Goal: Task Accomplishment & Management: Complete application form

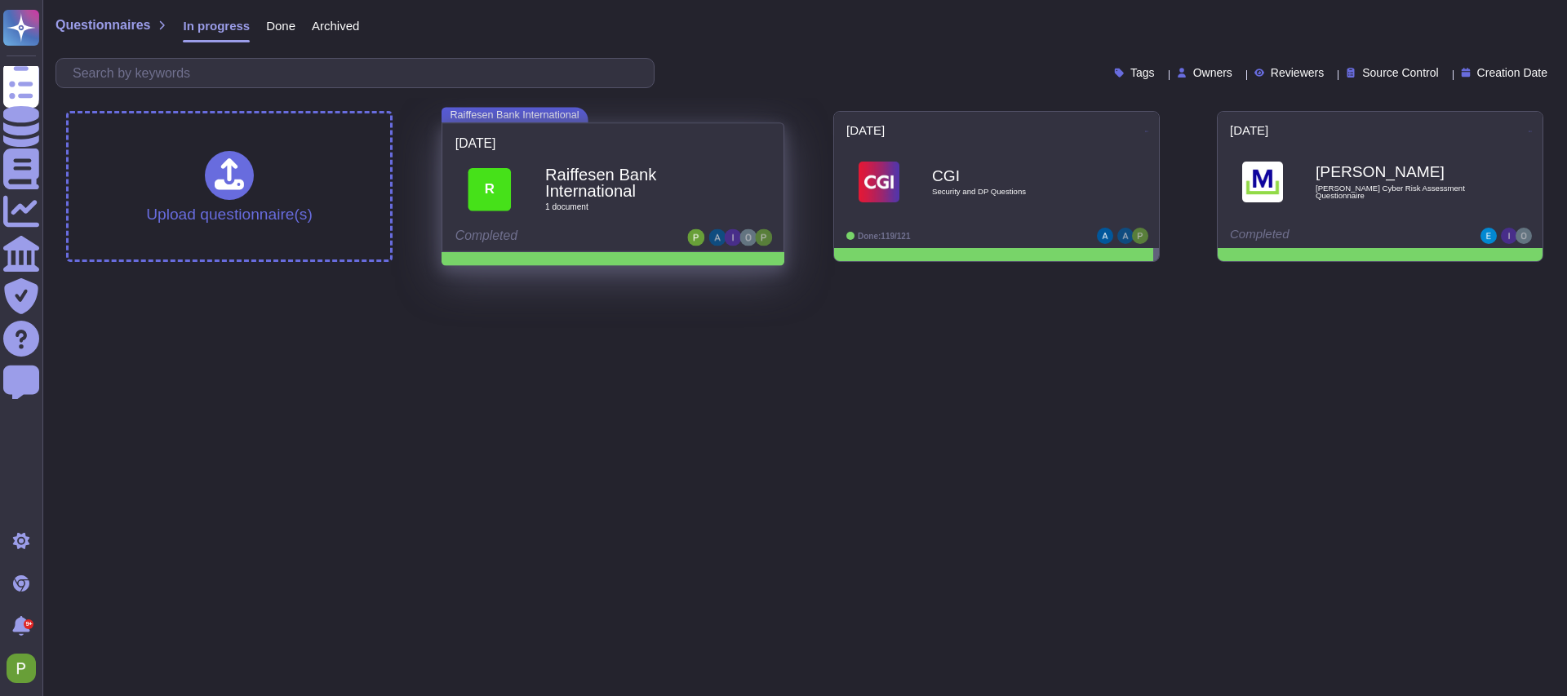
click at [661, 172] on b "Raiffesen Bank International" at bounding box center [630, 182] width 171 height 33
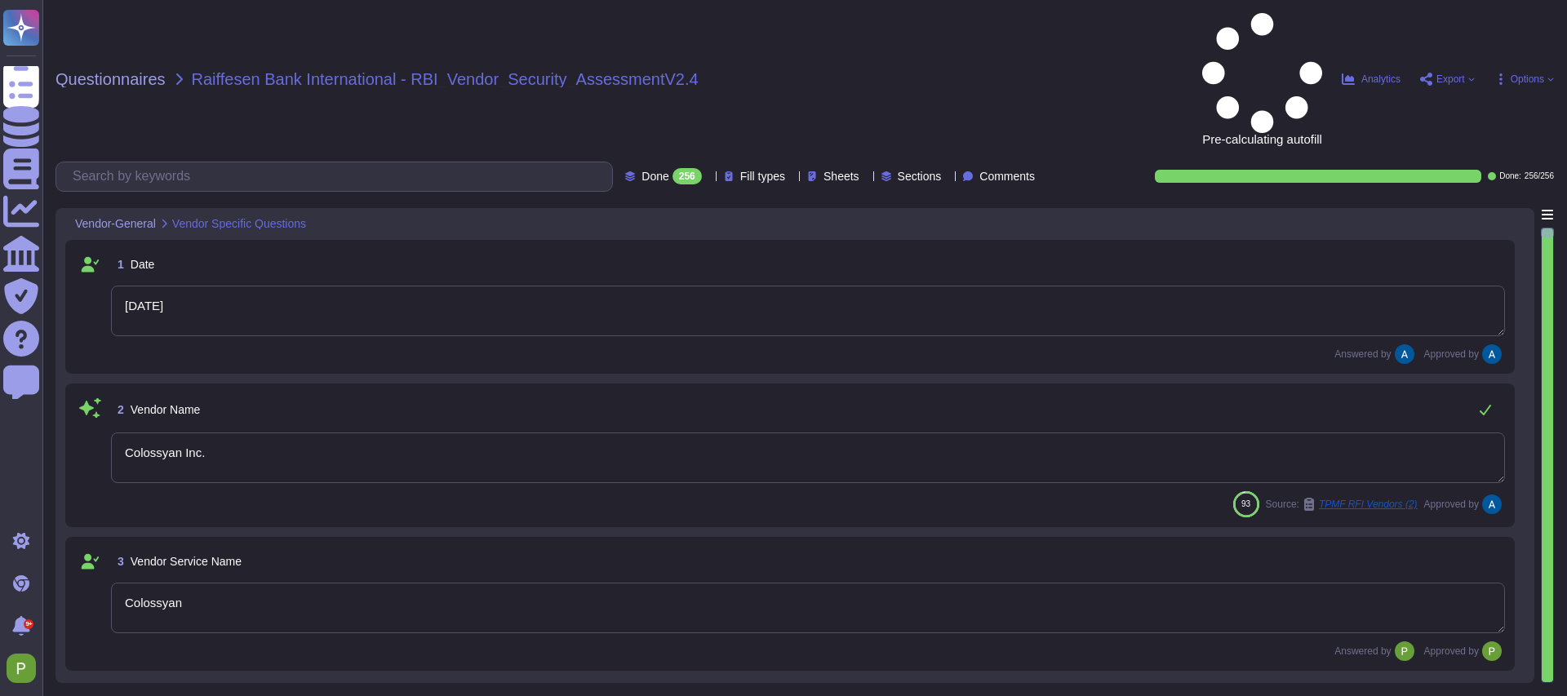
type textarea "[DATE]"
type textarea "Colossyan Inc."
type textarea "Colossyan"
type textarea "Colossyan is a web-based video generation tool with AI human presenters. For th…"
type textarea "[PERSON_NAME]"
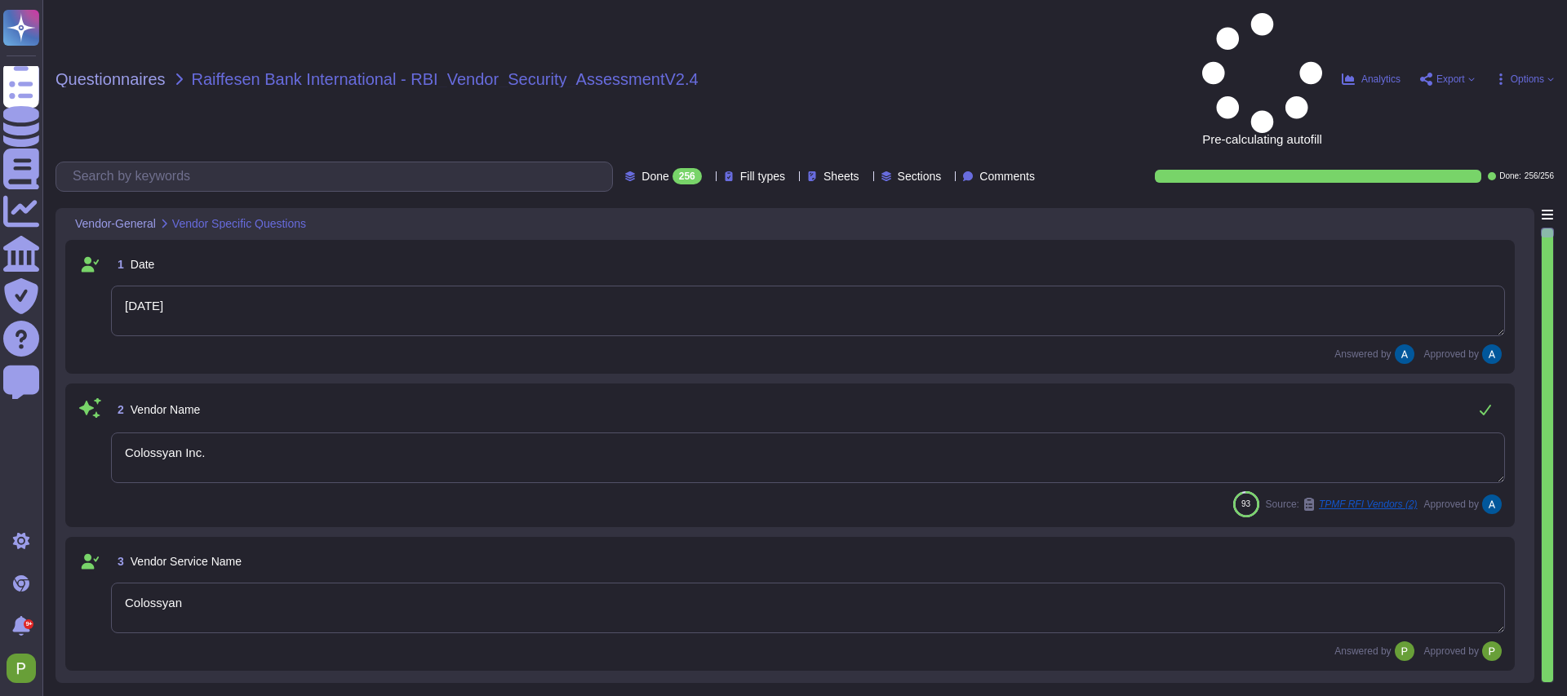
type textarea "[EMAIL_ADDRESS][DOMAIN_NAME]"
type textarea "447903319015"
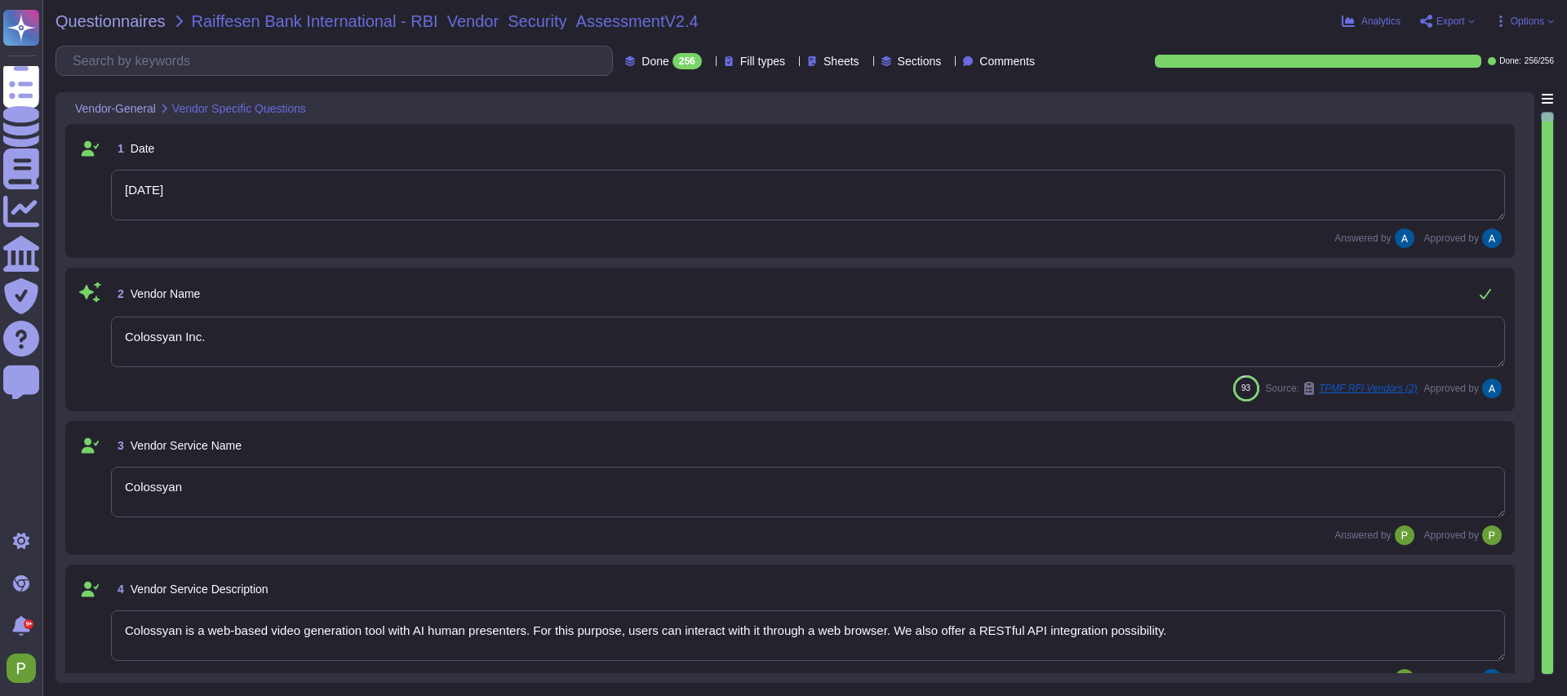
click at [1548, 334] on div at bounding box center [1547, 394] width 11 height 562
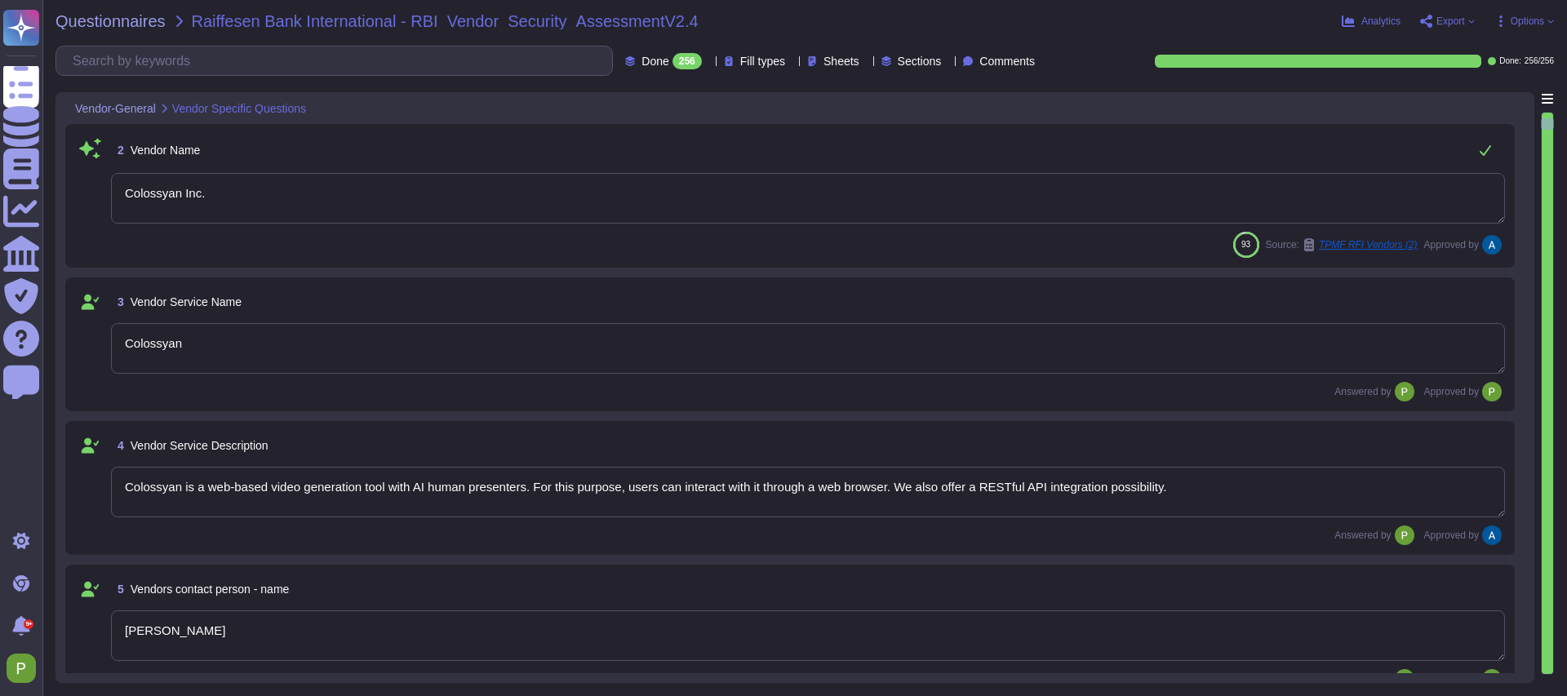
type textarea "Colossyan, Inc 1209 Orange Street City of Wilmington New Castle, Delaware 19801…"
type textarea "Colossyan has a SOC2 Type II report available for customers or prospects after …"
type textarea "Yes."
type textarea "At Colossyan Inc., we adhere to several software development best practice guid…"
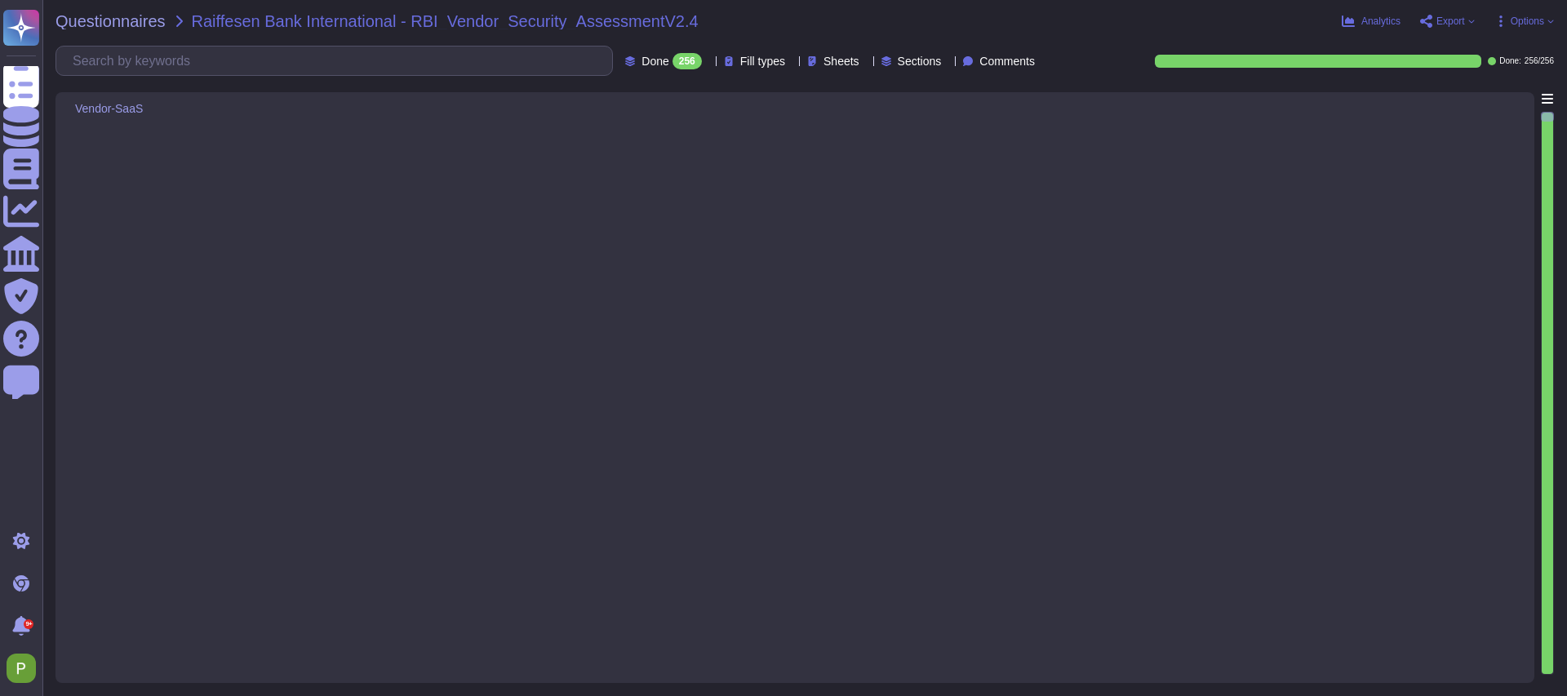
type textarea "Yes"
type textarea "Customers receive dedicated customer support available from 1 AM until 2 PM PST…"
type textarea "The recovery of the service is organized through established processes that ens…"
type textarea "Upon request."
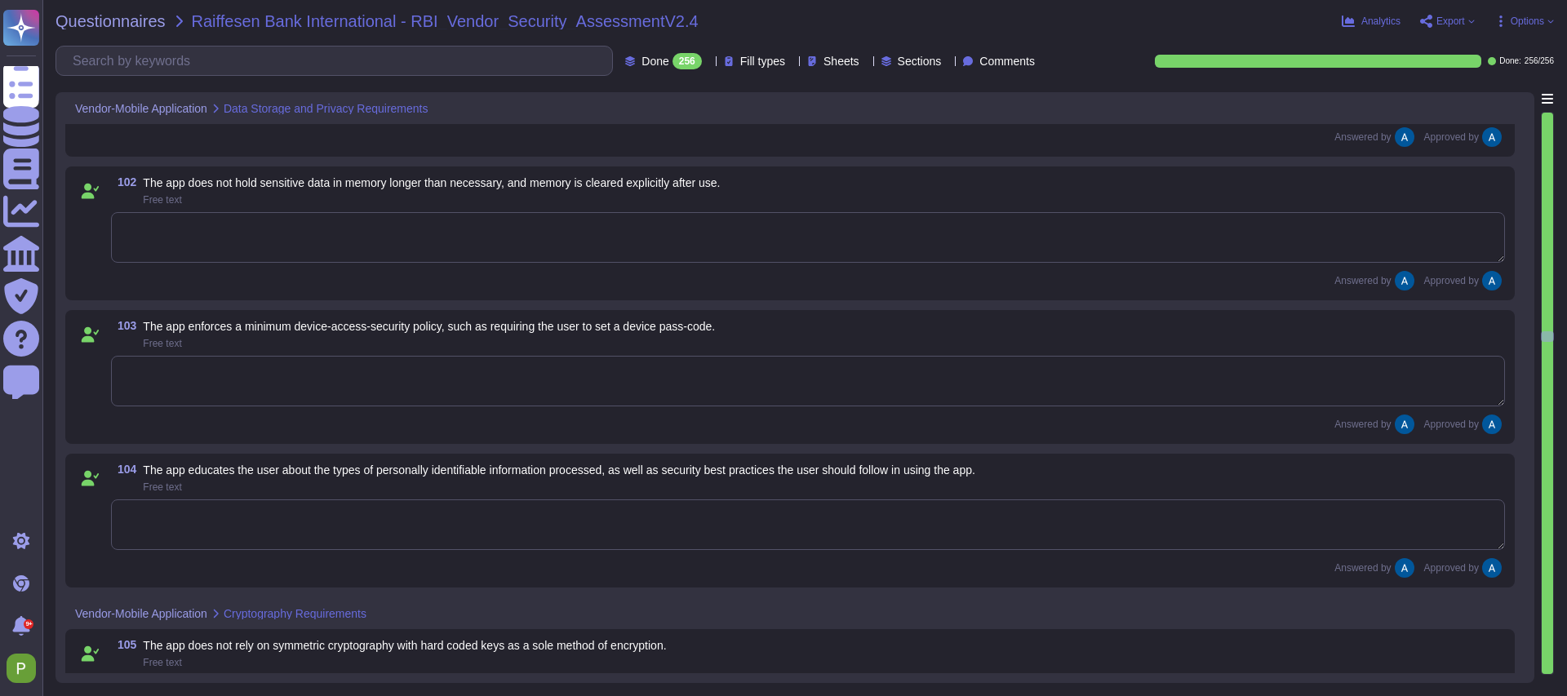
scroll to position [15713, 0]
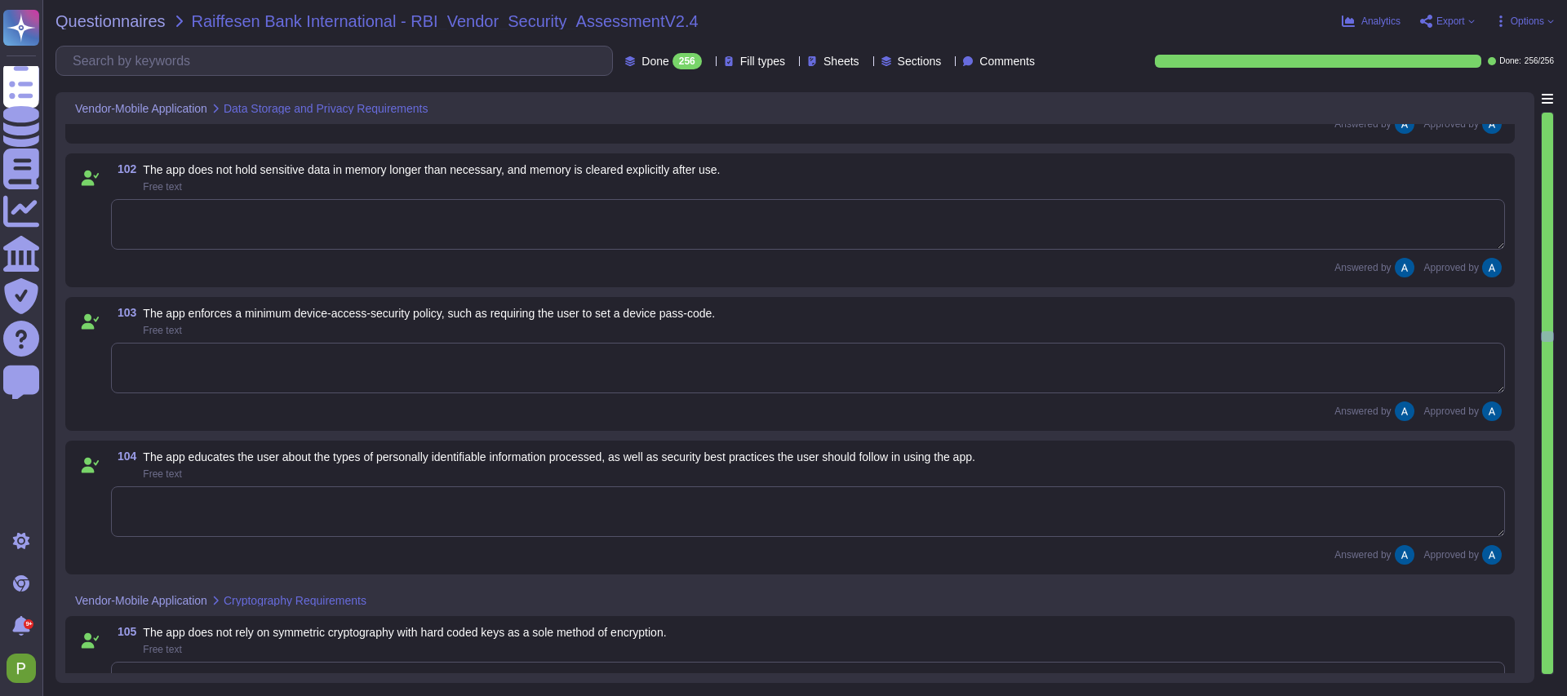
click at [437, 109] on icon at bounding box center [437, 109] width 0 height 0
click at [371, 103] on span "Data Storage and Privacy Requirements" at bounding box center [326, 108] width 205 height 11
click at [220, 107] on icon at bounding box center [216, 109] width 10 height 10
click at [83, 103] on span "Vendor-Mobile Application" at bounding box center [141, 108] width 132 height 11
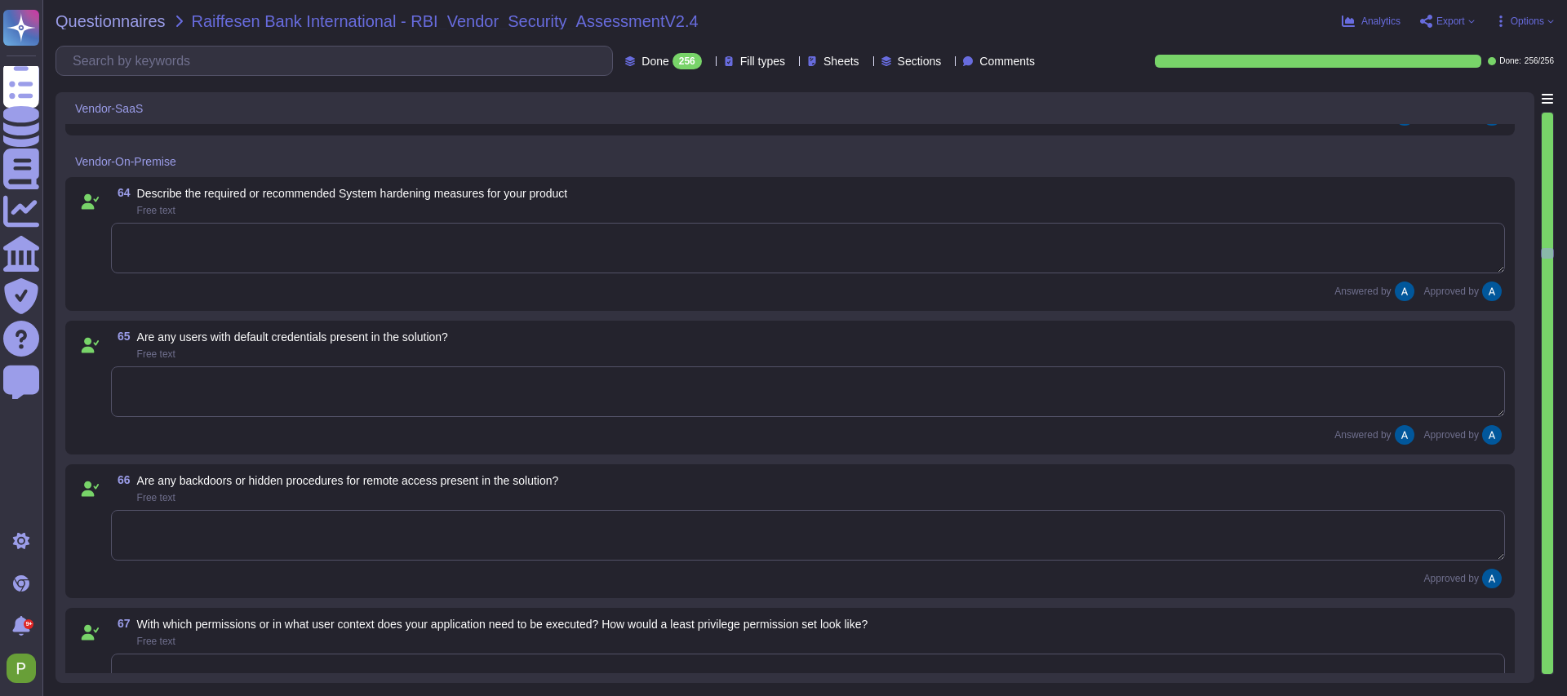
type textarea "Yes"
type textarea "Yes, please see Colossyan status page: https://status.colossyan.com/ We commit …"
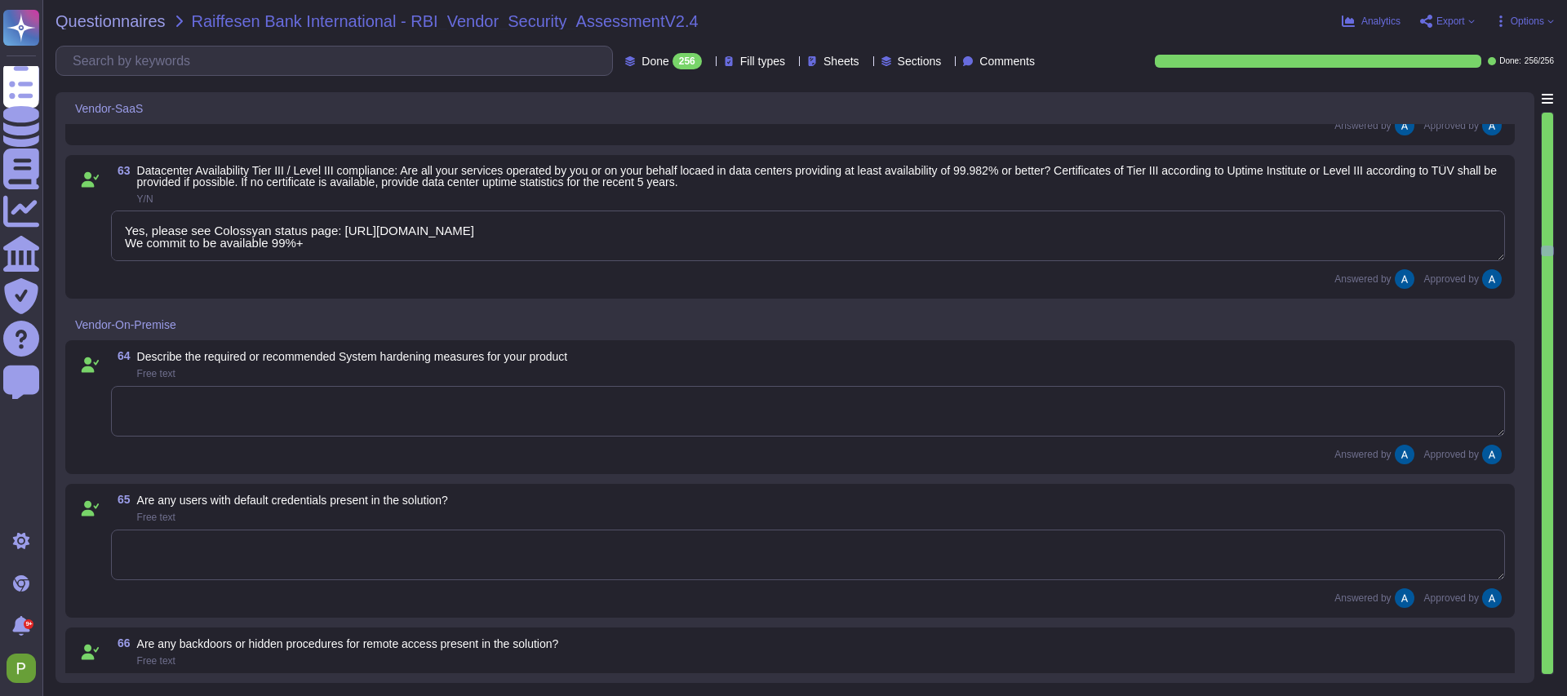
scroll to position [10303, 0]
type textarea "Yes"
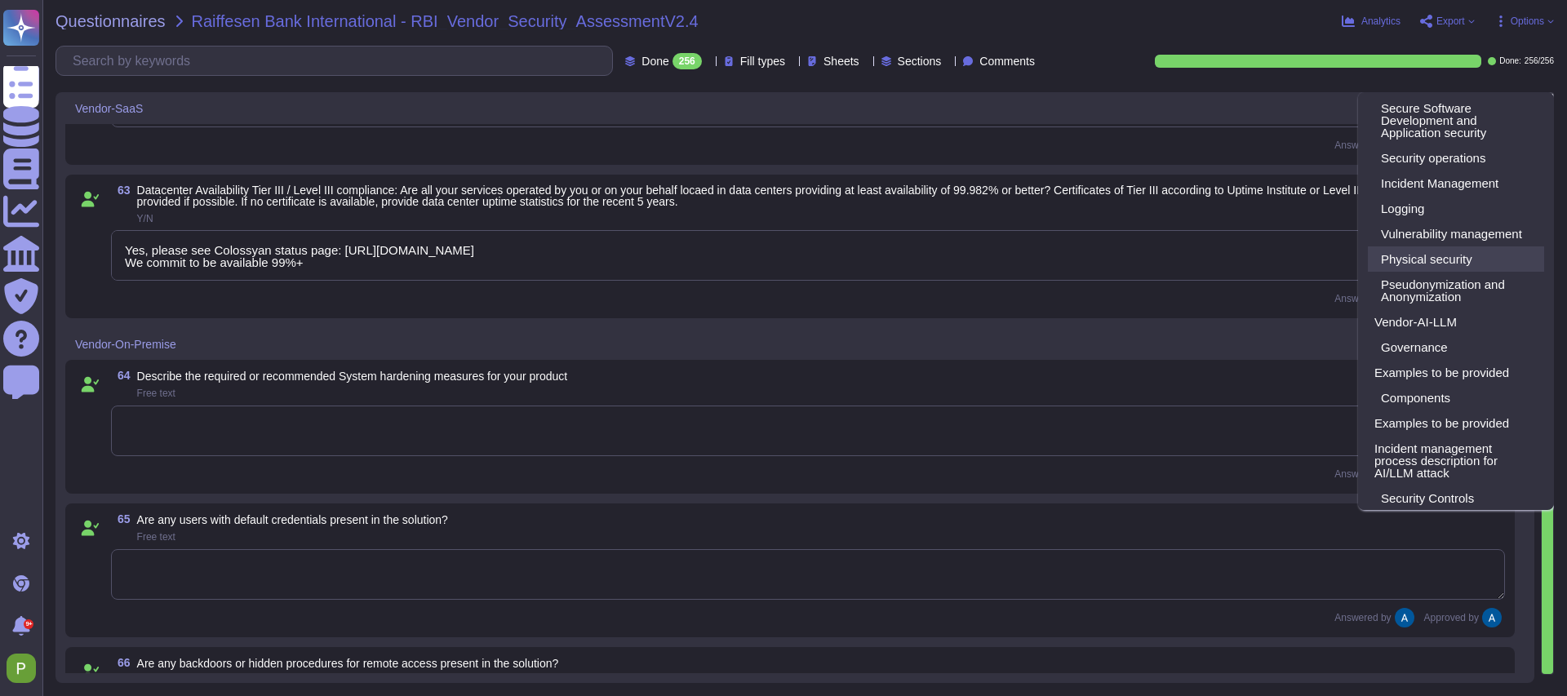
scroll to position [1052, 0]
click at [1432, 357] on div "Governance" at bounding box center [1456, 344] width 176 height 25
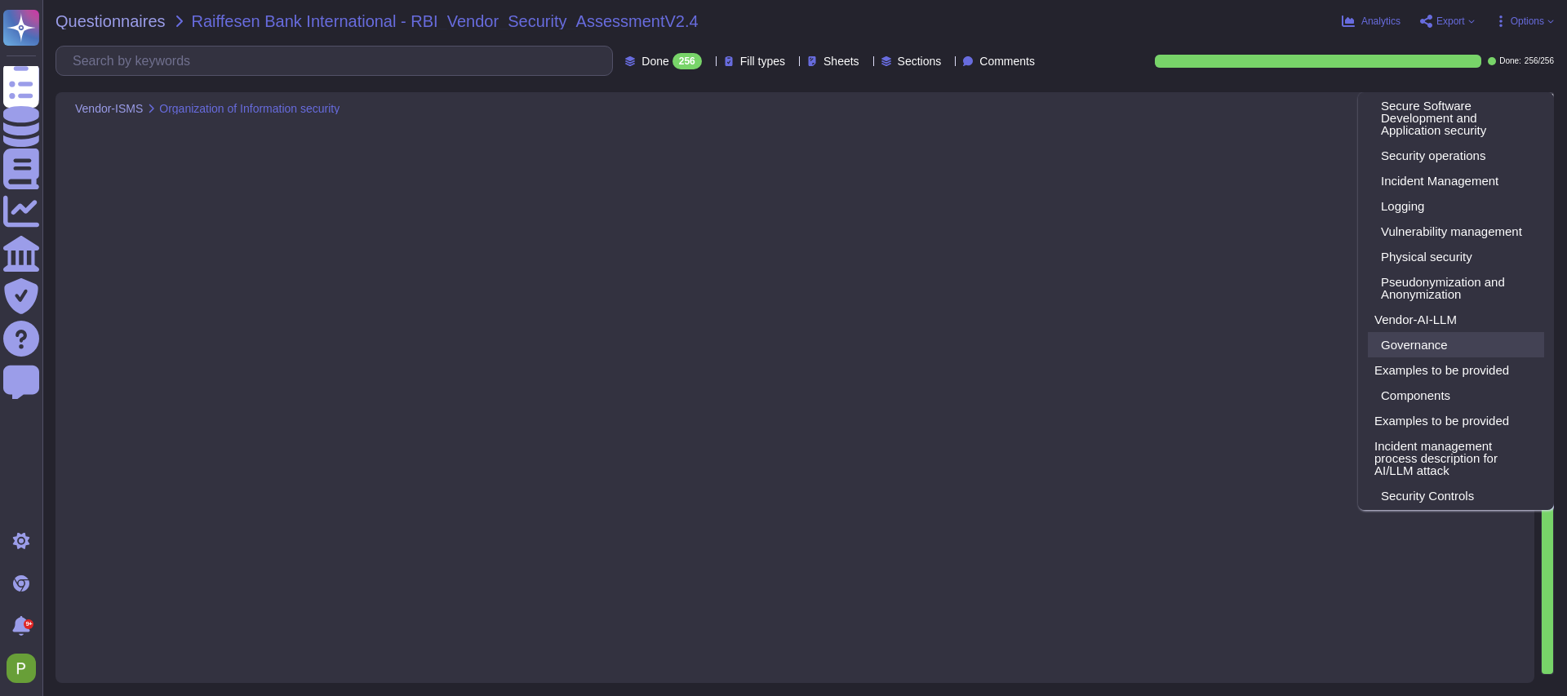
type textarea "Yes"
type textarea "We review risk levels annually and implement measures to make sure they remain …"
type textarea "Yes"
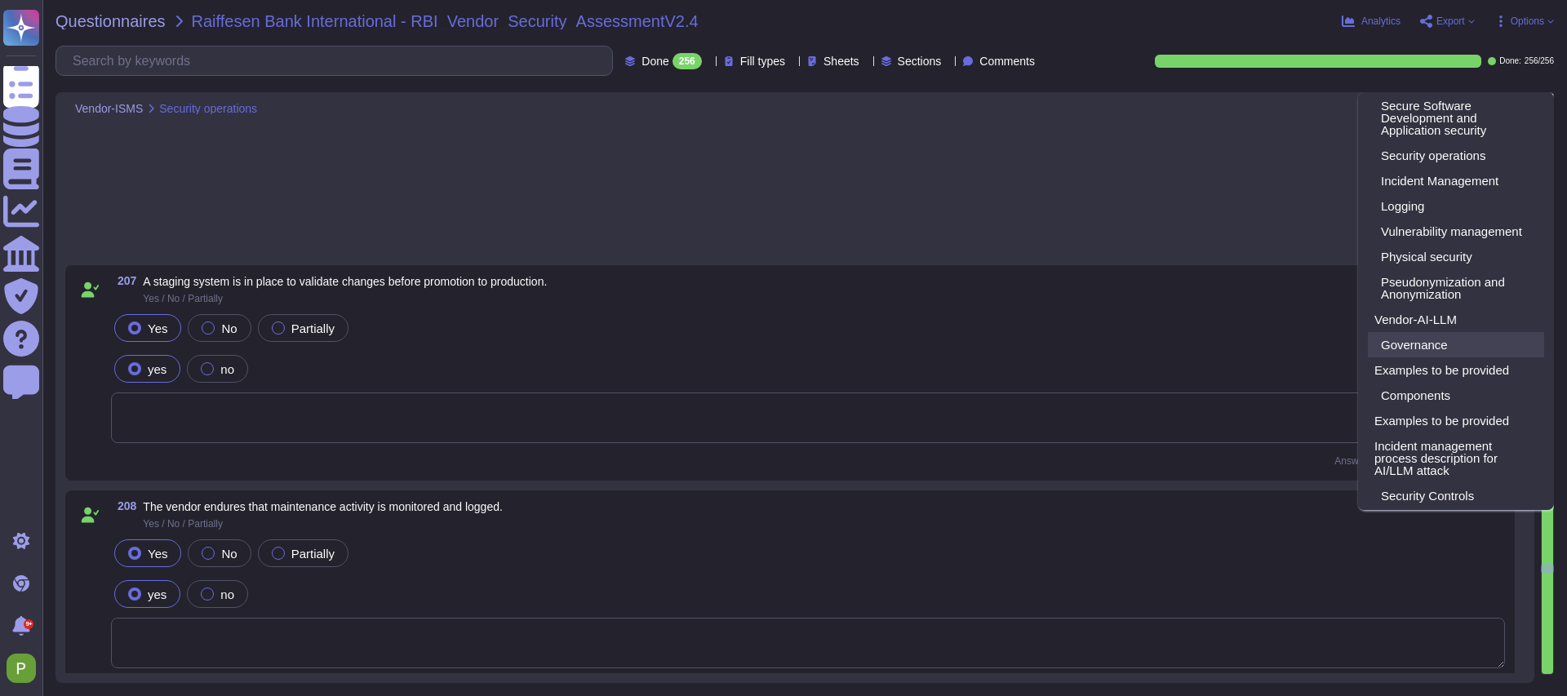
type textarea "Yes, we regularly take backup copies of information, software, and system image…"
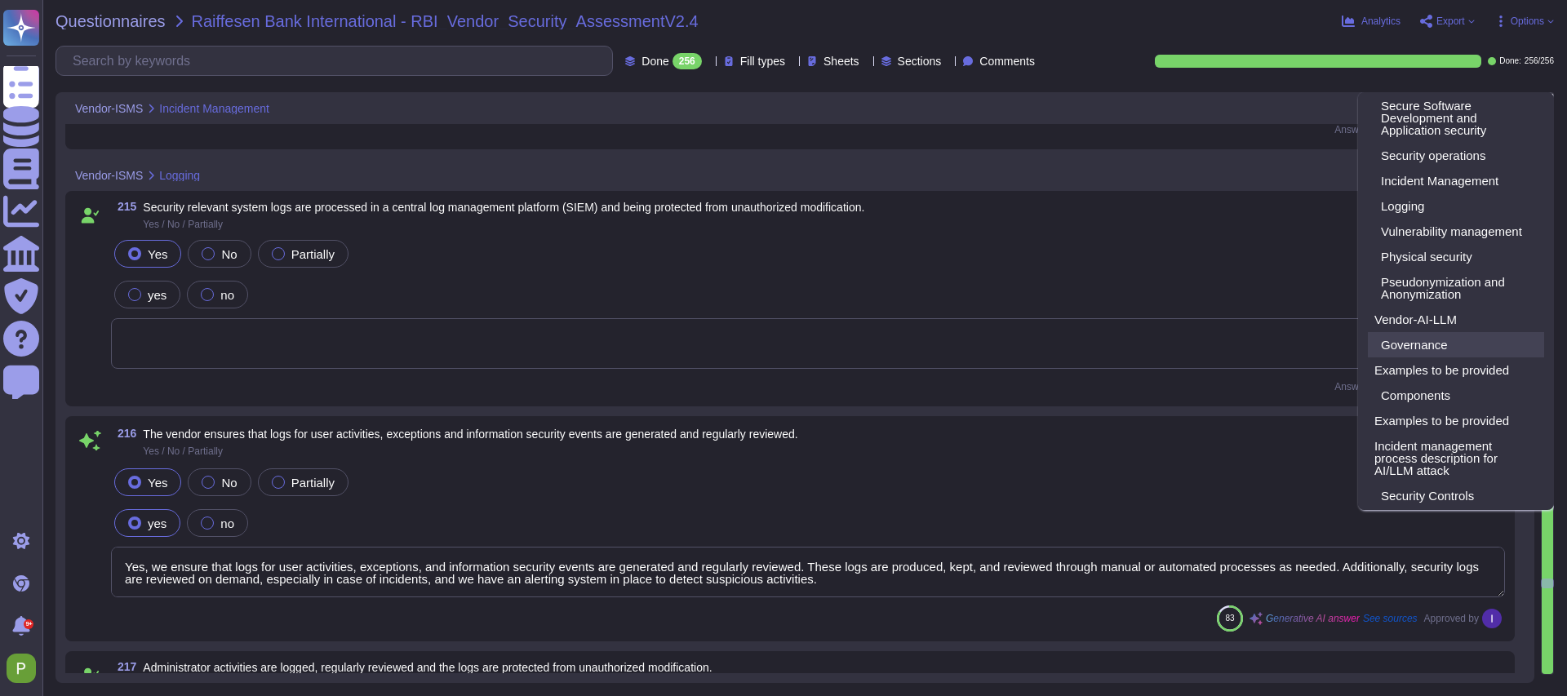
type textarea "Yes, we ensure that logs for user activities, exceptions, and information secur…"
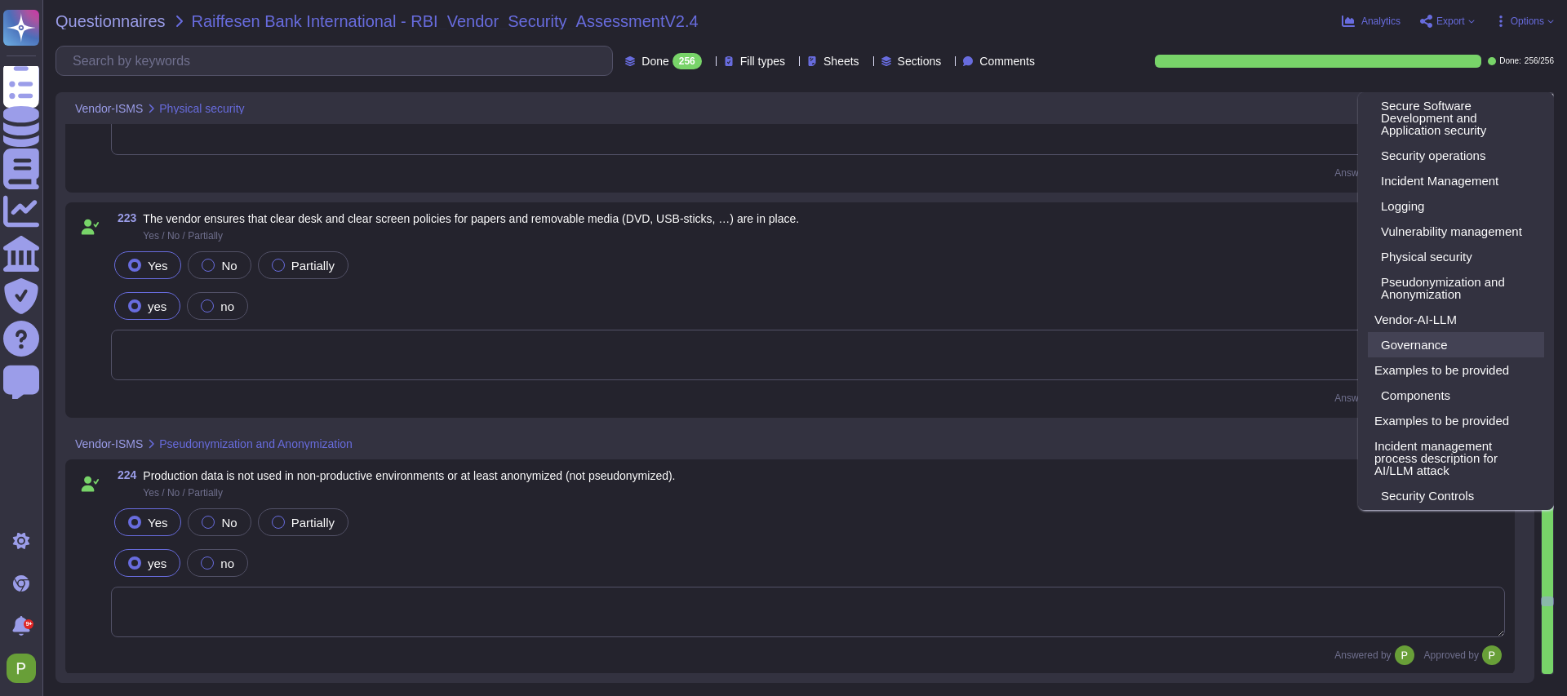
type textarea "Limited Risk"
type textarea "See our detailed answer in our attached. AI Policy."
type textarea "https://security.colossyan.com/resources?s=b2qwnna68sy2s3mt0r2r3&name=ai-policy…"
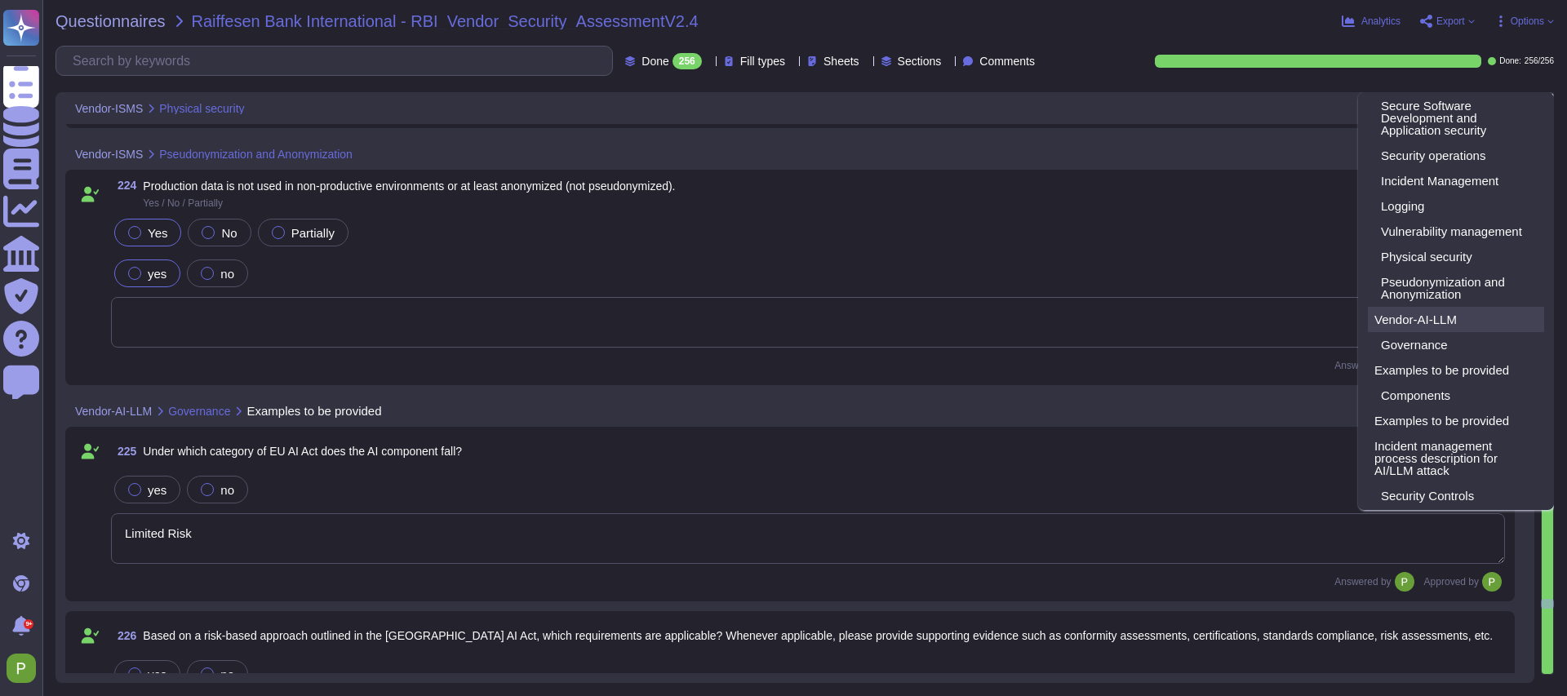
type textarea "Our AI component uses OpenAI 4 as the LLM."
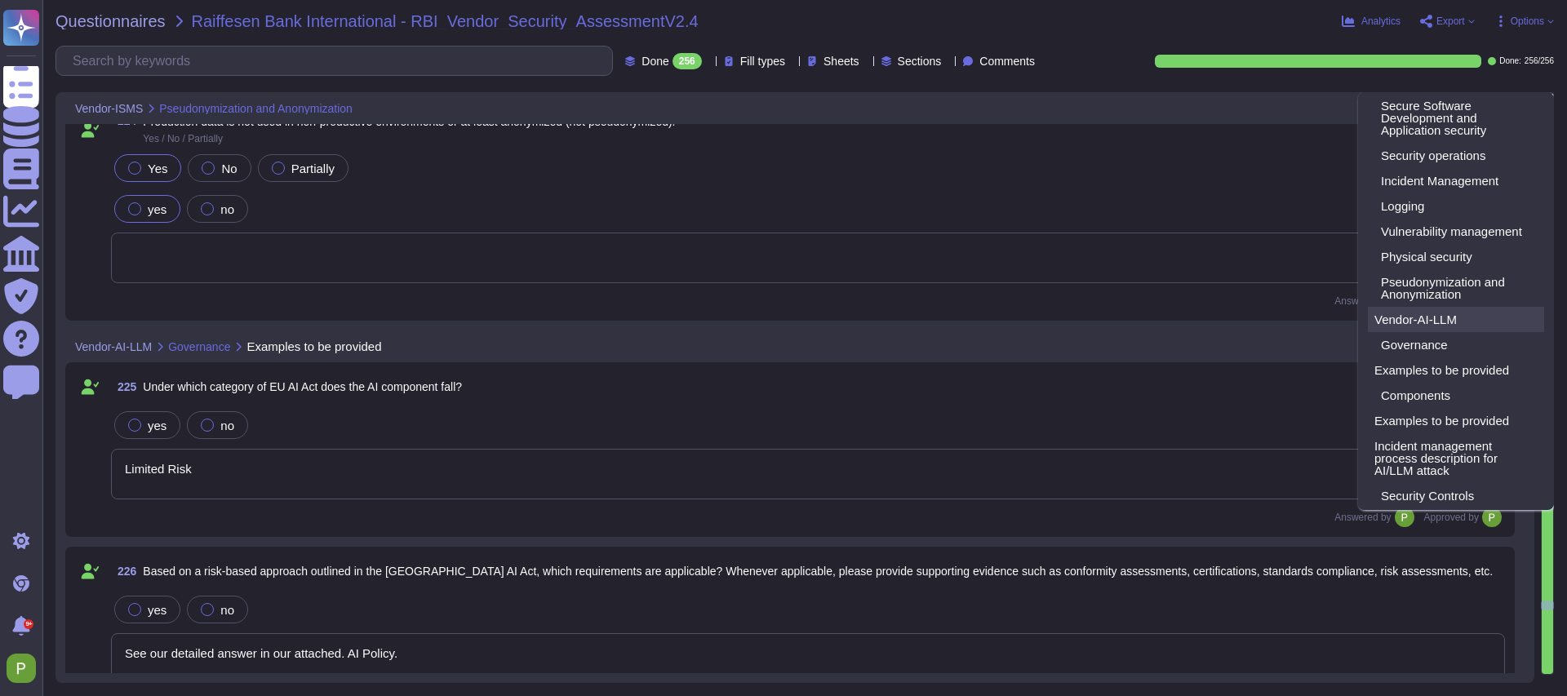
type textarea "Yes, the AI component offers human oversight in its functionalities. Users have…"
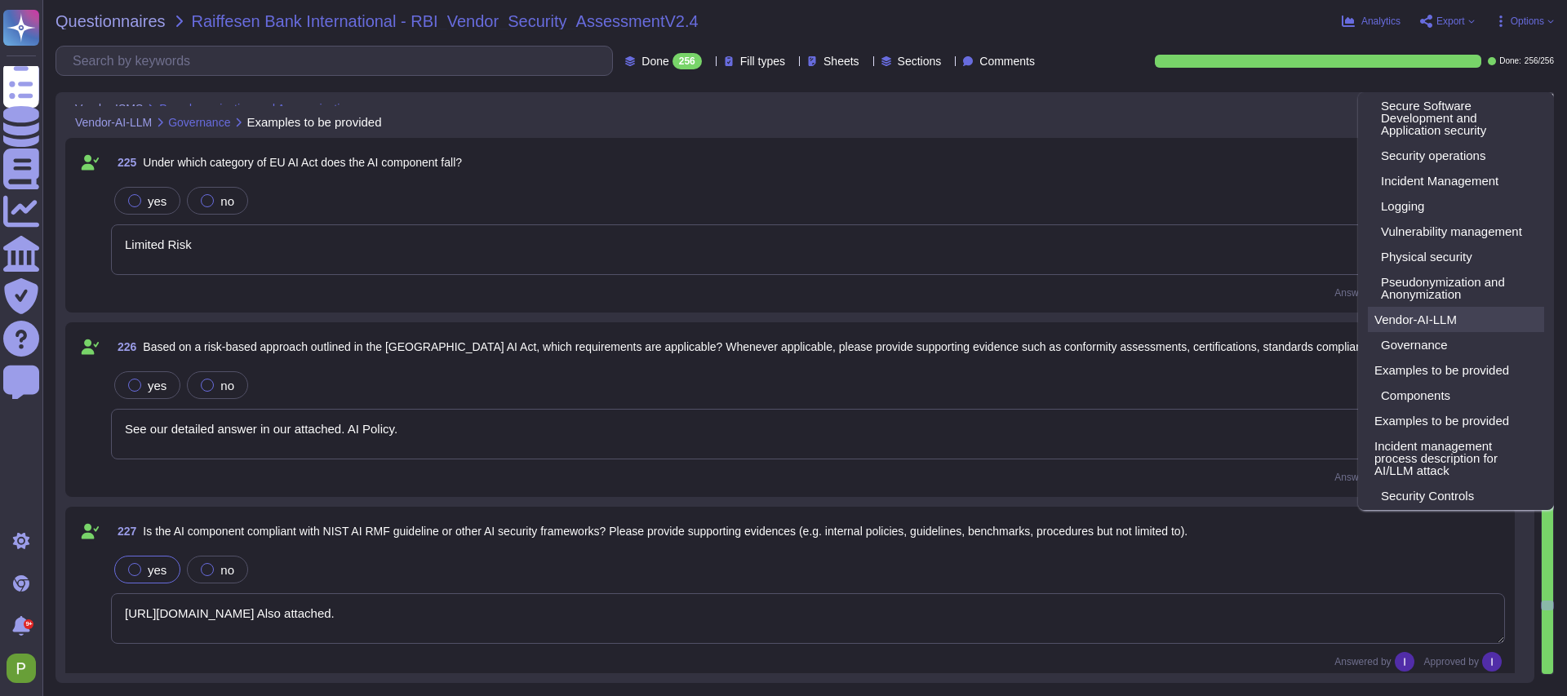
scroll to position [37674, 0]
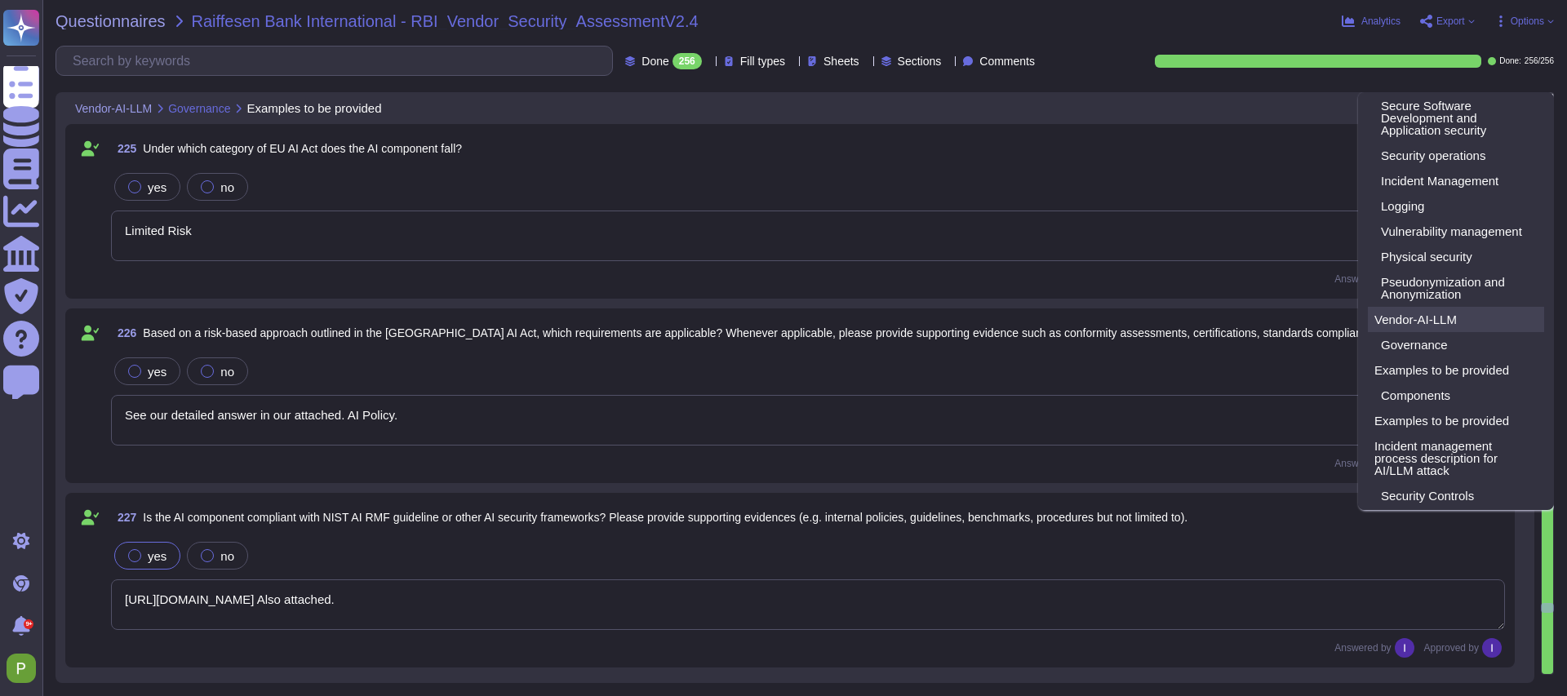
click at [1431, 332] on div "Vendor-AI-LLM" at bounding box center [1456, 319] width 176 height 25
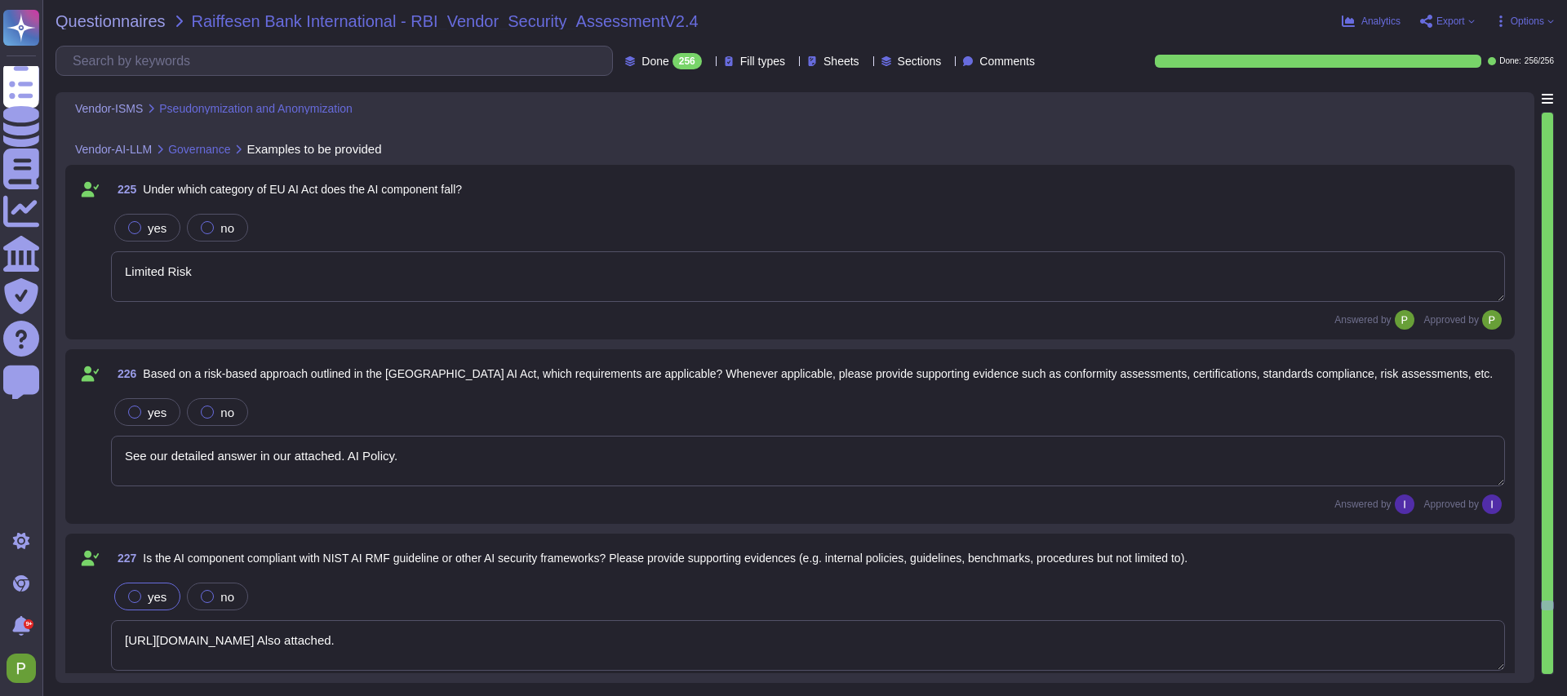
scroll to position [37657, 0]
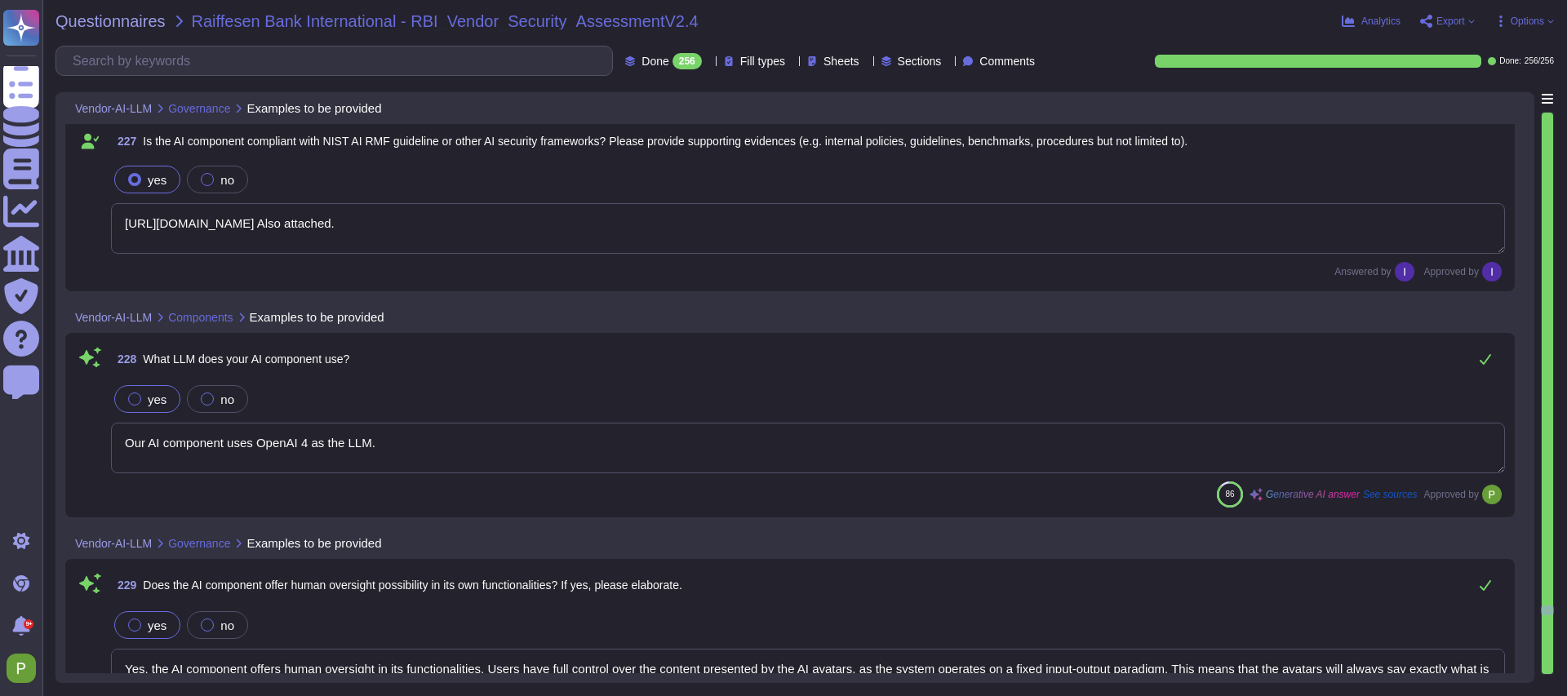
type textarea "Limited Risk"
type textarea "See our detailed answer in our attached. AI Policy."
type textarea "https://security.colossyan.com/resources?s=b2qwnna68sy2s3mt0r2r3&name=ai-policy…"
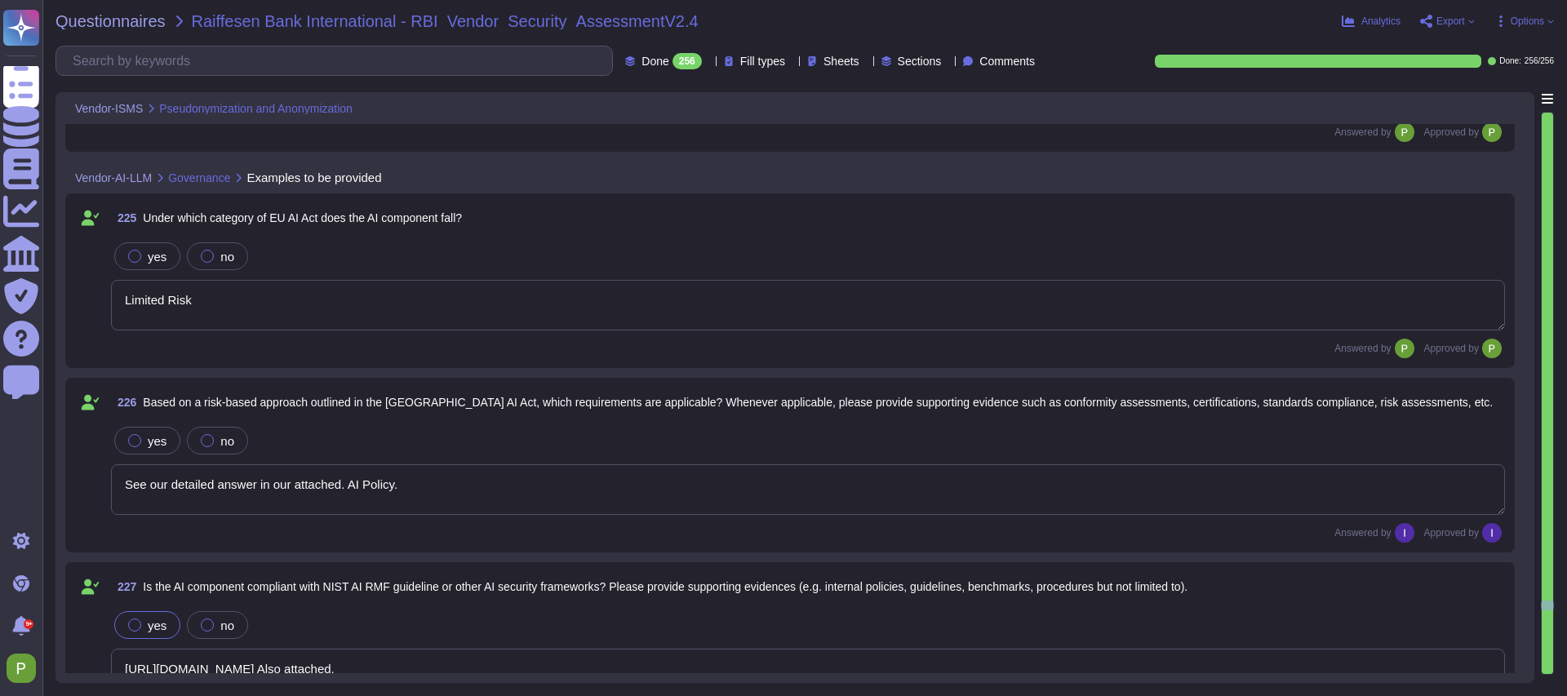
type textarea "Yes, the AI component offers human oversight in its functionalities. Users have…"
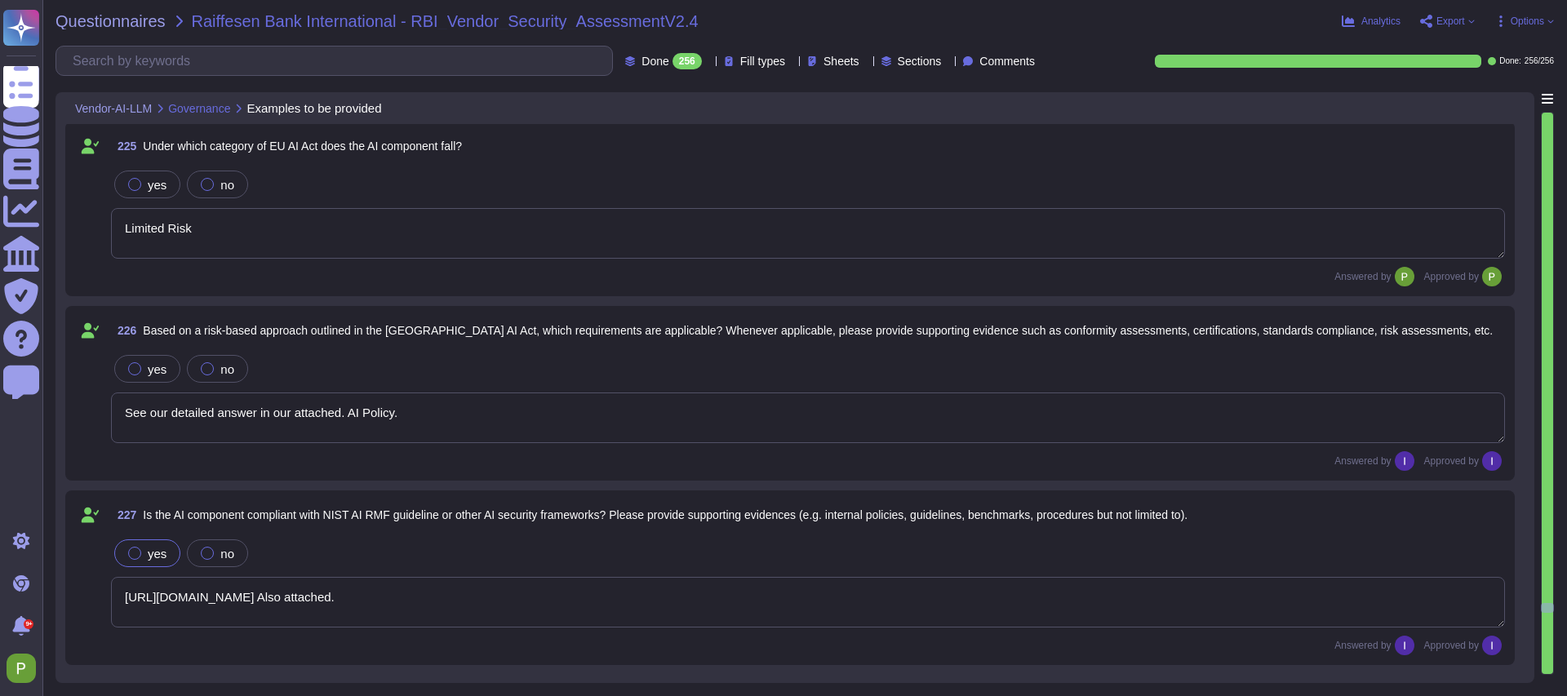
scroll to position [37679, 0]
click at [1447, 17] on span "Export" at bounding box center [1450, 21] width 29 height 10
click at [1479, 99] on p "Download" at bounding box center [1508, 122] width 58 height 46
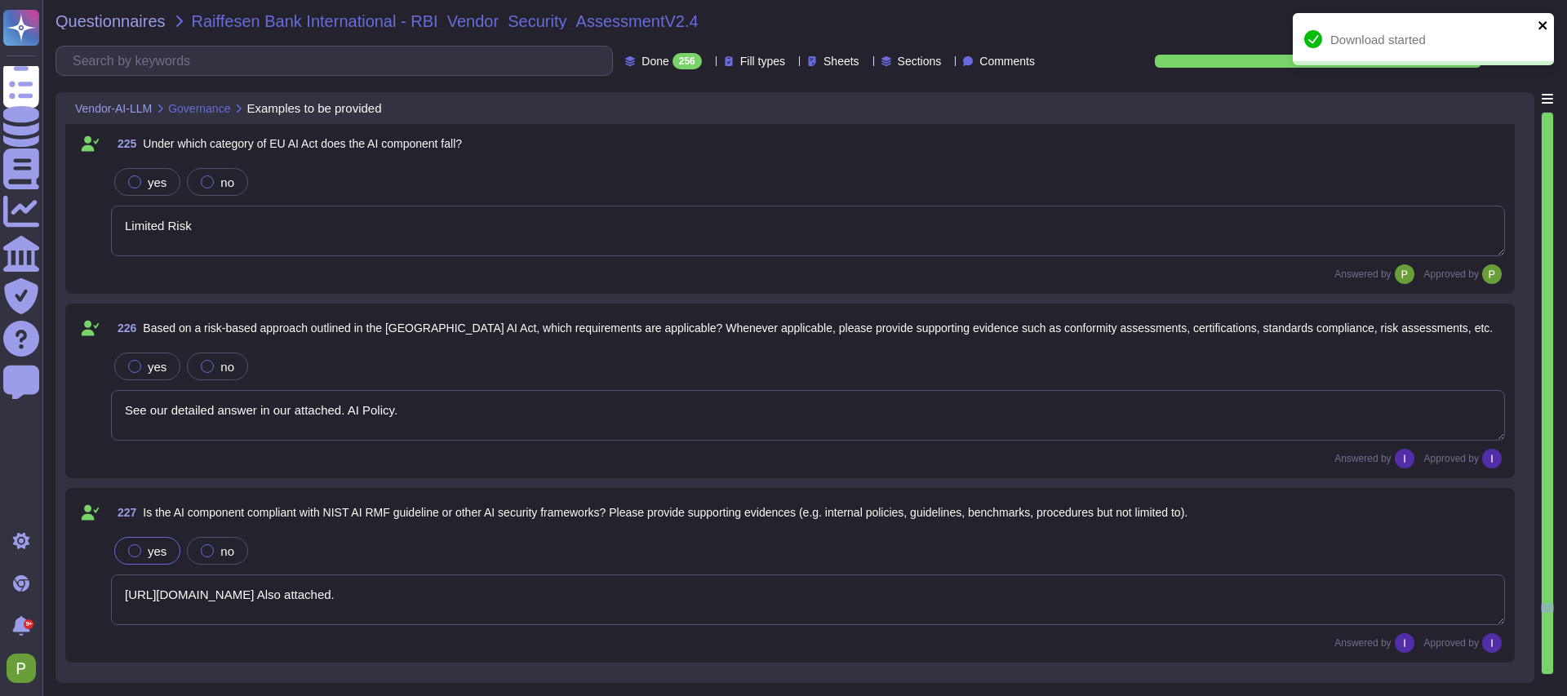
click at [1543, 24] on icon "close" at bounding box center [1542, 25] width 8 height 8
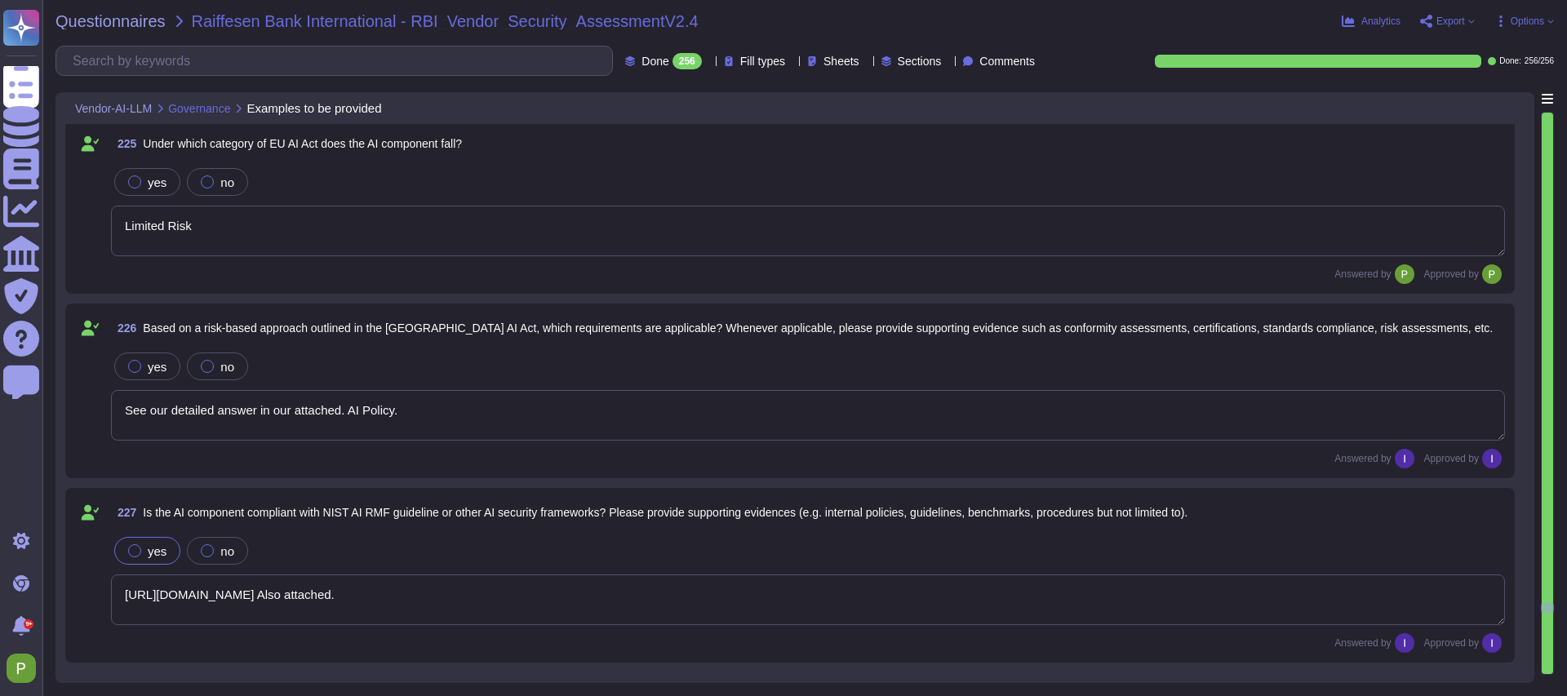
click at [1453, 23] on span "Export" at bounding box center [1450, 21] width 29 height 10
click at [1361, 18] on span "Analytics" at bounding box center [1380, 21] width 39 height 10
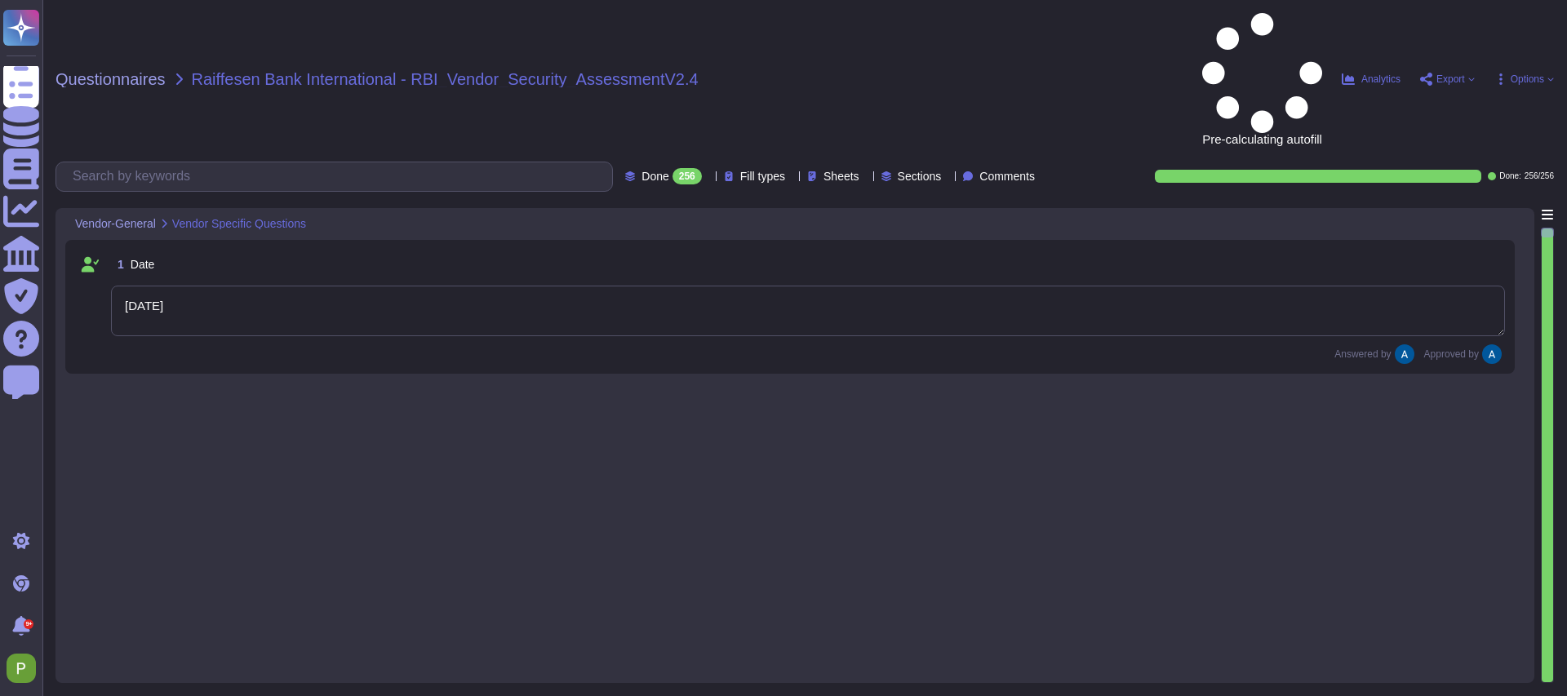
type textarea "Sep 5, 2025"
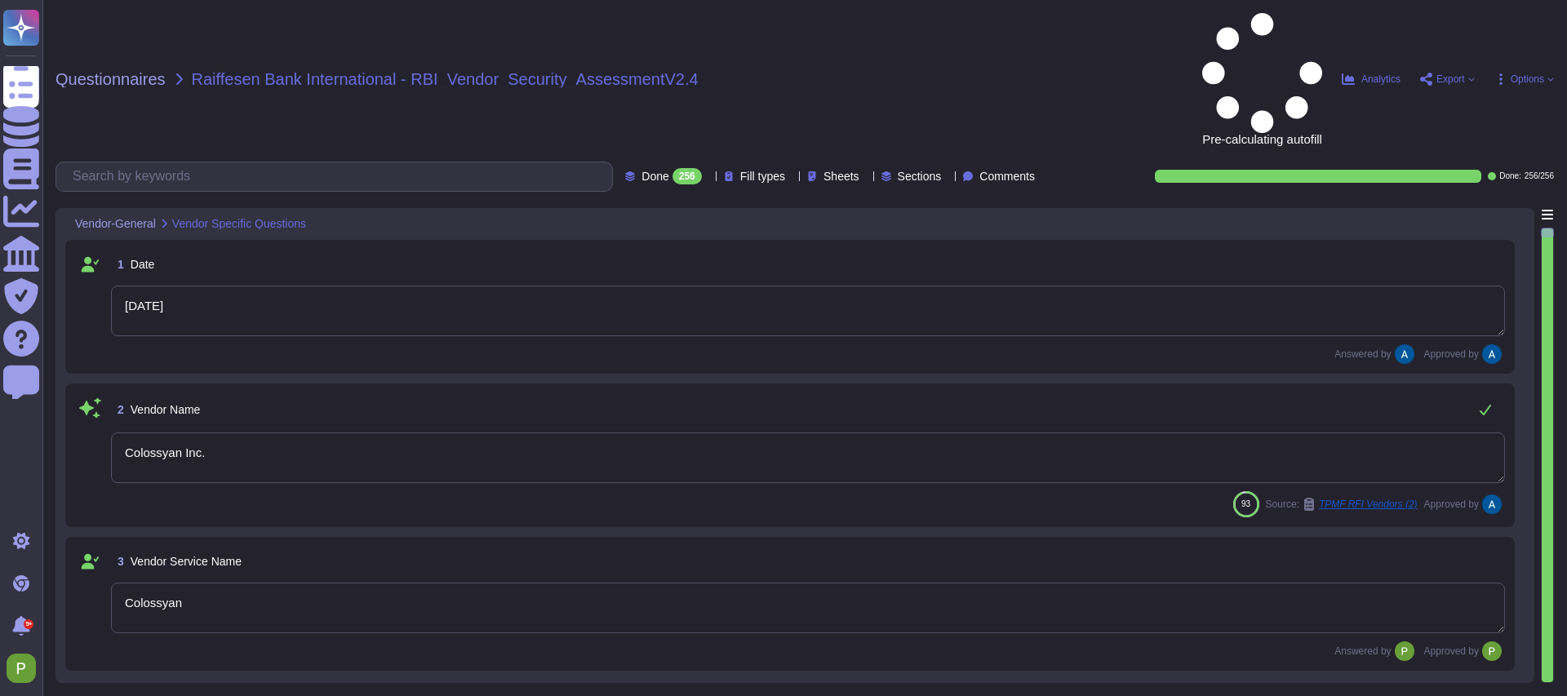
type textarea "Colossyan Inc."
type textarea "Colossyan"
type textarea "Colossyan is a web-based video generation tool with AI human presenters. For th…"
type textarea "Palma Pasztor"
type textarea "support@colossyan.com"
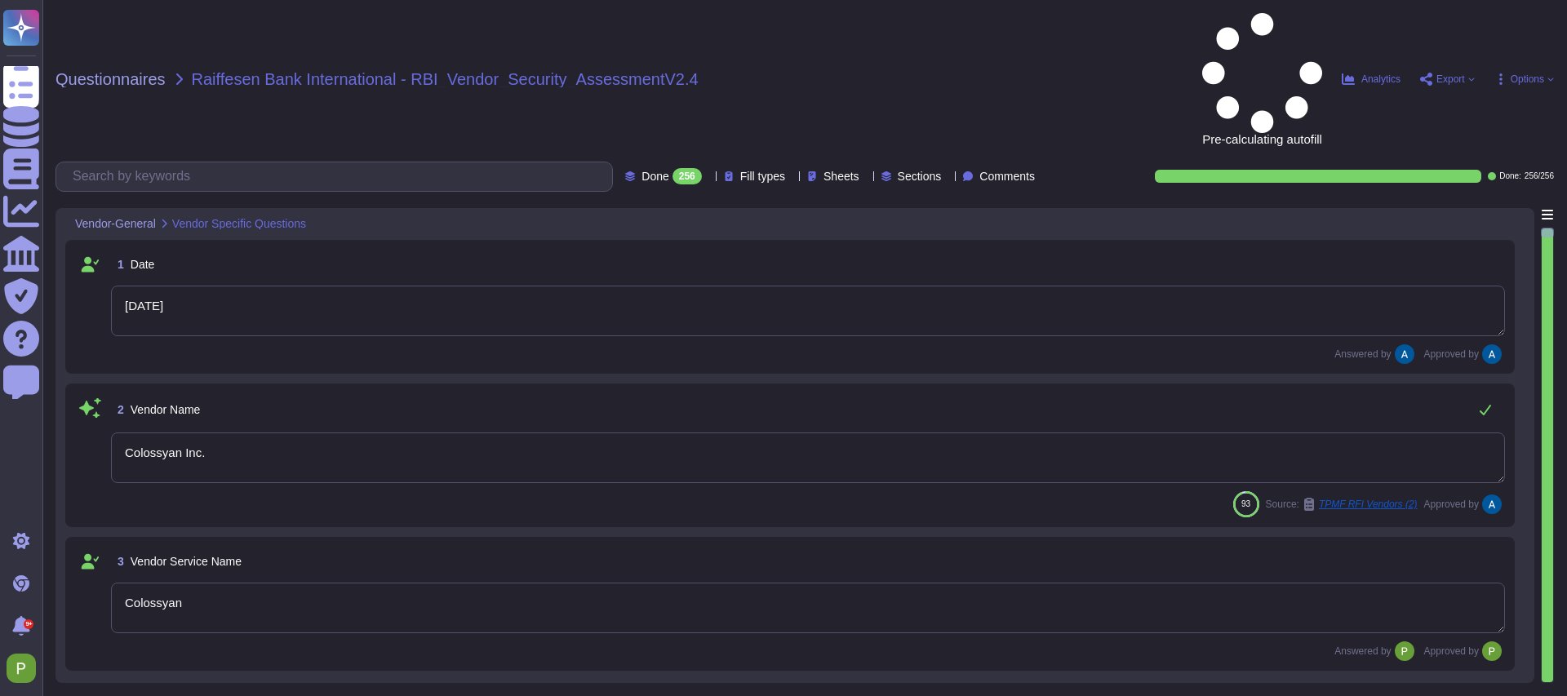
type textarea "447903319015"
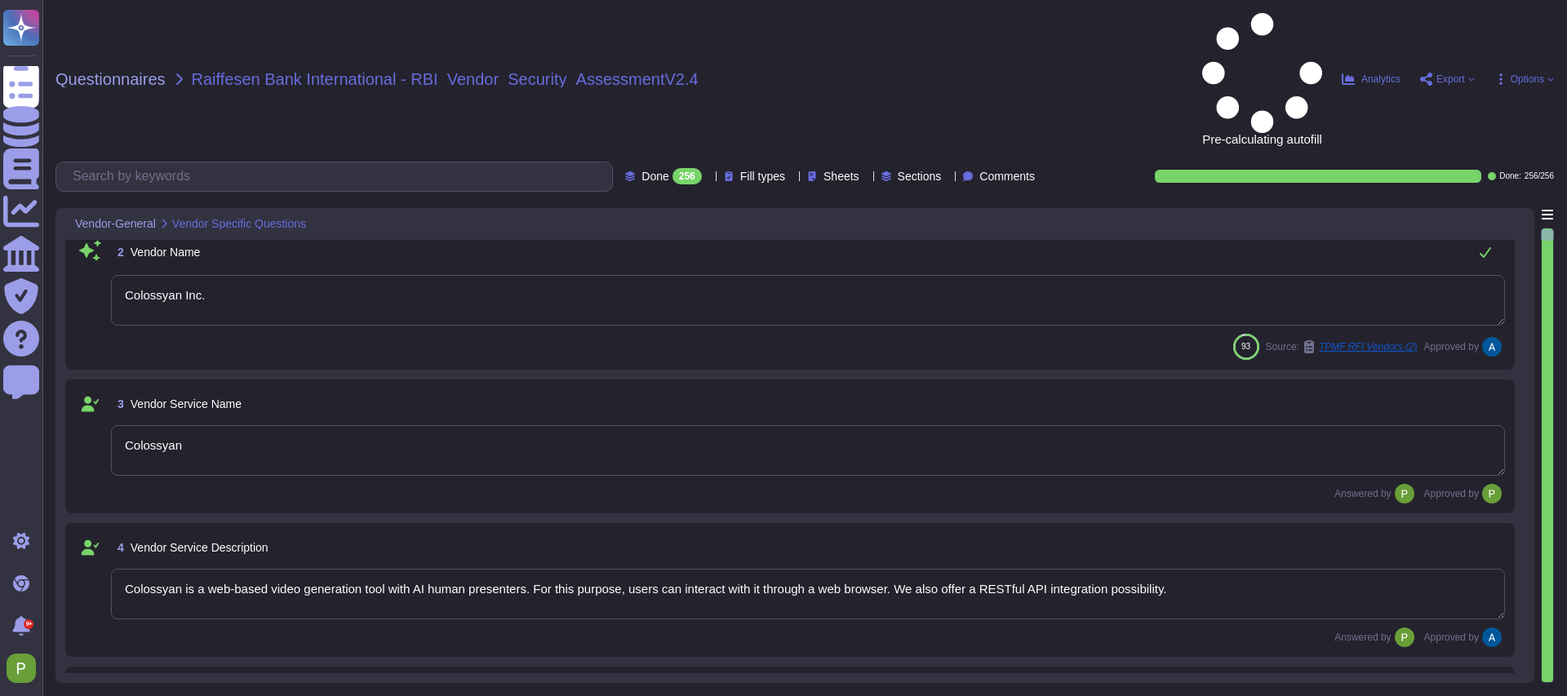
type textarea "Colossyan, Inc 1209 Orange Street City of Wilmington New Castle, Delaware 19801…"
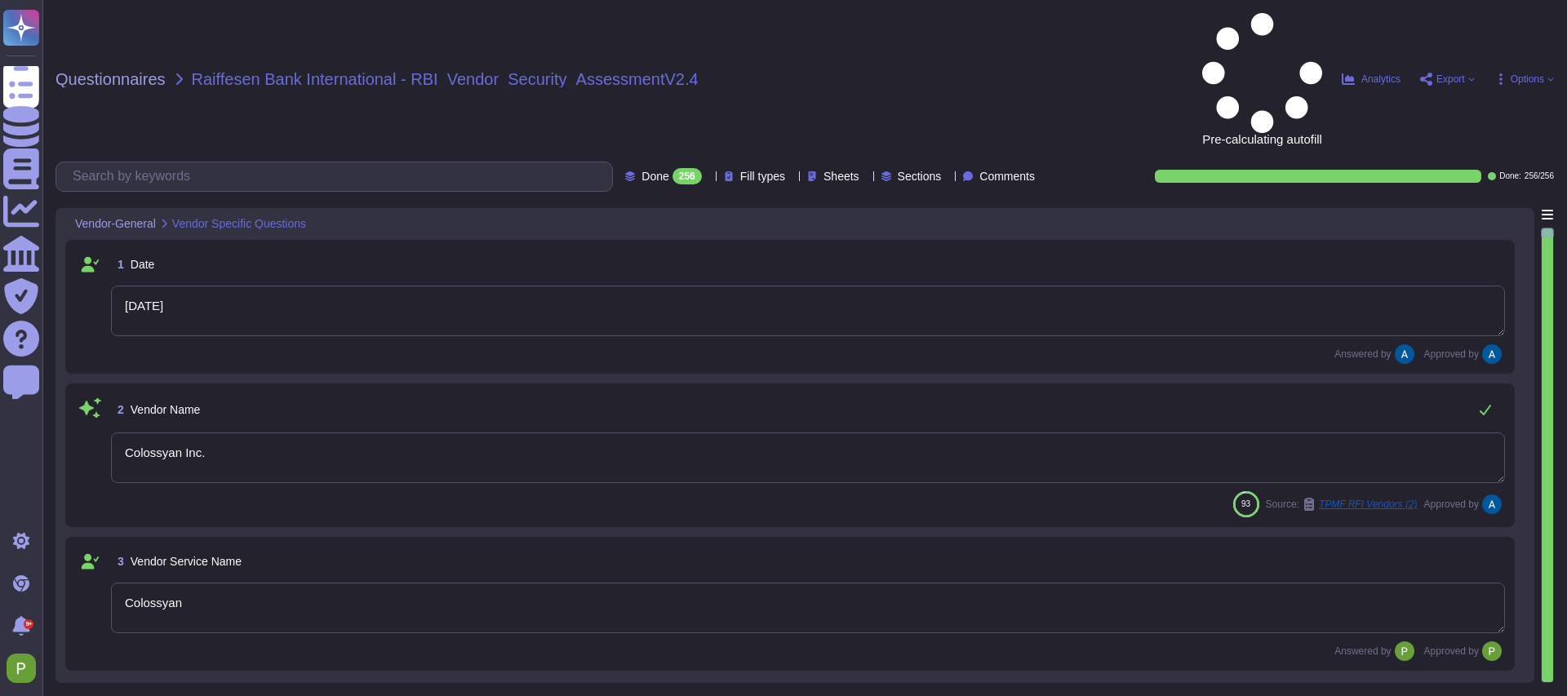
type textarea "Colossyan, Inc 1209 Orange Street City of Wilmington New Castle, Delaware 19801…"
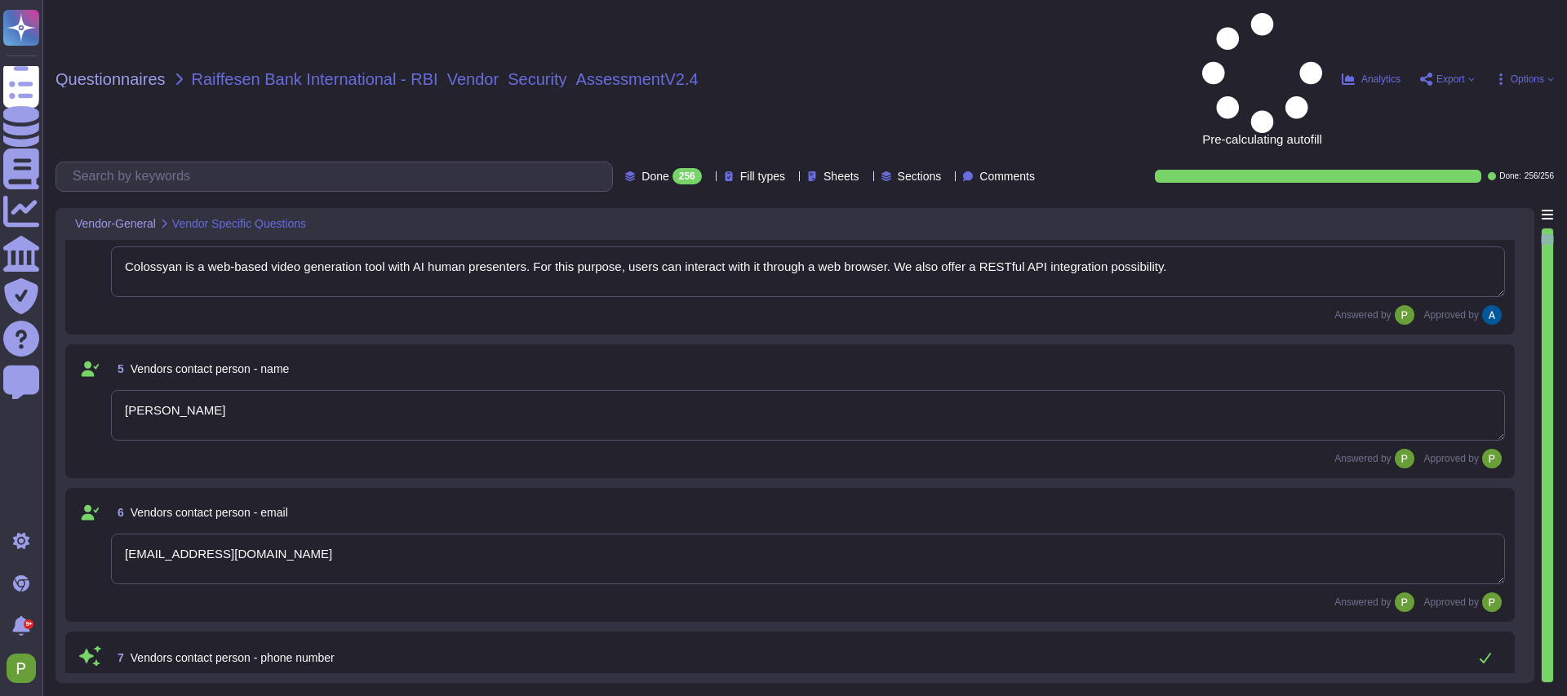
type textarea "Colossyan has a SOC2 Type II report available for customers or prospects after …"
type textarea "Yes."
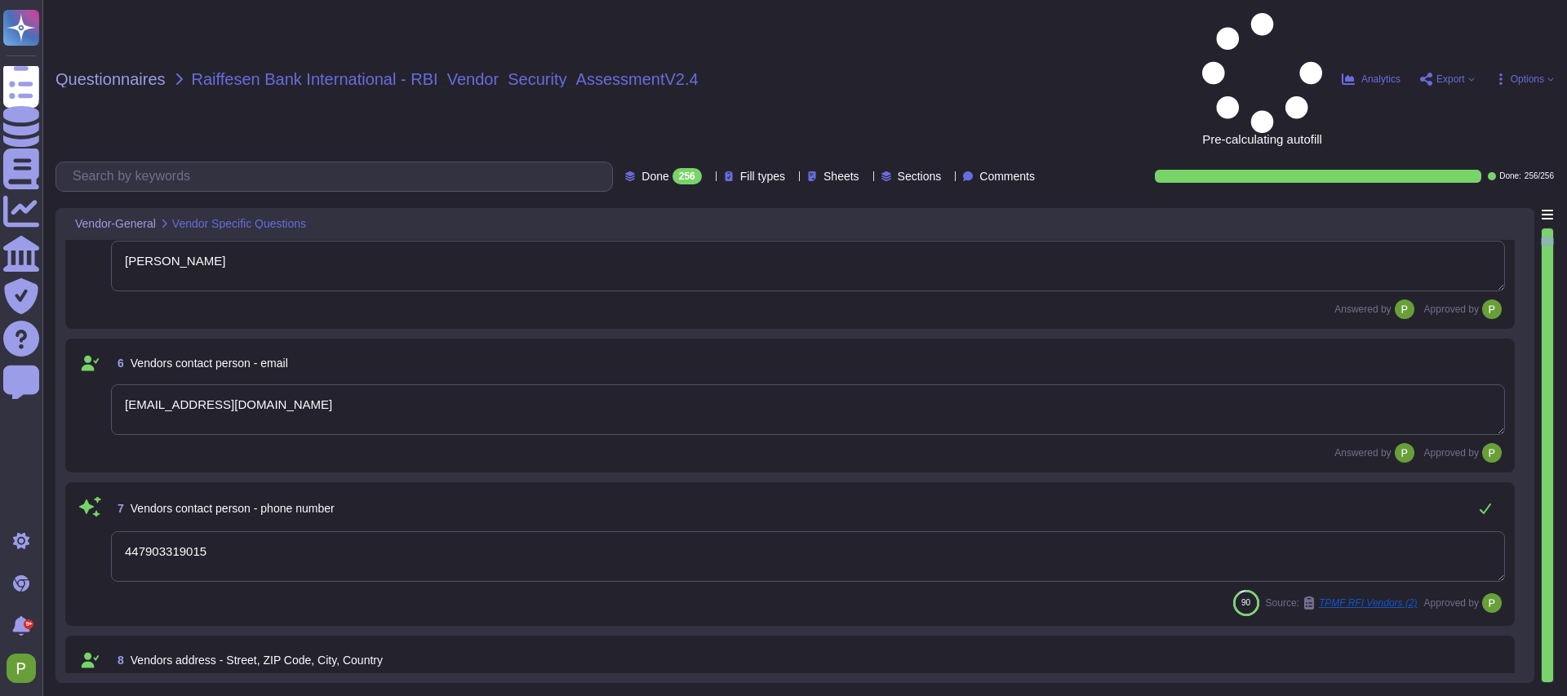
type textarea "At Colossyan Inc., we adhere to several software development best practice guid…"
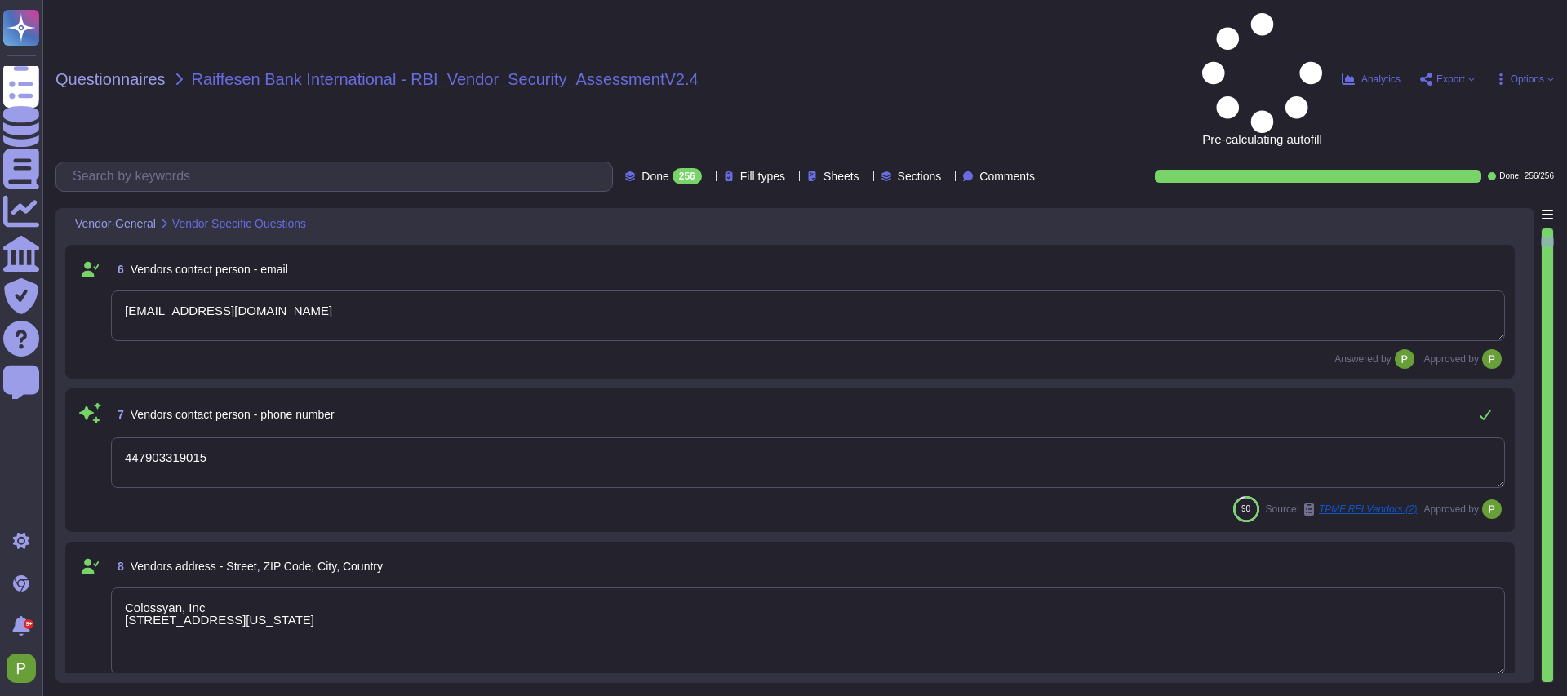
scroll to position [716, 0]
click at [162, 208] on div "Vendor-General Vendor Specific Questions" at bounding box center [680, 224] width 1231 height 32
click at [167, 220] on icon at bounding box center [164, 224] width 5 height 9
click at [316, 218] on div at bounding box center [312, 224] width 7 height 12
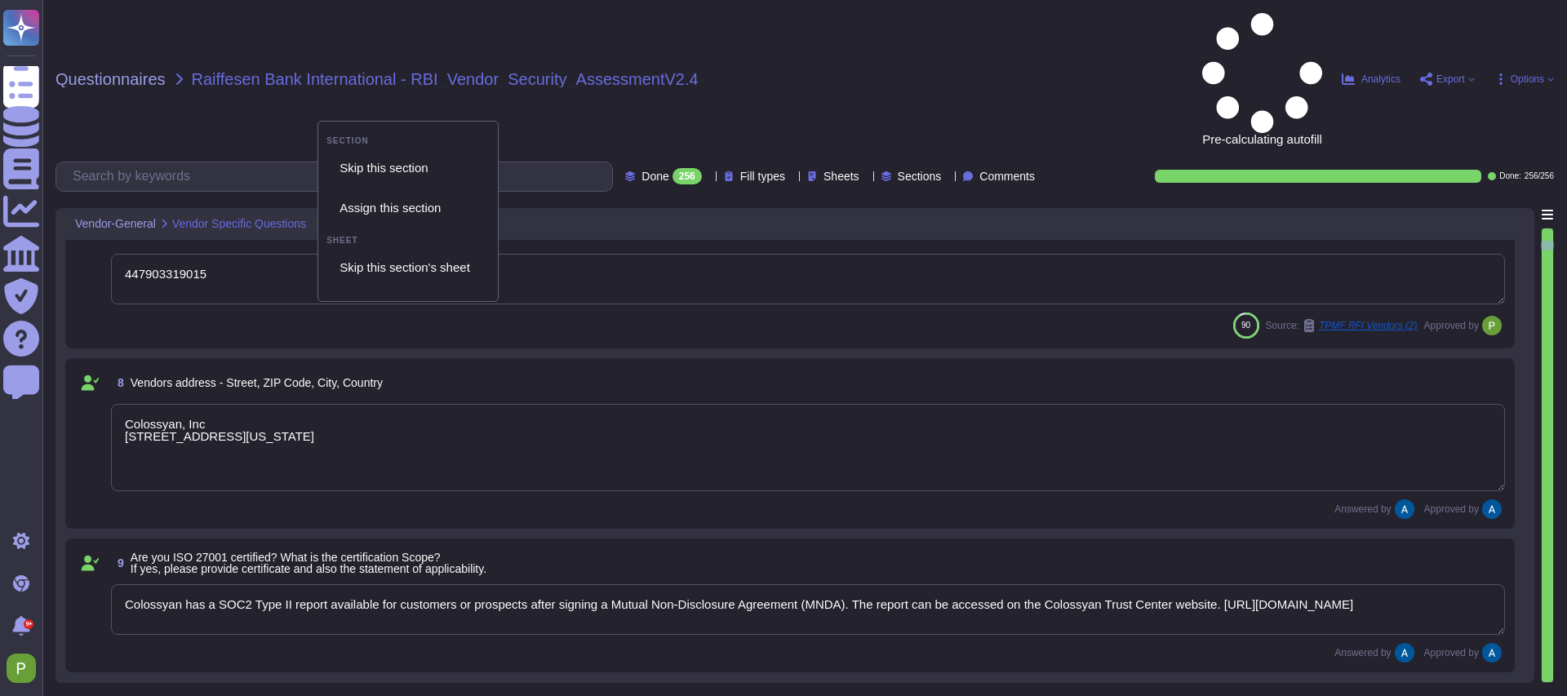
type textarea "Our incident reporting process is structured to ensure prompt communication and…"
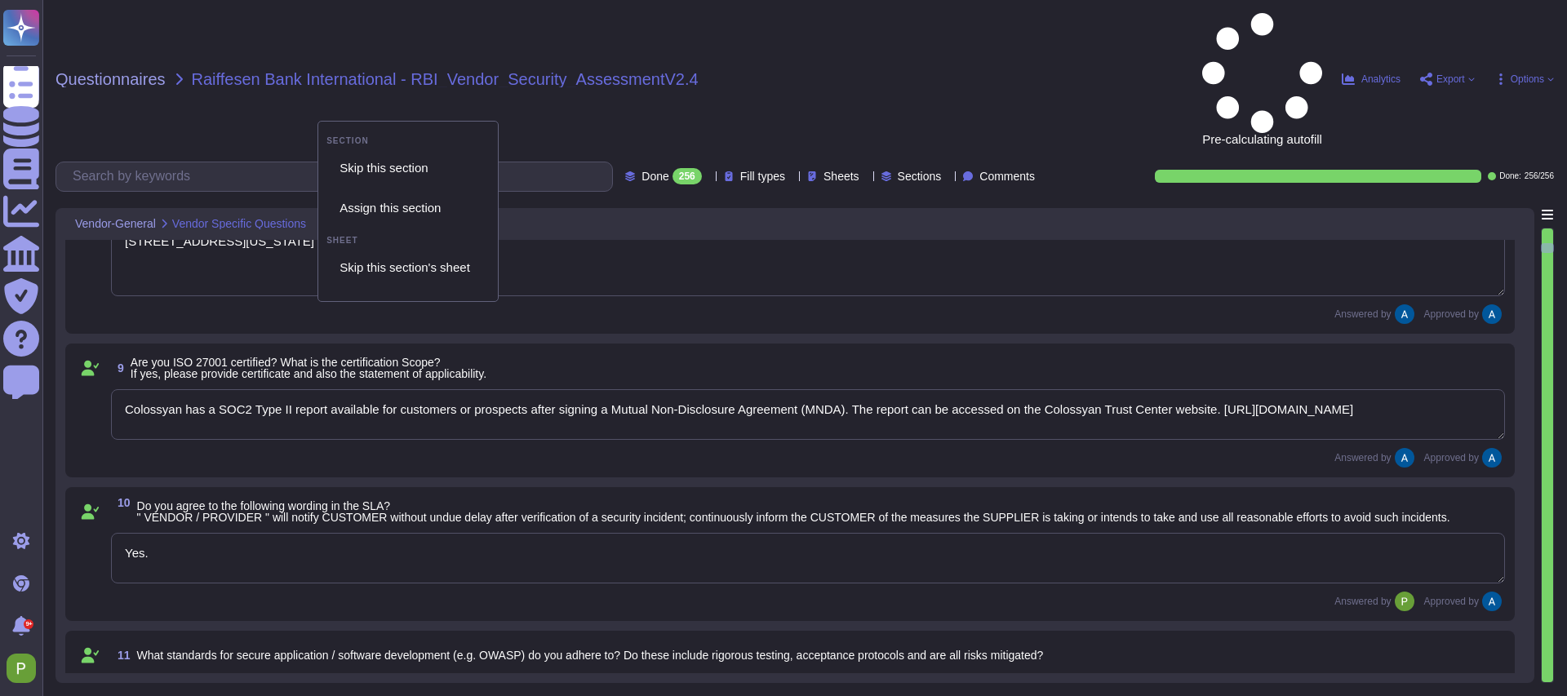
scroll to position [1079, 0]
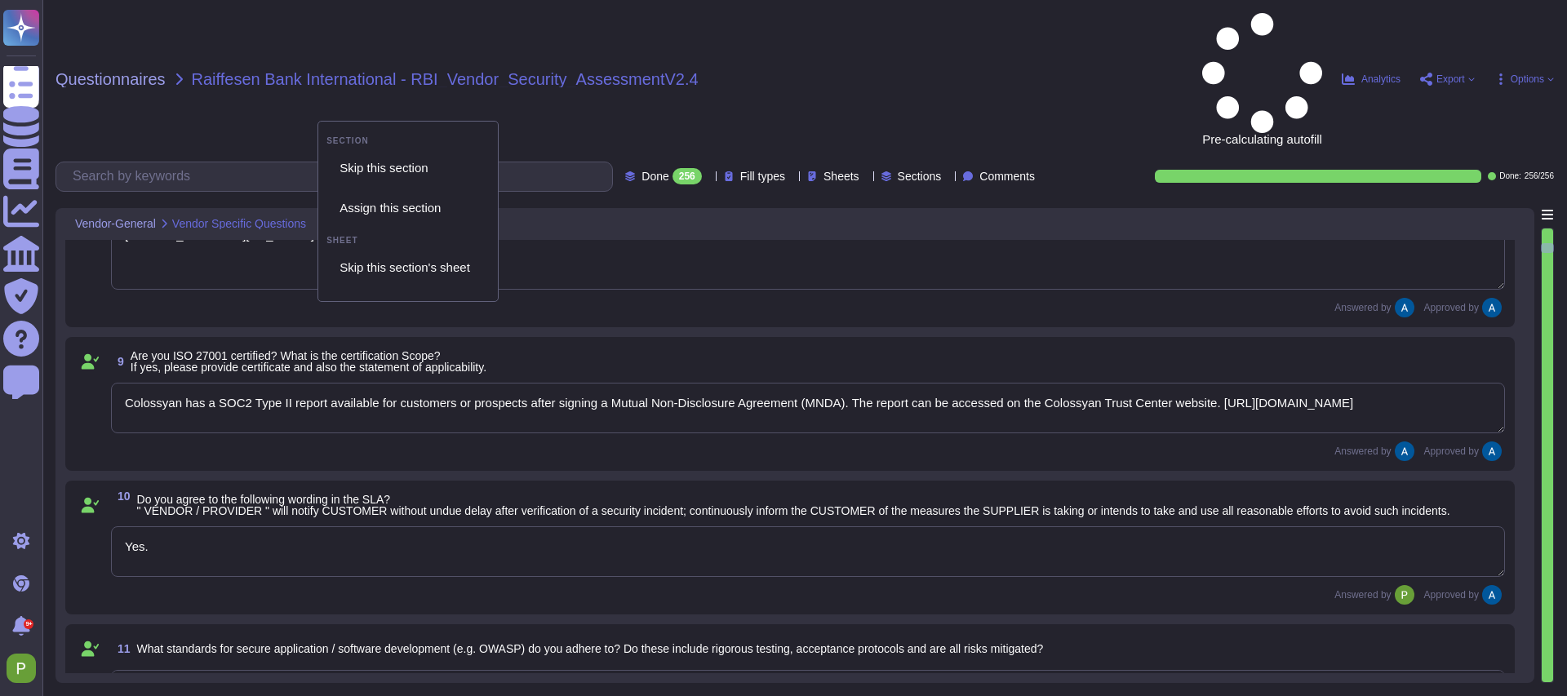
click at [138, 218] on span "Vendor-General" at bounding box center [115, 223] width 81 height 11
click at [168, 219] on icon at bounding box center [164, 224] width 10 height 10
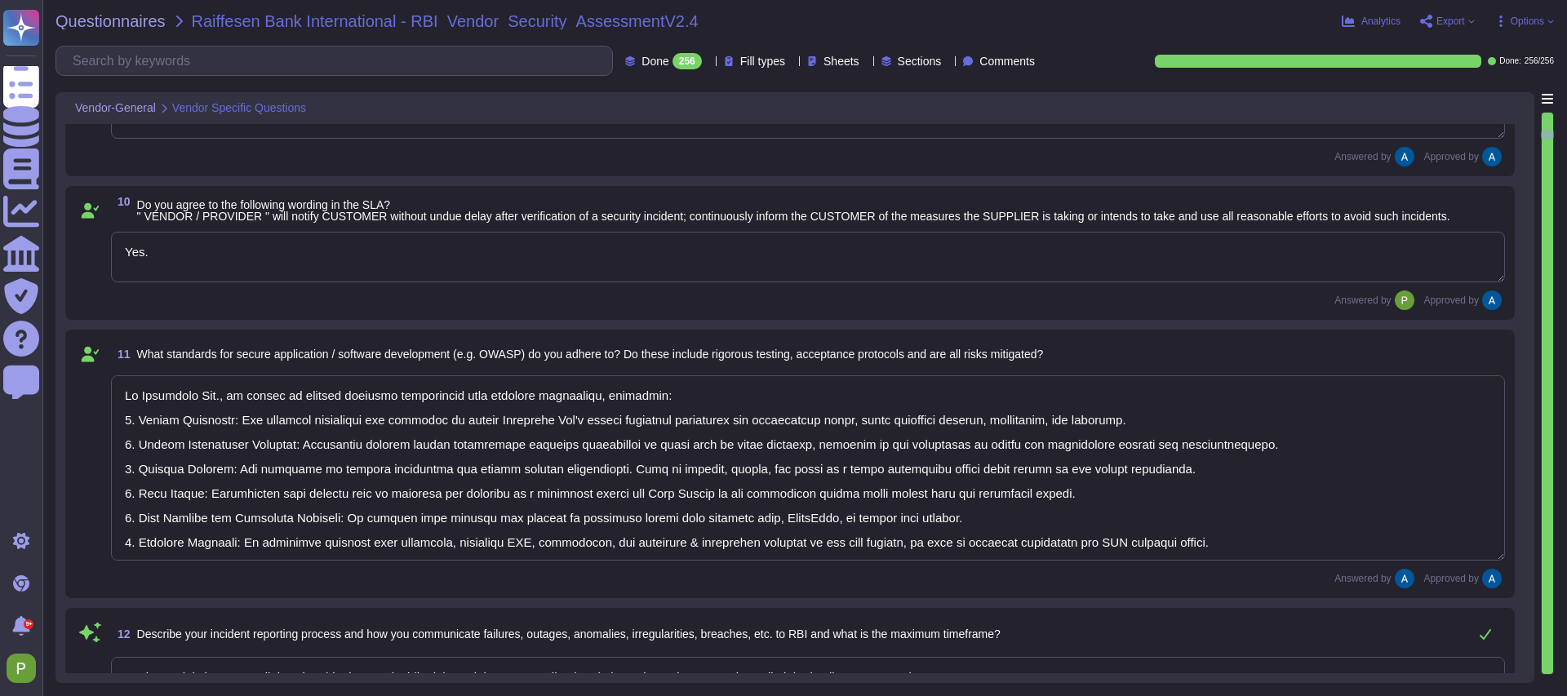
type textarea "All employees receive security awareness training at least once a year, and sof…"
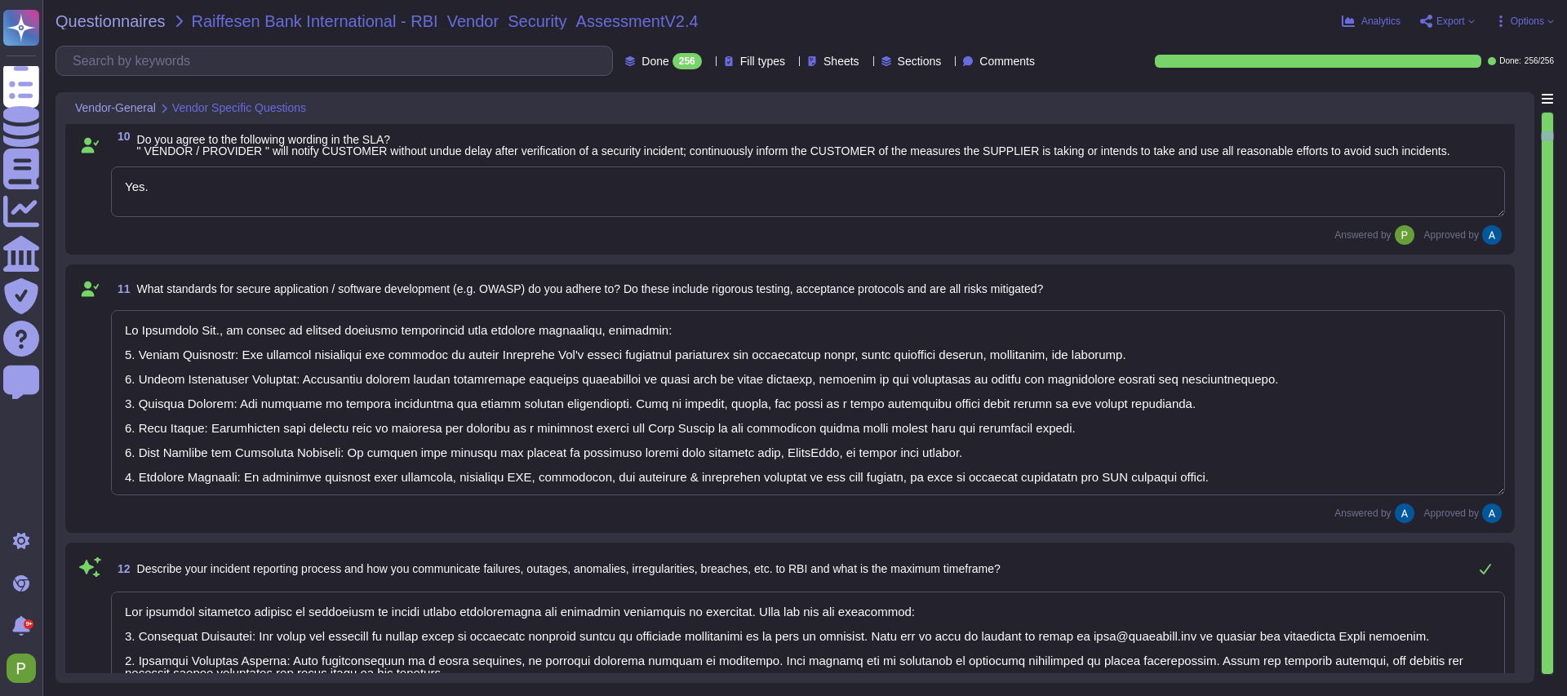
type textarea "Colossyan does not have any major incidents in the past. The status of incident…"
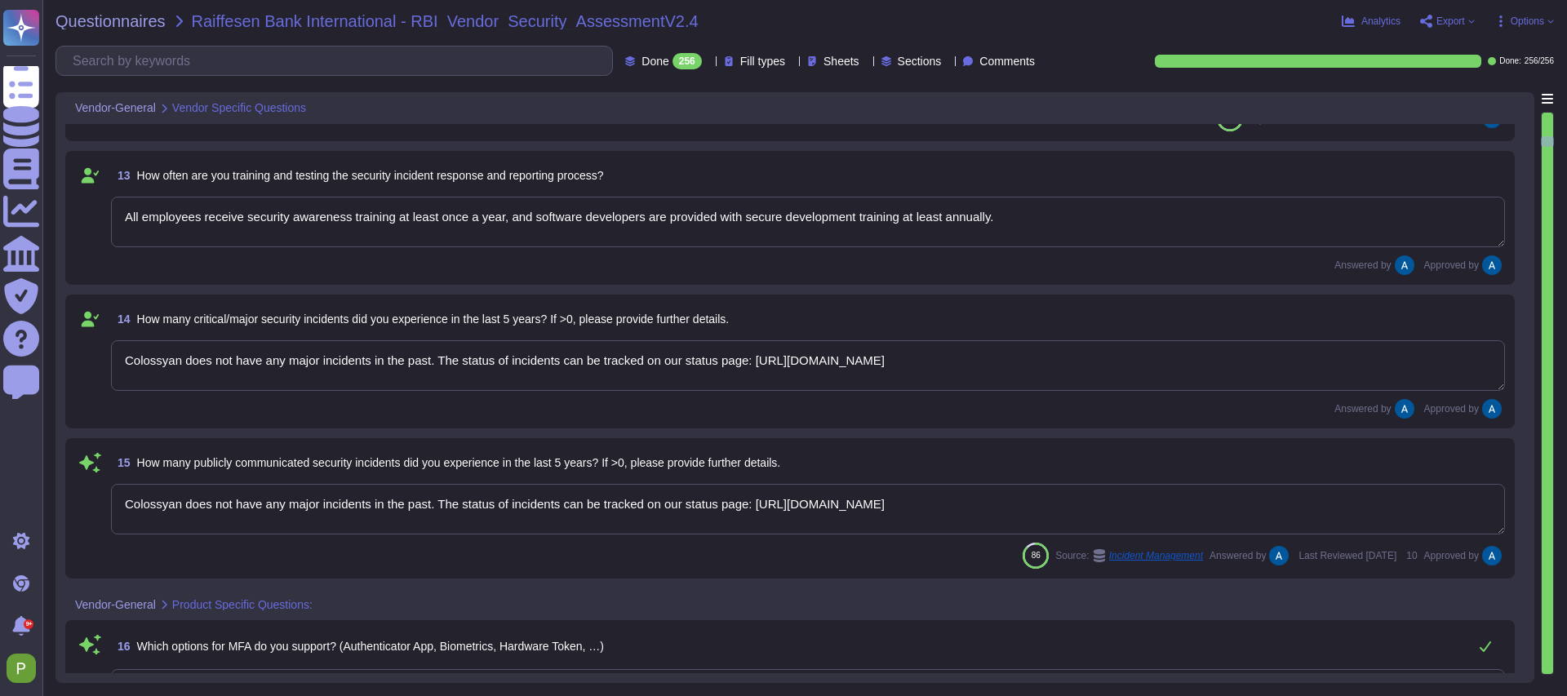
type textarea "Colossyan does not have any major incidents in the past. The status of incident…"
type textarea "Yes. We support both email+password authentication, as well as SSO, with Azure …"
type textarea "Yes, our solution supports federated authentication via standard protocols, inc…"
type textarea "Yes, our solution supports provisioning user entitlements and user group member…"
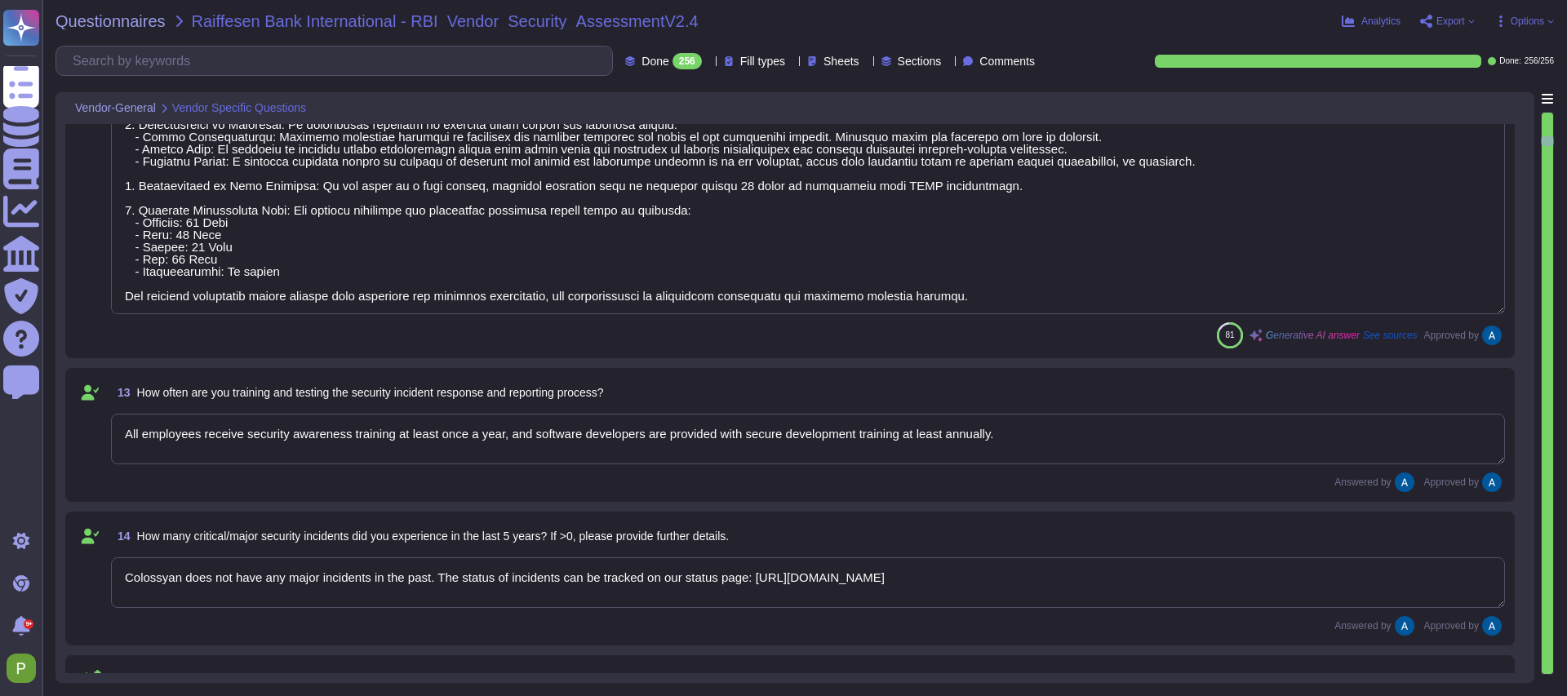
type textarea "At Colossyan Inc., we adhere to several software development best practice guid…"
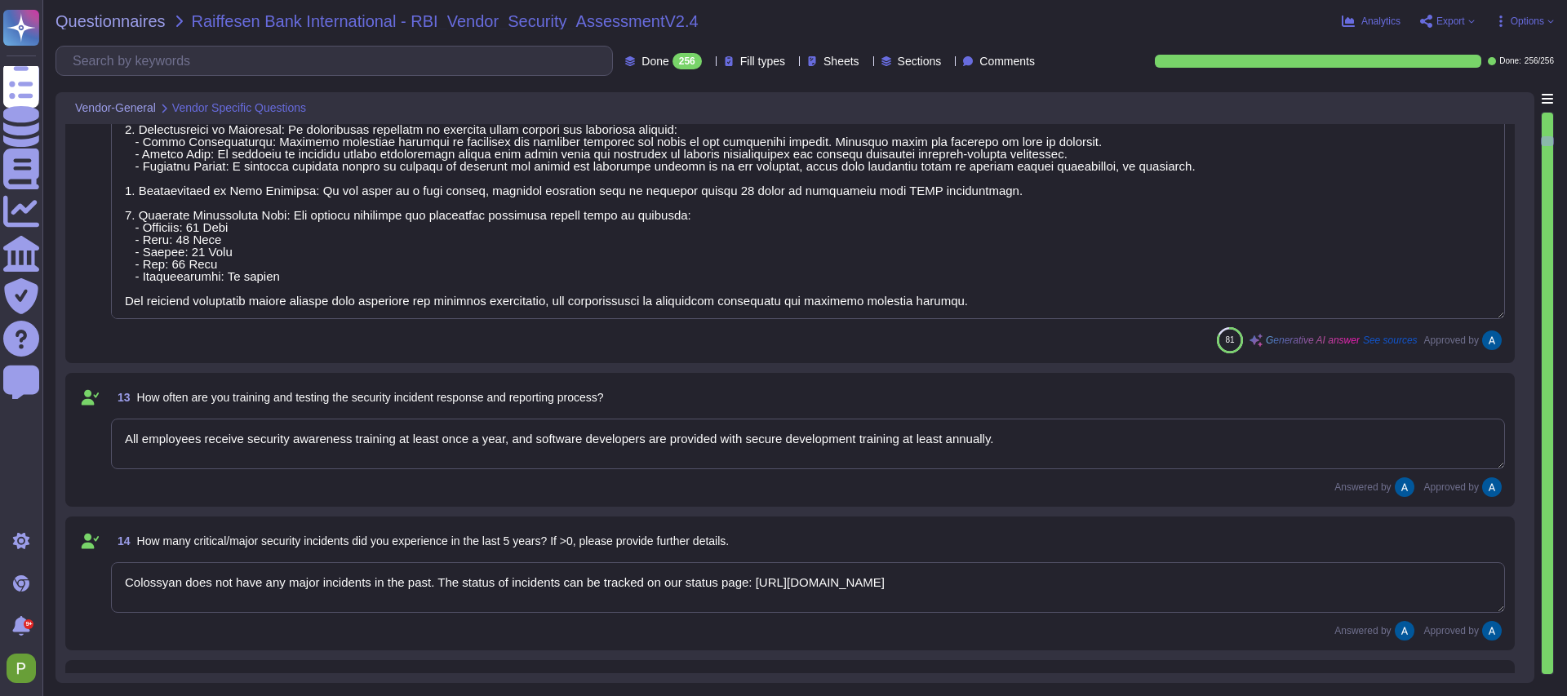
click at [231, 112] on span "Vendor Specific Questions" at bounding box center [239, 108] width 134 height 11
click at [340, 108] on div "Vendor-General Vendor Specific Questions" at bounding box center [680, 108] width 1231 height 32
click at [316, 109] on icon at bounding box center [316, 109] width 0 height 0
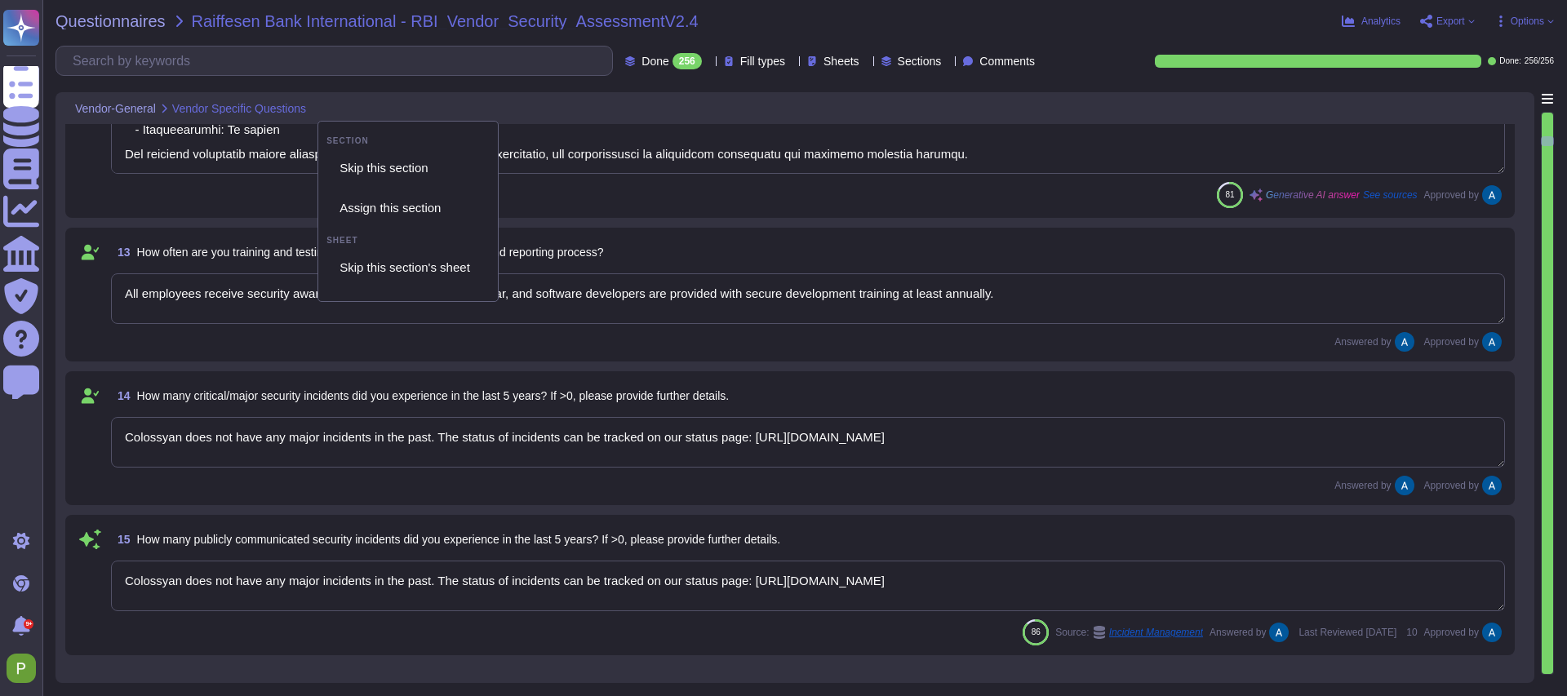
scroll to position [1969, 0]
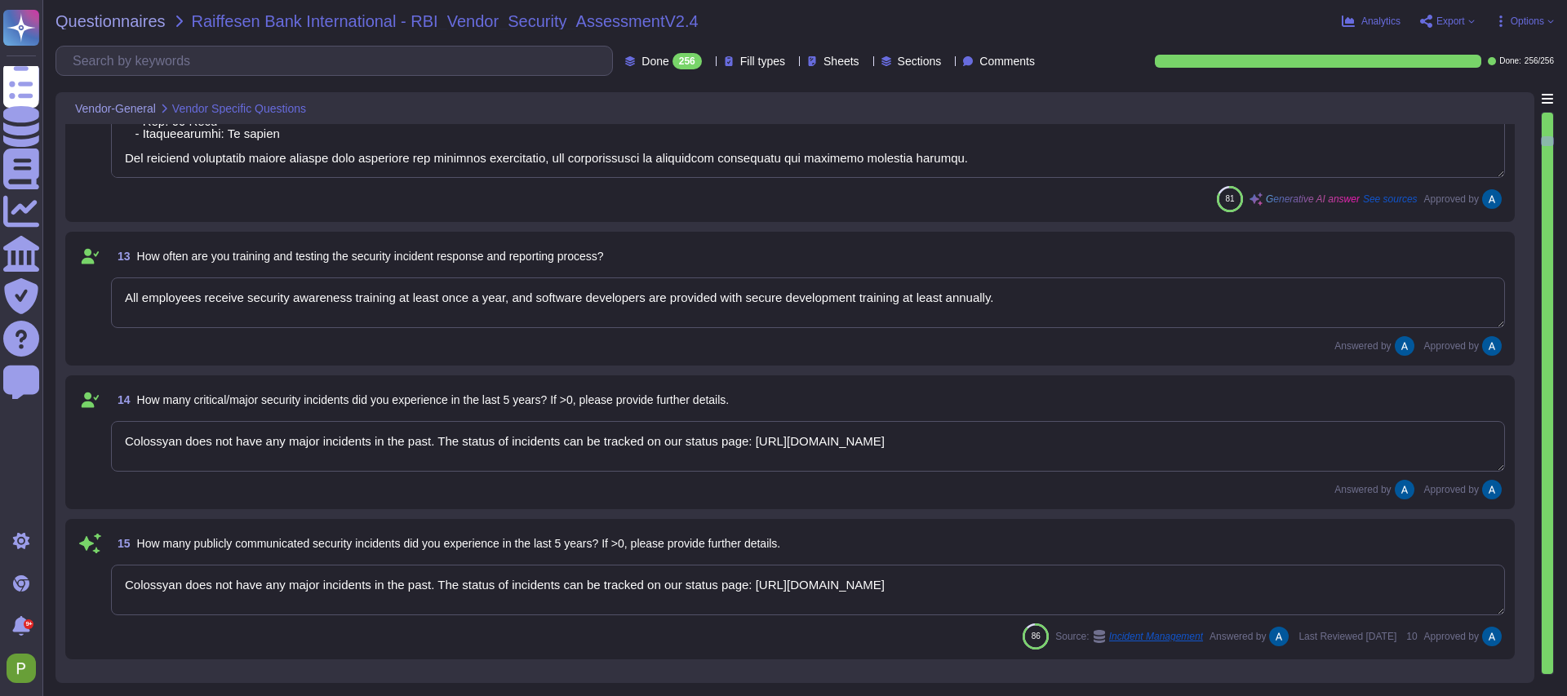
click at [156, 107] on span "Vendor-General" at bounding box center [115, 108] width 81 height 11
click at [162, 108] on icon at bounding box center [164, 109] width 10 height 10
drag, startPoint x: 93, startPoint y: 109, endPoint x: 79, endPoint y: 105, distance: 14.3
click at [93, 109] on span "Vendor-General" at bounding box center [115, 108] width 81 height 11
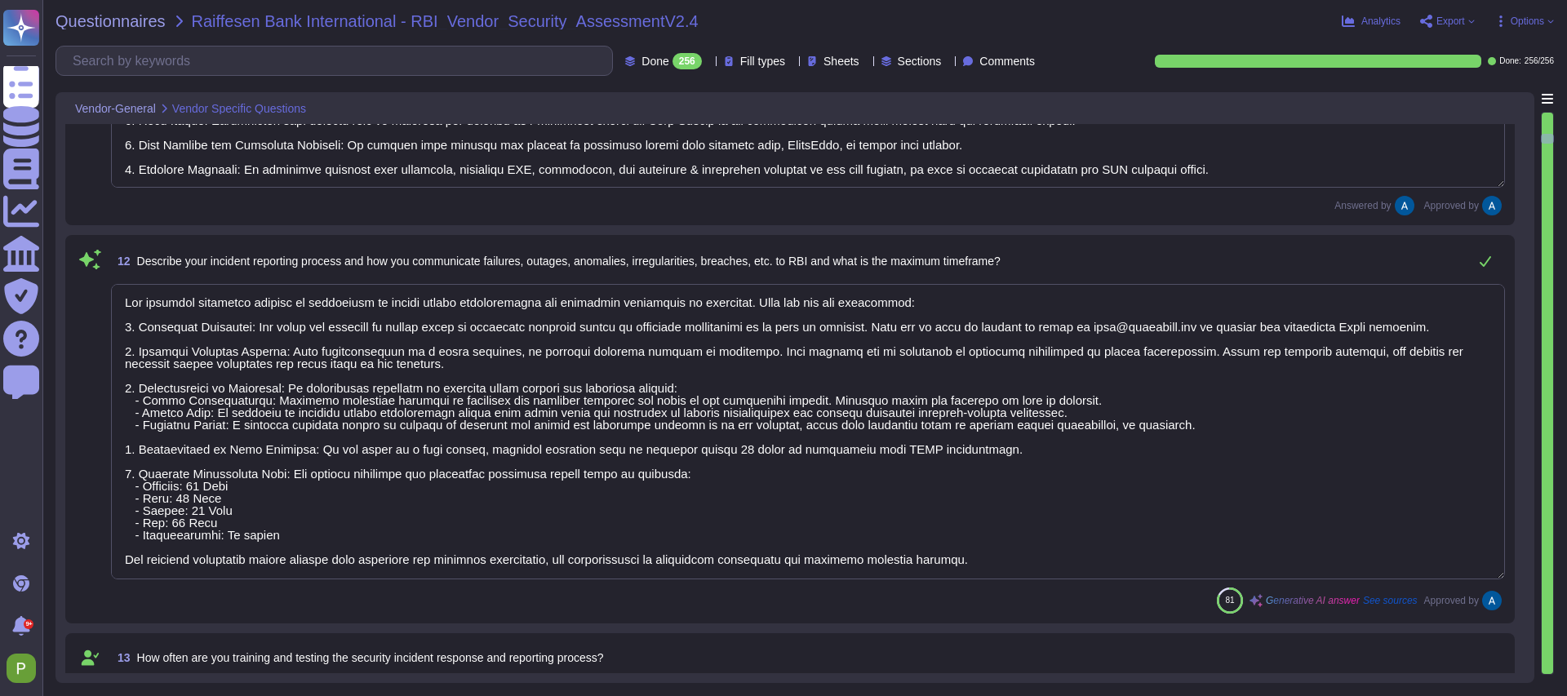
type textarea "Colossyan, Inc 1209 Orange Street City of Wilmington New Castle, Delaware 19801…"
type textarea "Colossyan has a SOC2 Type II report available for customers or prospects after …"
type textarea "Yes."
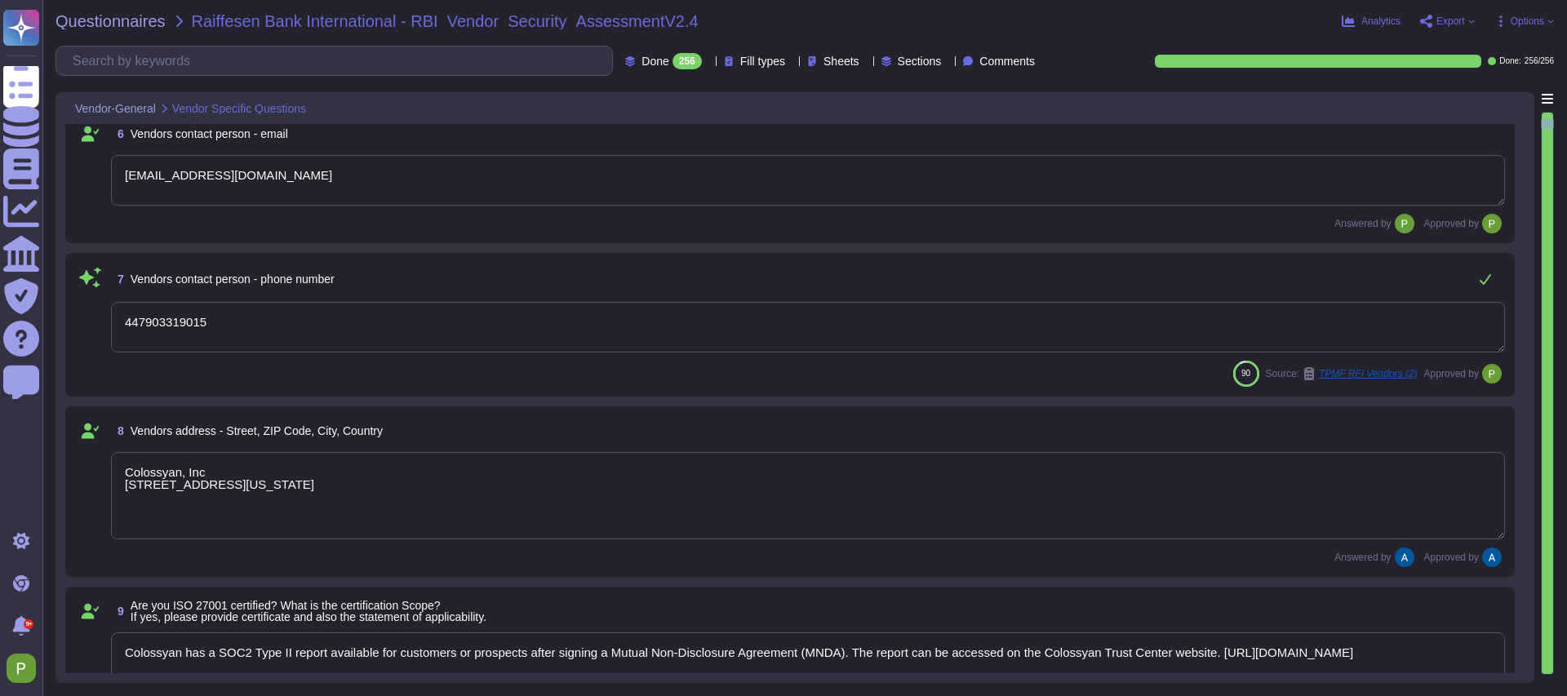
type textarea "Colossyan Inc."
type textarea "Colossyan"
type textarea "Colossyan is a web-based video generation tool with AI human presenters. For th…"
type textarea "Palma Pasztor"
type textarea "support@colossyan.com"
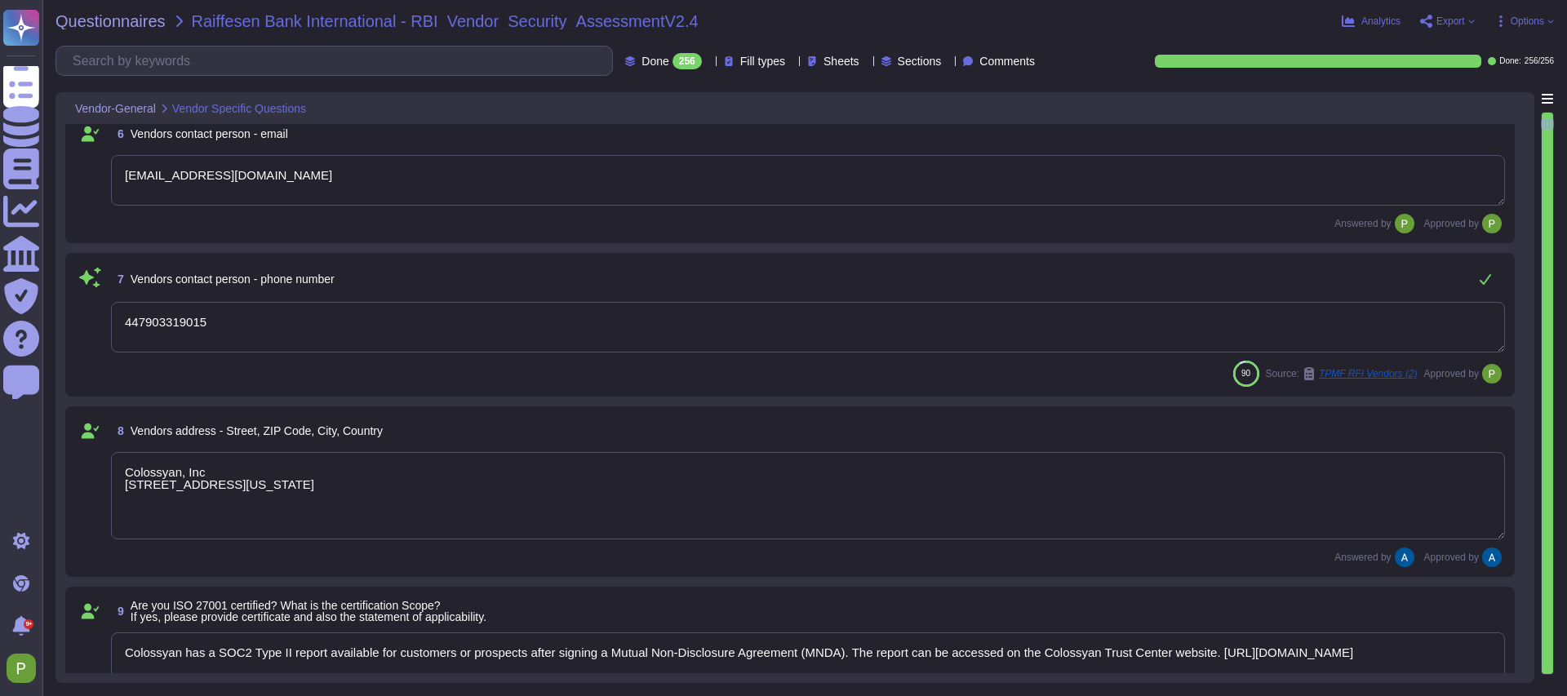
type textarea "447903319015"
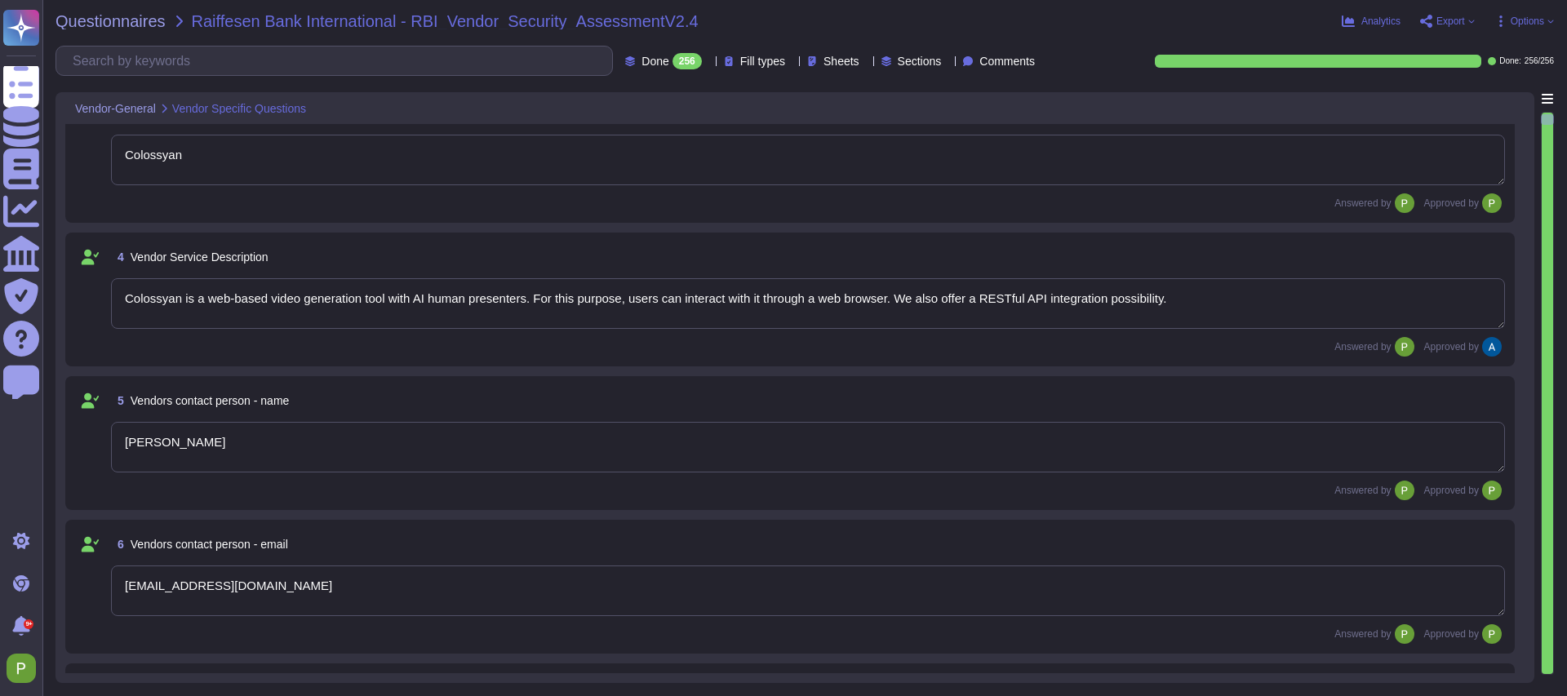
type textarea "Sep 5, 2025"
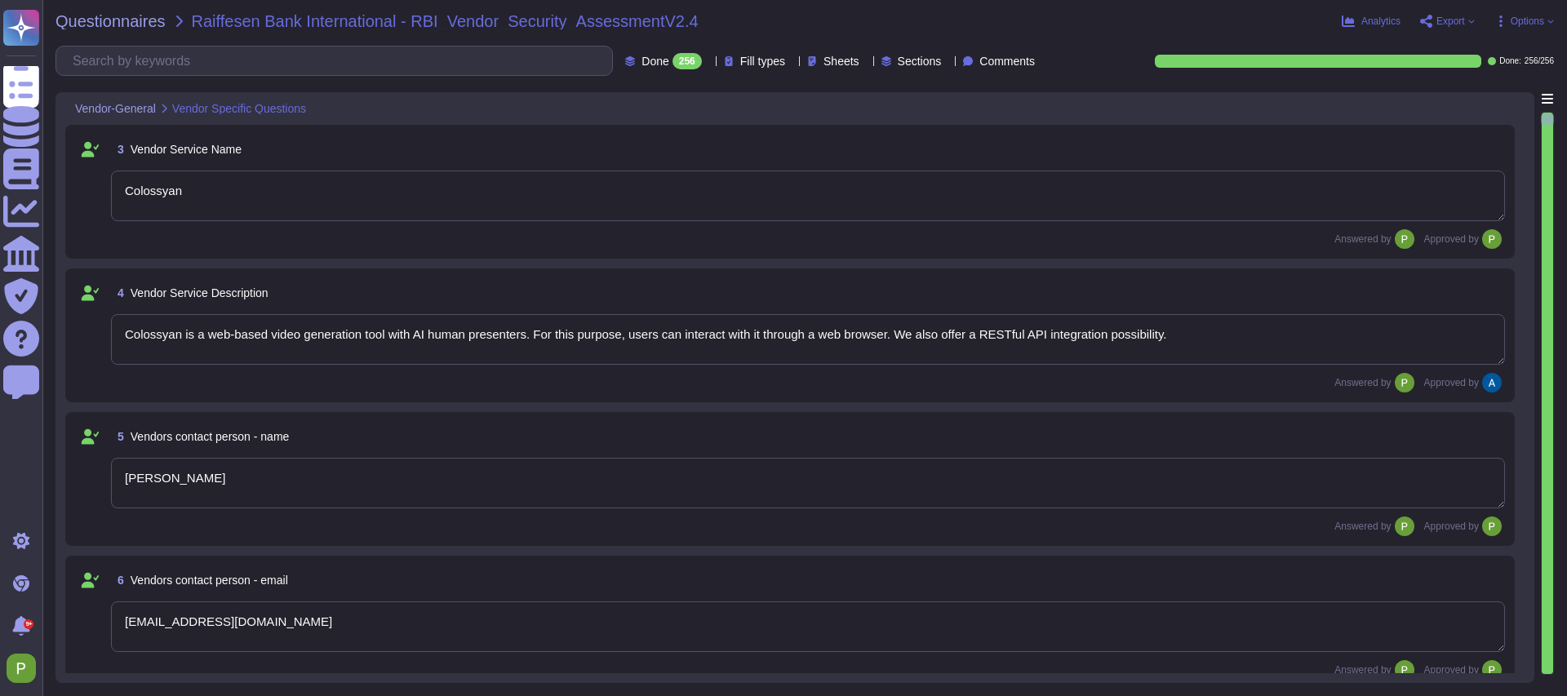
click at [917, 57] on span "Sections" at bounding box center [920, 60] width 44 height 11
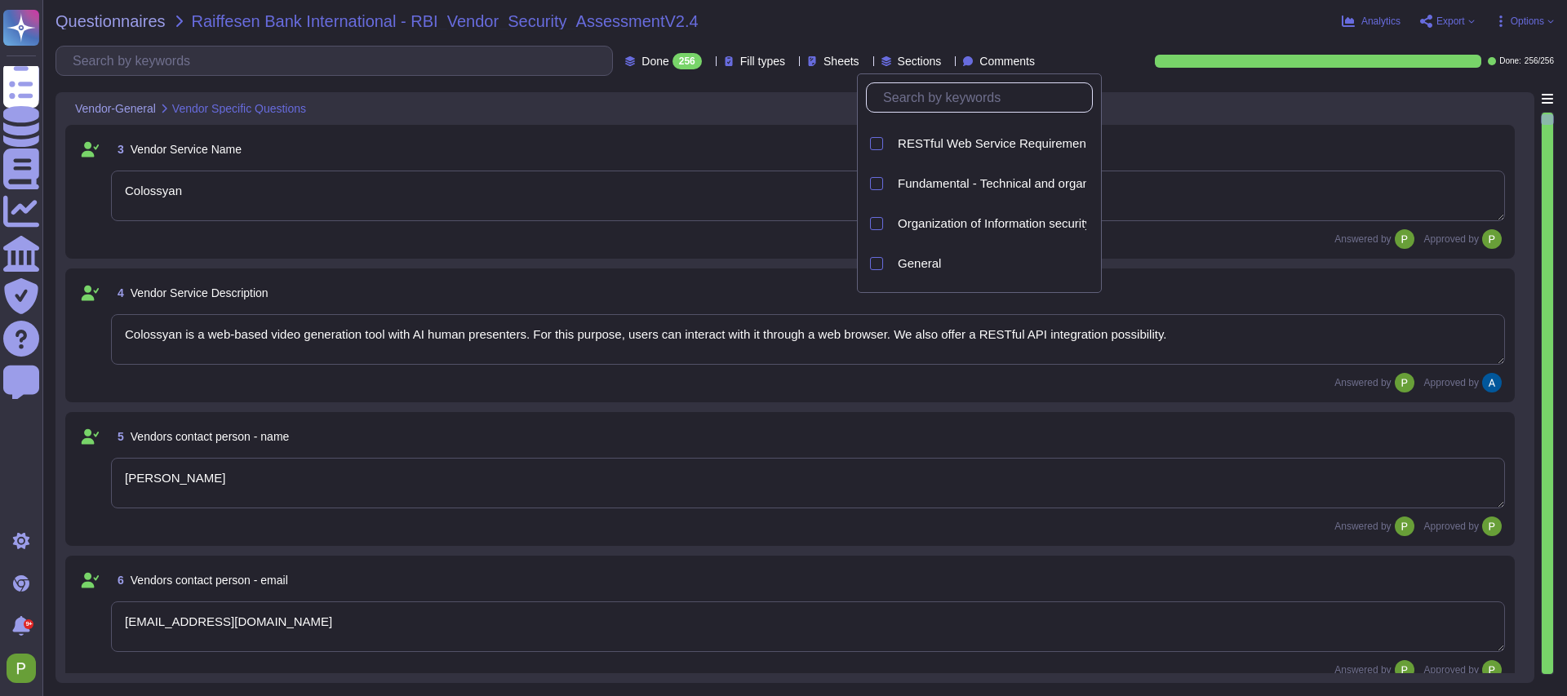
scroll to position [0, 0]
click at [1102, 17] on div "Questionnaires Raiffesen Bank International - RBI_Vendor_Security_AssessmentV2.4" at bounding box center [587, 21] width 1064 height 16
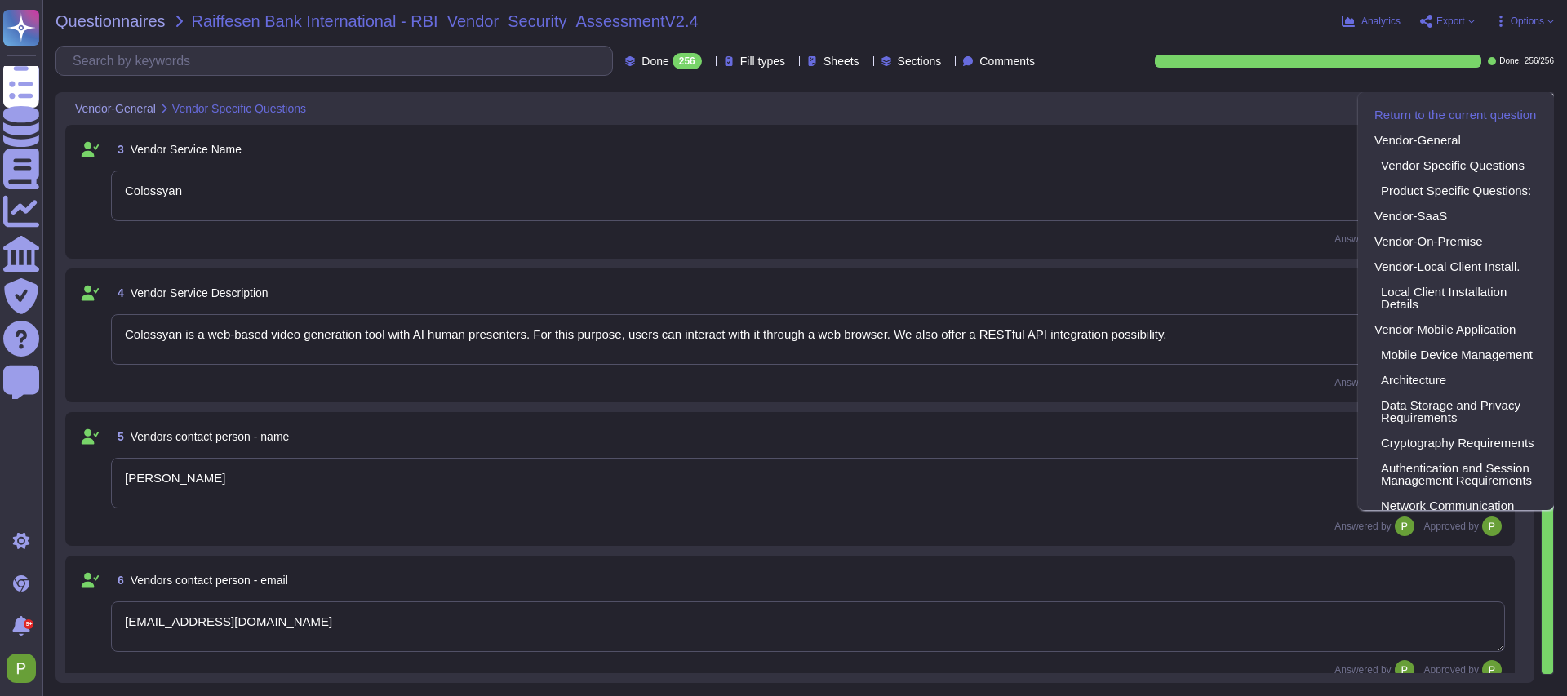
click at [1552, 95] on div "Return to the current question Vendor-General Vendor Specific Questions Product…" at bounding box center [1456, 301] width 196 height 418
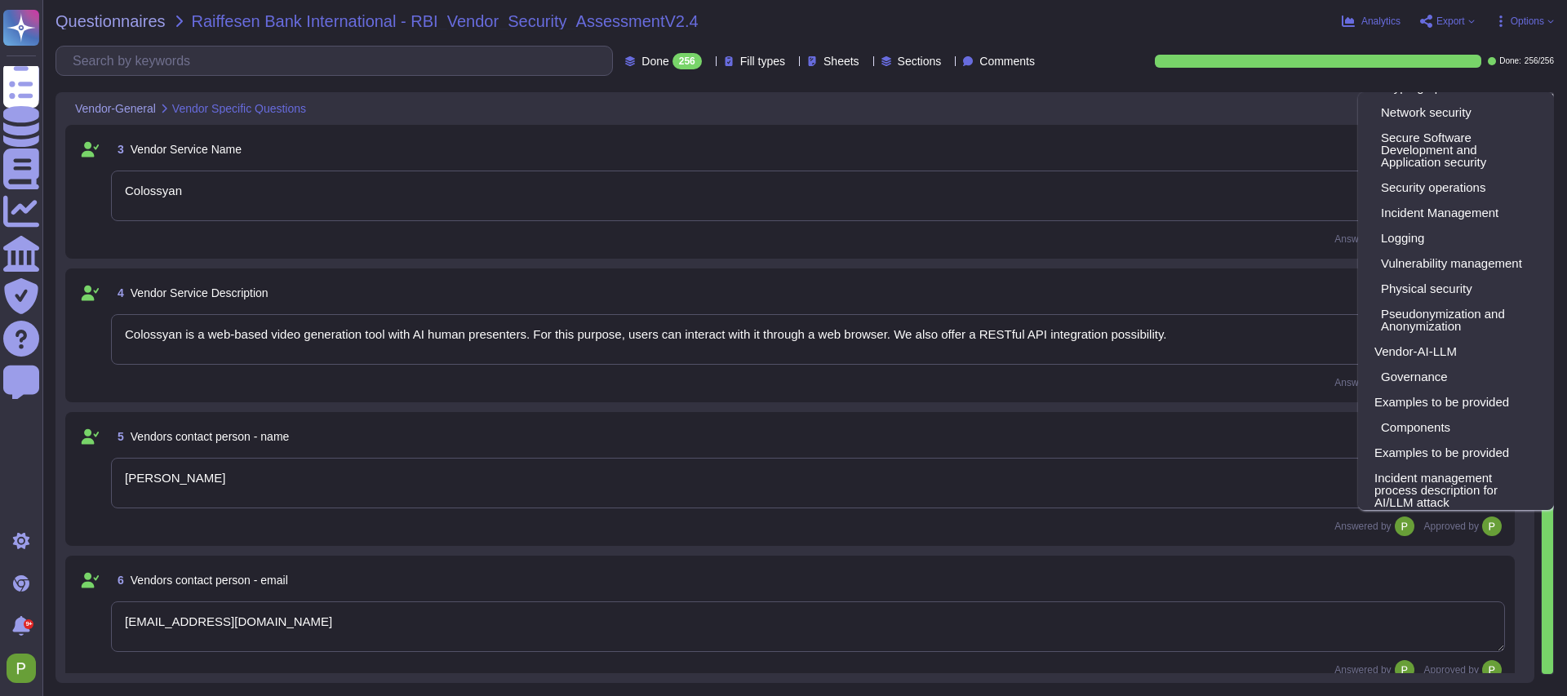
scroll to position [1048, 0]
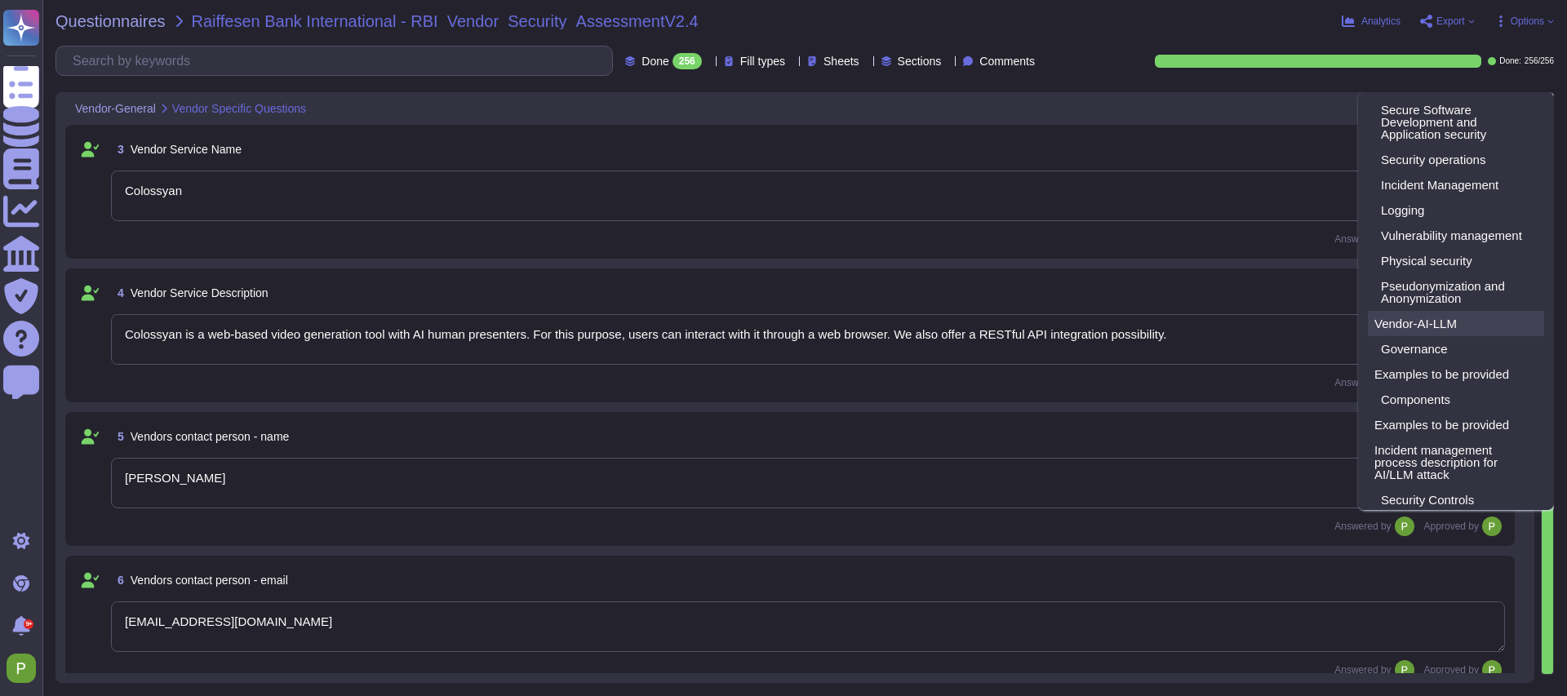
click at [1412, 336] on div "Vendor-AI-LLM" at bounding box center [1456, 323] width 176 height 25
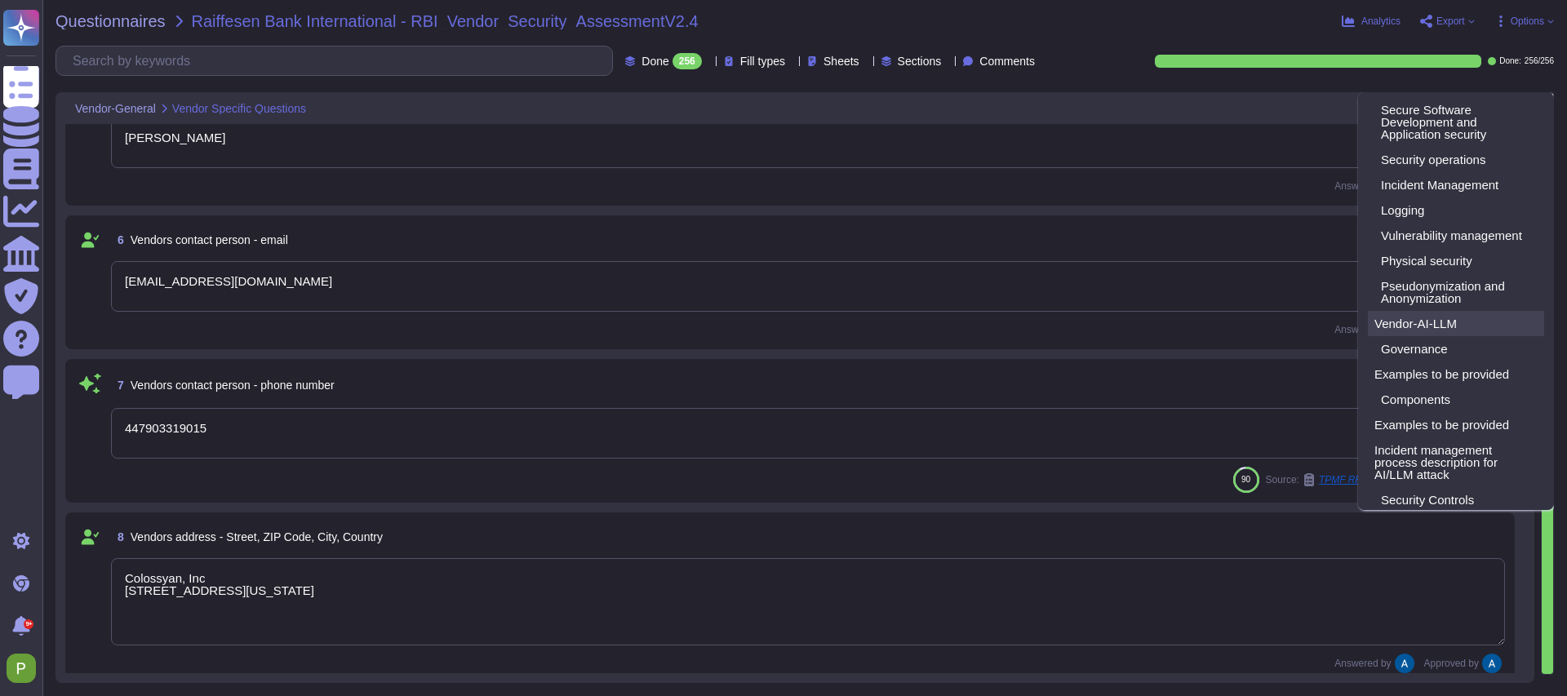
type textarea "Yes."
type textarea "At Colossyan Inc., we adhere to several software development best practice guid…"
type textarea "Our incident reporting process is structured to ensure prompt communication and…"
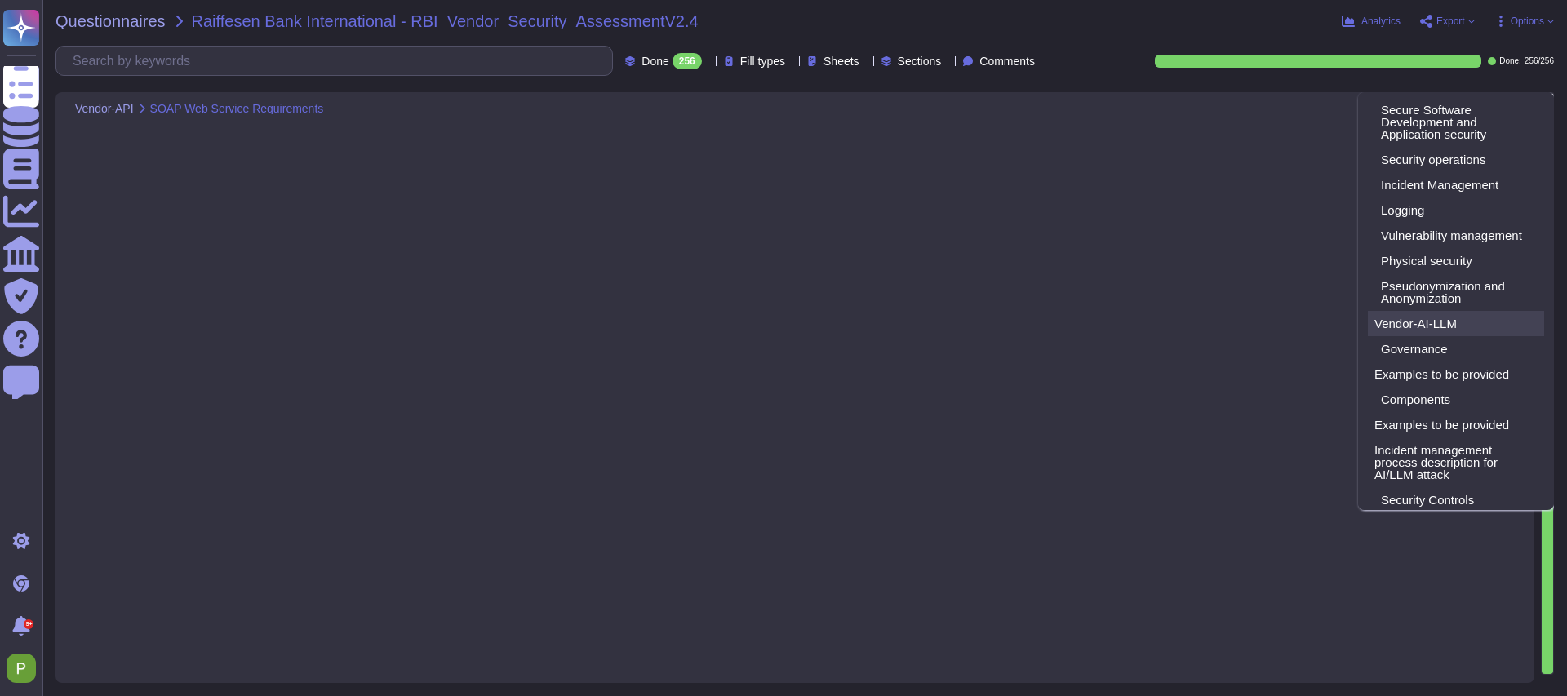
type textarea "Yes"
type textarea "Yes, Access is restricted to those with a genuine need-to-know, and the transmi…"
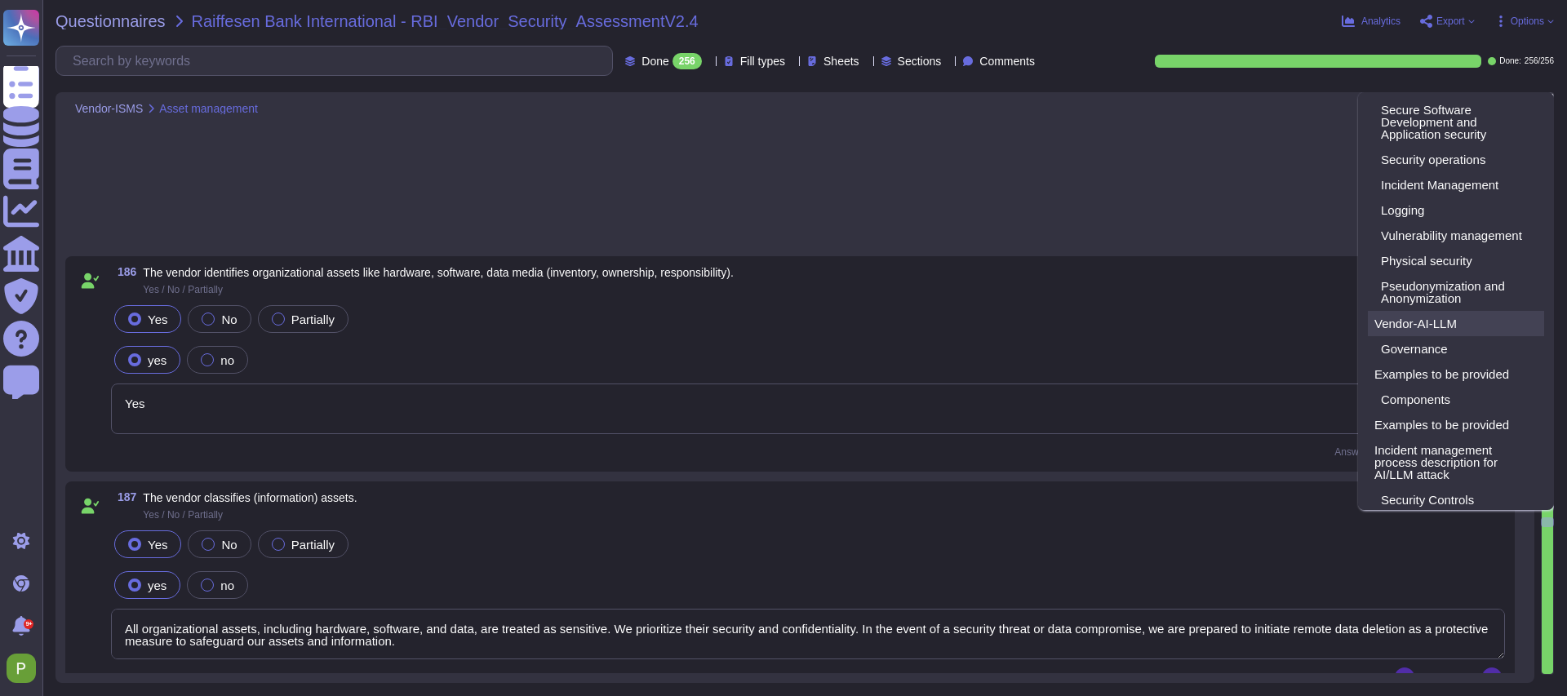
type textarea "Yes"
type textarea "All organizational assets, including hardware, software, and data, are treated …"
type textarea "We have established identity and access management policies and procedures that…"
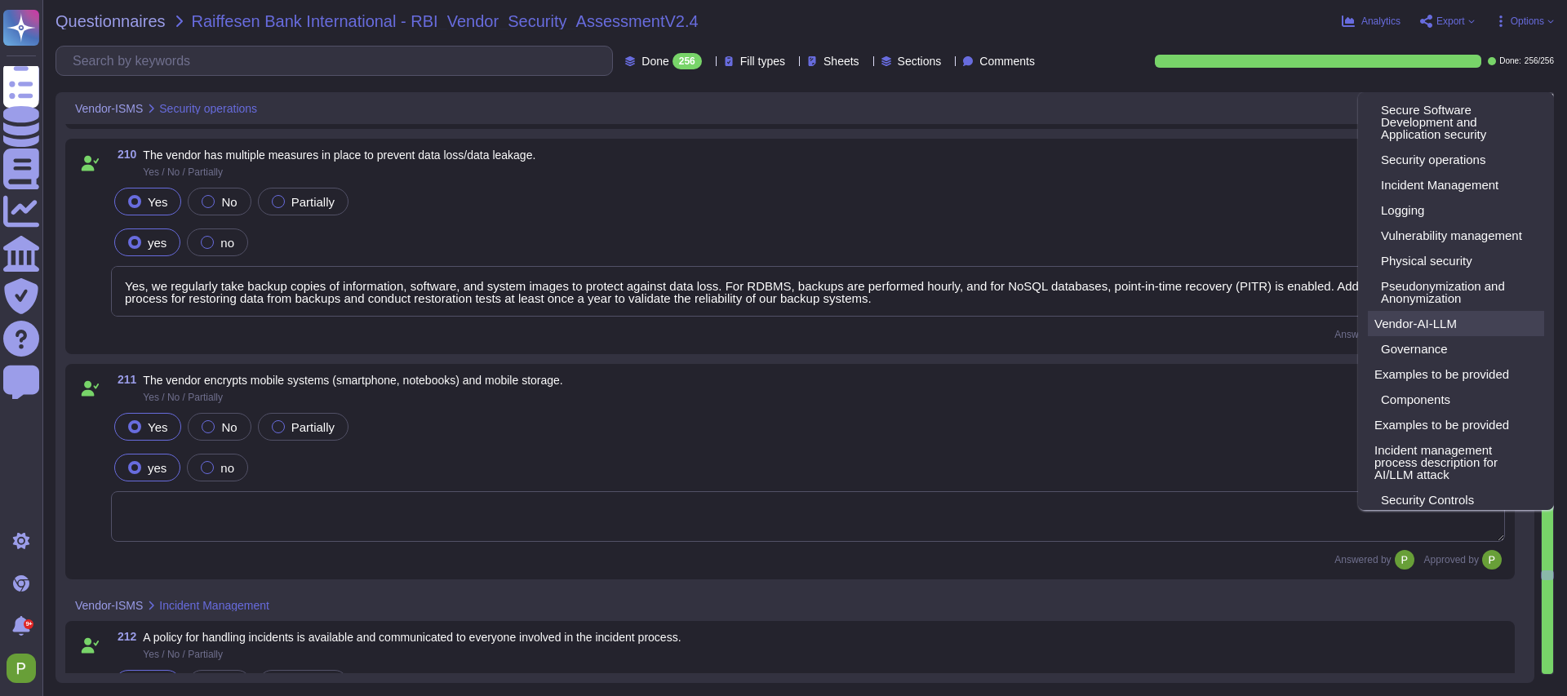
type textarea "Yes, we regularly take backup copies of information, software, and system image…"
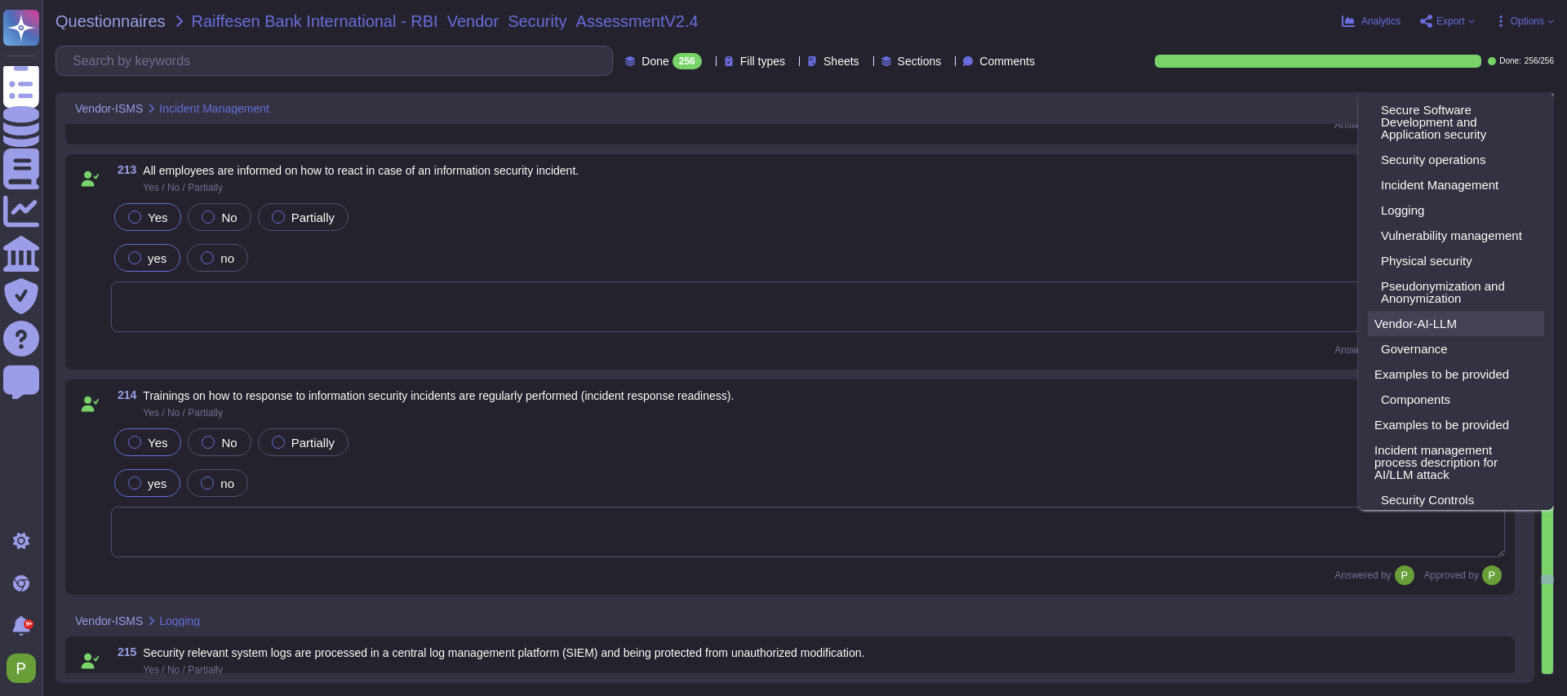
type textarea "Yes, we ensure that logs for user activities, exceptions, and information secur…"
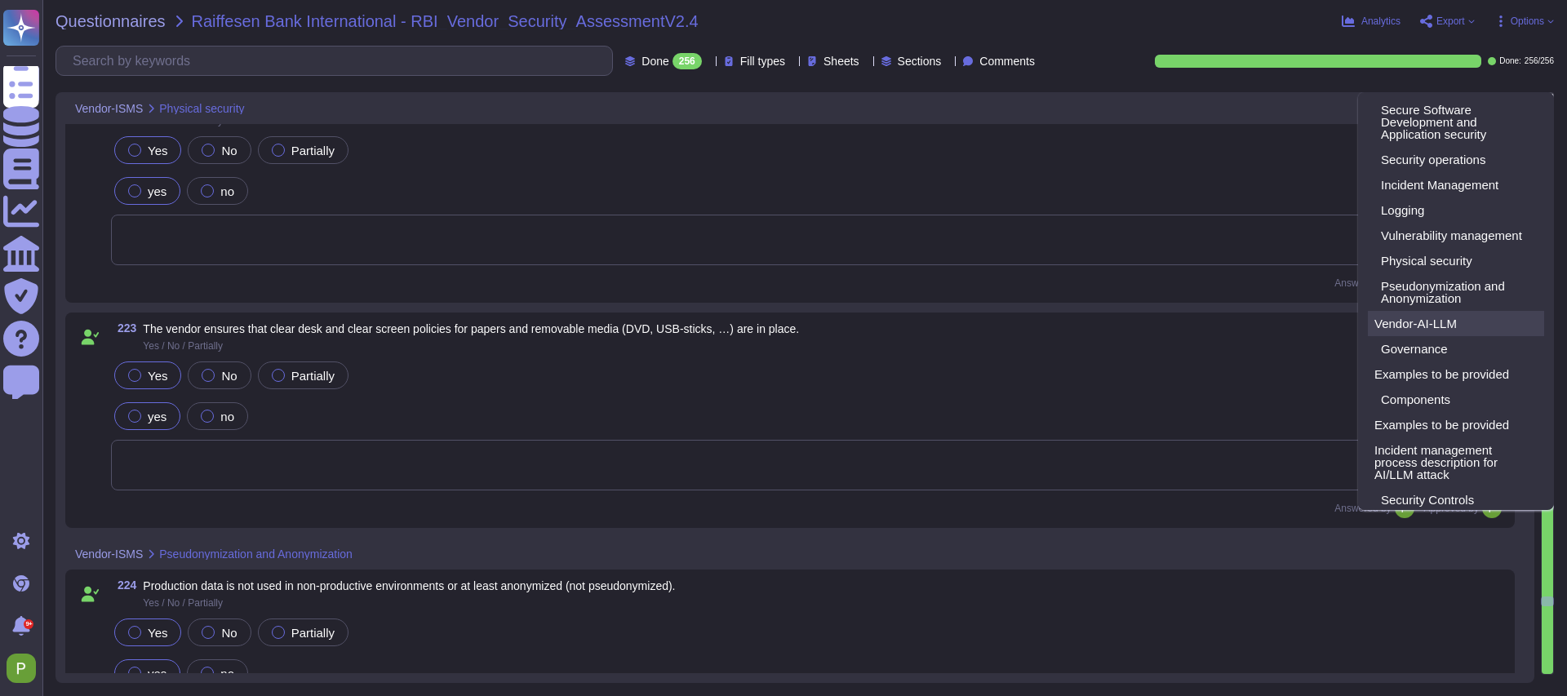
type textarea "Limited Risk"
type textarea "See our detailed answer in our attached. AI Policy."
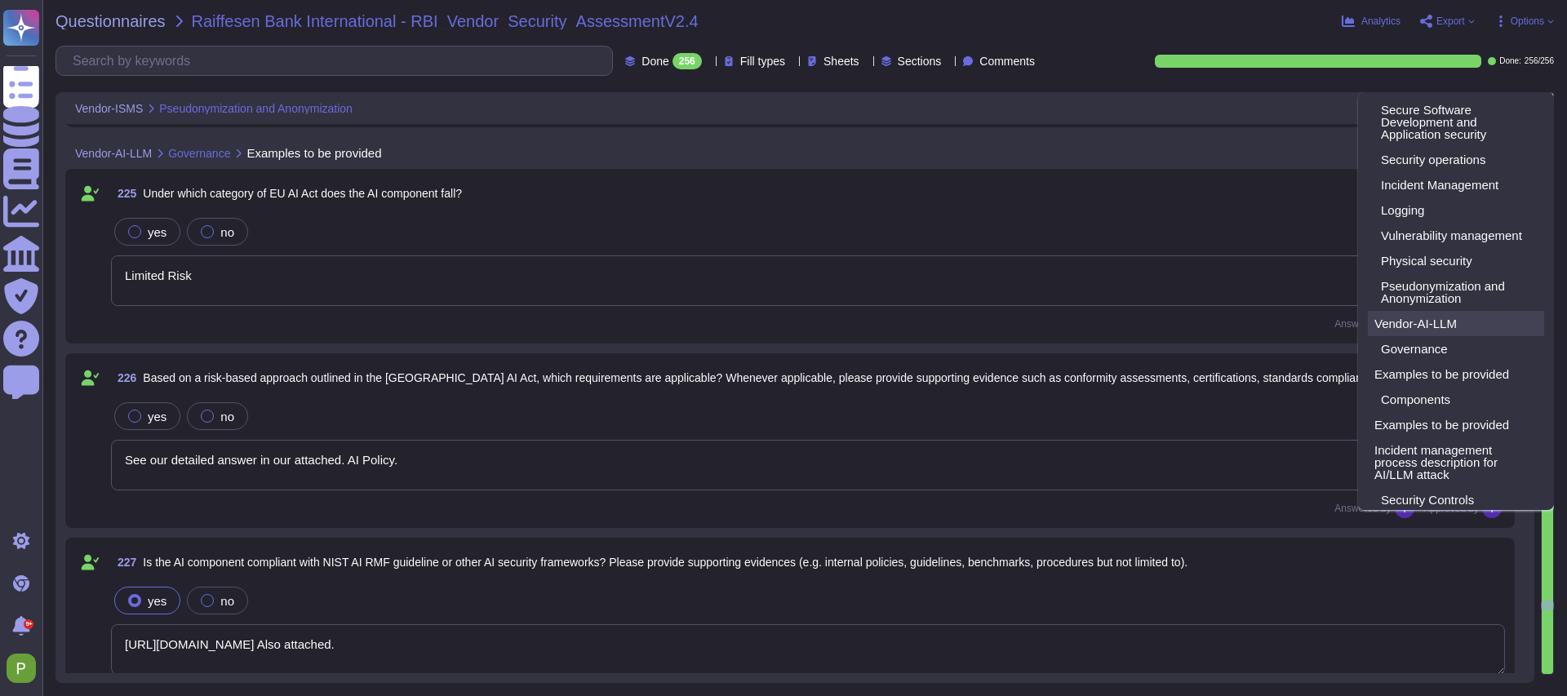
type textarea "https://security.colossyan.com/resources?s=b2qwnna68sy2s3mt0r2r3&name=ai-policy…"
type textarea "Our AI component uses OpenAI 4 as the LLM."
type textarea "Yes, the AI component offers human oversight in its functionalities. Users have…"
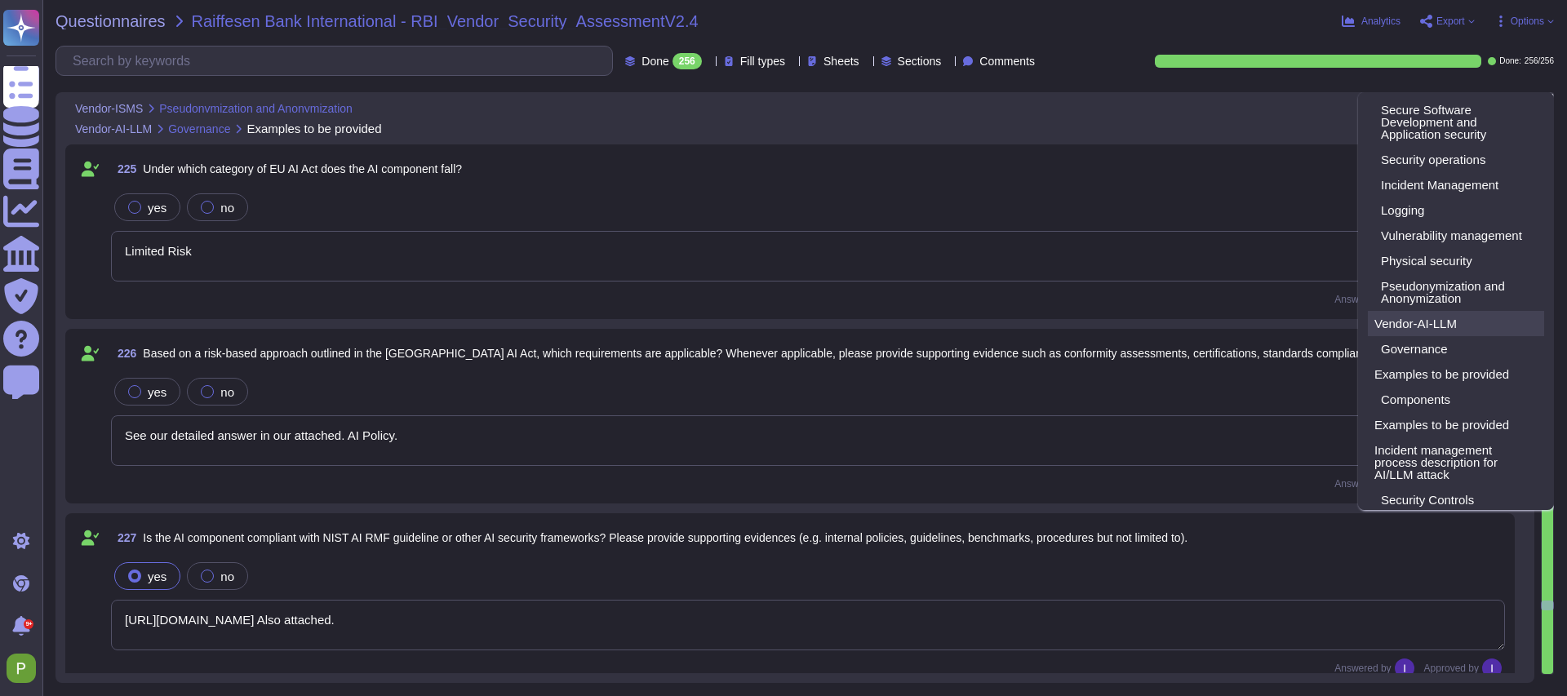
scroll to position [37714, 0]
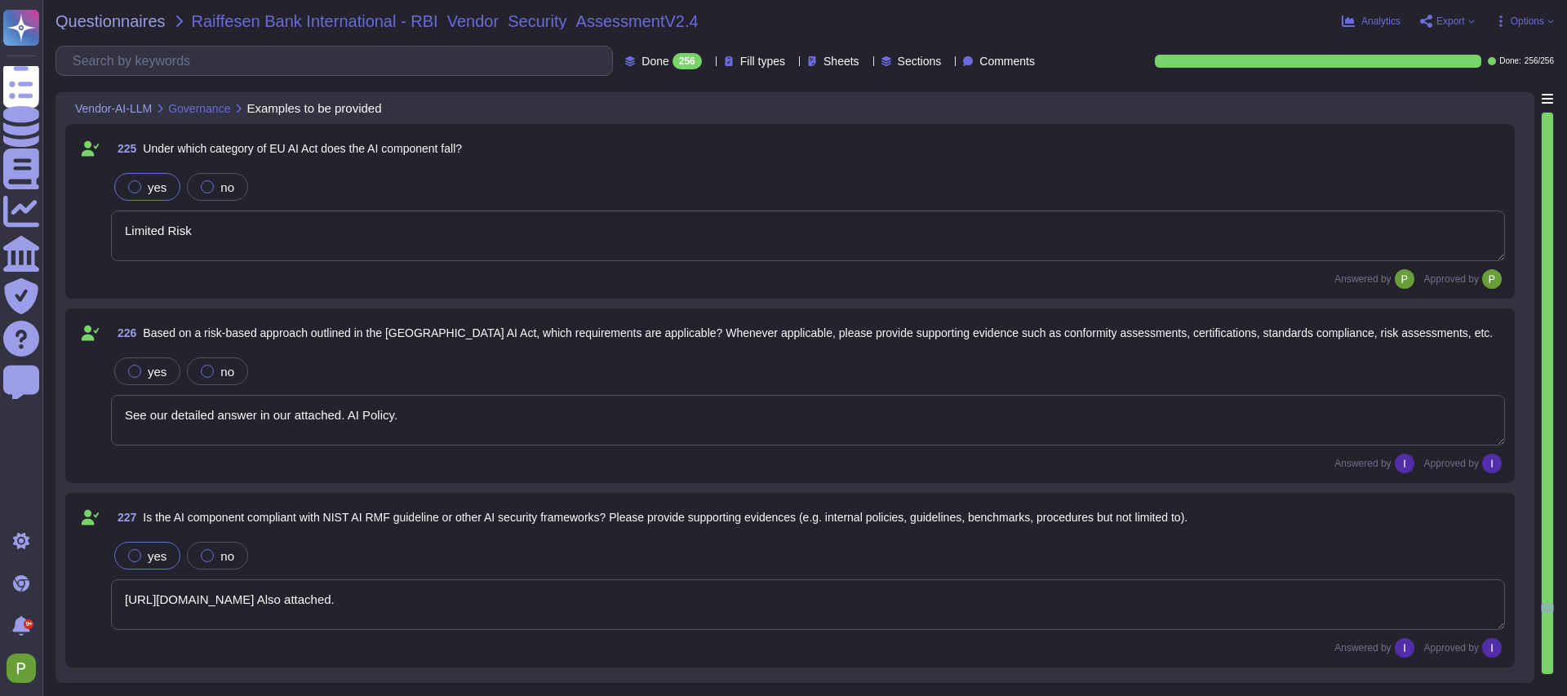
click at [133, 188] on div at bounding box center [134, 186] width 13 height 13
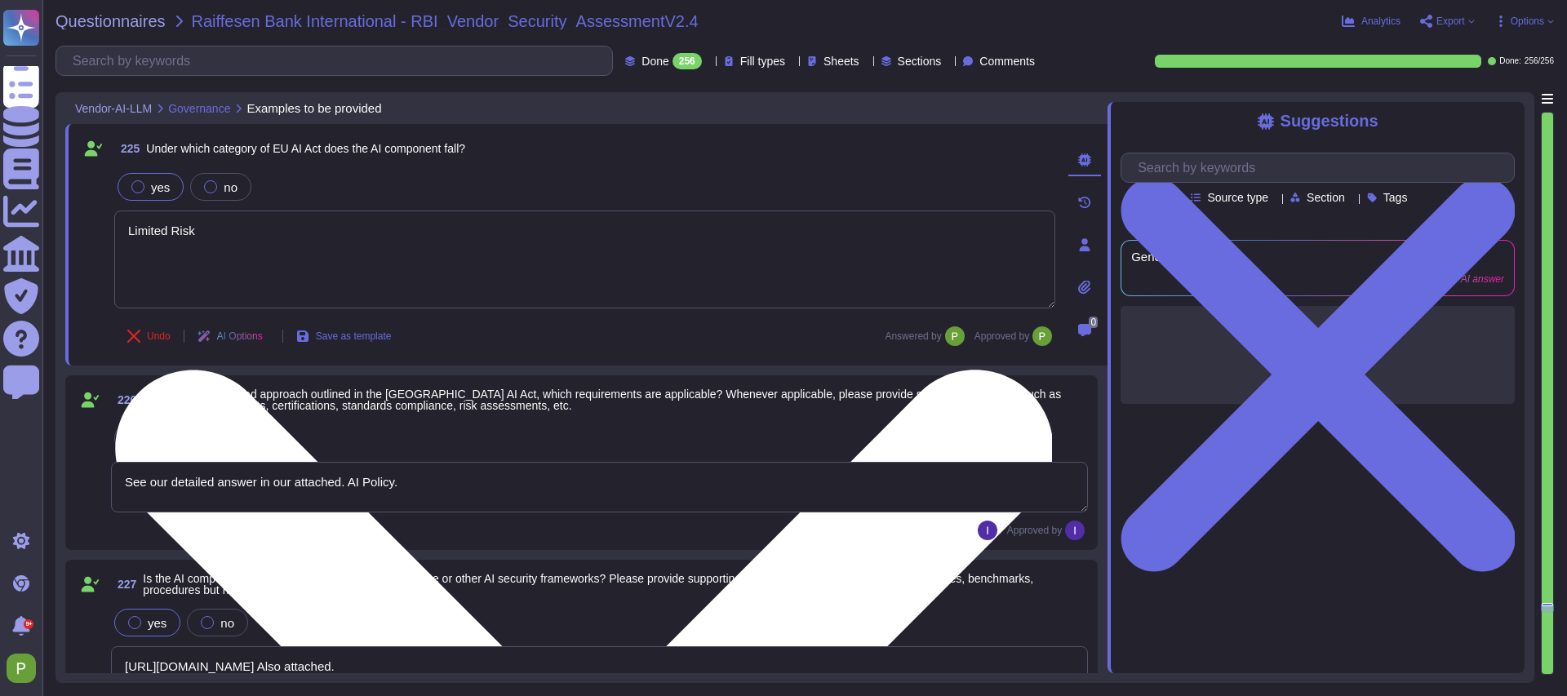
click at [278, 290] on textarea "Limited Risk" at bounding box center [584, 260] width 941 height 98
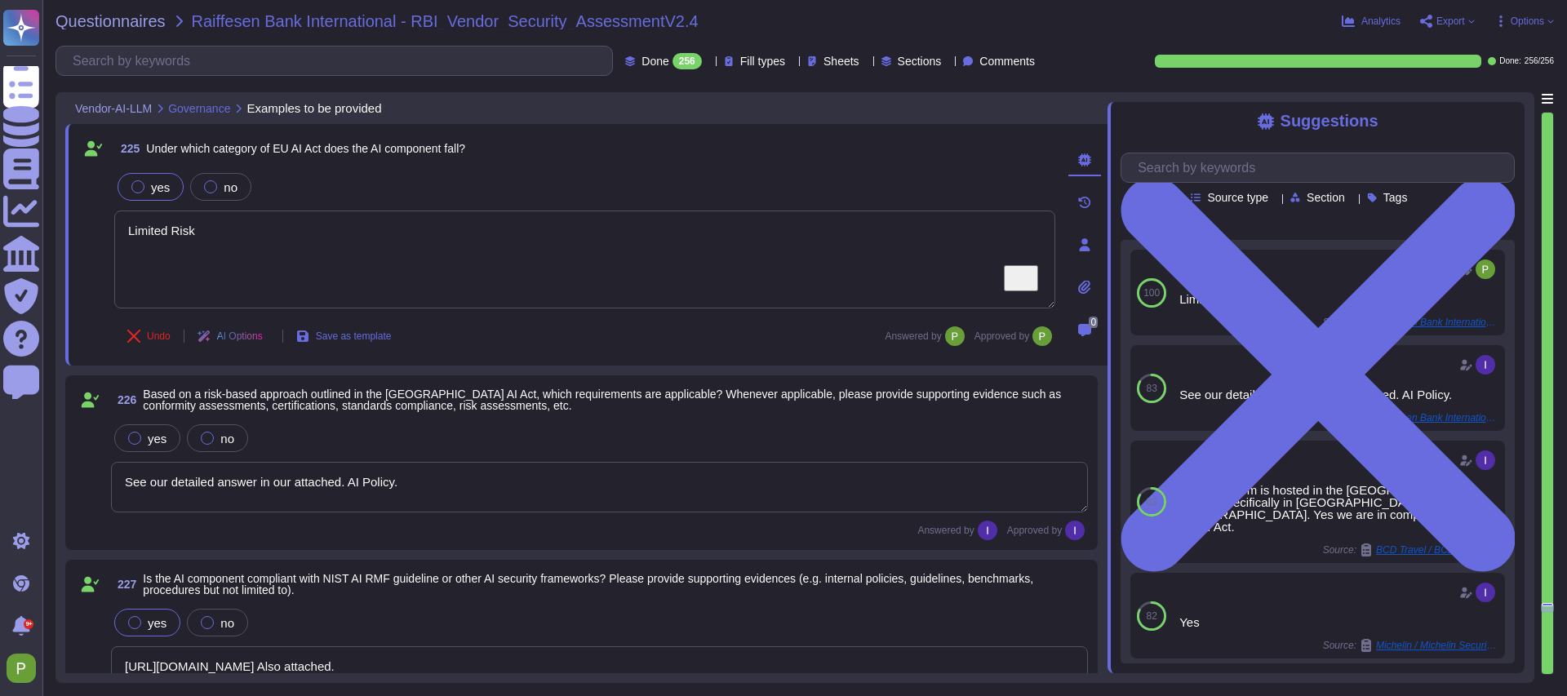
click at [208, 491] on textarea "See our detailed answer in our attached. AI Policy." at bounding box center [599, 487] width 977 height 51
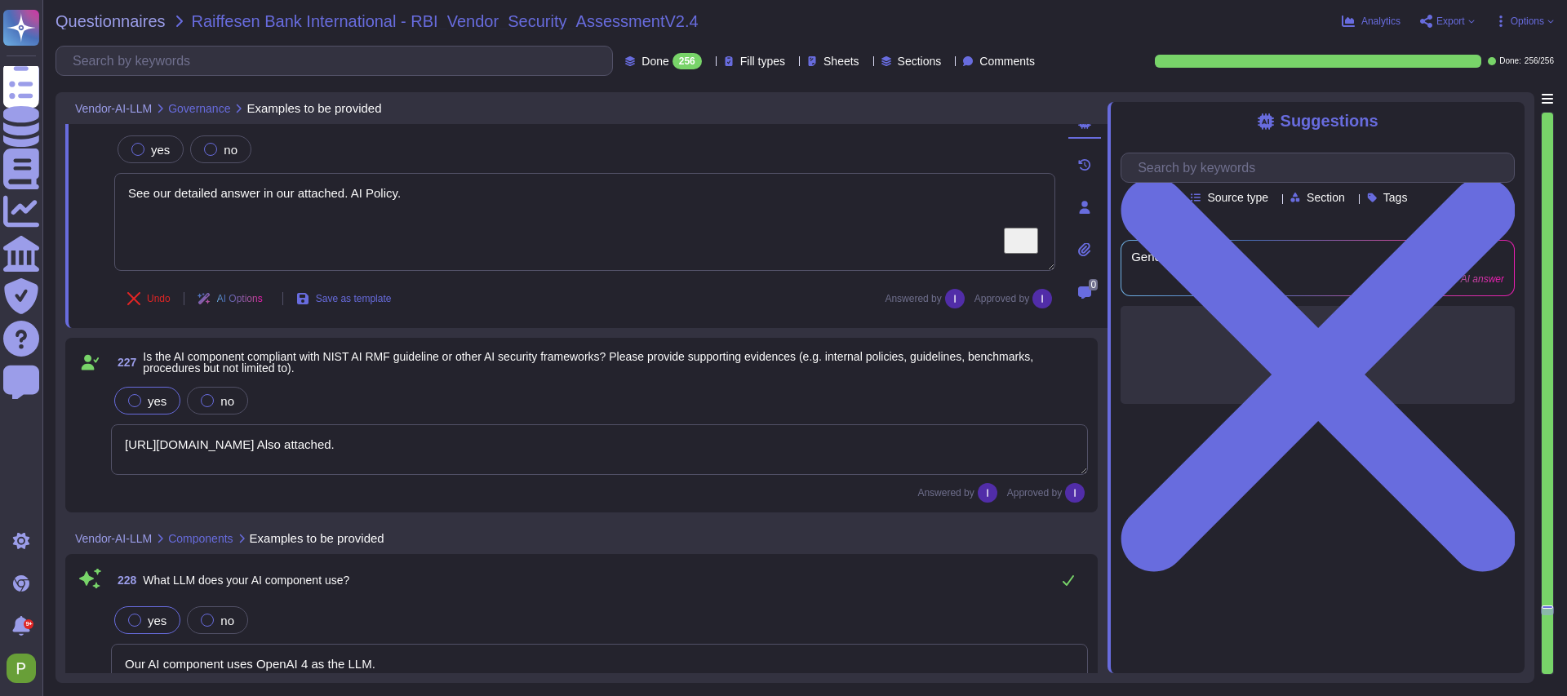
scroll to position [37934, 0]
click at [129, 400] on div at bounding box center [134, 402] width 13 height 13
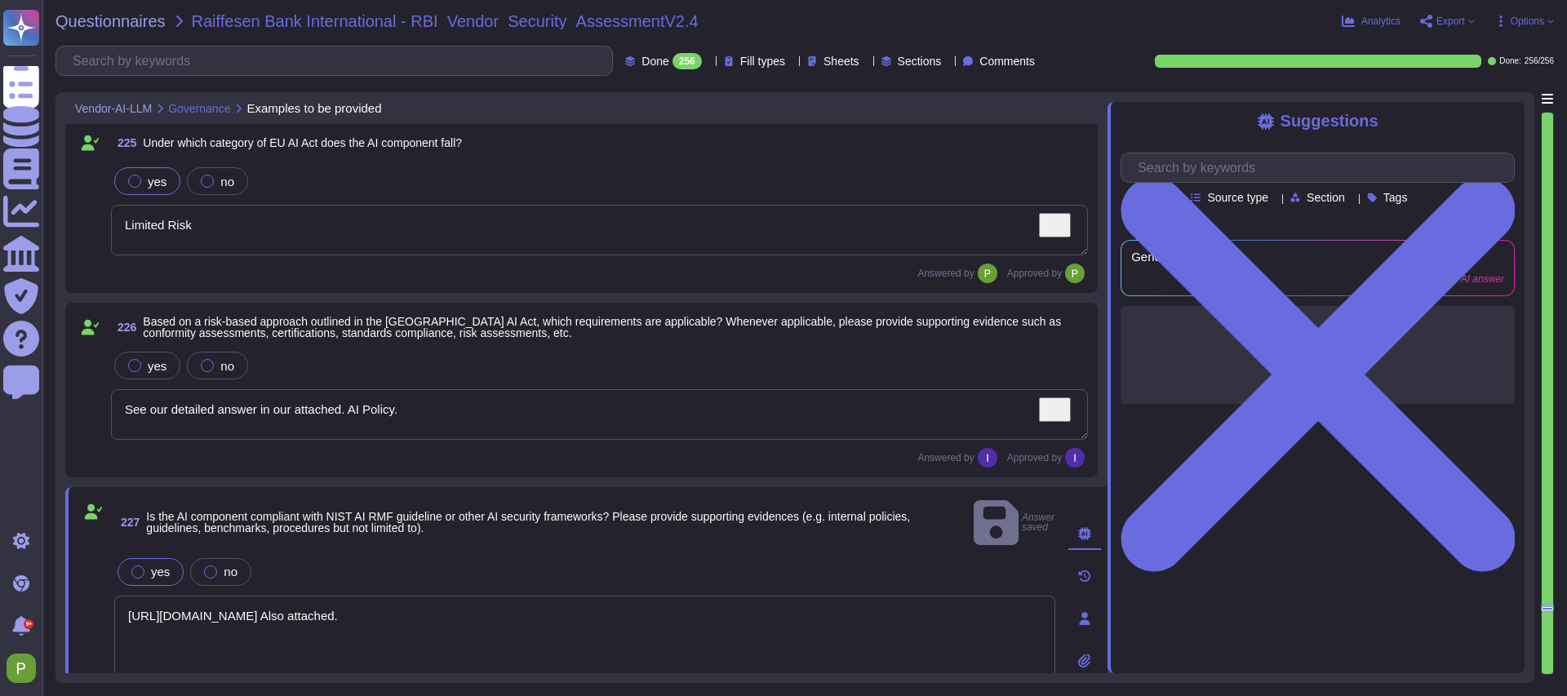
scroll to position [37718, 0]
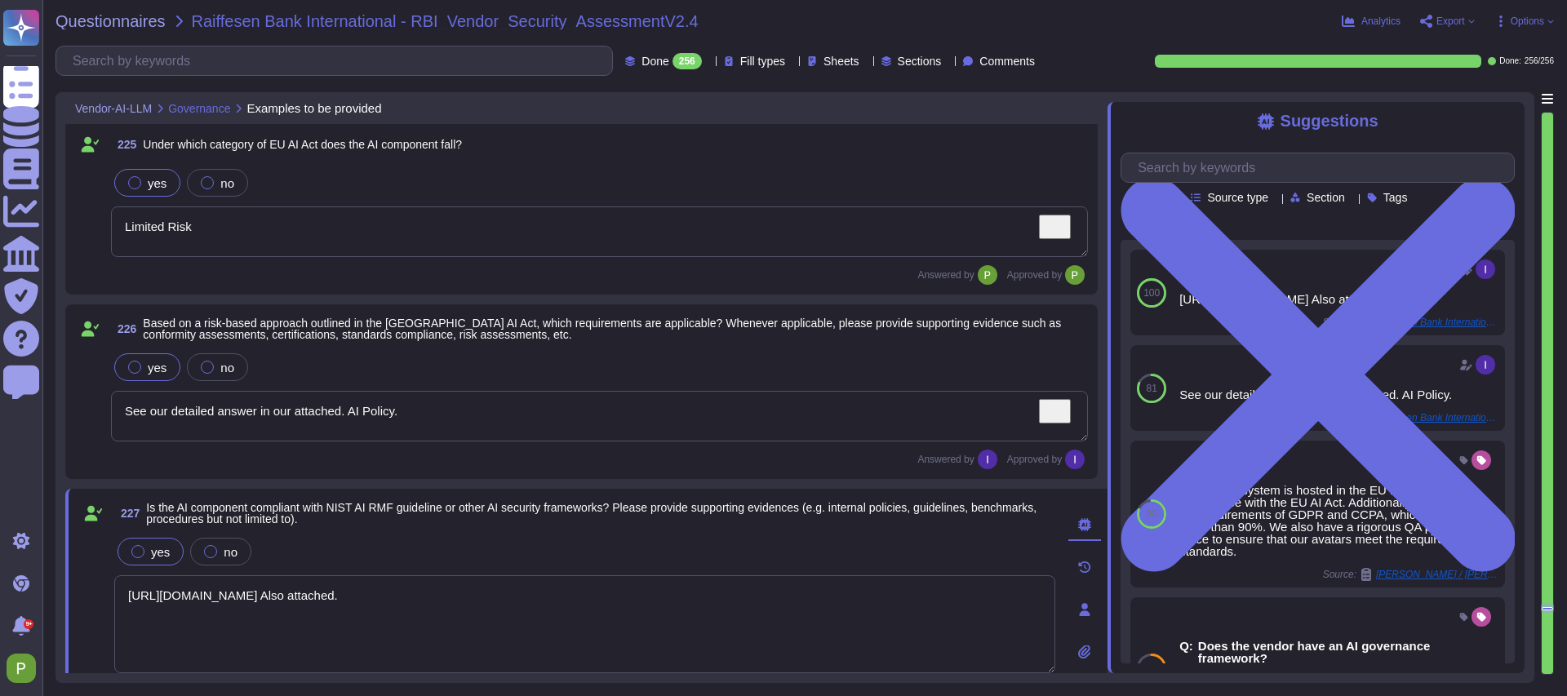
click at [129, 362] on div at bounding box center [134, 367] width 13 height 13
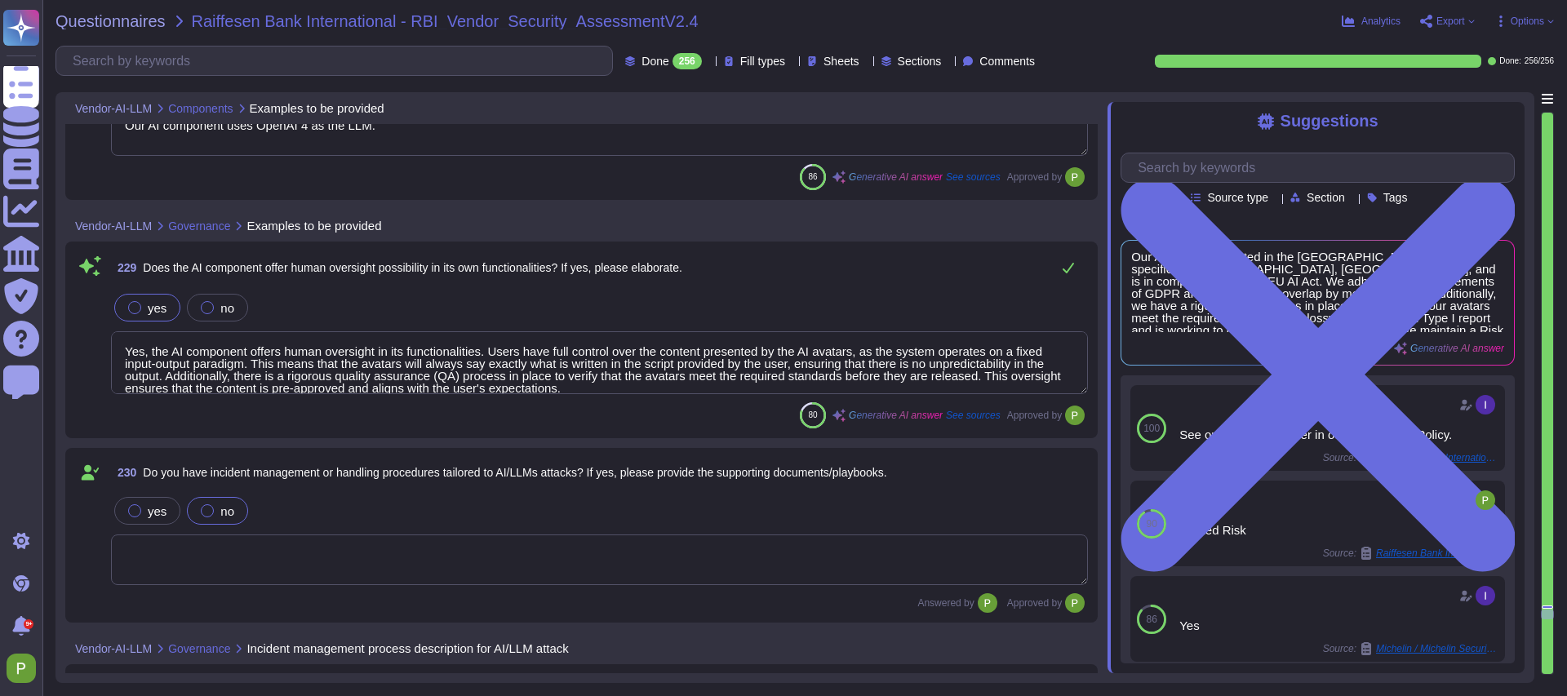
scroll to position [38442, 0]
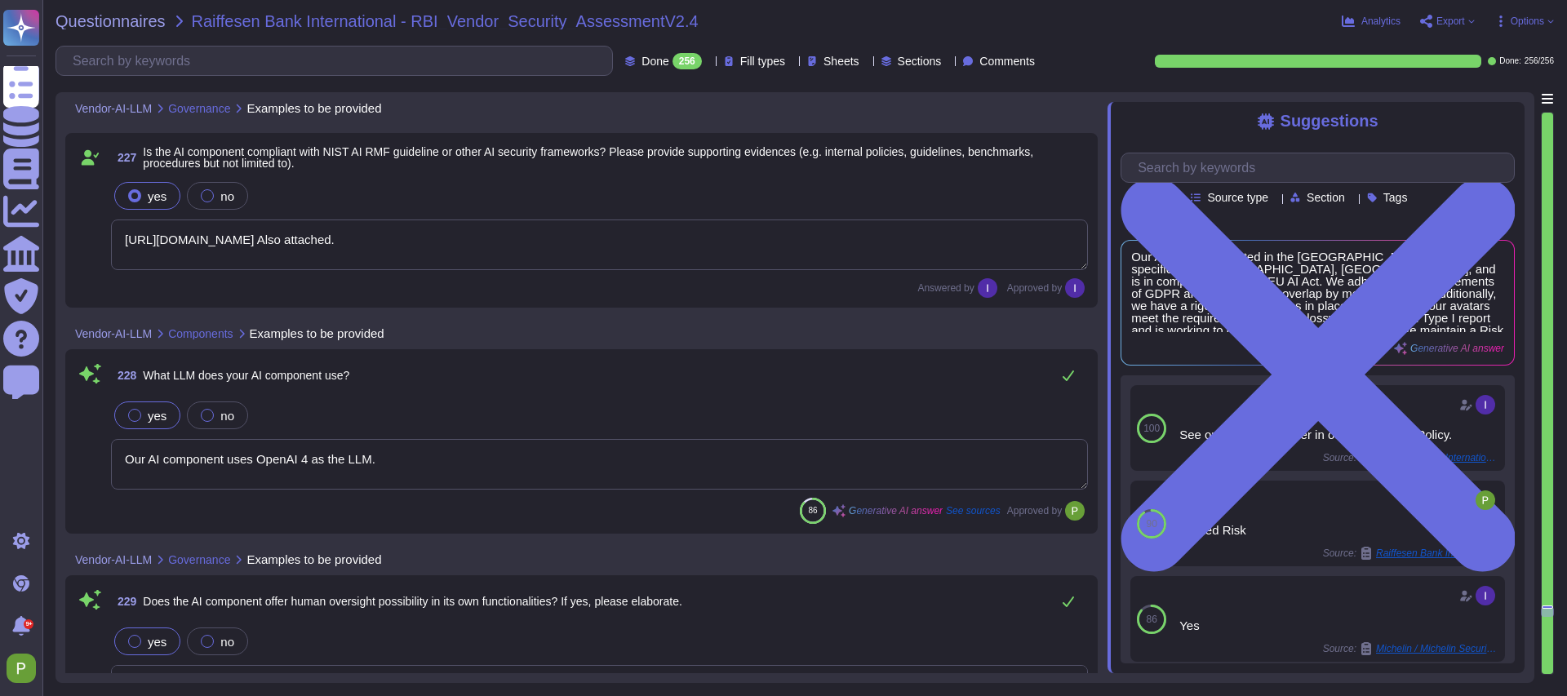
type textarea "Limited Risk"
type textarea "See our detailed answer in our attached. AI Policy."
type textarea "https://security.colossyan.com/resources?s=b2qwnna68sy2s3mt0r2r3&name=ai-policy…"
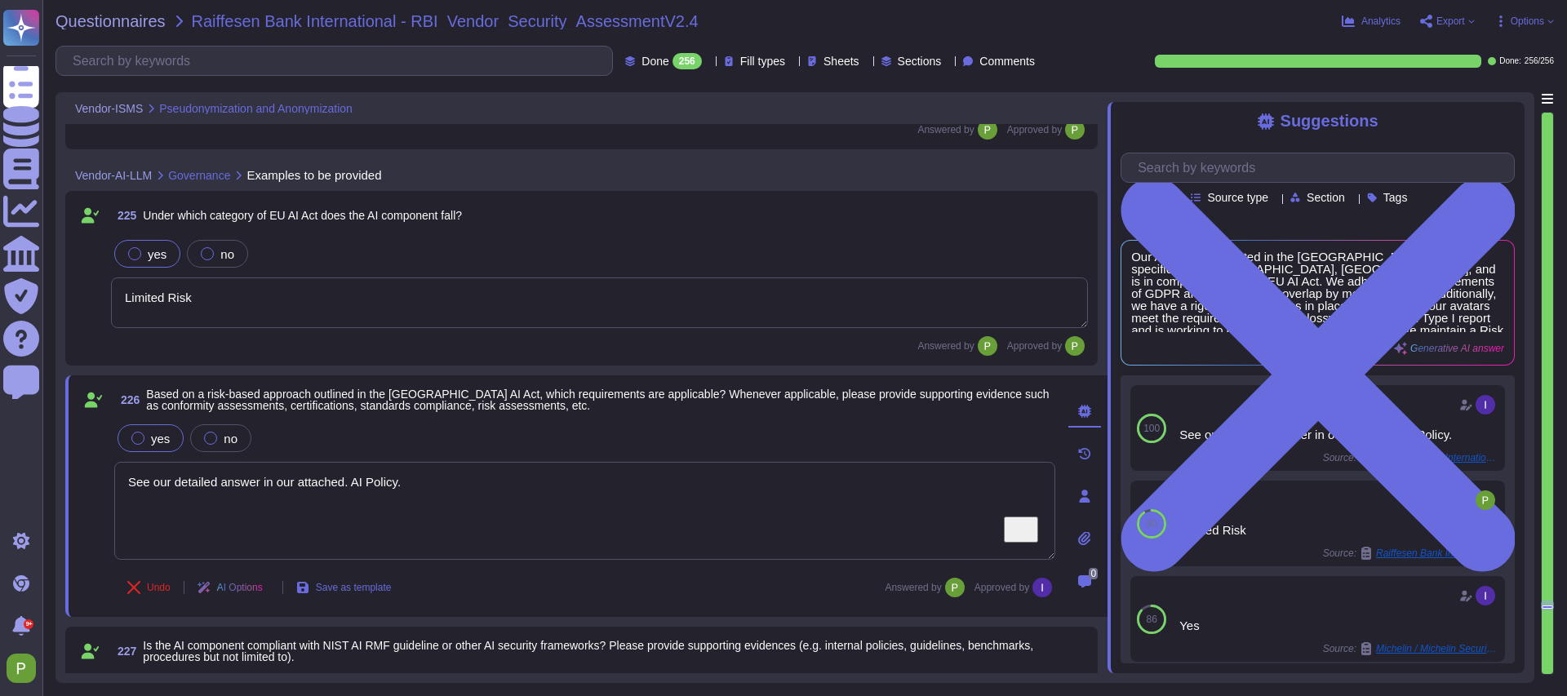
scroll to position [37593, 0]
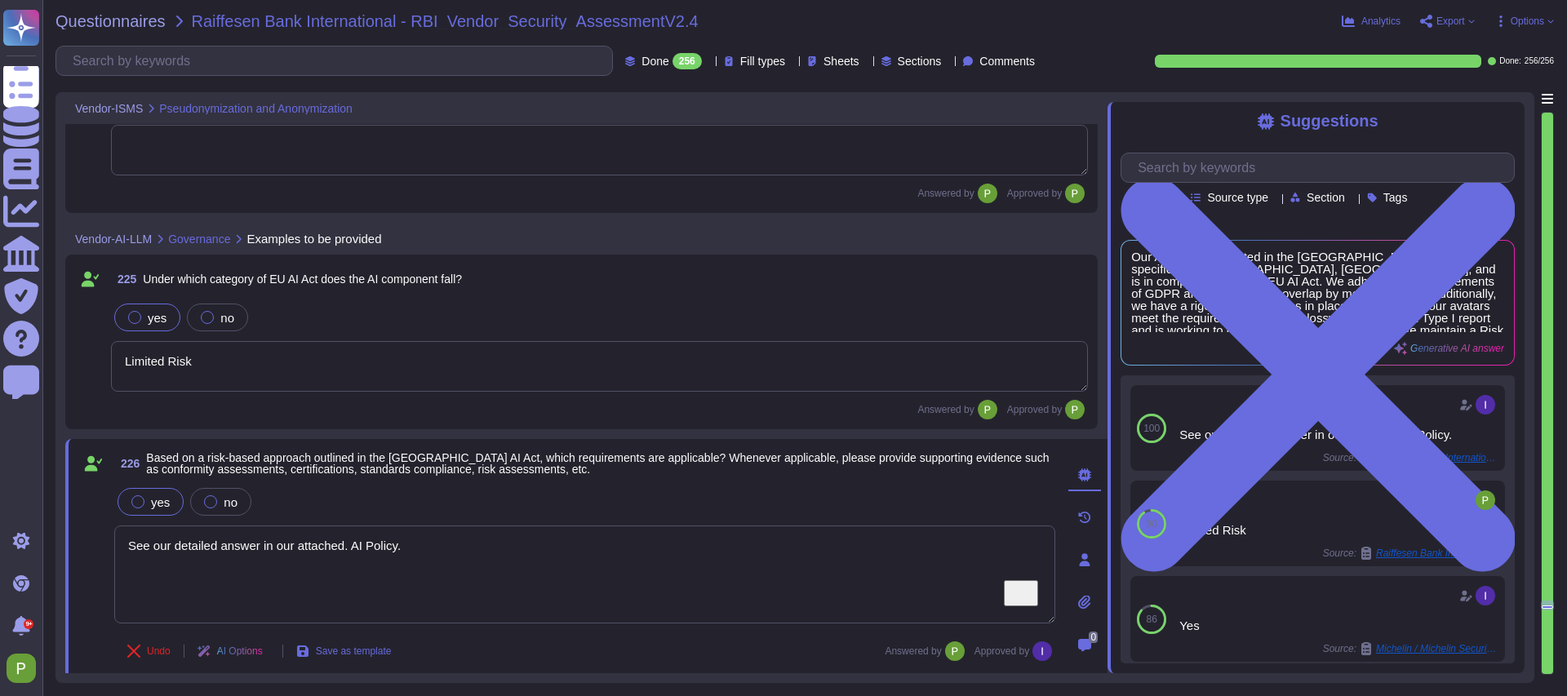
click at [177, 366] on textarea "Limited Risk" at bounding box center [599, 366] width 977 height 51
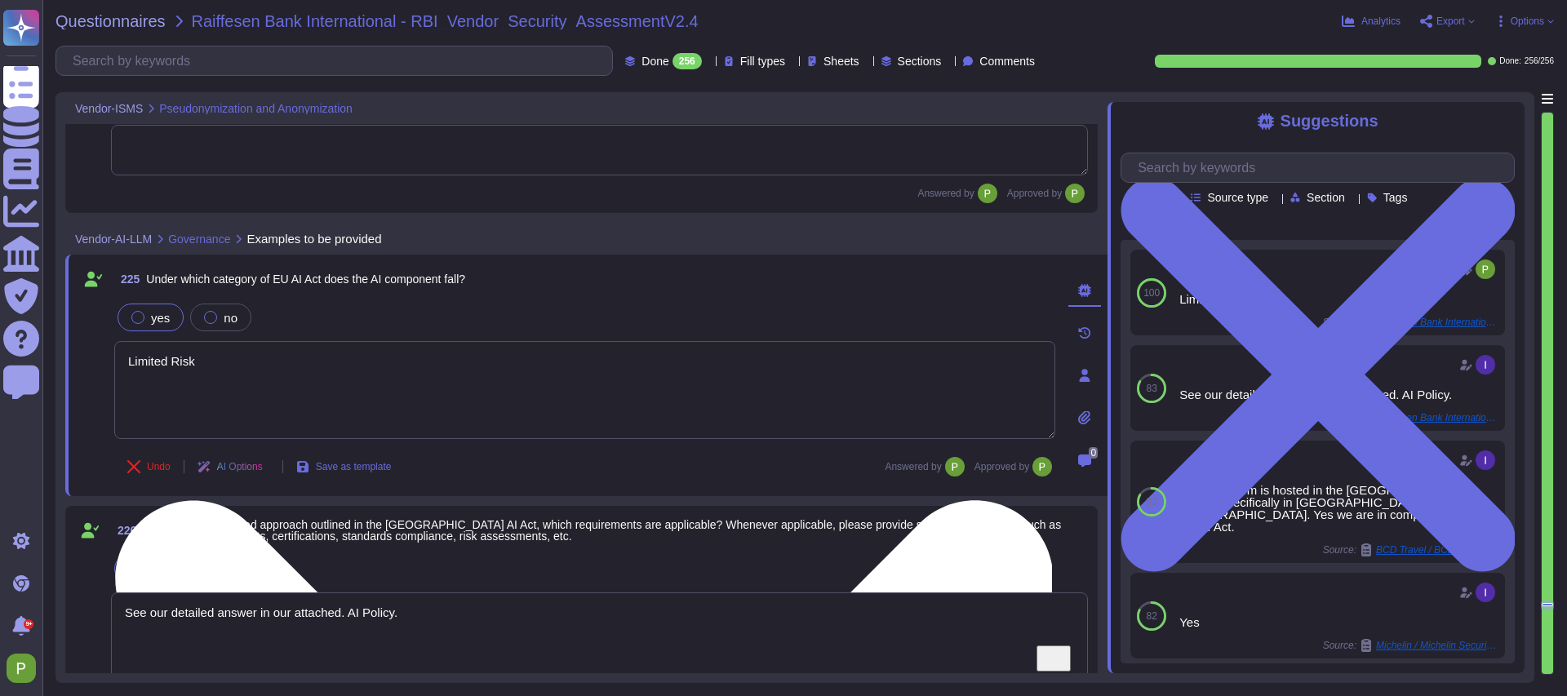
click at [177, 366] on textarea "Limited Risk" at bounding box center [584, 390] width 941 height 98
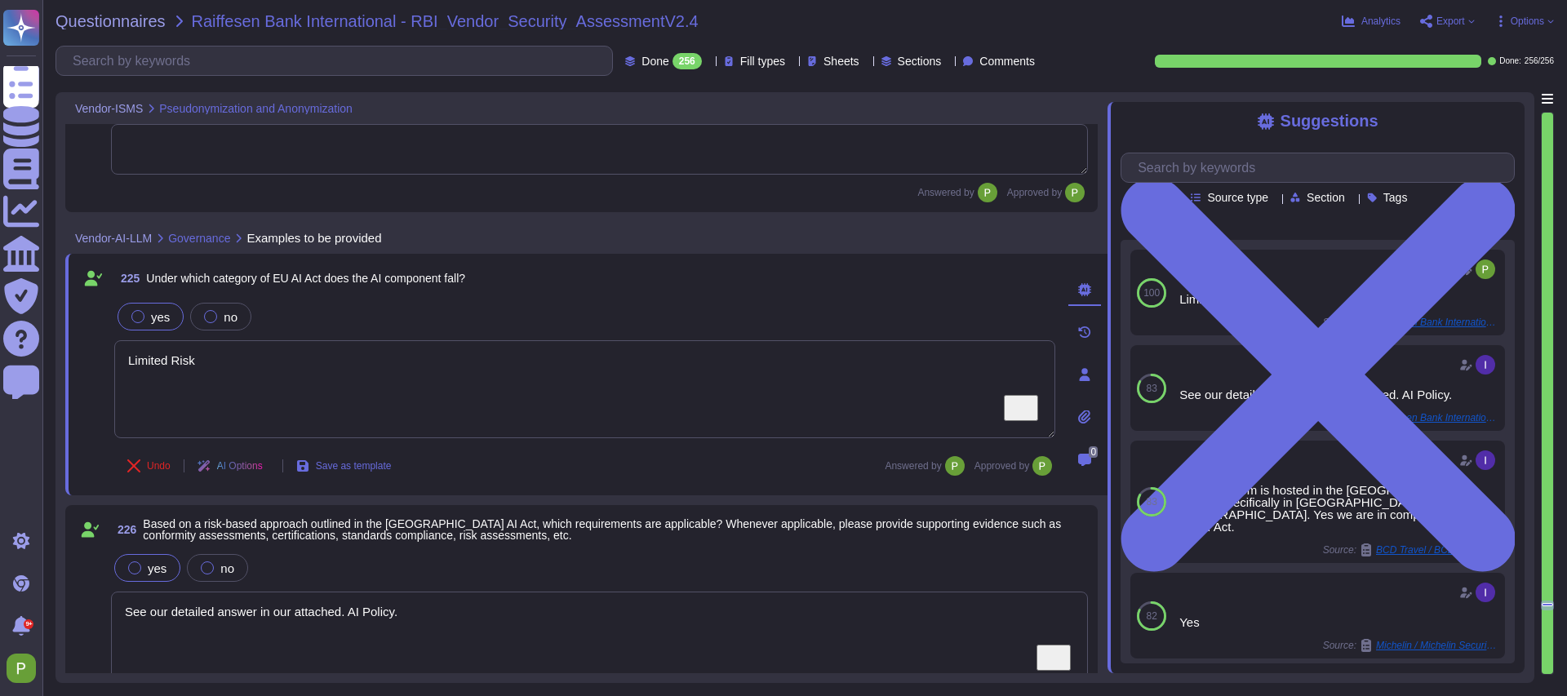
click at [187, 606] on textarea "See our detailed answer in our attached. AI Policy." at bounding box center [599, 640] width 977 height 96
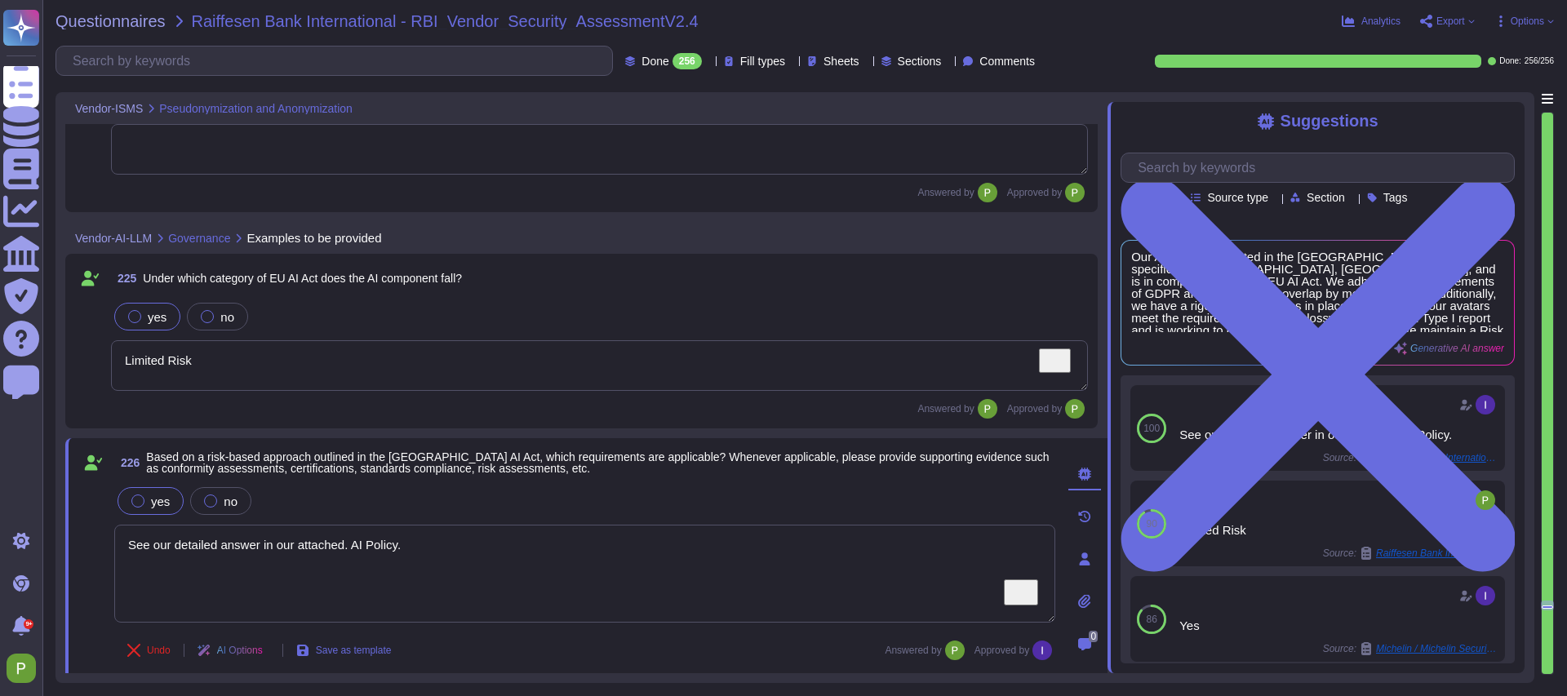
click at [187, 606] on textarea "See our detailed answer in our attached. AI Policy." at bounding box center [584, 574] width 941 height 98
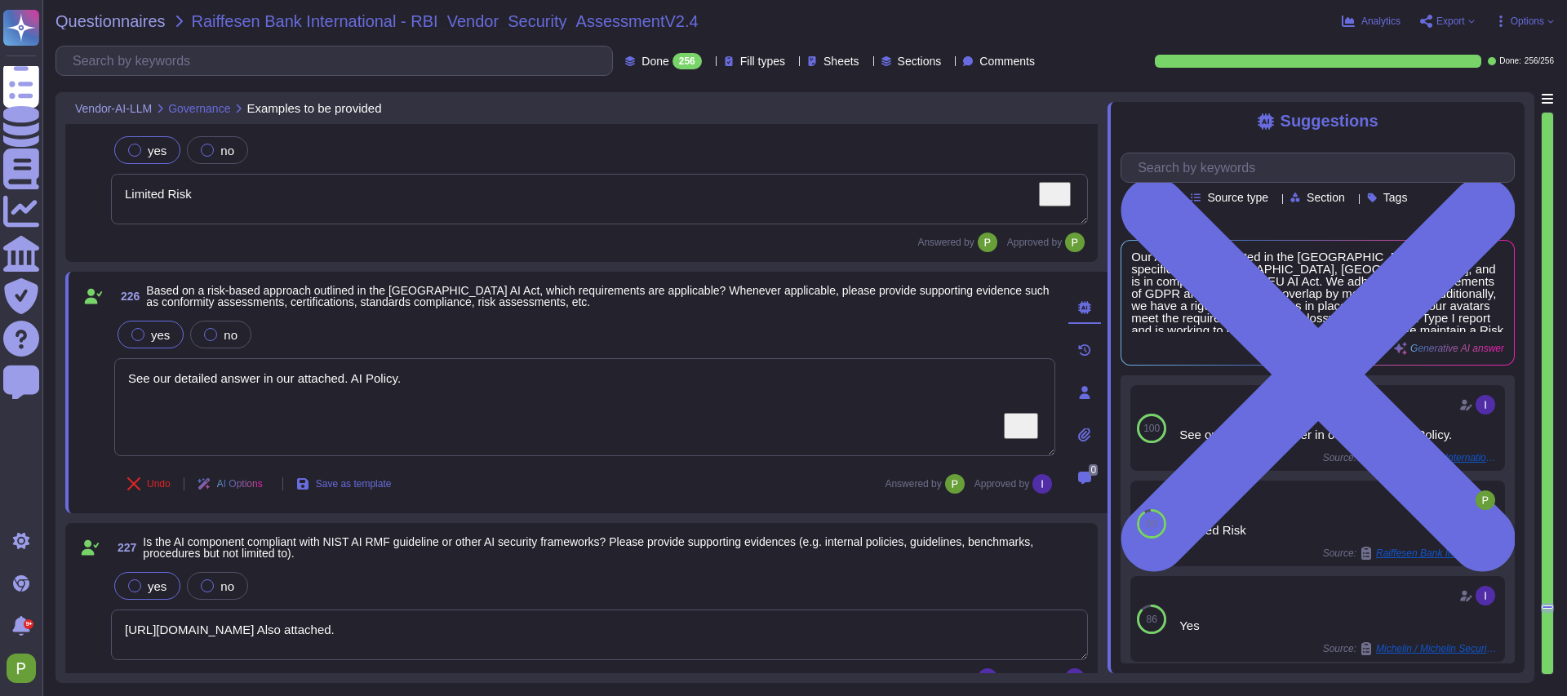
type textarea "Yes, the AI component offers human oversight in its functionalities. Users have…"
click at [238, 630] on textarea "https://security.colossyan.com/resources?s=b2qwnna68sy2s3mt0r2r3&name=ai-policy…" at bounding box center [599, 634] width 977 height 51
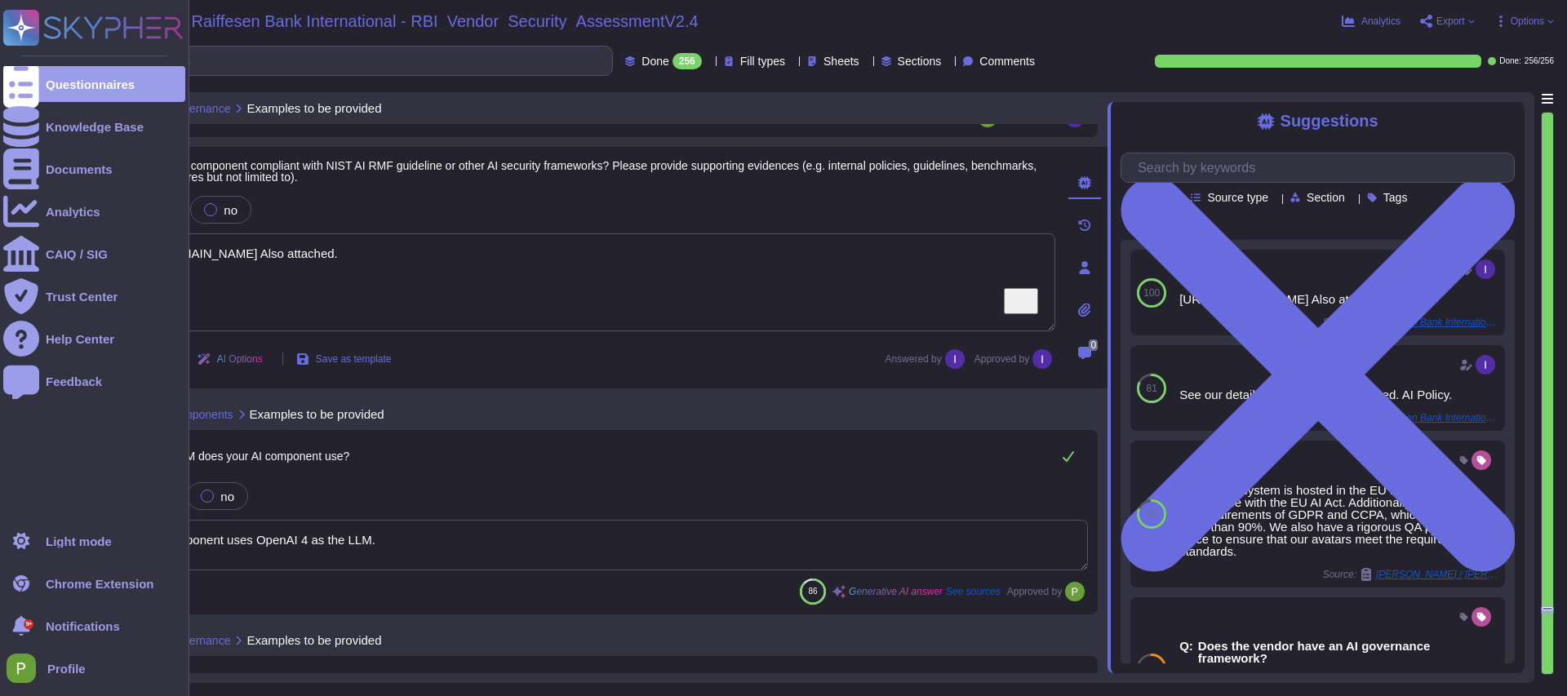
scroll to position [38108, 0]
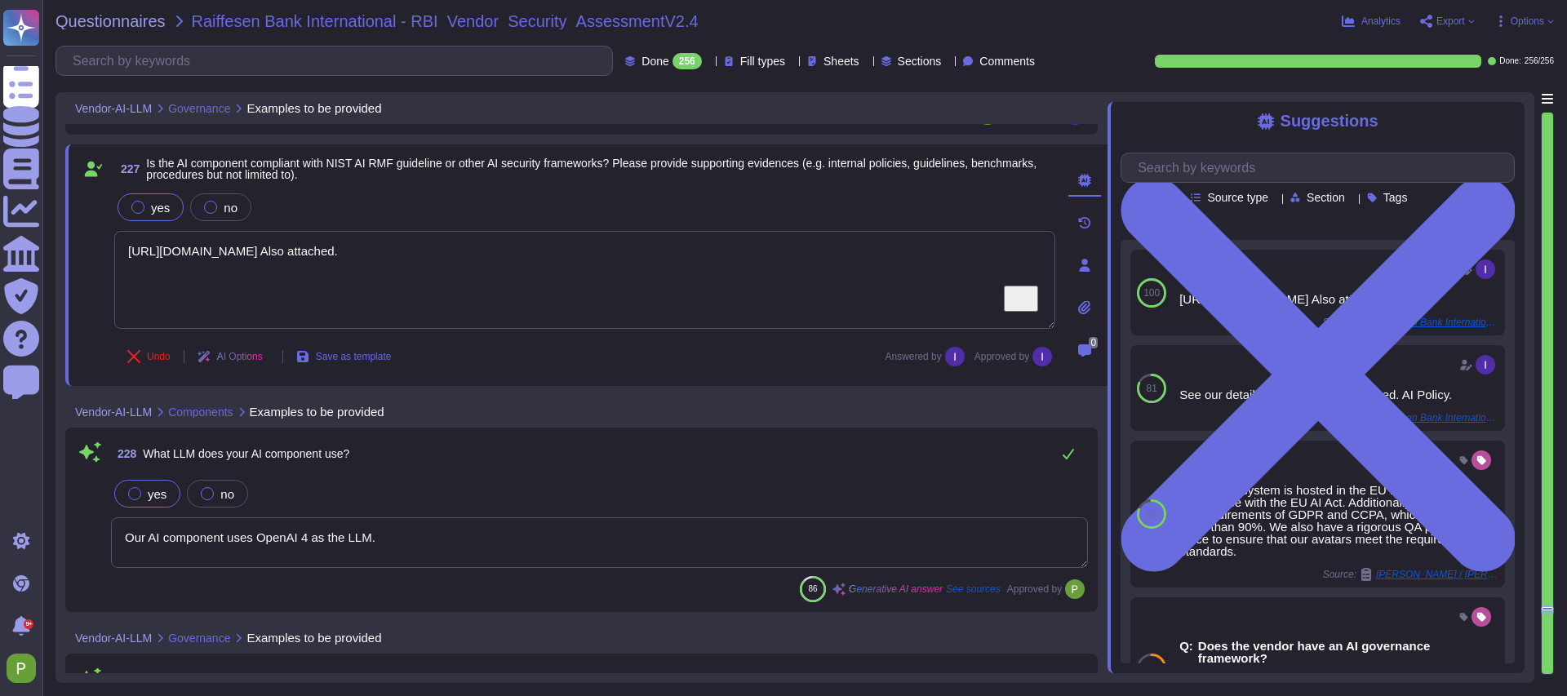
click at [235, 542] on textarea "Our AI component uses OpenAI 4 as the LLM." at bounding box center [599, 542] width 977 height 51
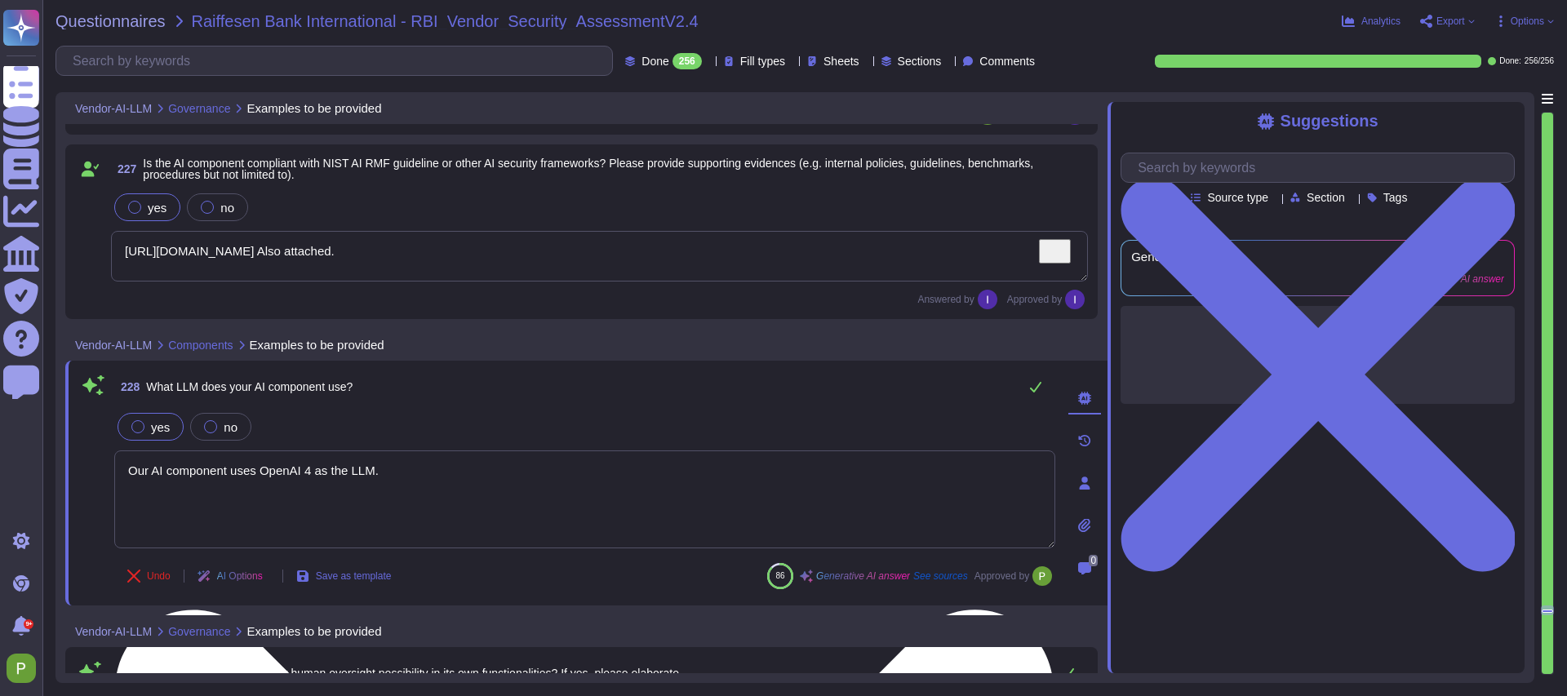
click at [236, 541] on textarea "Our AI component uses OpenAI 4 as the LLM." at bounding box center [584, 500] width 941 height 98
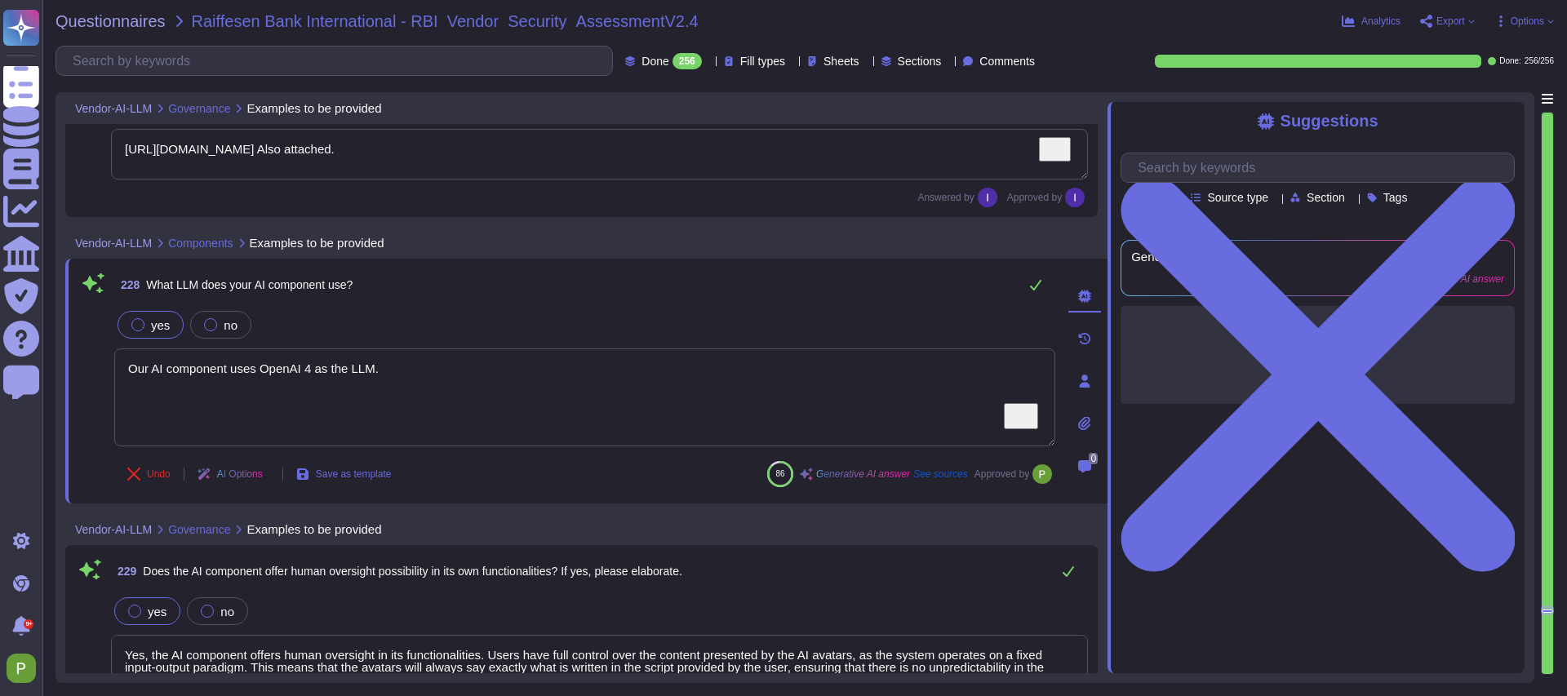
scroll to position [38266, 0]
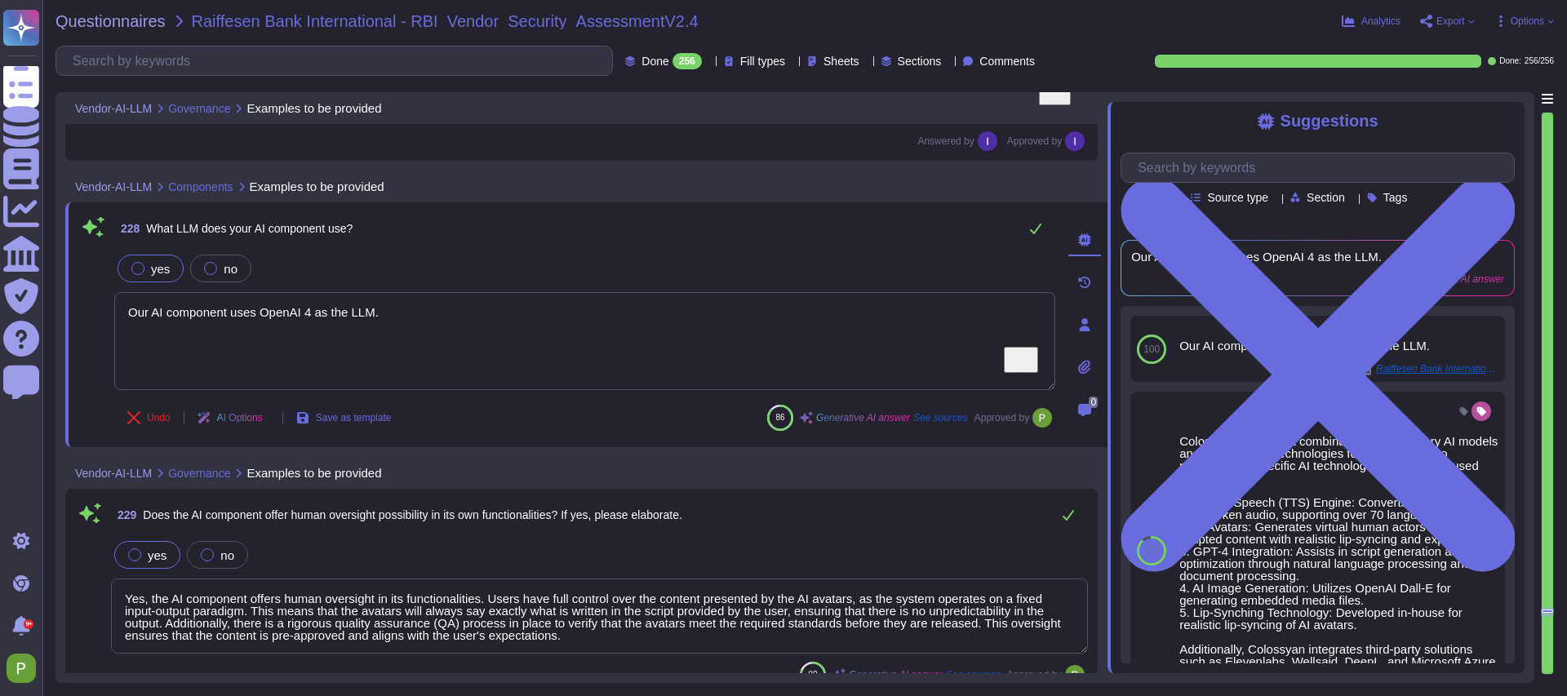
click at [272, 602] on textarea "Yes, the AI component offers human oversight in its functionalities. Users have…" at bounding box center [599, 616] width 977 height 75
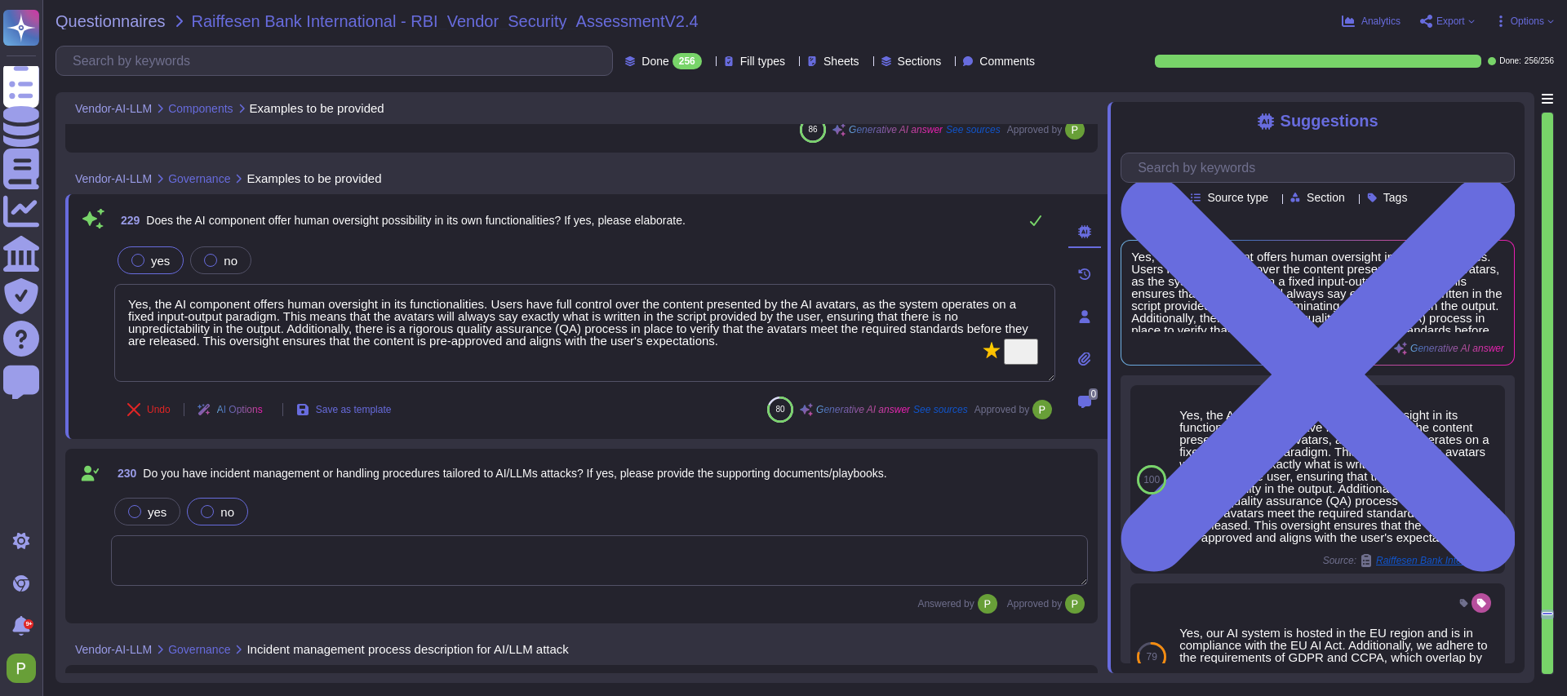
type textarea "We have implemented several measures and controls to ensure the security level …"
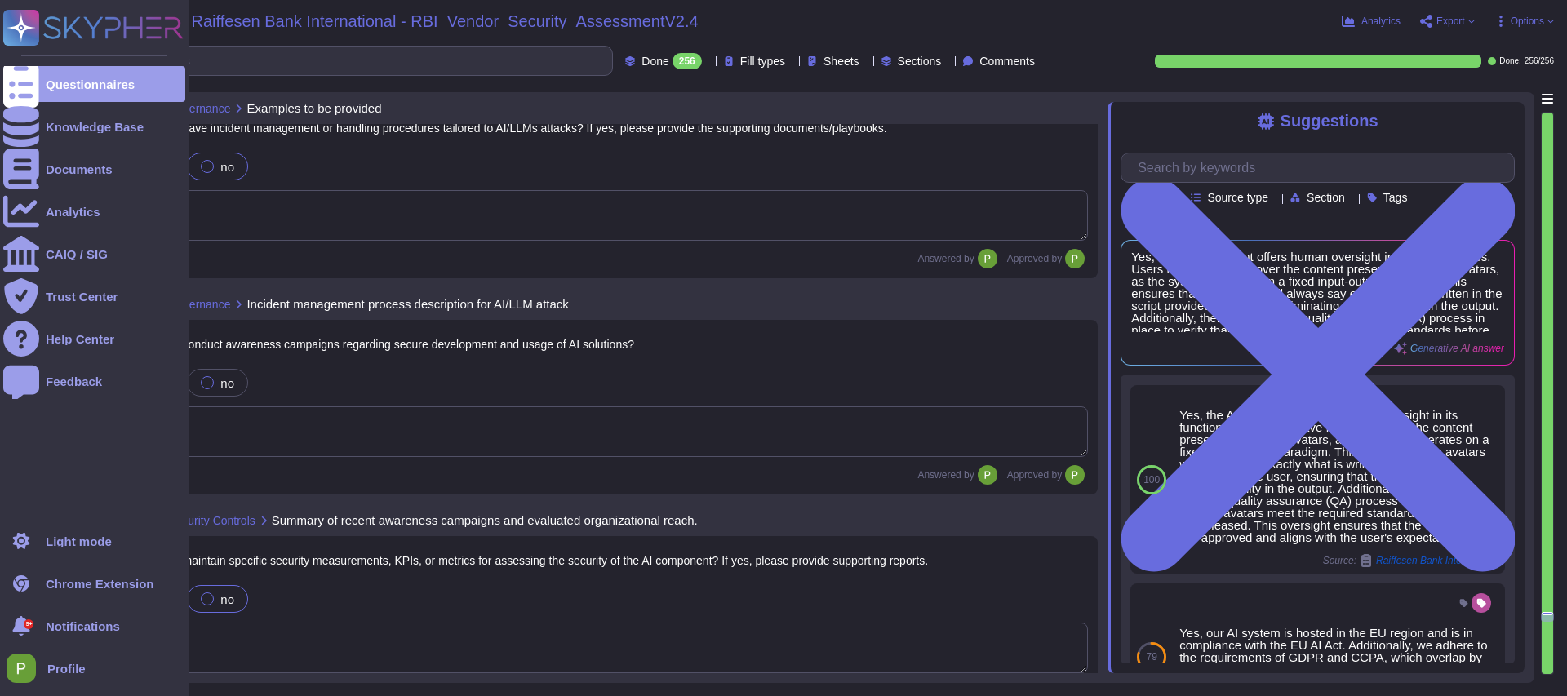
scroll to position [38808, 0]
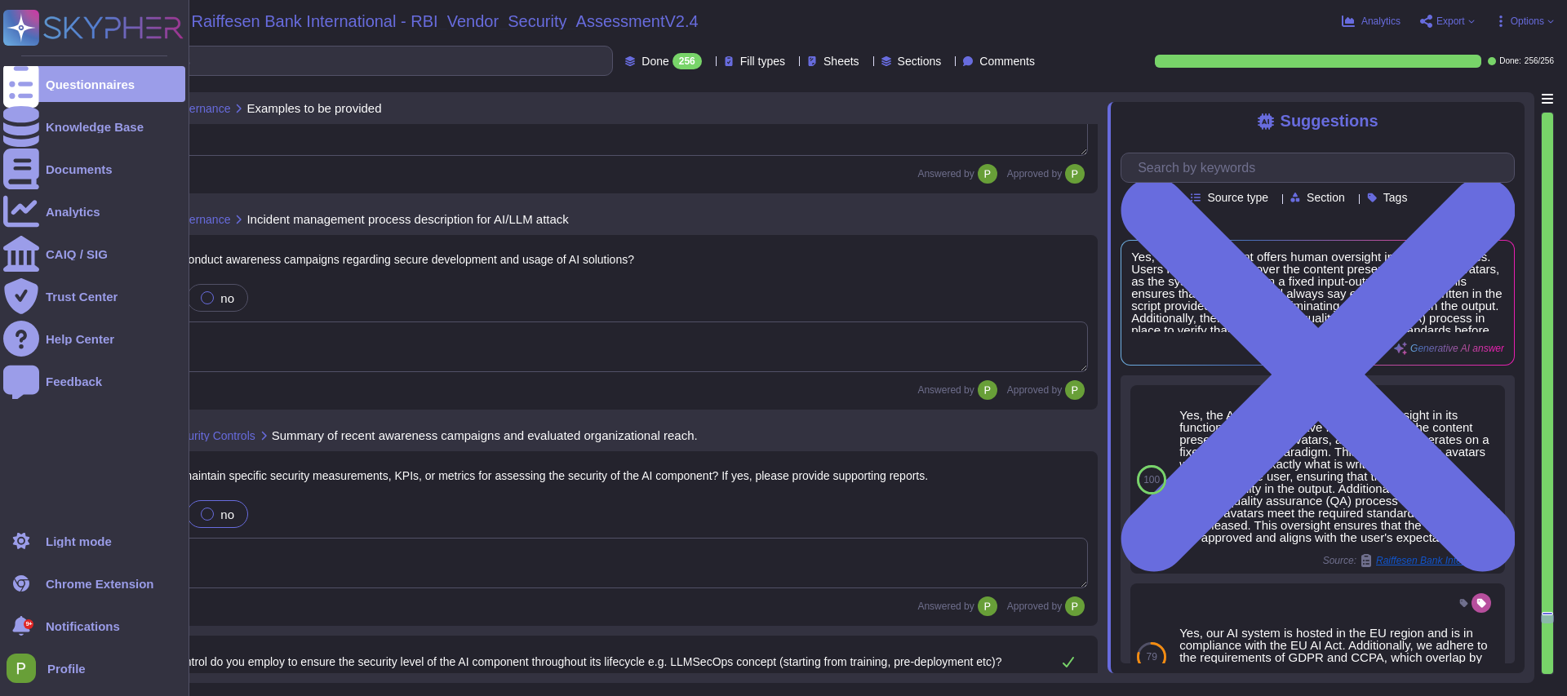
type textarea "We utilize our proprietary AI service, which is distinct from high-risk LLM sol…"
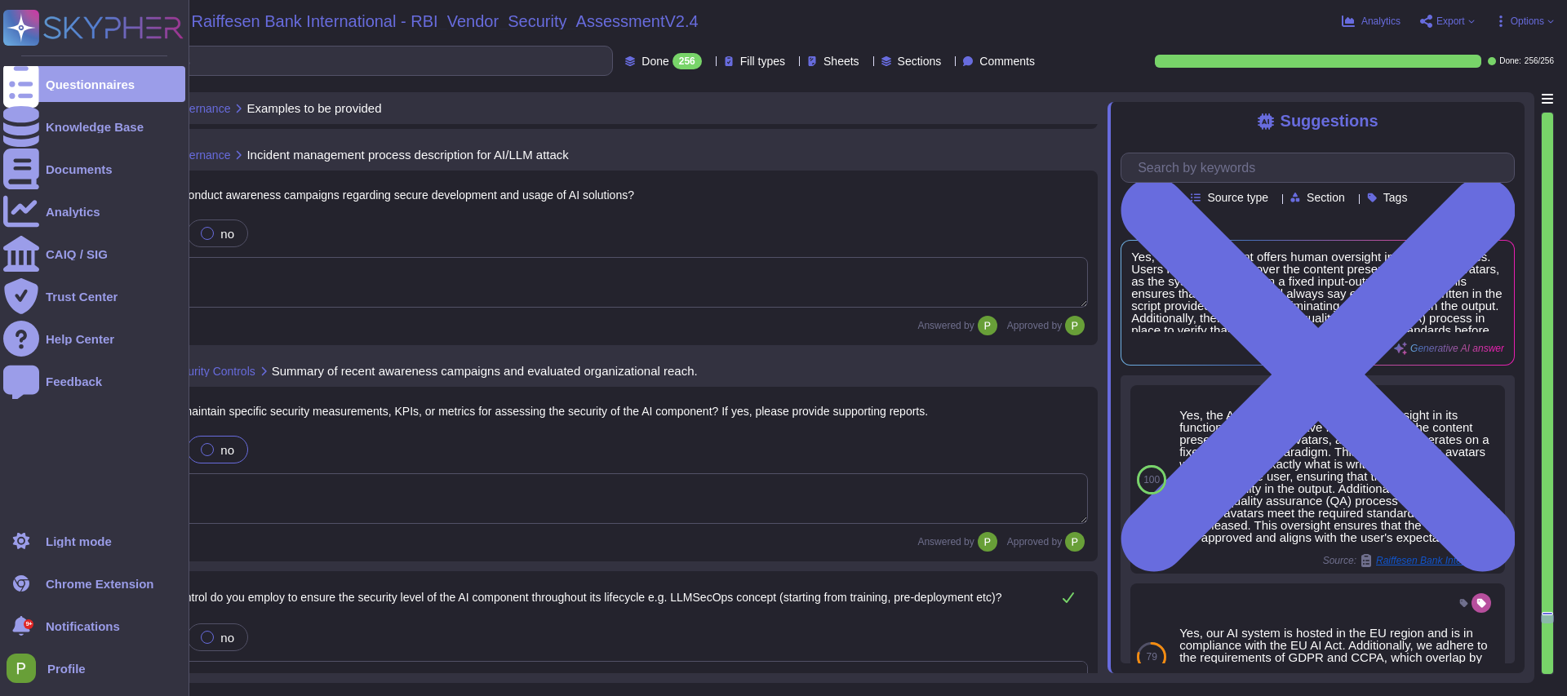
scroll to position [38954, 0]
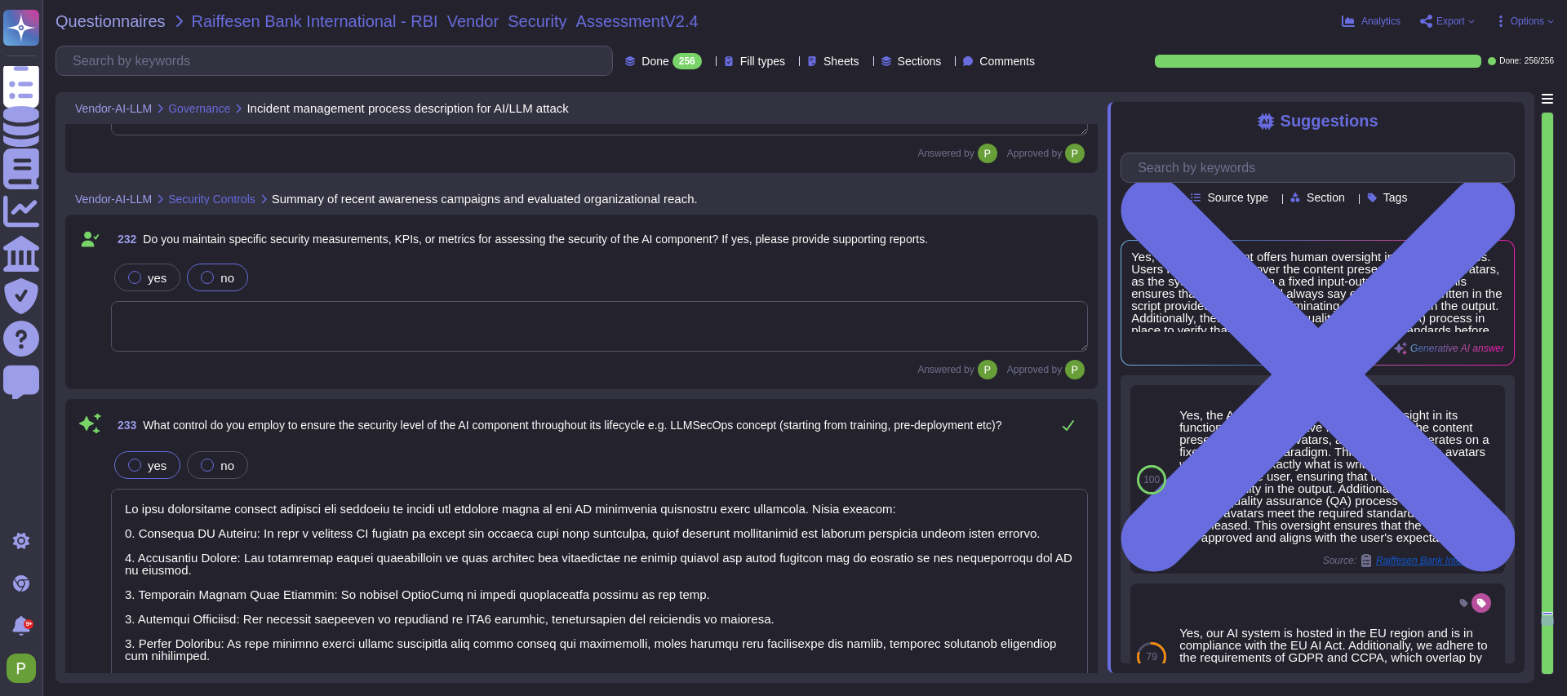
type textarea "We utilize our proprietary AI service, which is distinct from high-risk LLM sol…"
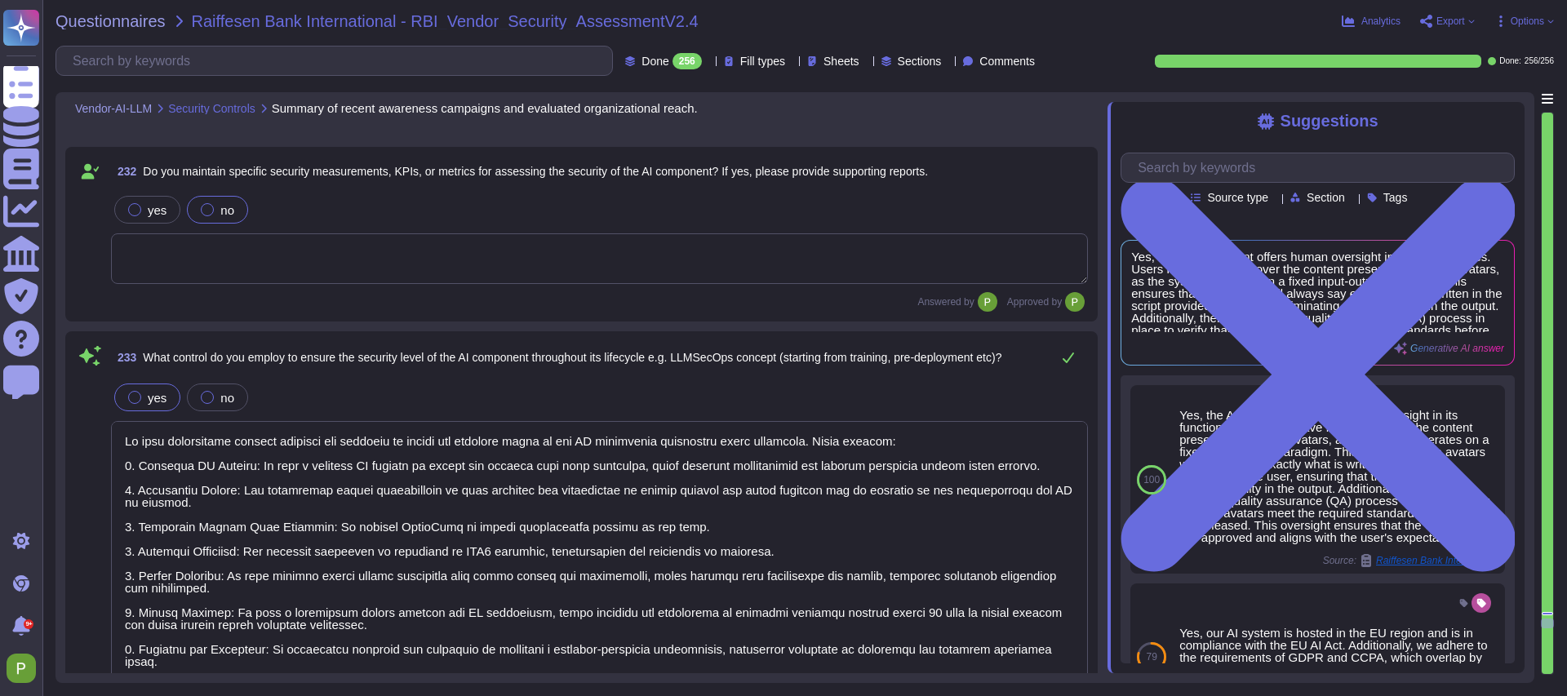
scroll to position [39155, 0]
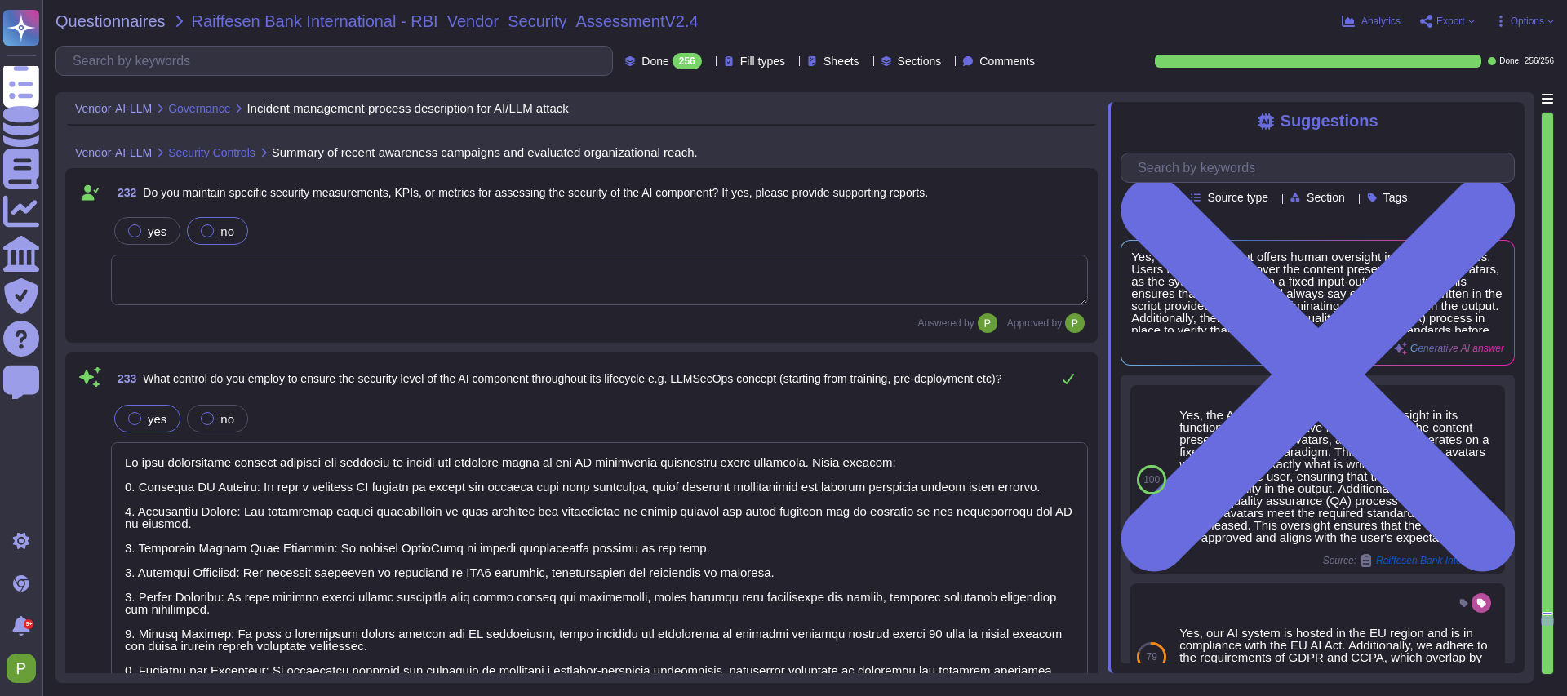
click at [471, 455] on textarea at bounding box center [599, 583] width 977 height 283
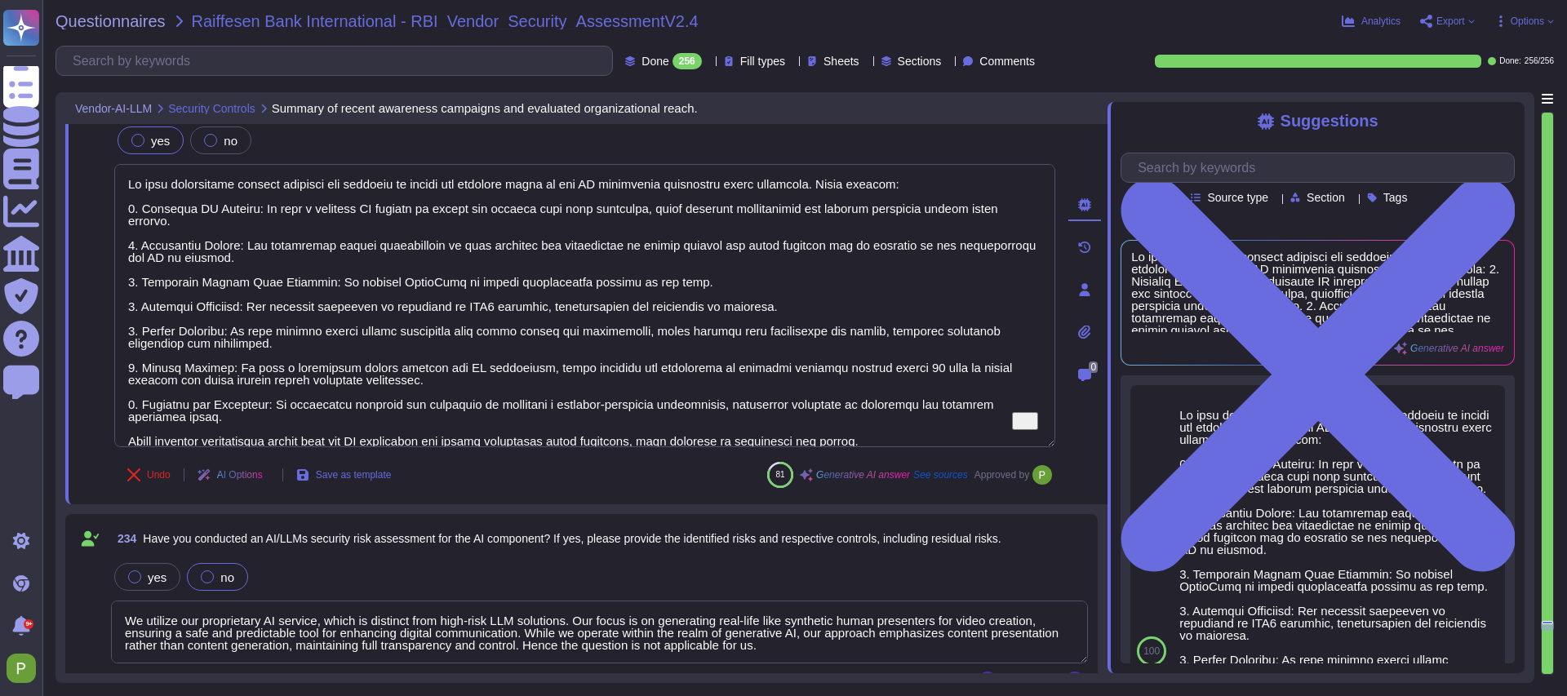
type textarea "We utilize our proprietary AI service, which is distinct from high-risk LLM sol…"
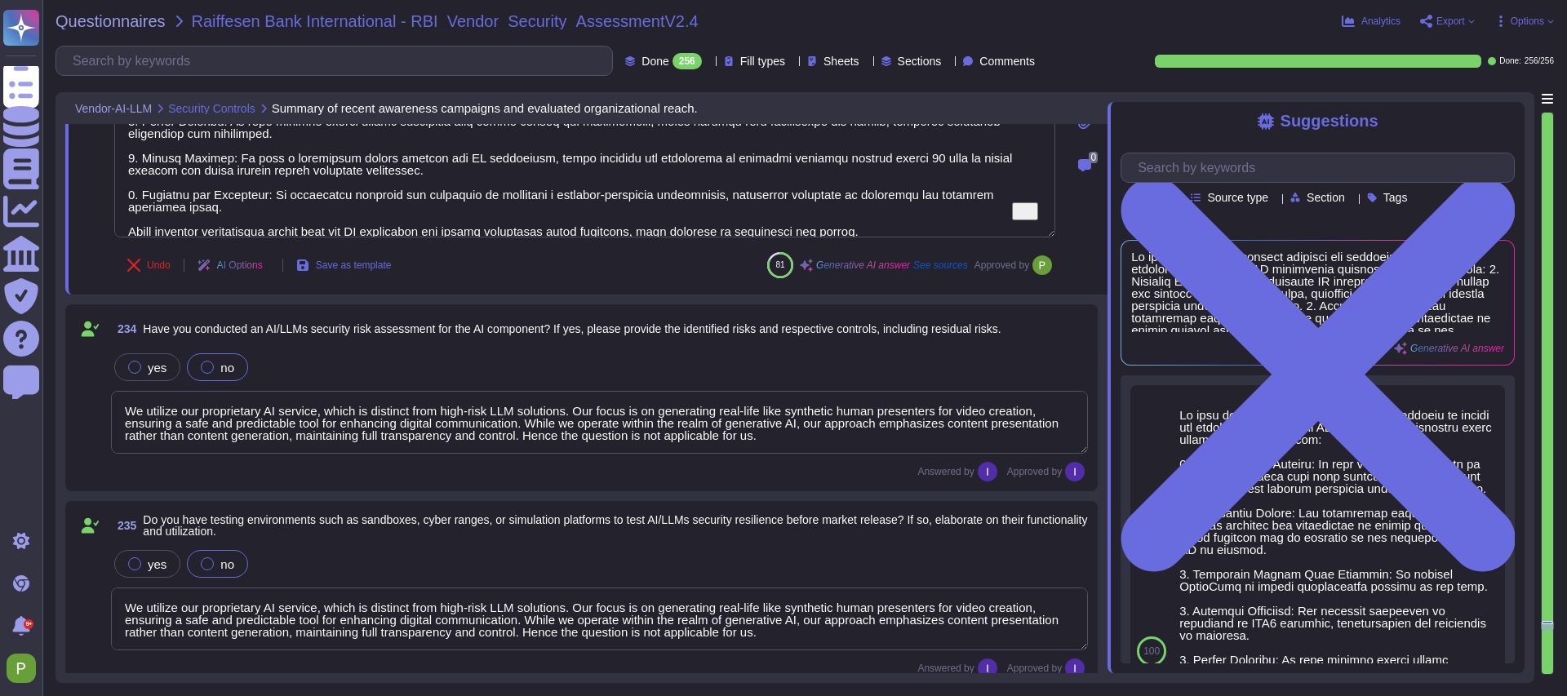
type textarea "Our application employs a defense-in-depth strategy with multiple layers of sec…"
click at [560, 428] on textarea "We utilize our proprietary AI service, which is distinct from high-risk LLM sol…" at bounding box center [599, 424] width 977 height 63
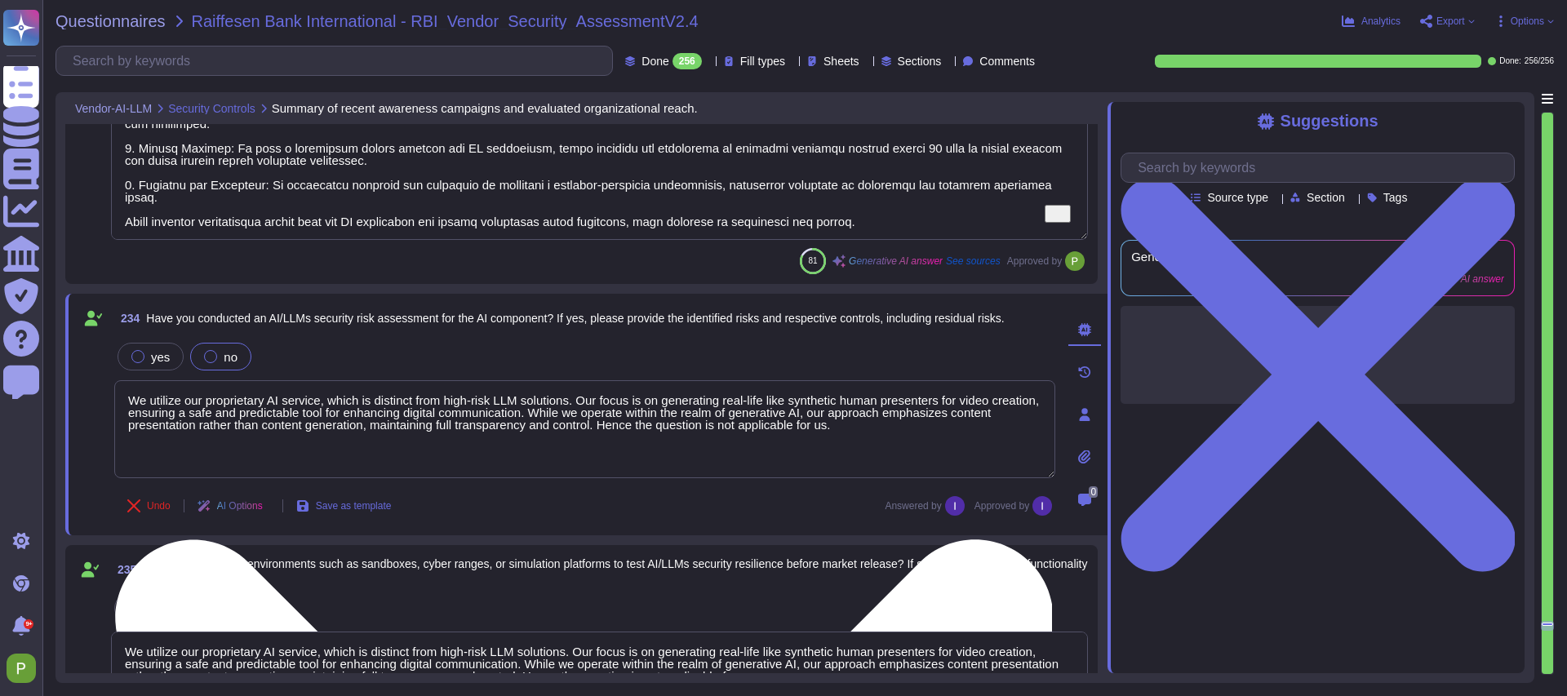
type textarea "Our application employs a defense-in-depth strategy with multiple layers of sec…"
click at [559, 428] on textarea "We utilize our proprietary AI service, which is distinct from high-risk LLM sol…" at bounding box center [584, 429] width 941 height 98
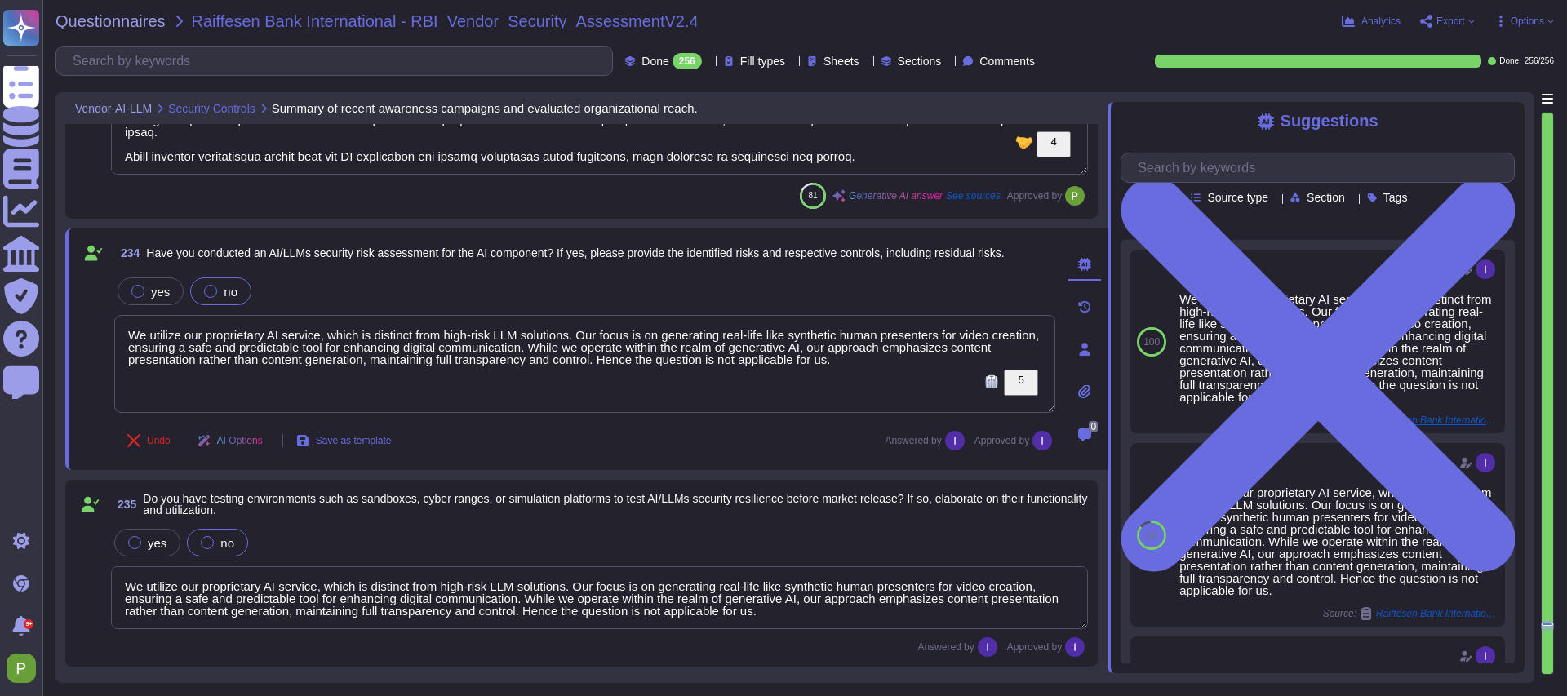
scroll to position [39782, 0]
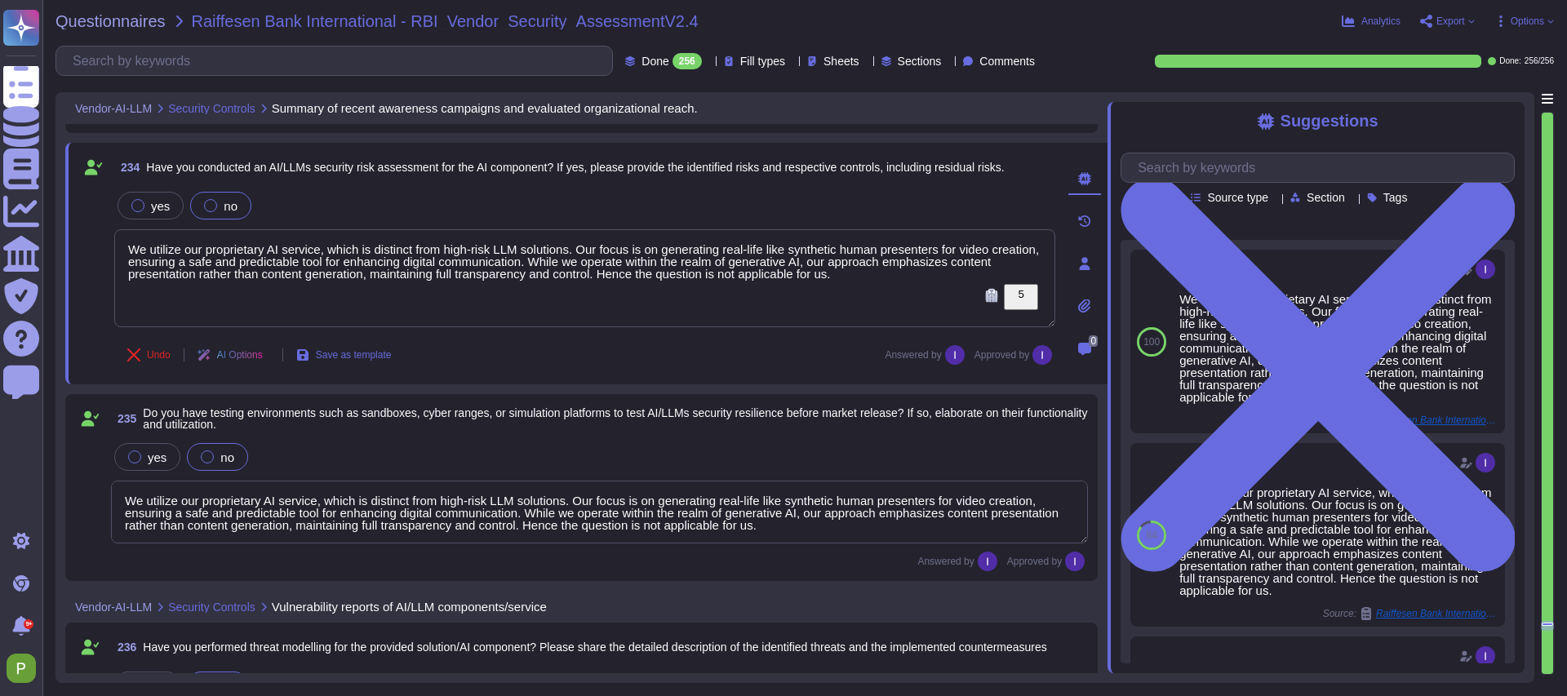
click at [331, 506] on textarea "We utilize our proprietary AI service, which is distinct from high-risk LLM sol…" at bounding box center [599, 512] width 977 height 63
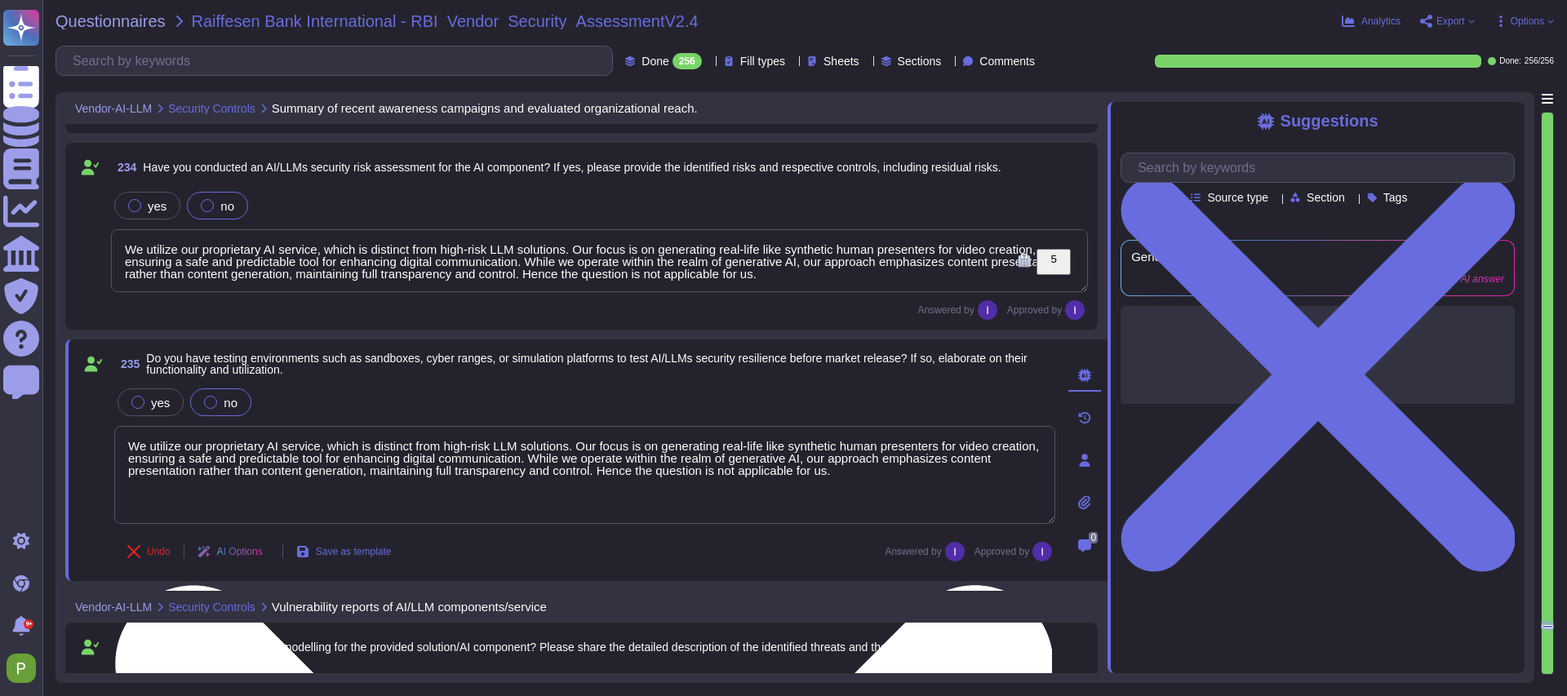
click at [331, 506] on textarea "We utilize our proprietary AI service, which is distinct from high-risk LLM sol…" at bounding box center [584, 475] width 941 height 98
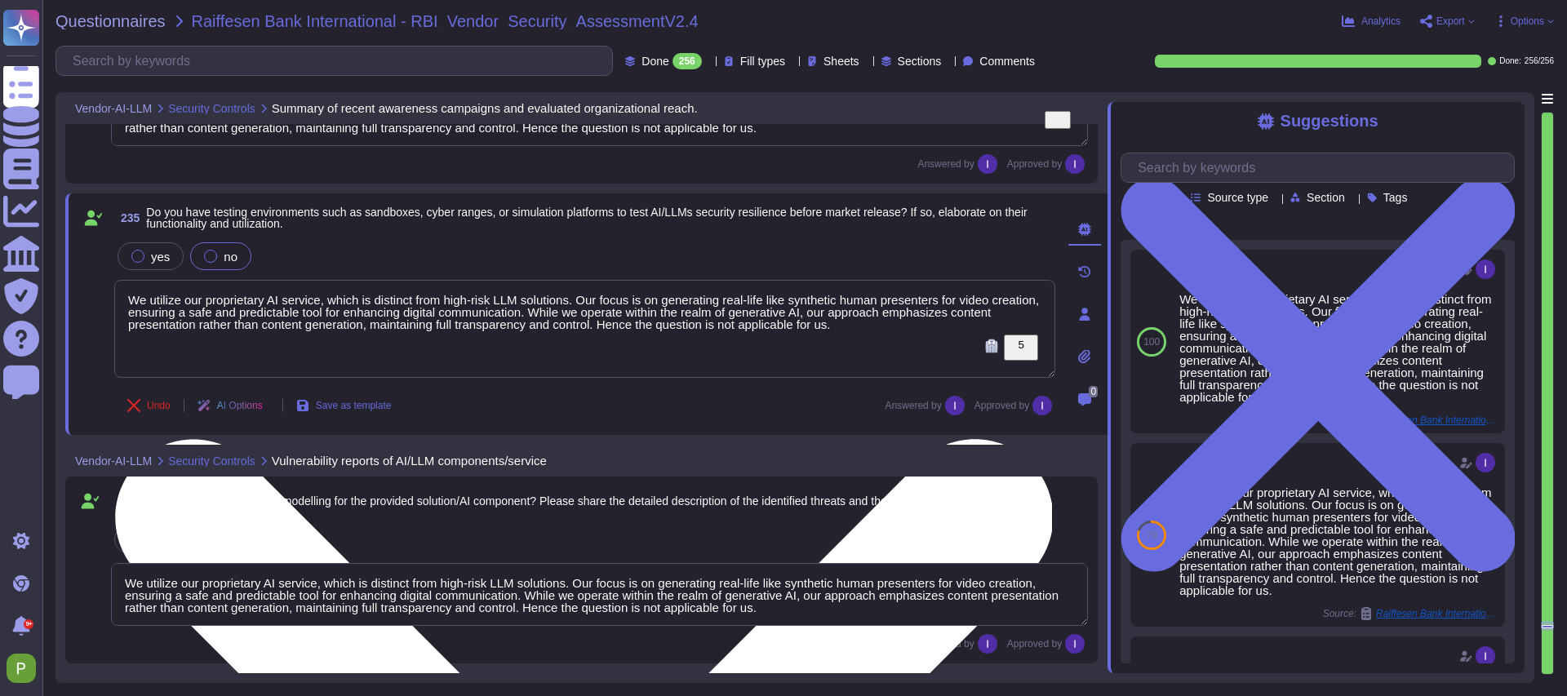
scroll to position [39930, 0]
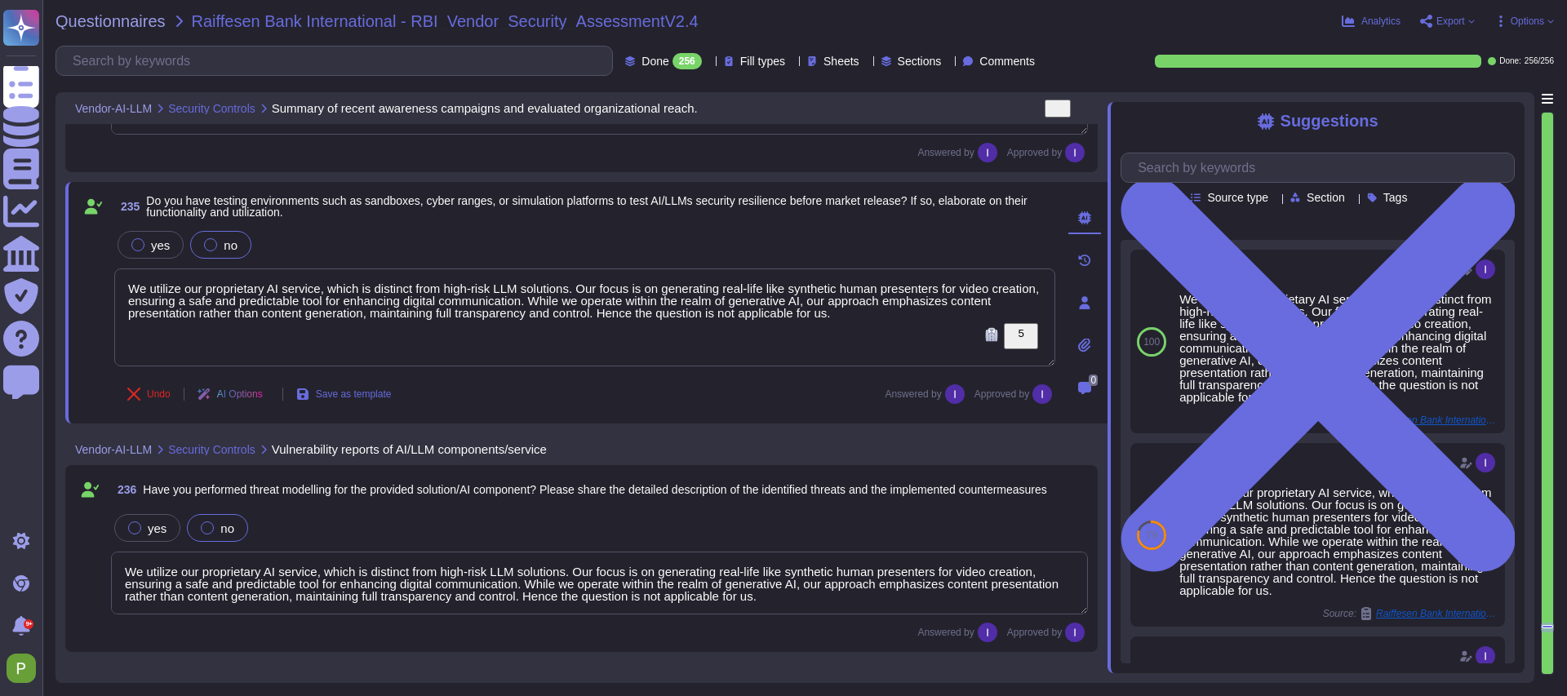
type textarea "We utilize our proprietary AI service, which is distinct from high-risk LLM sol…"
click at [264, 579] on textarea "We utilize our proprietary AI service, which is distinct from high-risk LLM sol…" at bounding box center [599, 583] width 977 height 63
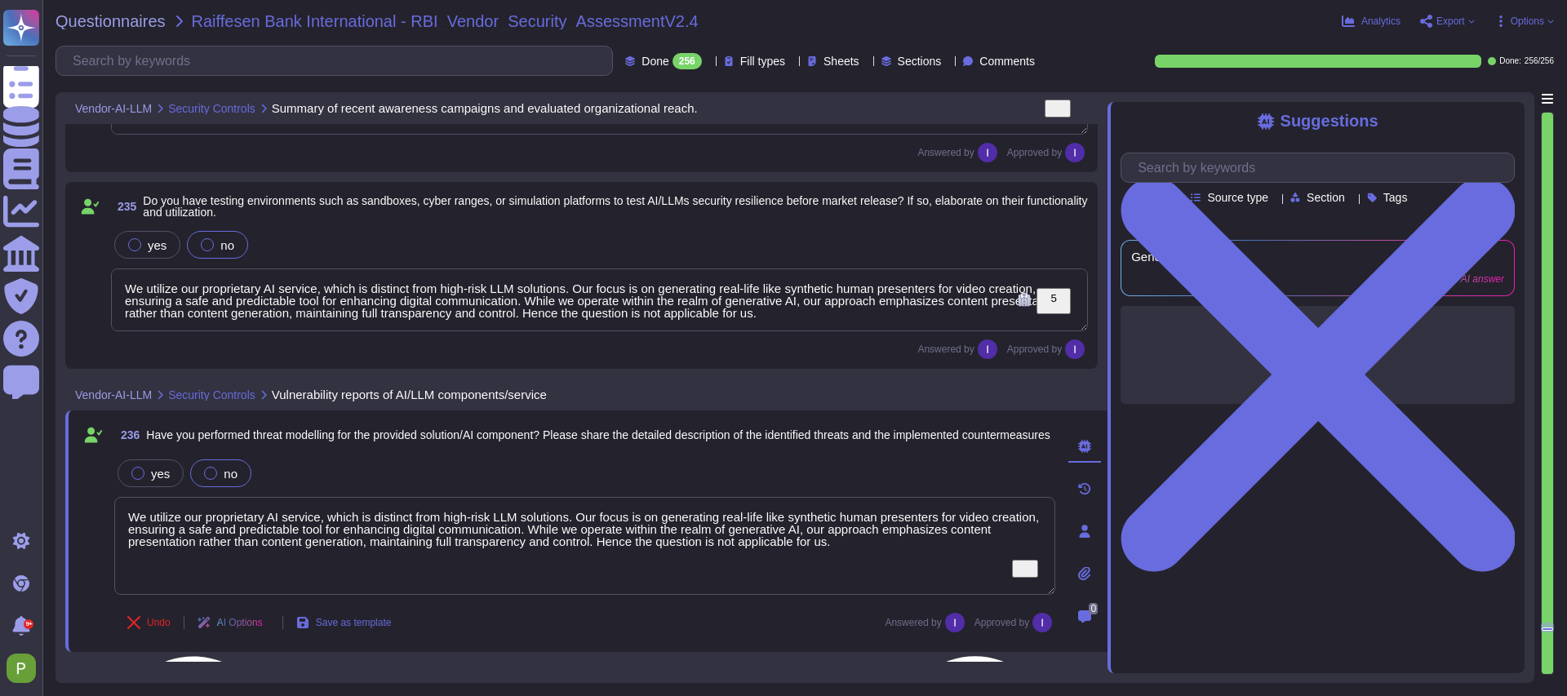
click at [263, 579] on textarea "We utilize our proprietary AI service, which is distinct from high-risk LLM sol…" at bounding box center [584, 546] width 941 height 98
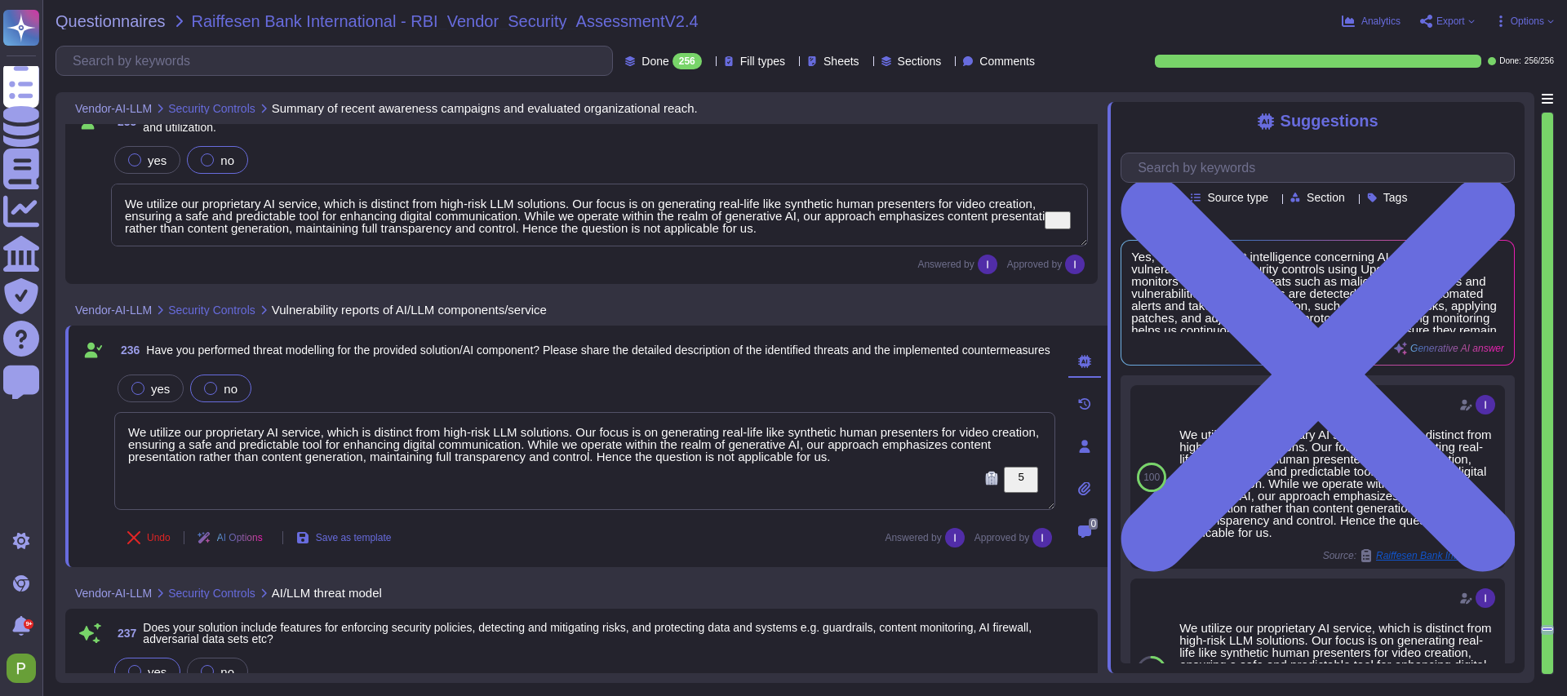
type textarea "We conduct annual penetration tests."
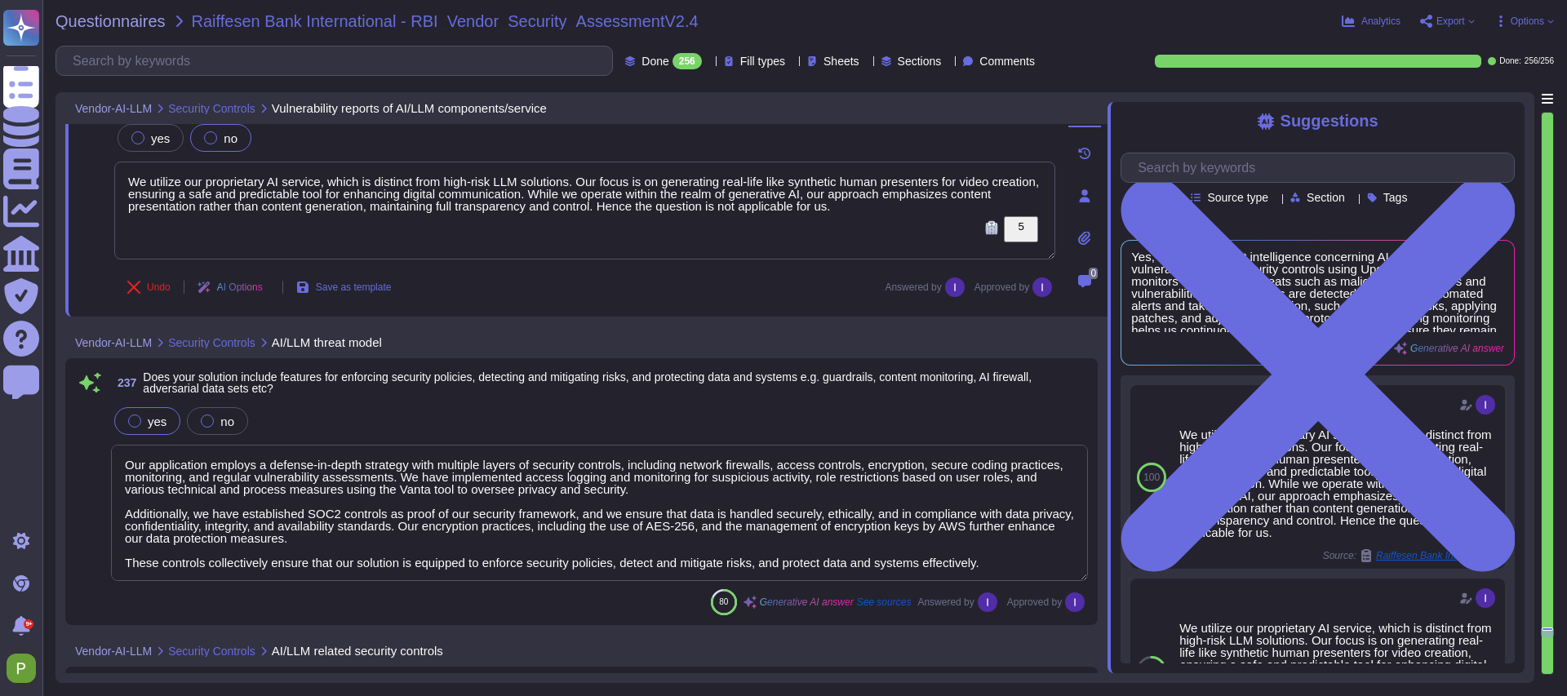
scroll to position [40260, 0]
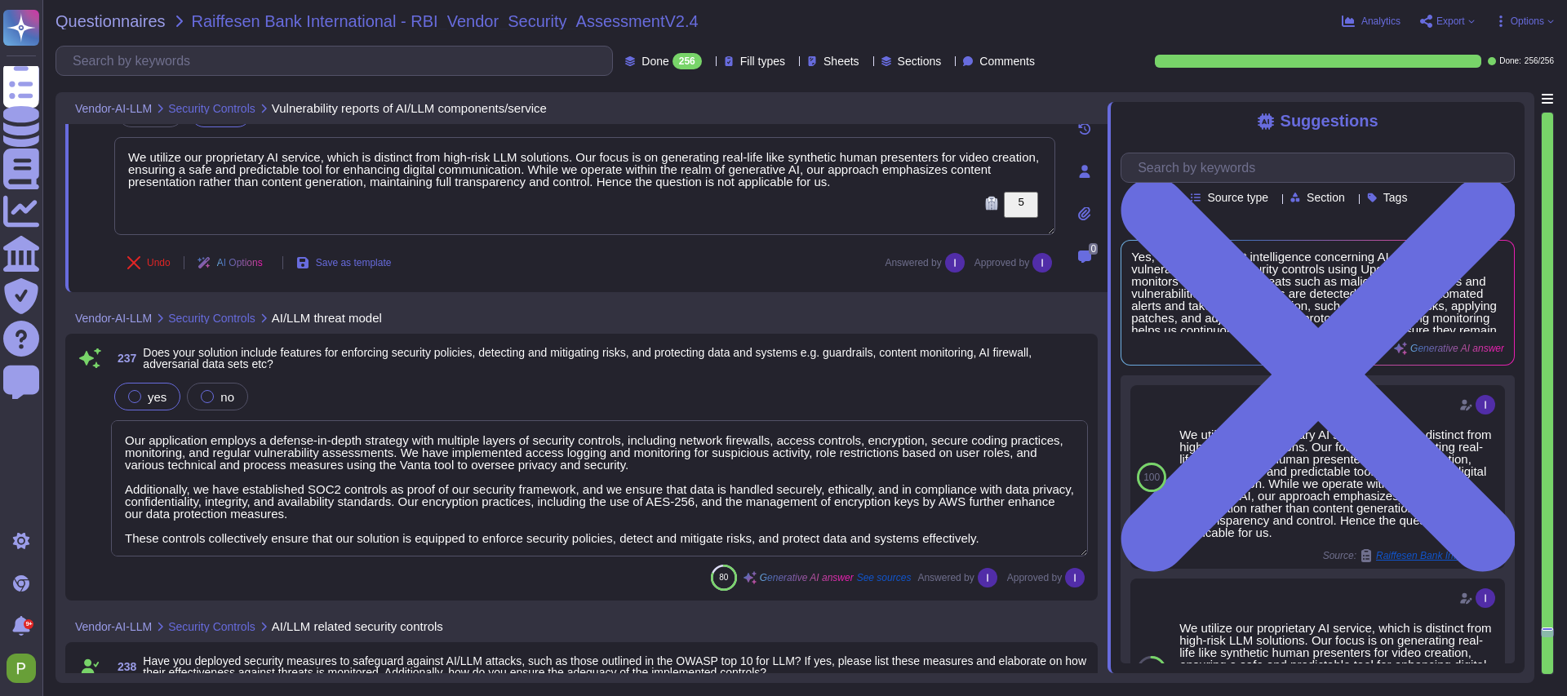
click at [287, 477] on textarea "Our application employs a defense-in-depth strategy with multiple layers of sec…" at bounding box center [599, 488] width 977 height 136
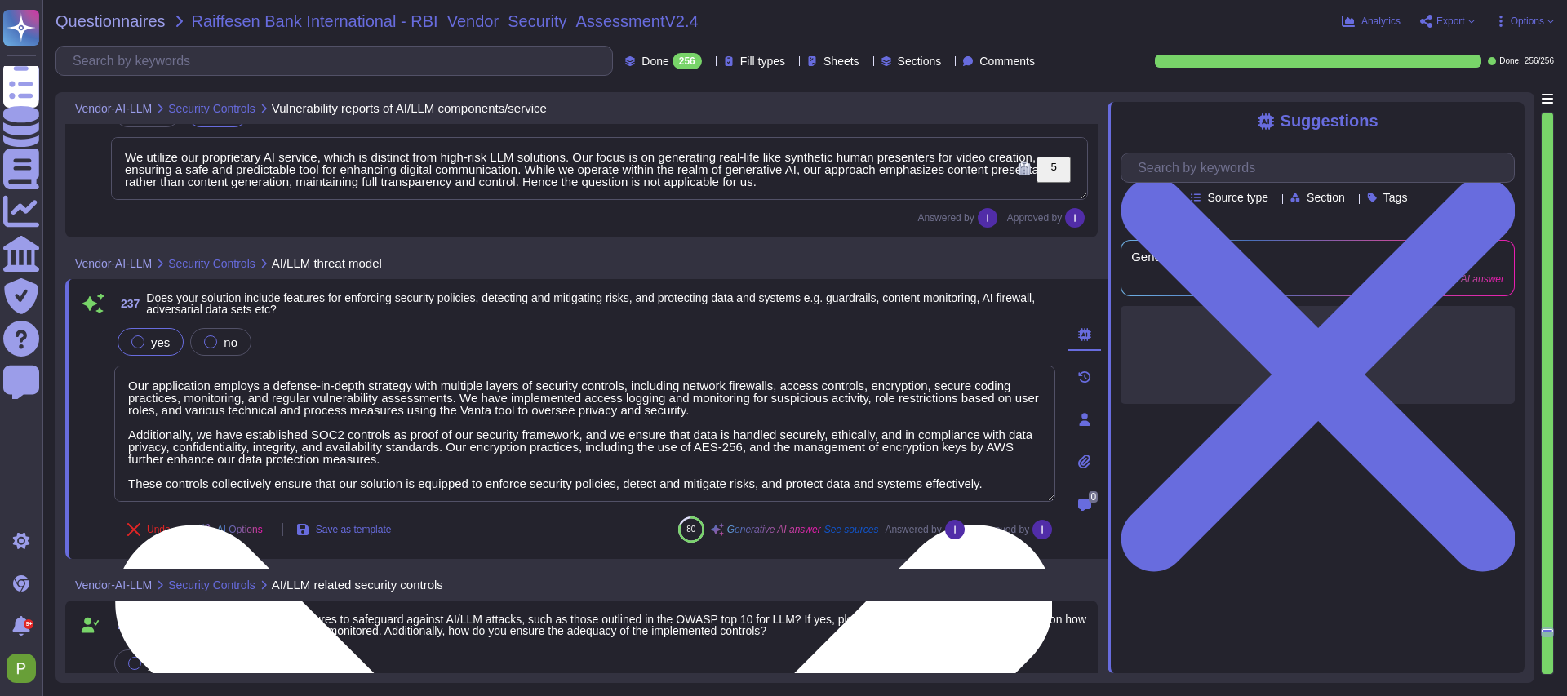
type textarea "The training data is collected in our recording studio in Budapest, and we use …"
click at [287, 477] on textarea "Our application employs a defense-in-depth strategy with multiple layers of sec…" at bounding box center [584, 434] width 941 height 136
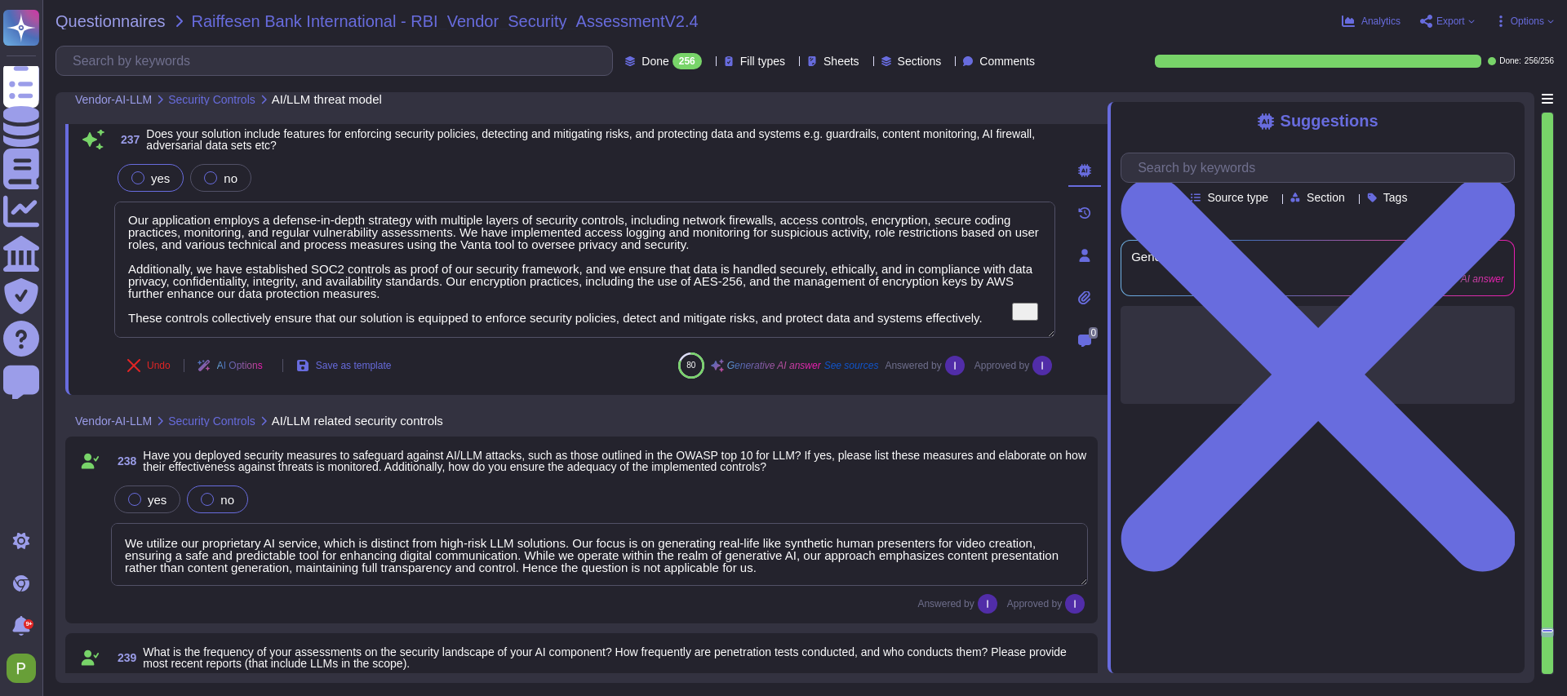
scroll to position [40423, 0]
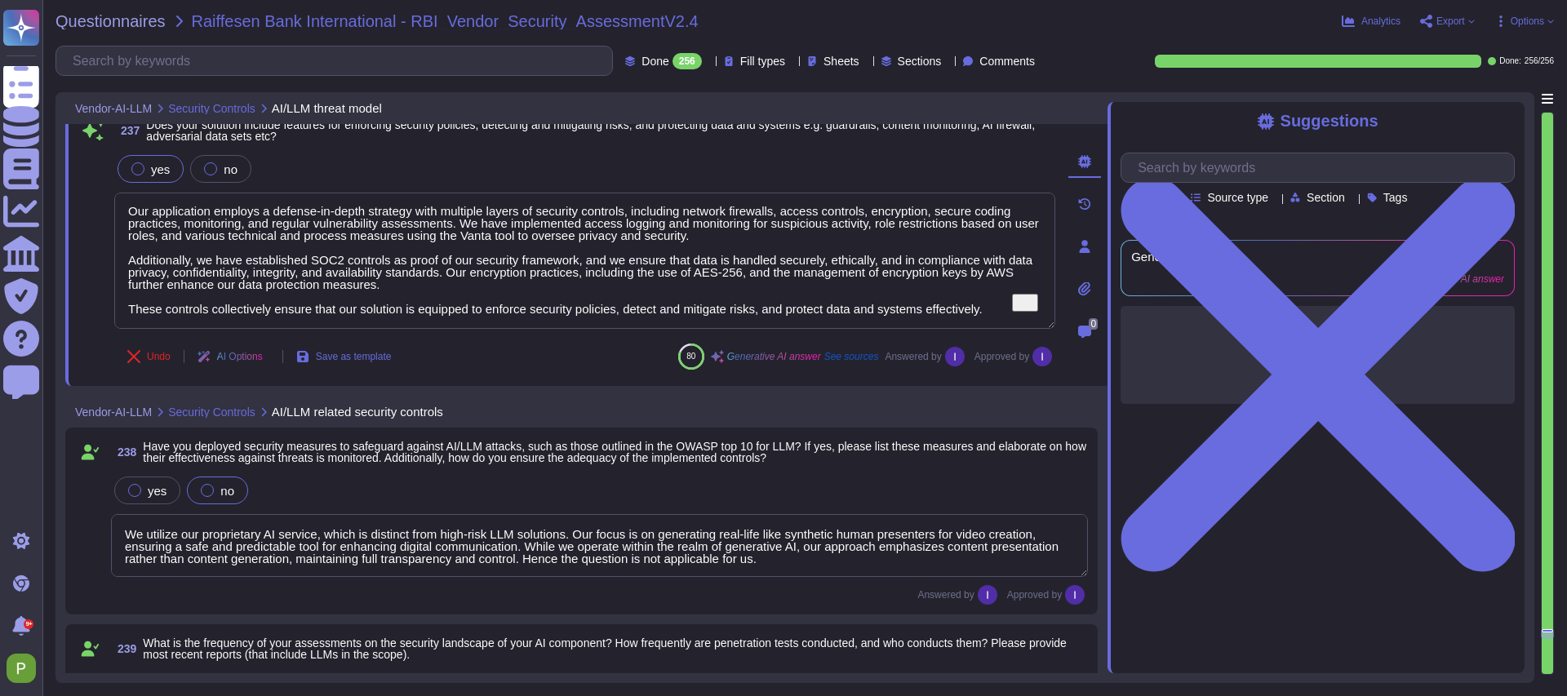
click at [348, 534] on textarea "We utilize our proprietary AI service, which is distinct from high-risk LLM sol…" at bounding box center [599, 545] width 977 height 63
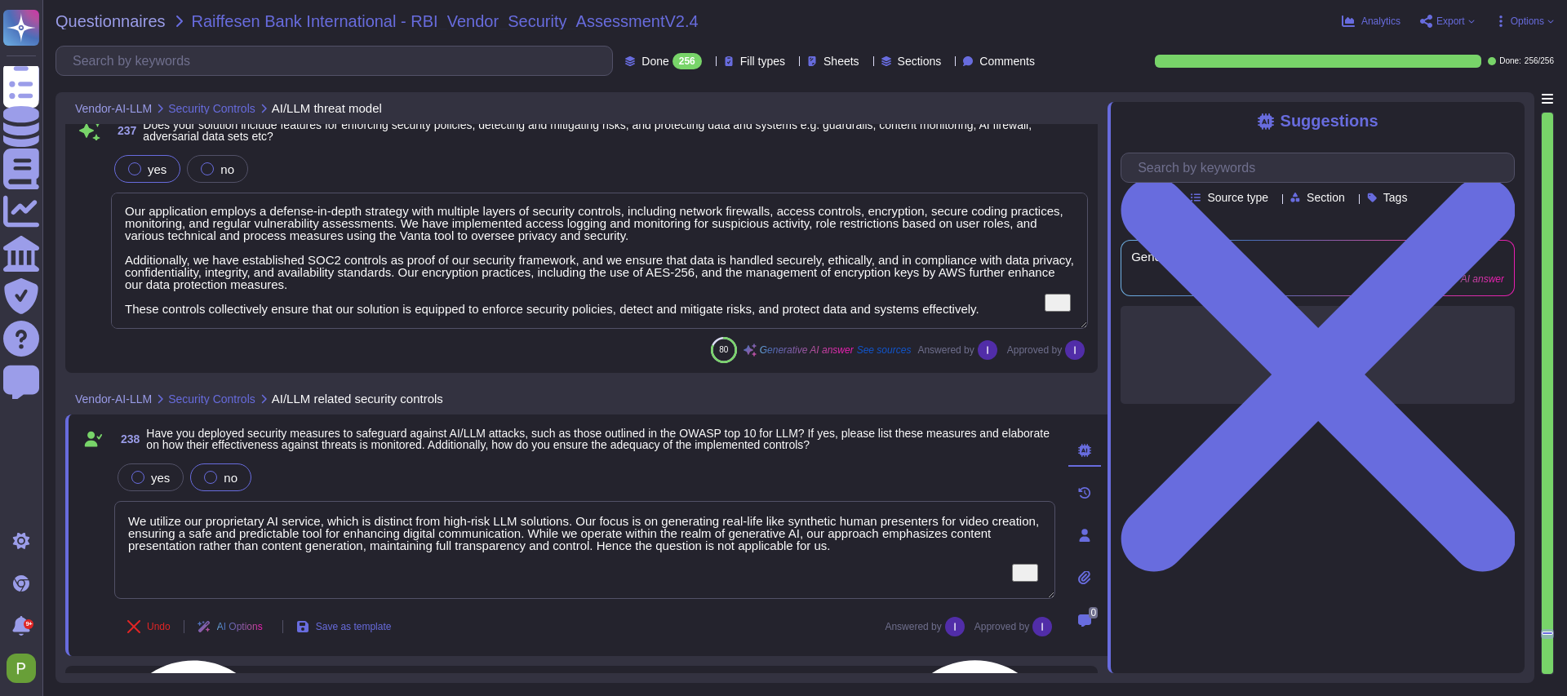
click at [339, 535] on textarea "We utilize our proprietary AI service, which is distinct from high-risk LLM sol…" at bounding box center [584, 550] width 941 height 98
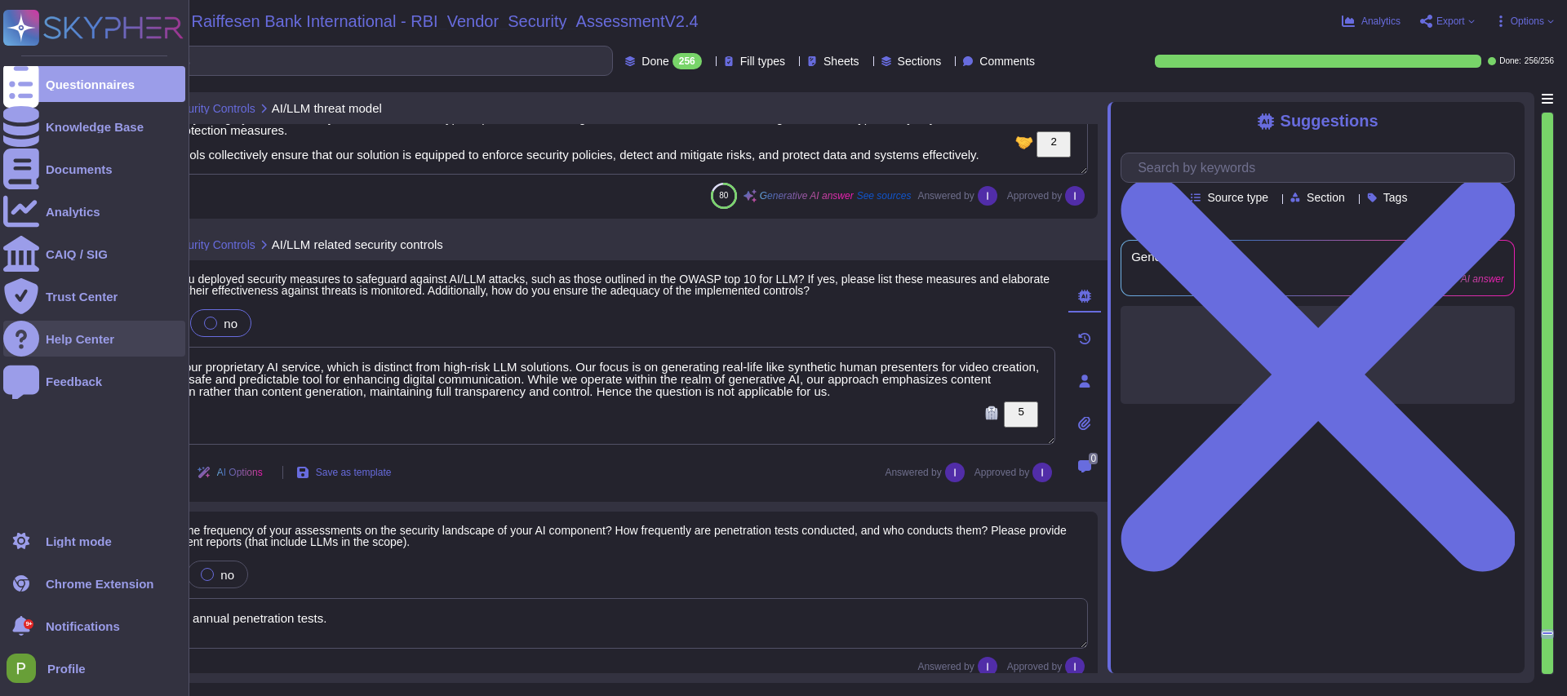
type textarea "The models are trained using data collected in our recording studio in [GEOGRAP…"
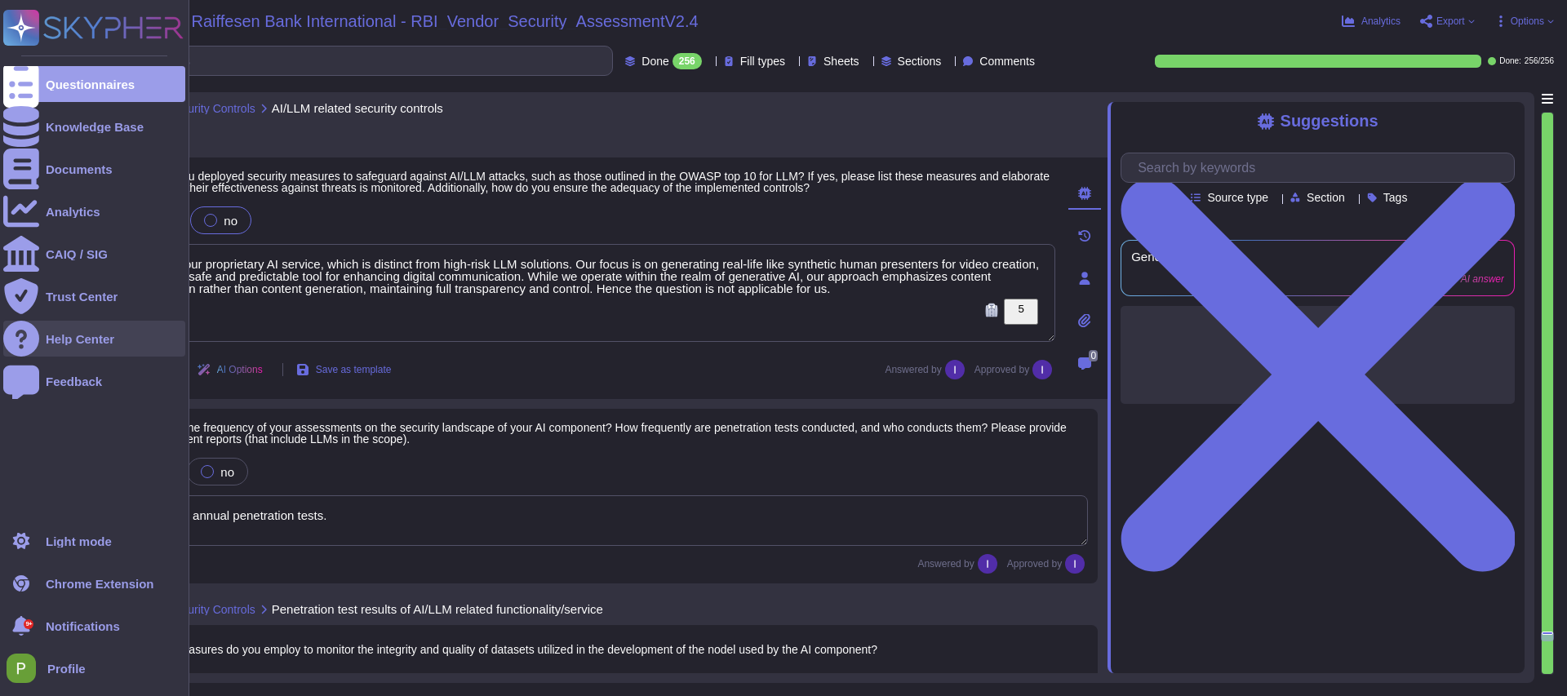
type textarea "Yes, we collect threat intelligence concerning AI threats, vulnerabilities, and…"
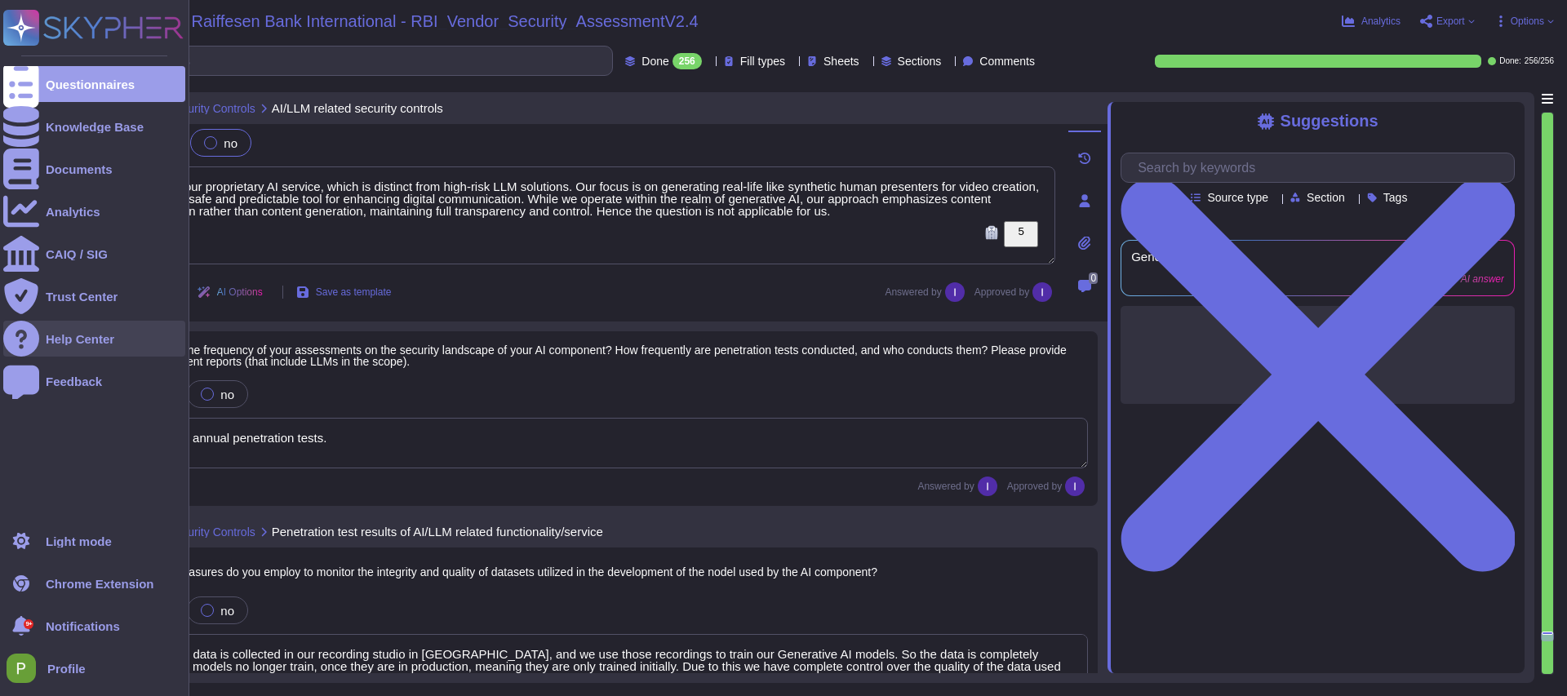
scroll to position [40754, 0]
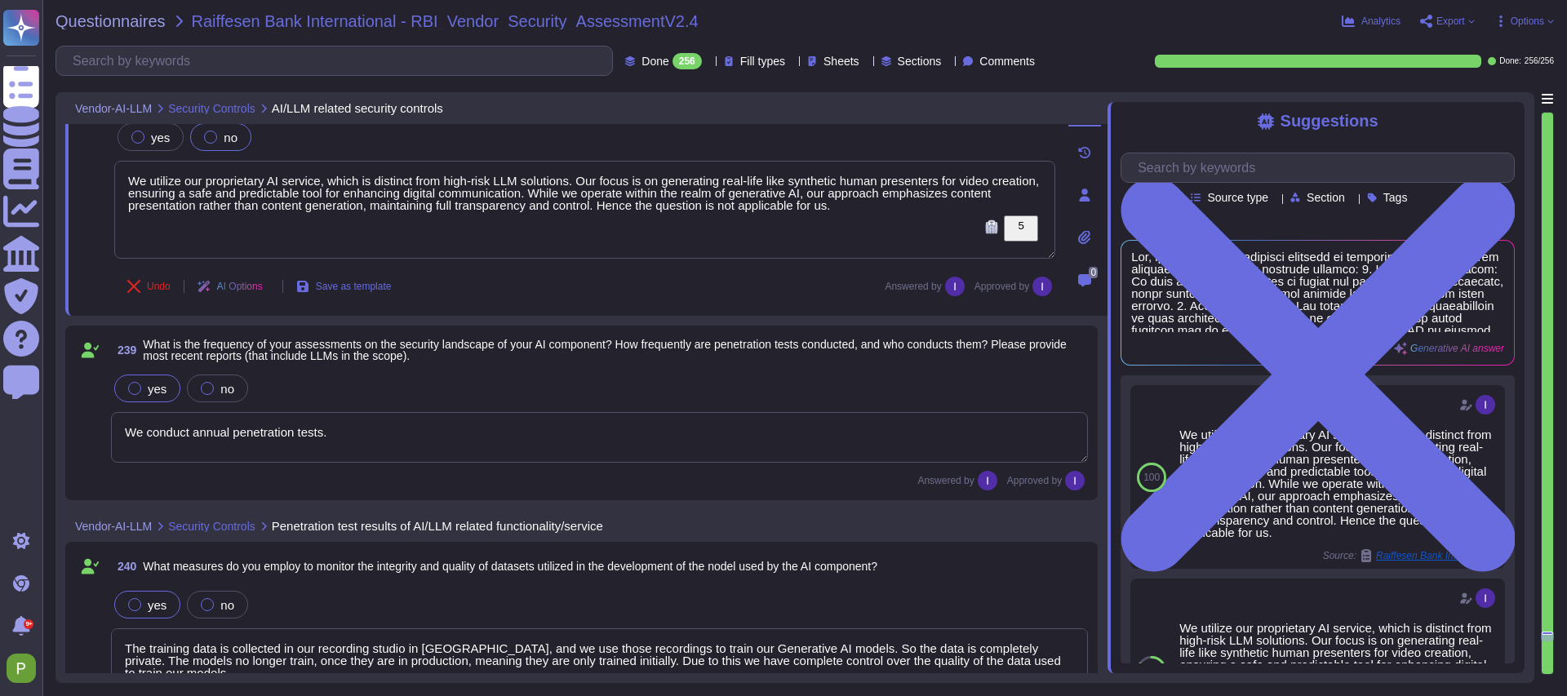
click at [238, 433] on textarea "We conduct annual penetration tests." at bounding box center [599, 437] width 977 height 51
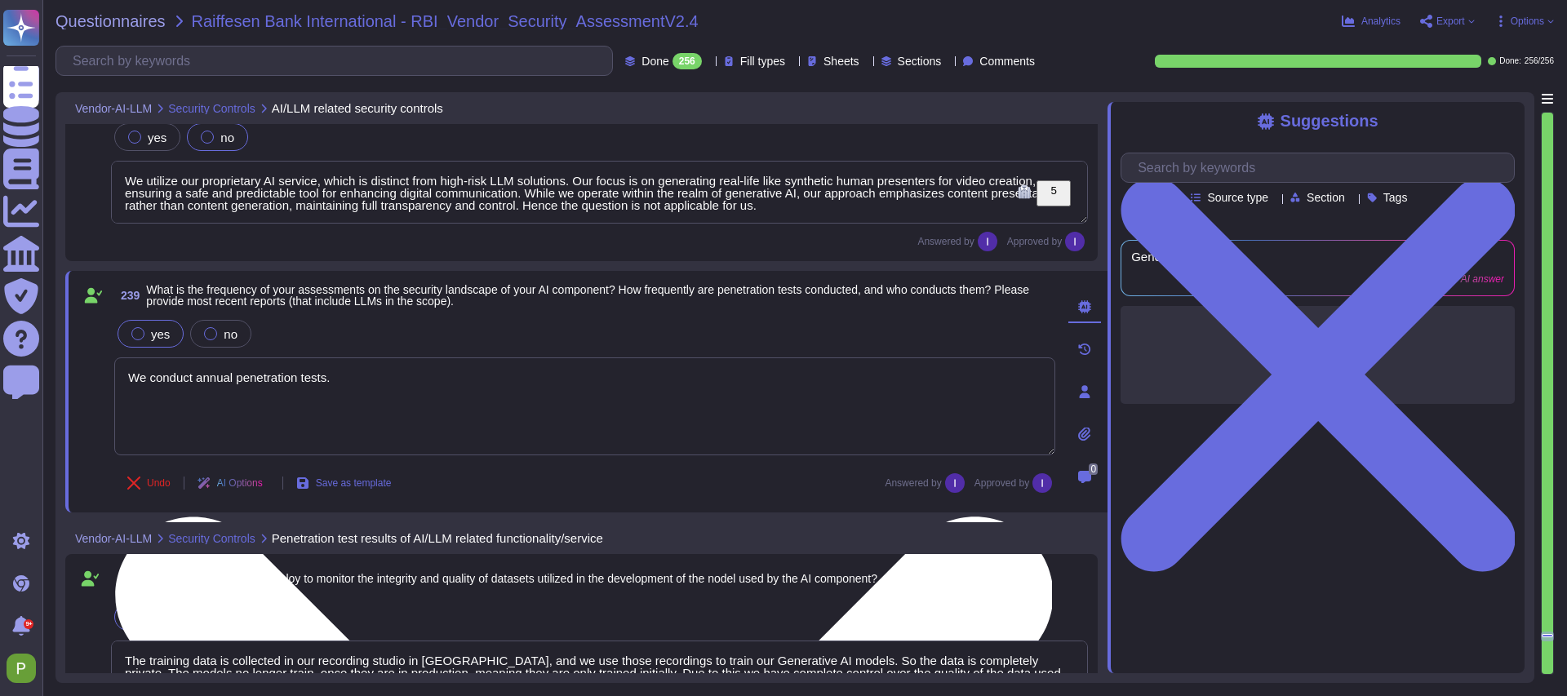
click at [238, 433] on textarea "We conduct annual penetration tests." at bounding box center [584, 406] width 941 height 98
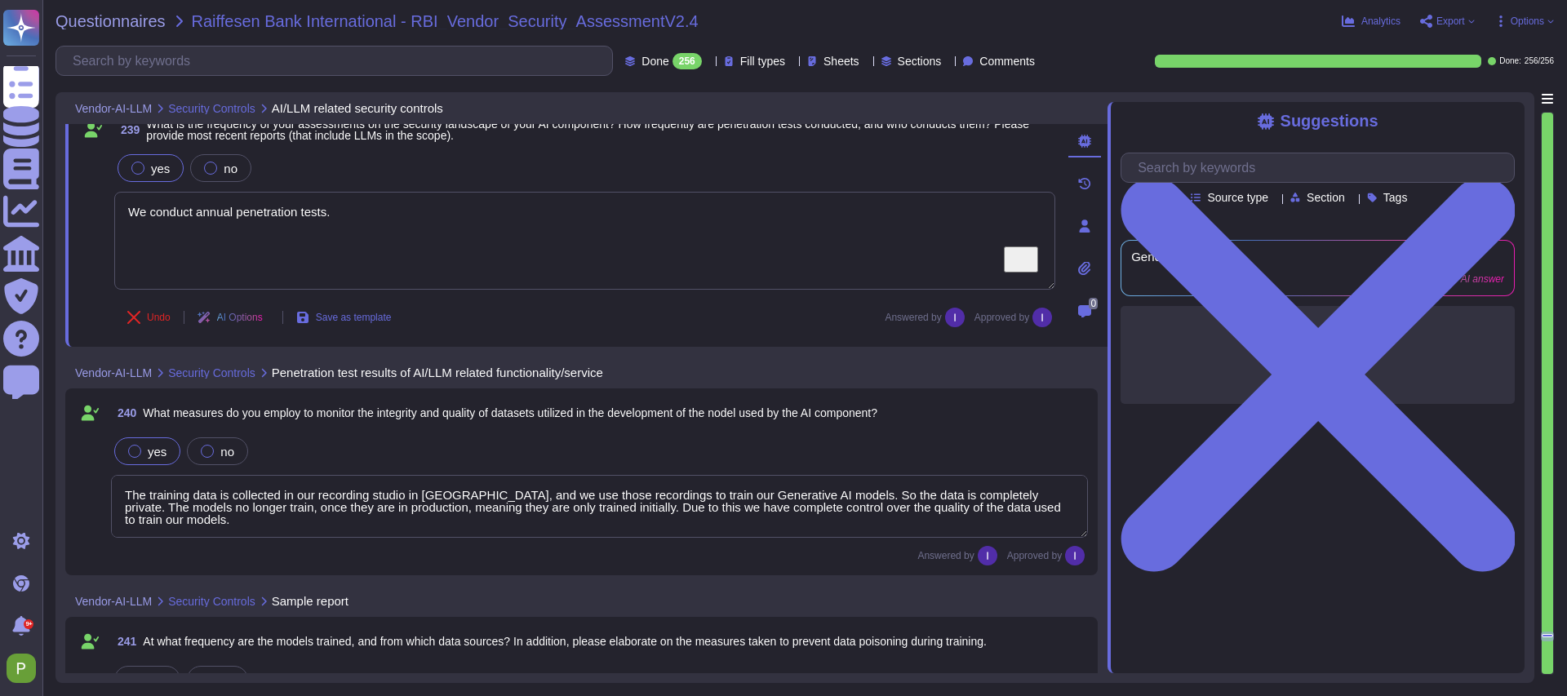
type textarea "We use OpenAI's ChatGPT under the hood via API, hence the underlying model is m…"
click at [370, 498] on textarea "The training data is collected in our recording studio in Budapest, and we use …" at bounding box center [599, 503] width 977 height 63
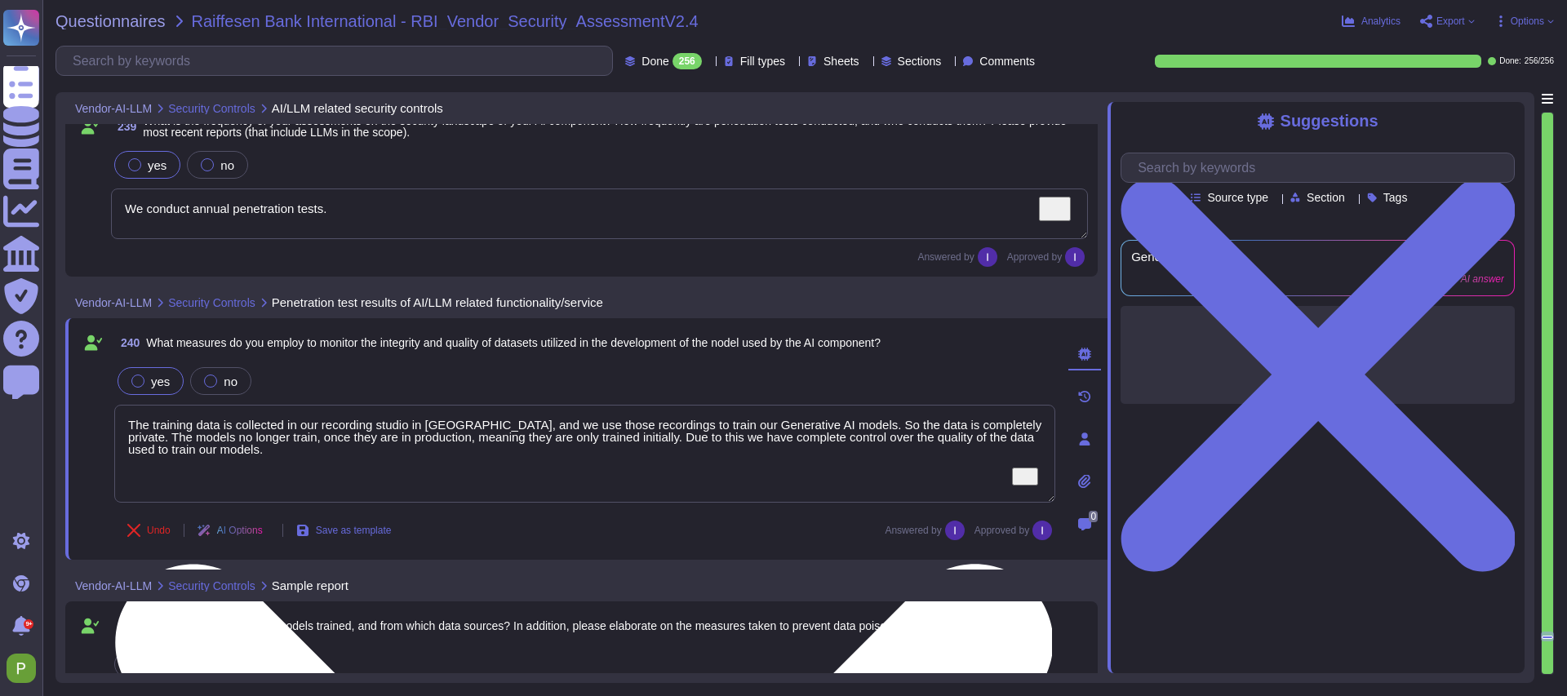
click at [370, 498] on textarea "The training data is collected in our recording studio in Budapest, and we use …" at bounding box center [584, 454] width 941 height 98
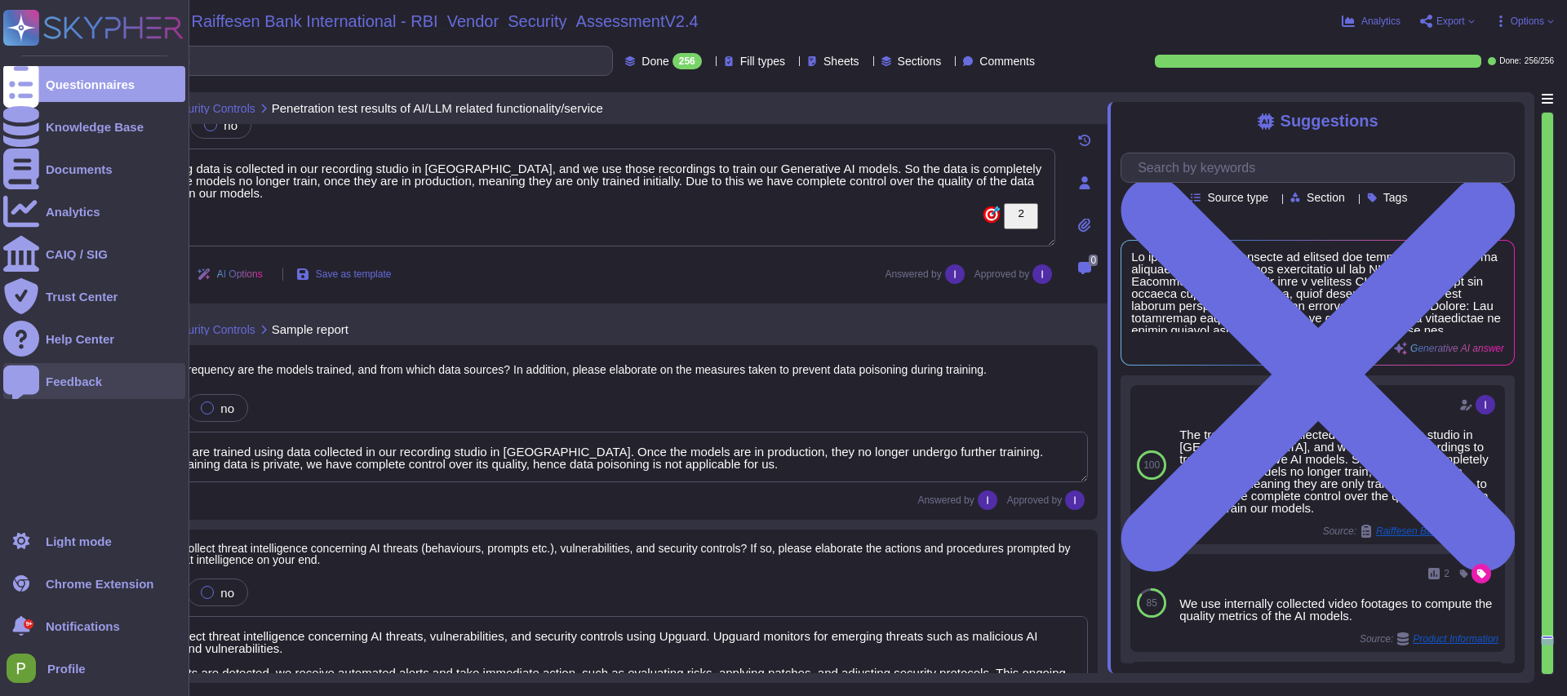
type textarea "User-provided data is kept private and is not used for training any AI model, e…"
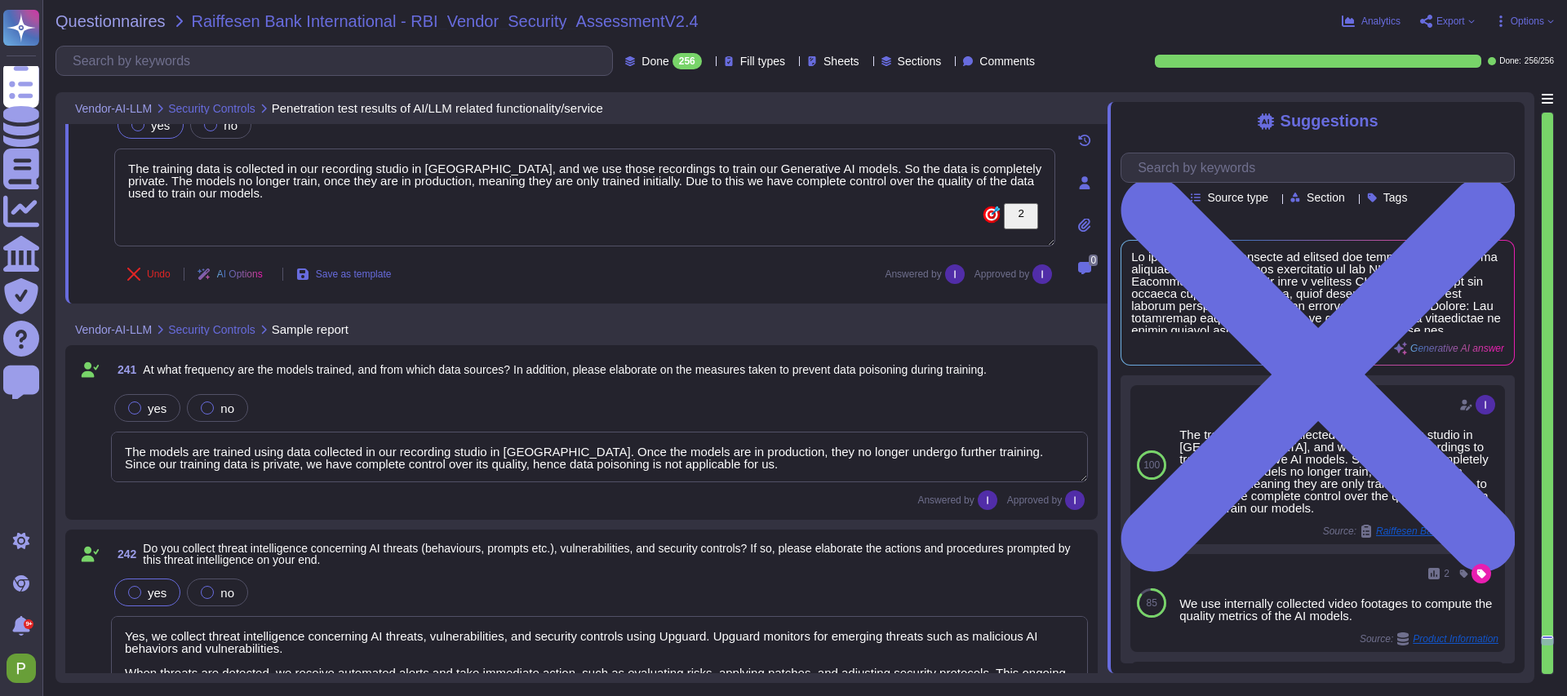
click at [289, 461] on textarea "The models are trained using data collected in our recording studio in [GEOGRAP…" at bounding box center [599, 457] width 977 height 51
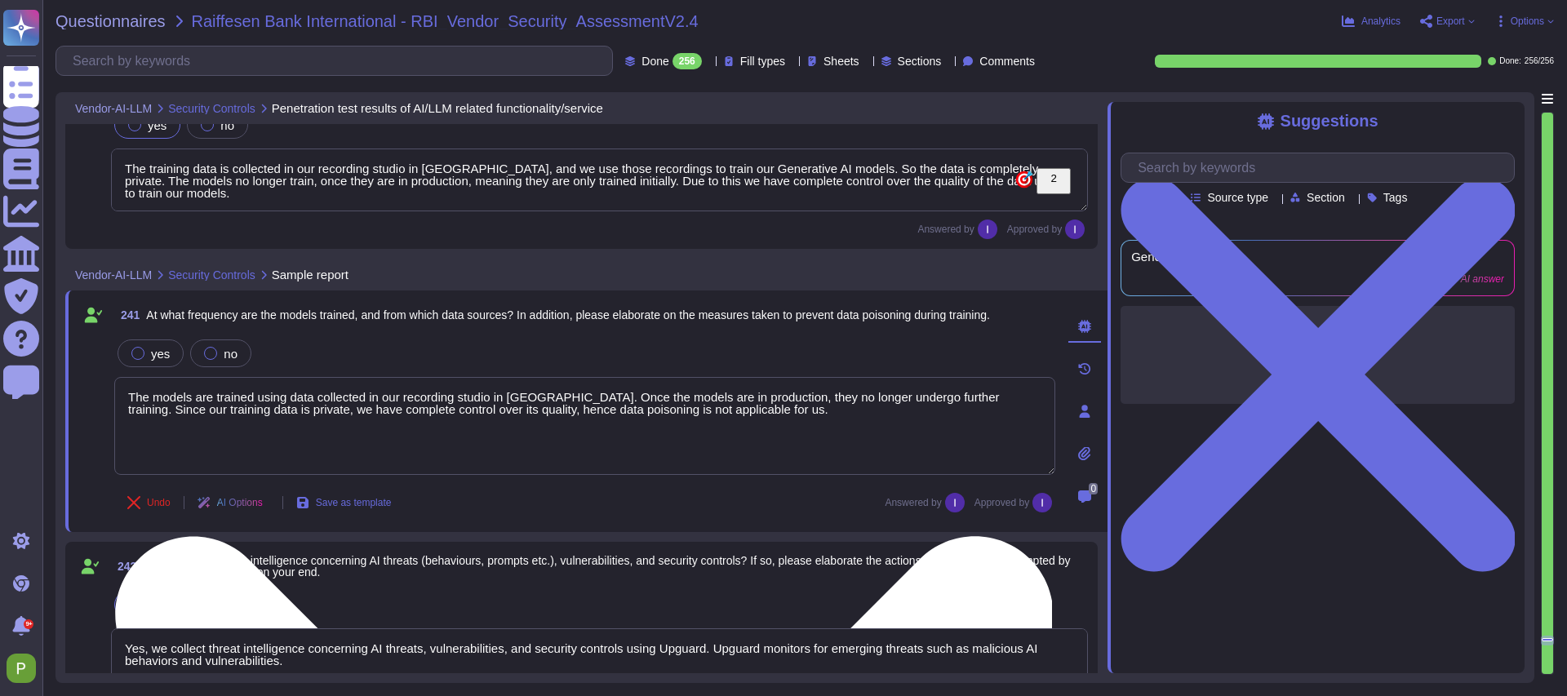
click at [289, 461] on textarea "The models are trained using data collected in our recording studio in [GEOGRAP…" at bounding box center [584, 426] width 941 height 98
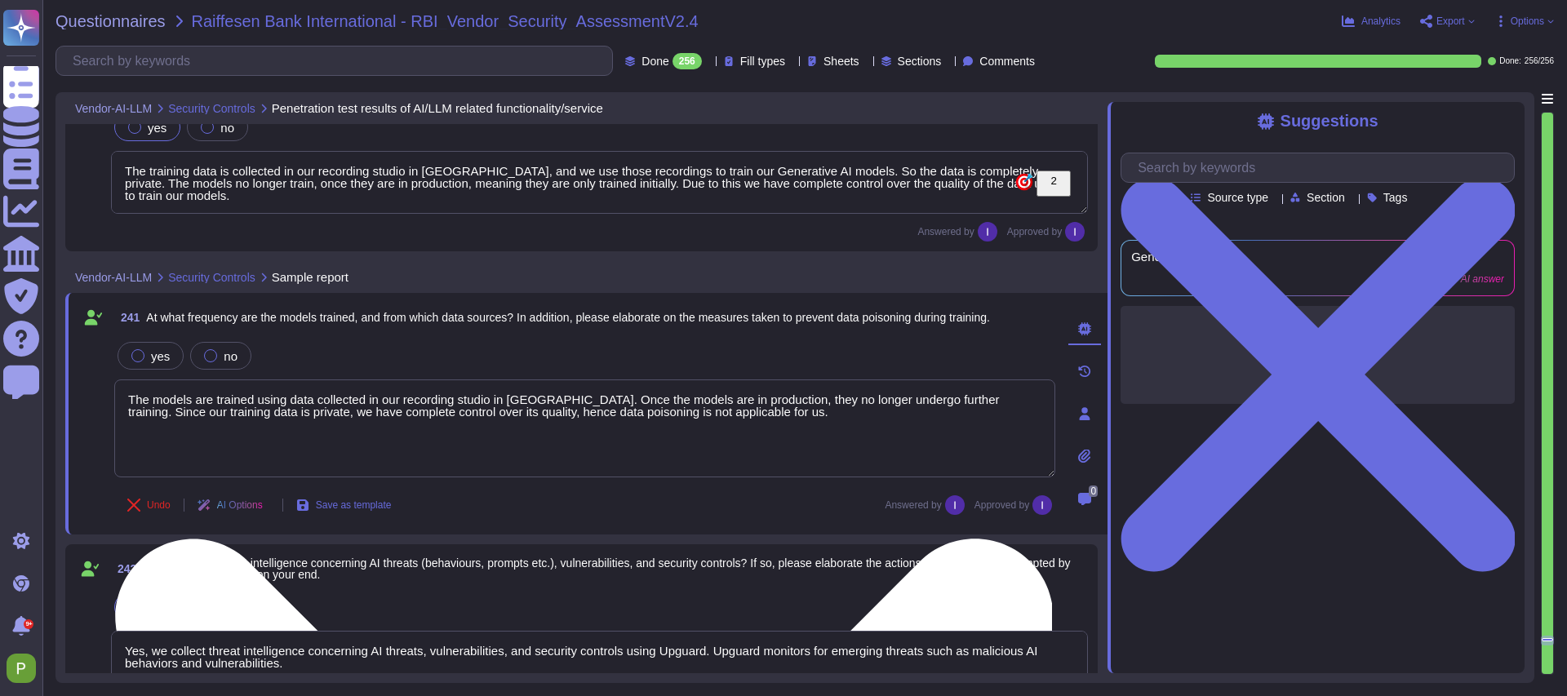
click at [289, 461] on textarea "The models are trained using data collected in our recording studio in [GEOGRAP…" at bounding box center [584, 429] width 941 height 98
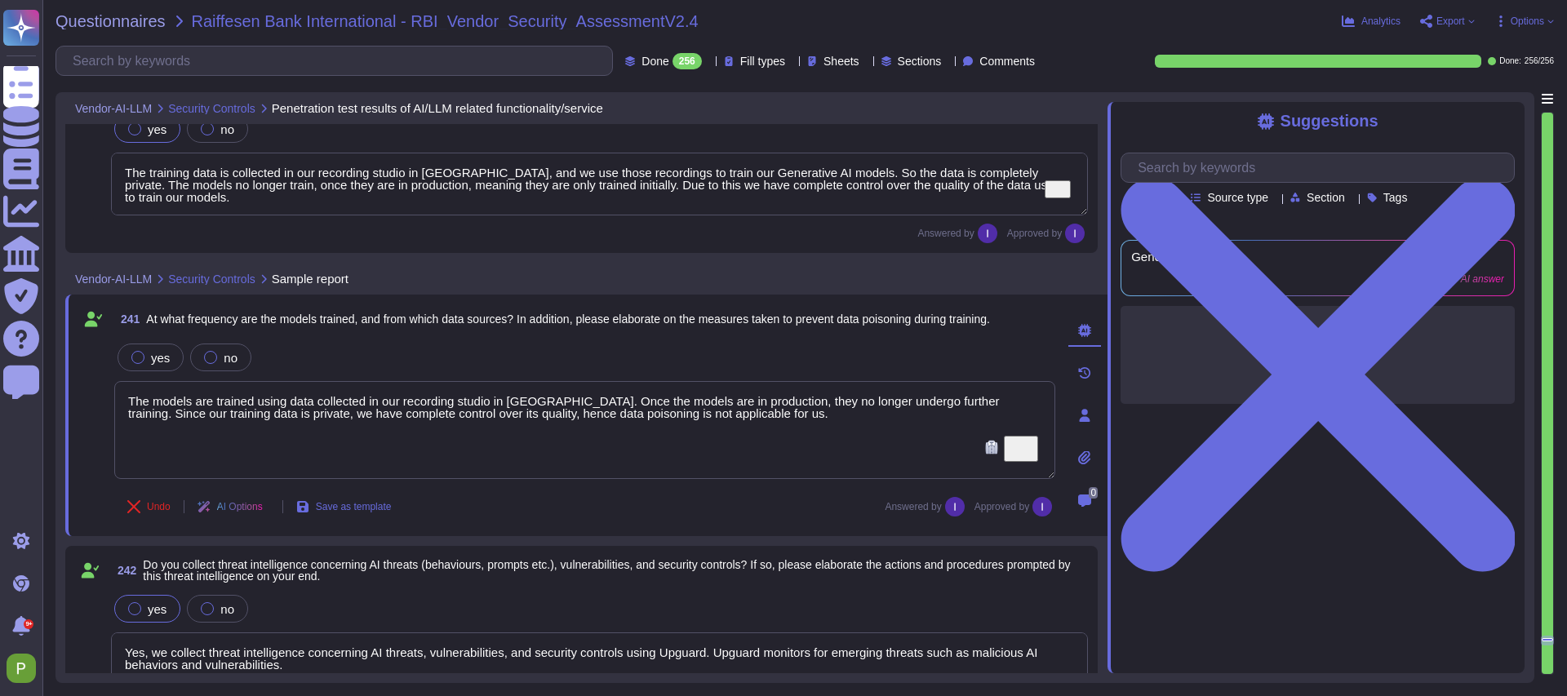
scroll to position [41316, 0]
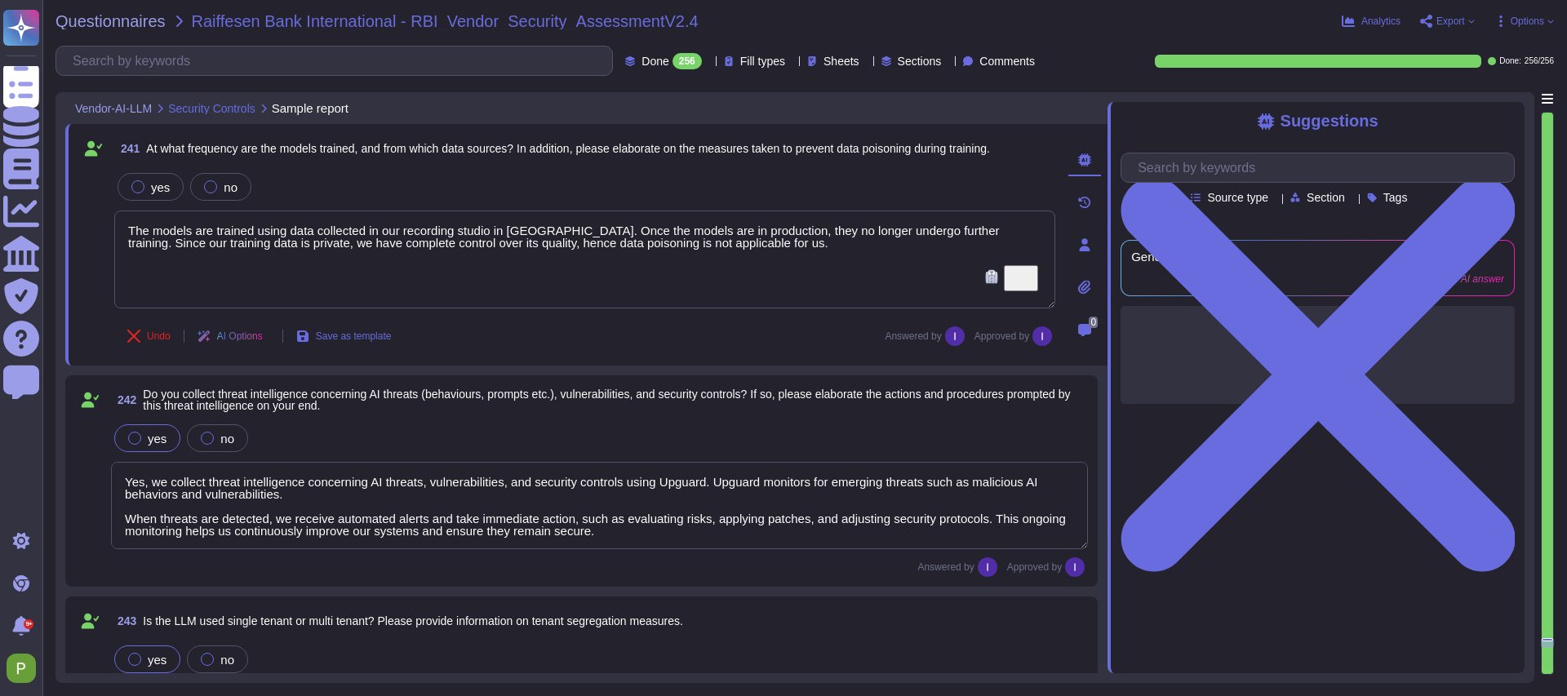
click at [285, 497] on textarea "Yes, we collect threat intelligence concerning AI threats, vulnerabilities, and…" at bounding box center [599, 505] width 977 height 87
click at [285, 497] on div "242 Do you collect threat intelligence concerning AI threats (behaviours, promp…" at bounding box center [581, 481] width 1013 height 192
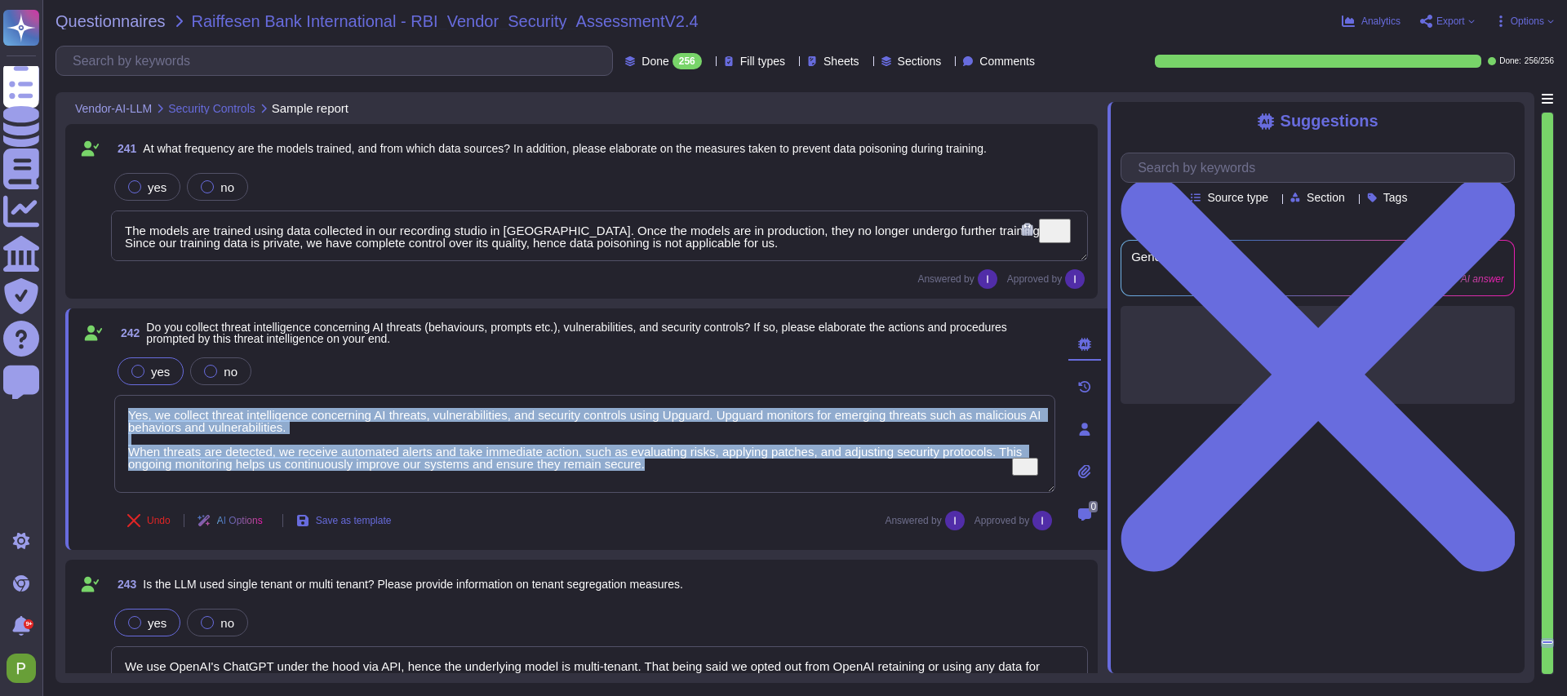
click at [285, 497] on div "242 Do you collect threat intelligence concerning AI threats (behaviours, promp…" at bounding box center [566, 429] width 977 height 222
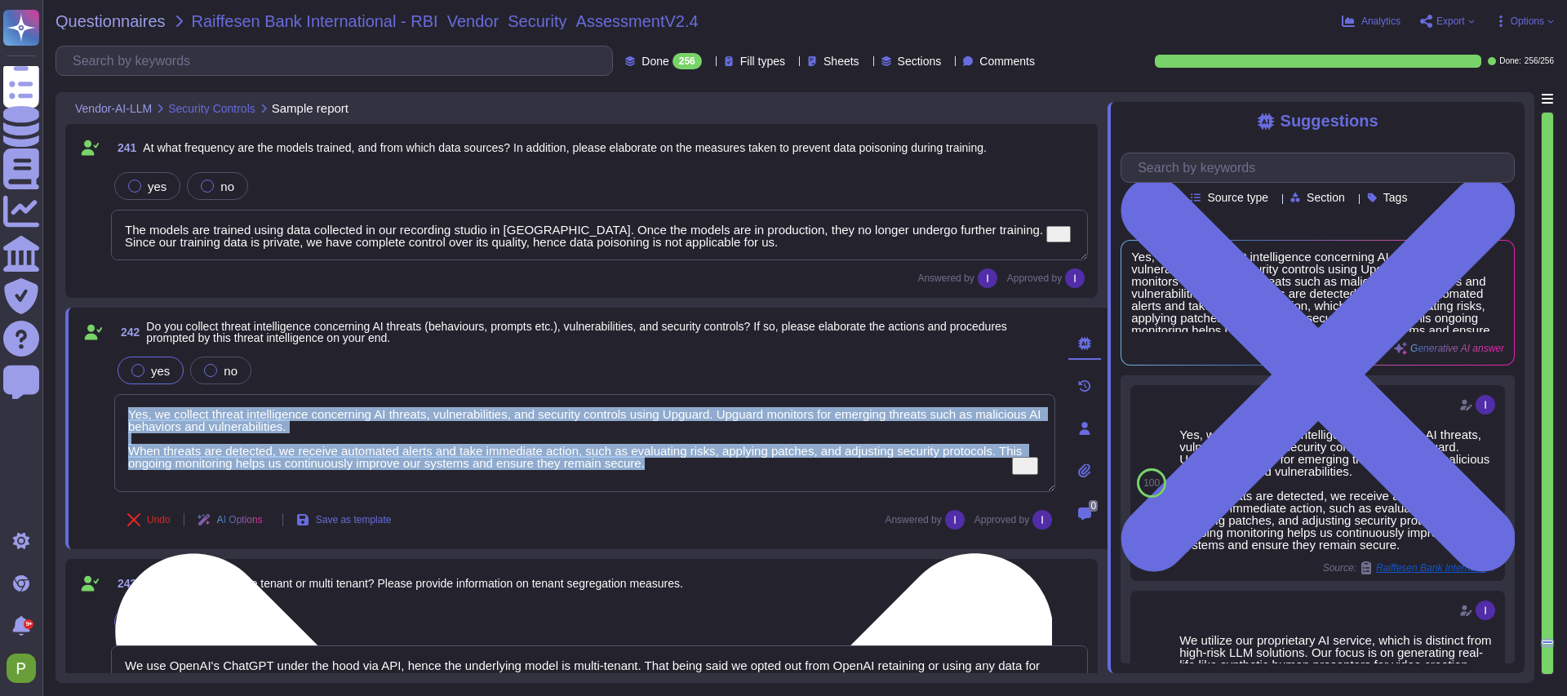
click at [313, 441] on textarea "Yes, we collect threat intelligence concerning AI threats, vulnerabilities, and…" at bounding box center [584, 443] width 941 height 98
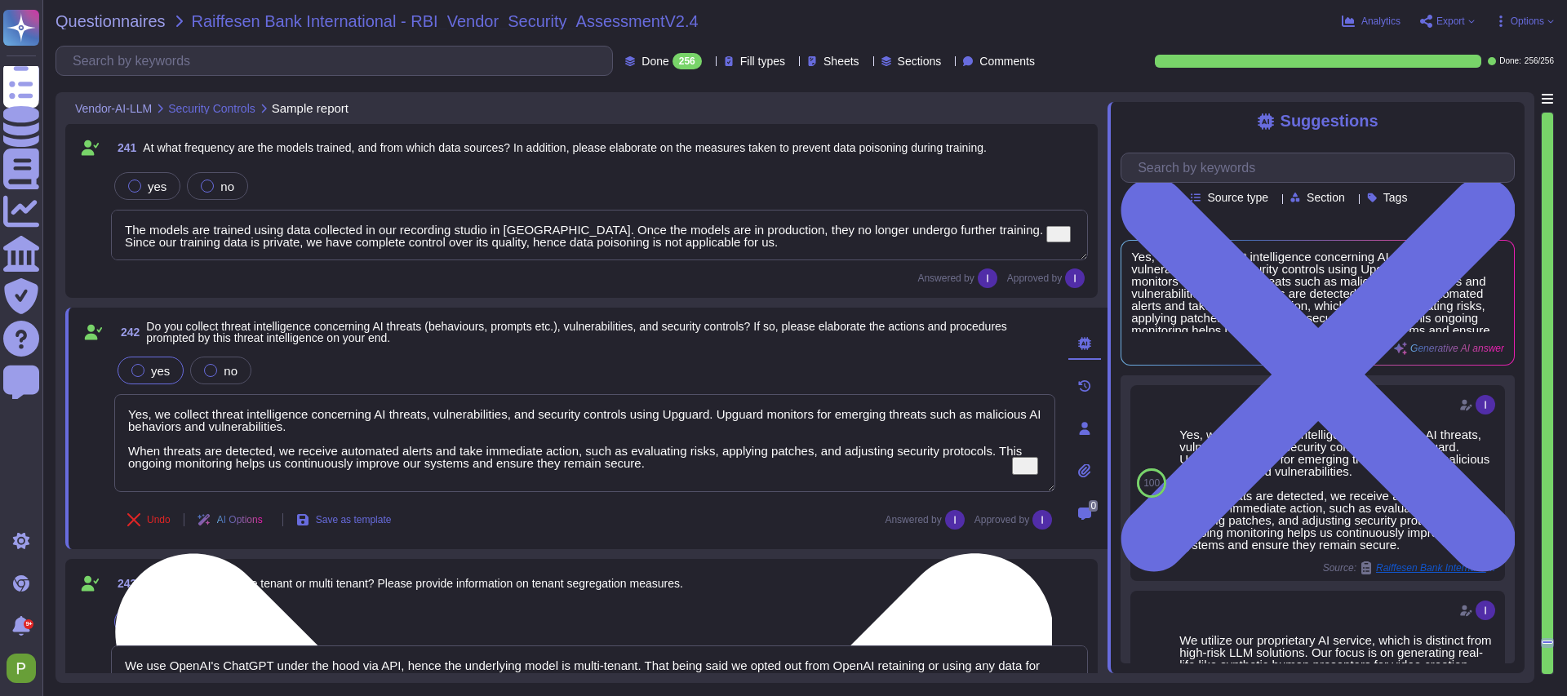
scroll to position [41317, 0]
click at [313, 441] on textarea "Yes, we collect threat intelligence concerning AI threats, vulnerabilities, and…" at bounding box center [584, 443] width 941 height 98
click at [302, 455] on textarea "Yes, we collect threat intelligence concerning AI threats, vulnerabilities, and…" at bounding box center [584, 443] width 941 height 98
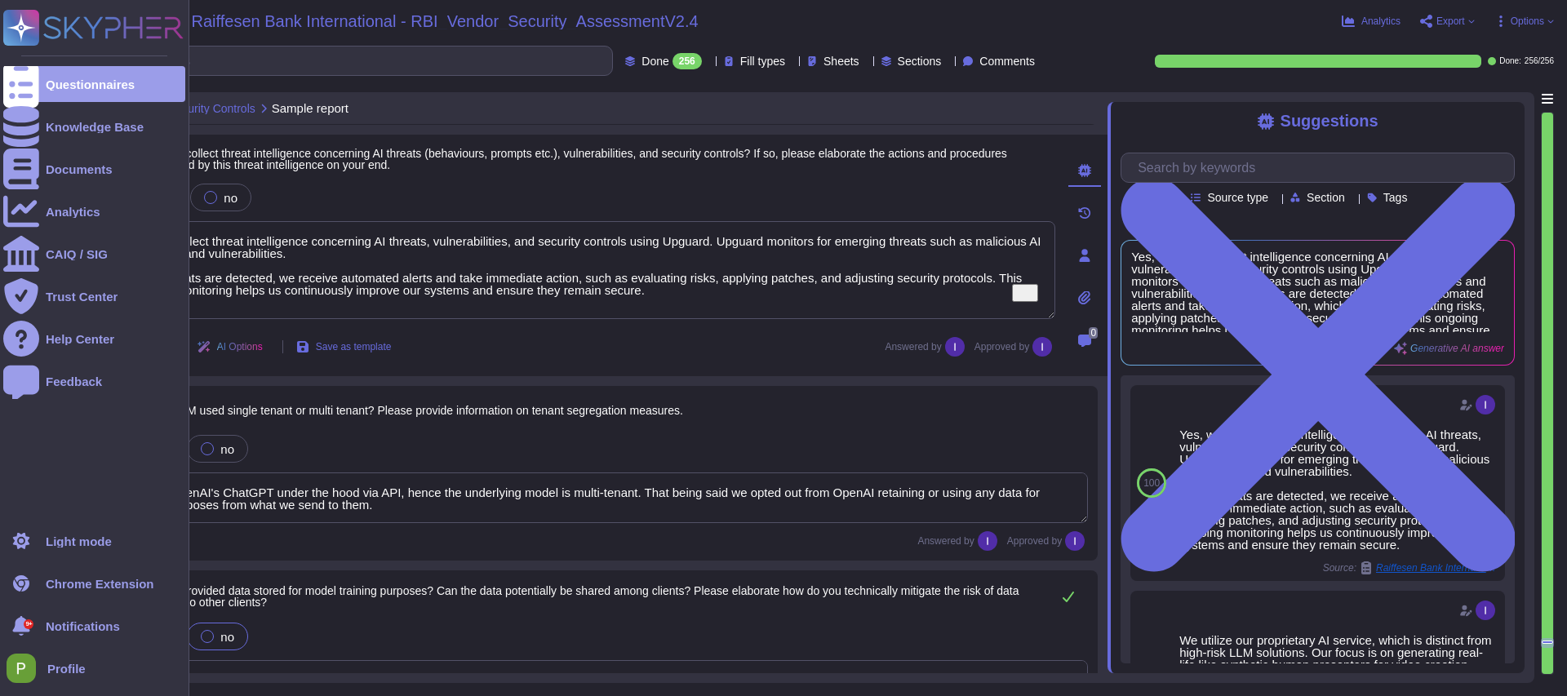
type textarea "Yes, all user-provided data is encrypted at rest using AES-256 encryption and i…"
type textarea "Yes"
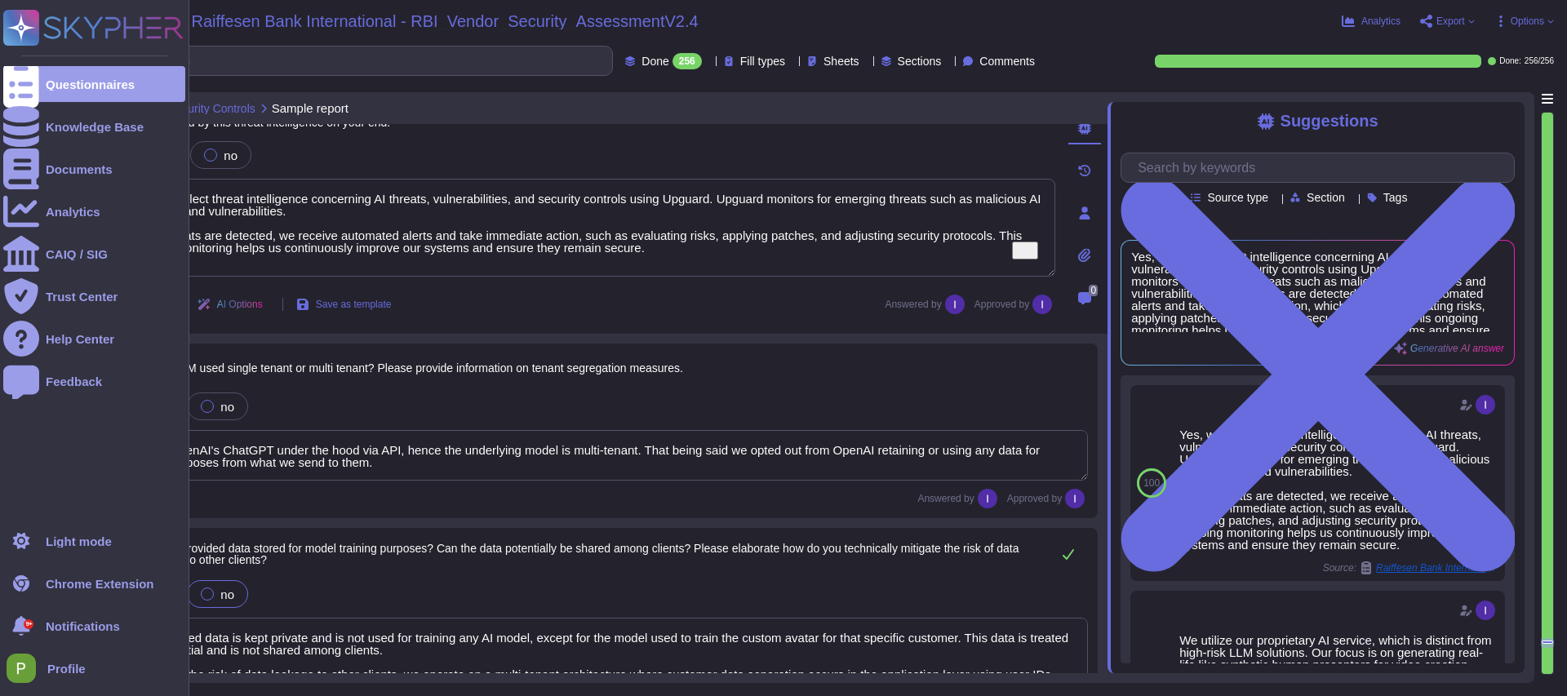
scroll to position [41534, 0]
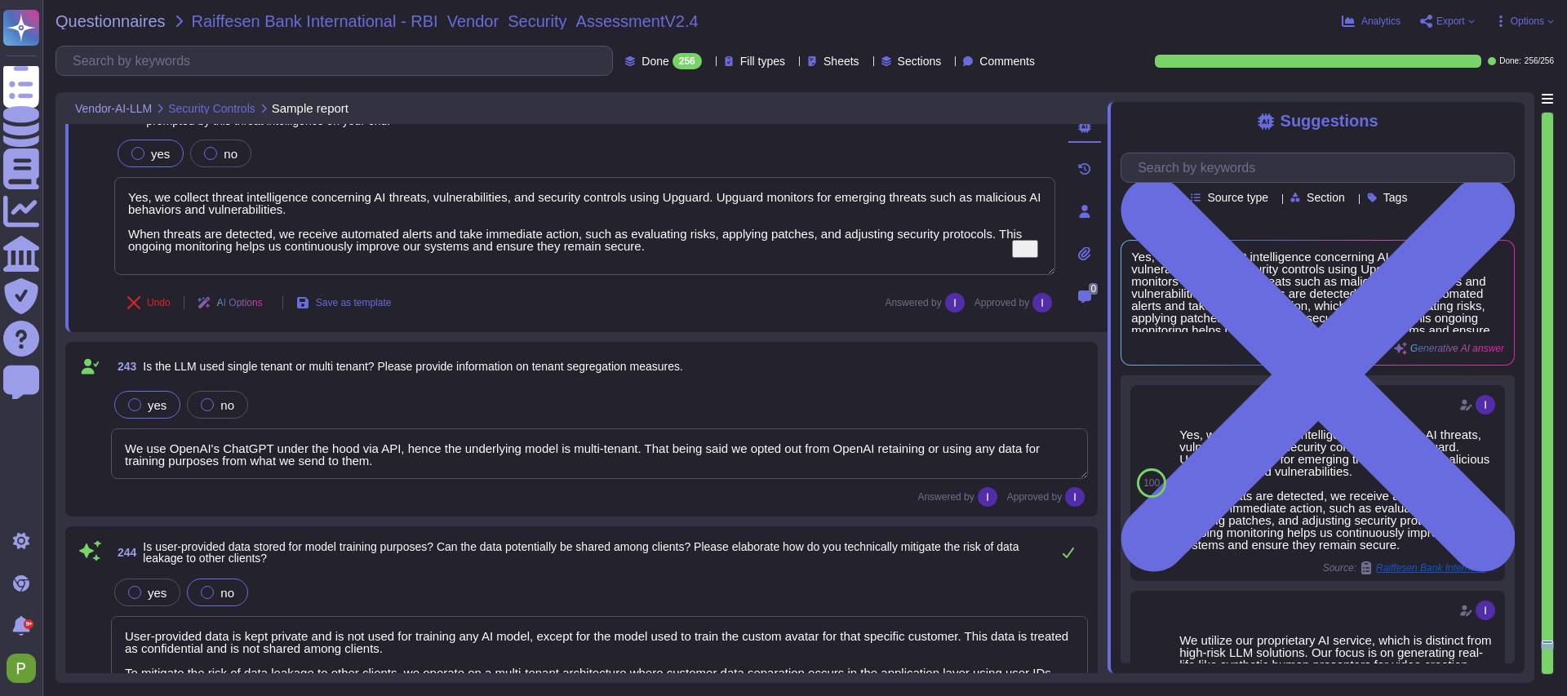
click at [218, 452] on textarea "We use OpenAI's ChatGPT under the hood via API, hence the underlying model is m…" at bounding box center [599, 453] width 977 height 51
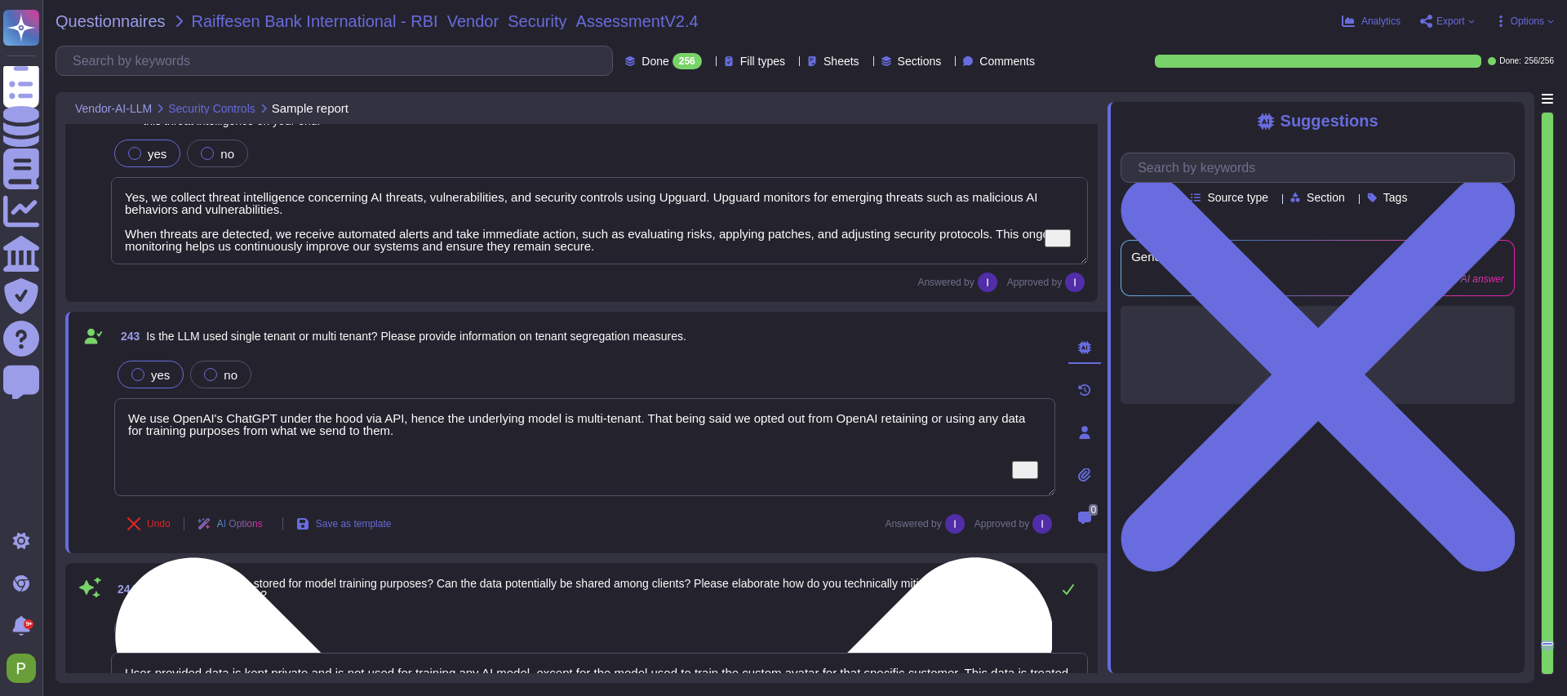
click at [217, 452] on textarea "We use OpenAI's ChatGPT under the hood via API, hence the underlying model is m…" at bounding box center [584, 447] width 941 height 98
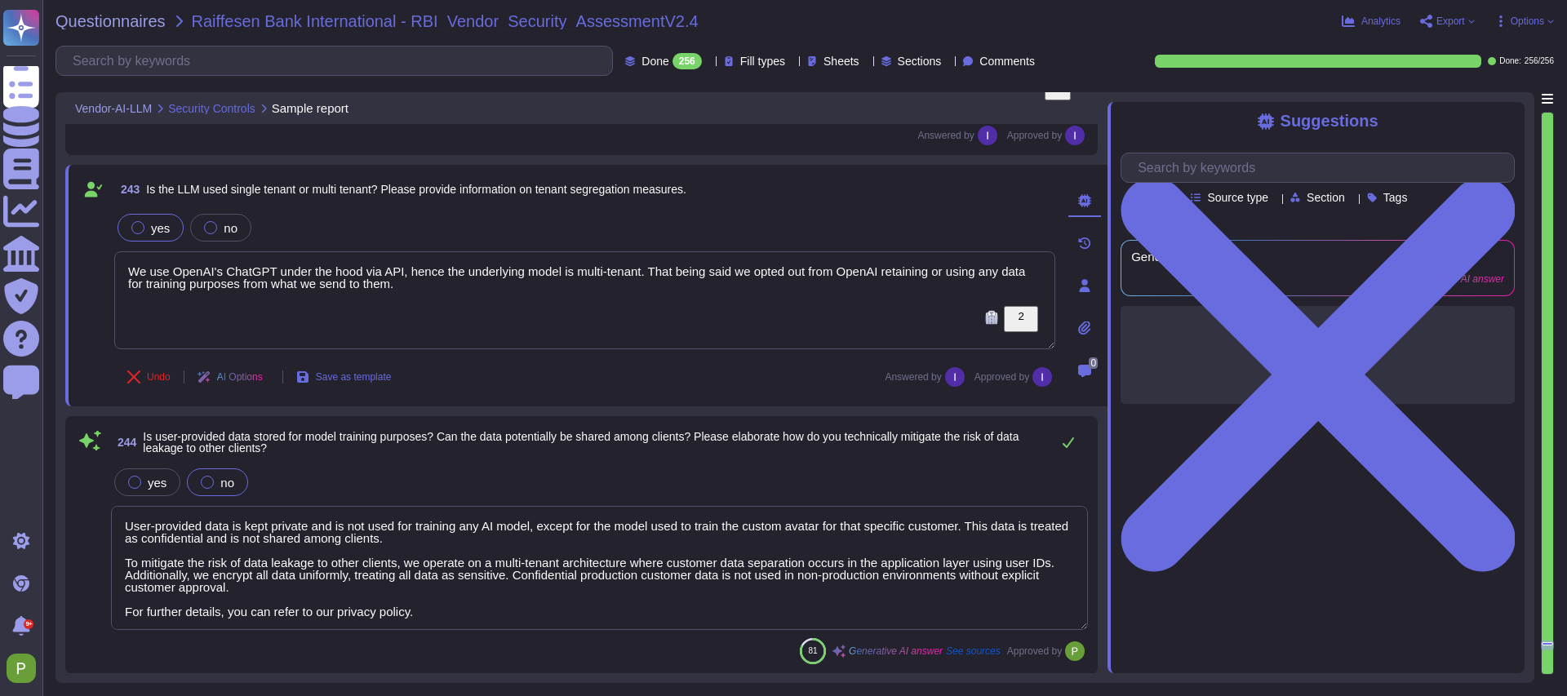
type textarea "Yes"
type textarea "We opted out from our data being used in training for all of our LLM partners (…"
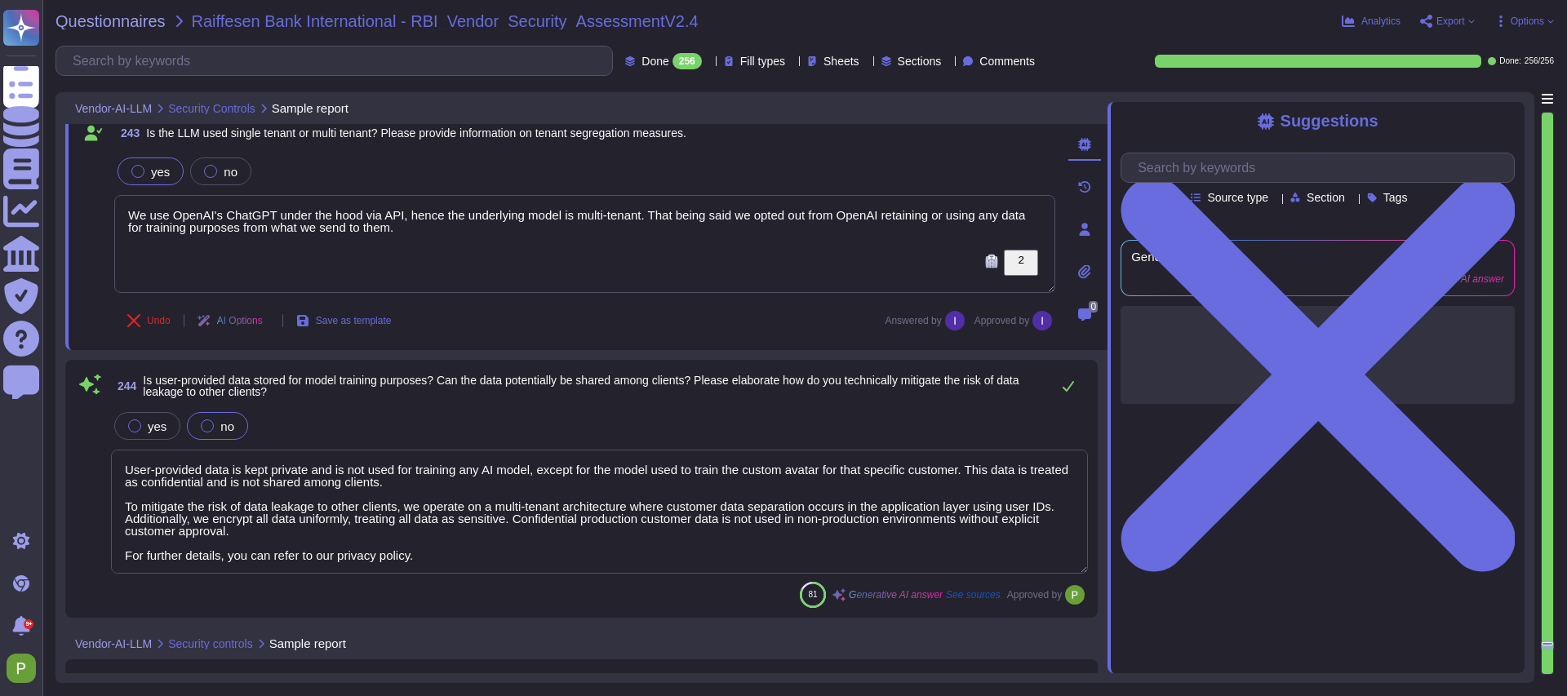
scroll to position [41733, 0]
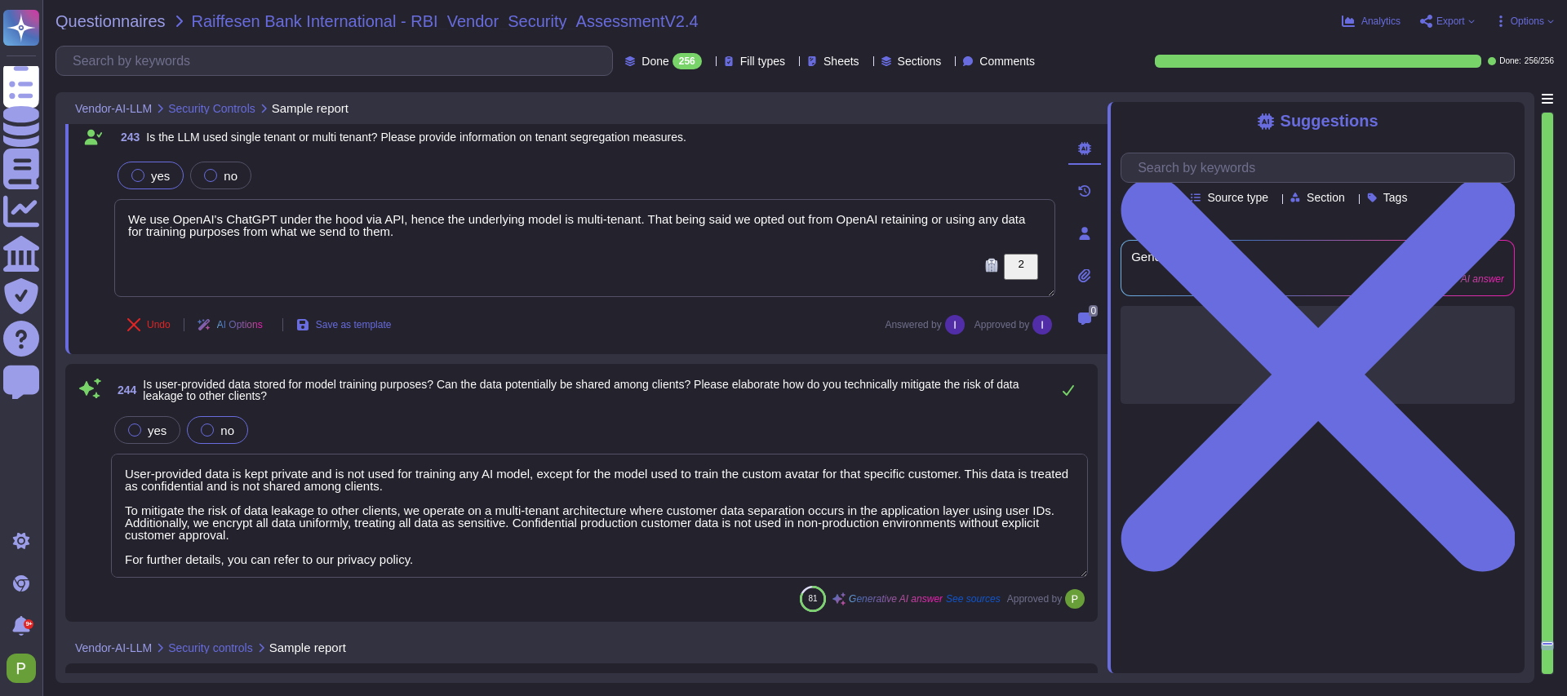
click at [287, 514] on textarea "User-provided data is kept private and is not used for training any AI model, e…" at bounding box center [599, 516] width 977 height 124
click at [287, 514] on div "244 Is user-provided data stored for model training purposes? Can the data pote…" at bounding box center [581, 493] width 1013 height 238
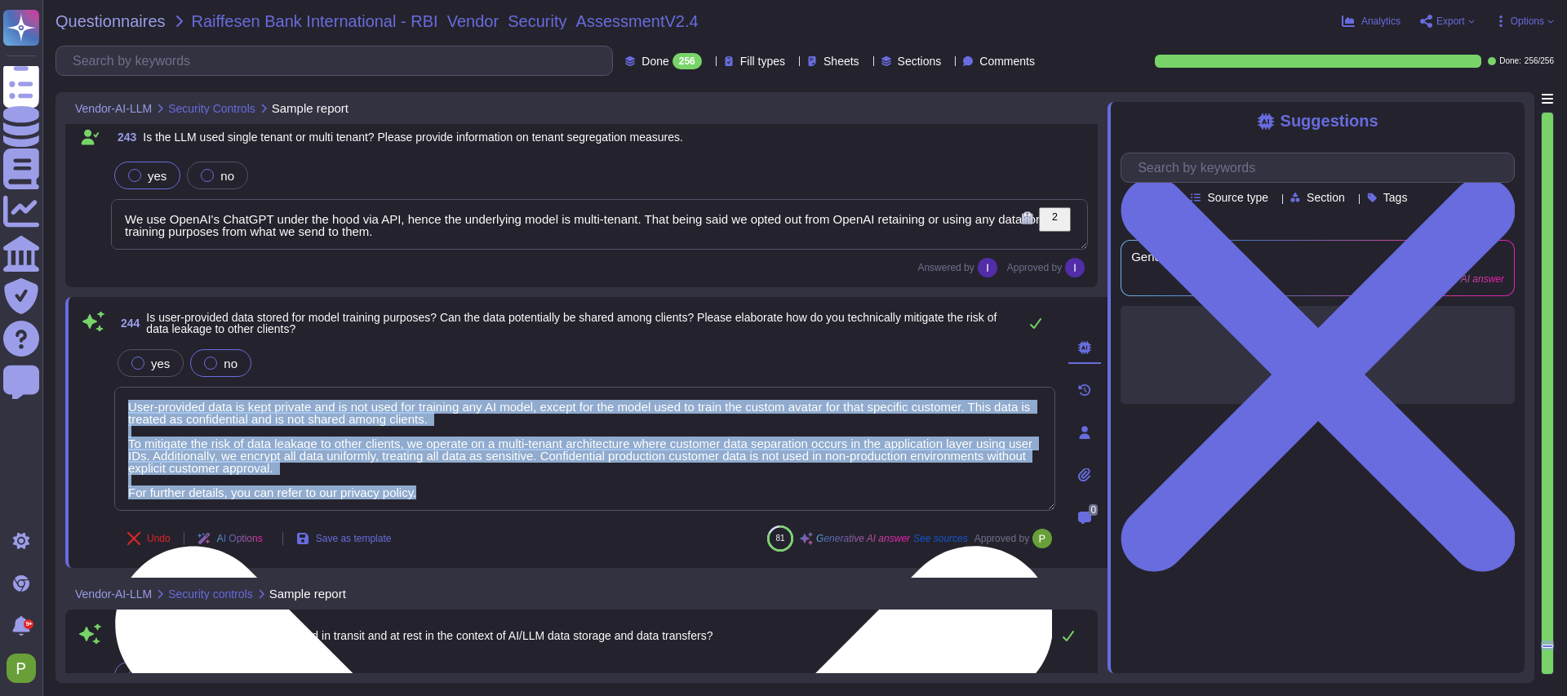
click at [287, 514] on div "244 Is user-provided data stored for model training purposes? Can the data pote…" at bounding box center [566, 432] width 977 height 251
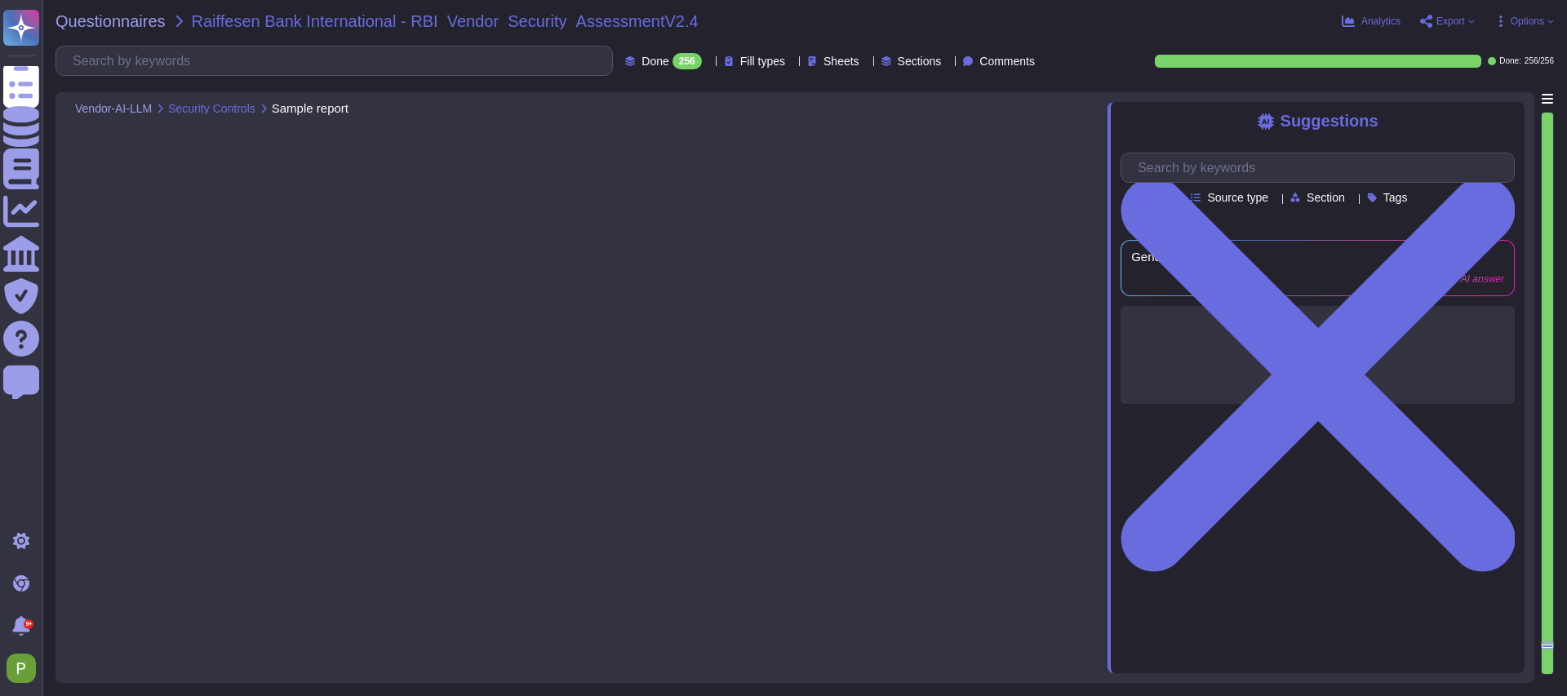
type textarea "The models are trained using data collected in our recording studio in [GEOGRAP…"
type textarea "Yes, we collect threat intelligence concerning AI threats, vulnerabilities, and…"
type textarea "We use OpenAI's ChatGPT under the hood via API, hence the underlying model is m…"
type textarea "User-provided data is kept private and is not used for training any AI model, e…"
type textarea "Yes, all user-provided data is encrypted at rest using AES-256 encryption and i…"
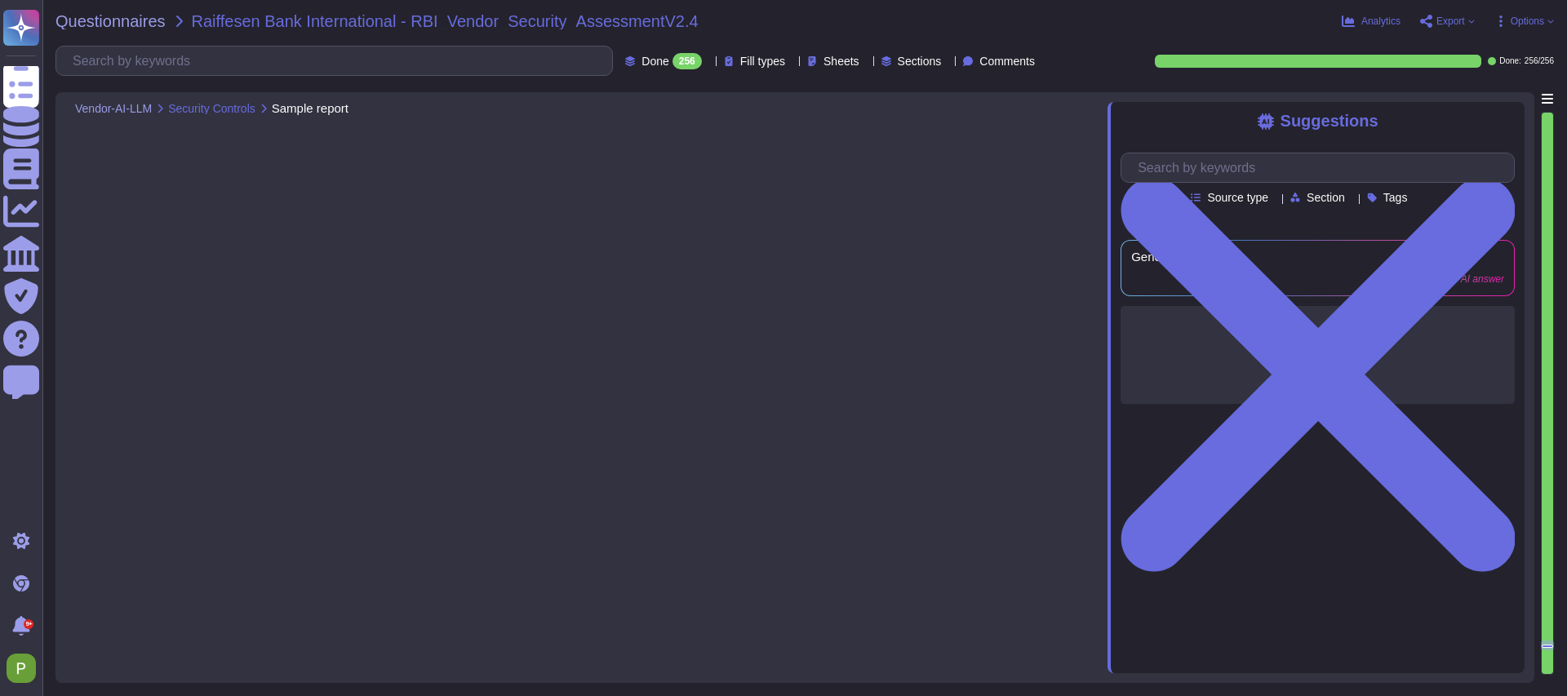
type textarea "Yes"
type textarea "We opted out from our data being used in training for all of our LLM partners (…"
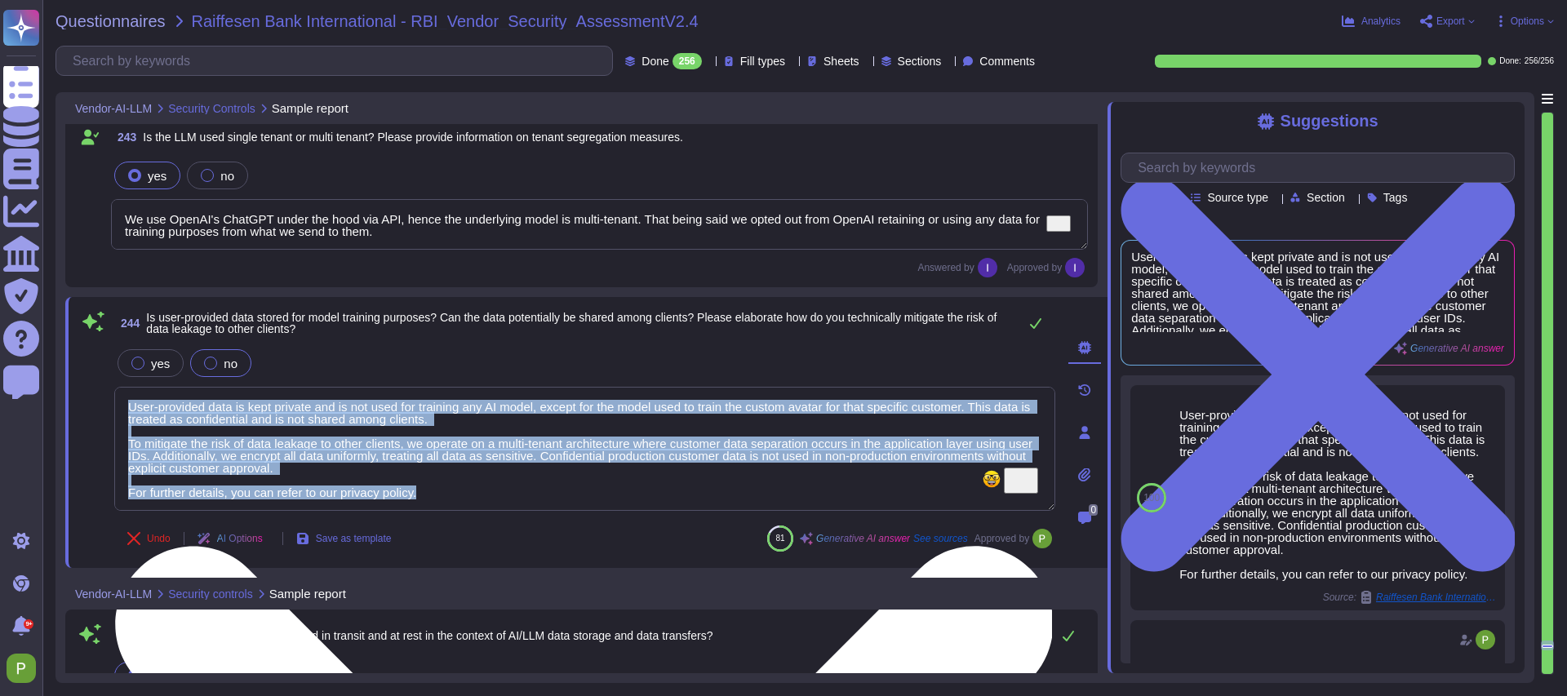
click at [440, 487] on textarea "User-provided data is kept private and is not used for training any AI model, e…" at bounding box center [584, 449] width 941 height 124
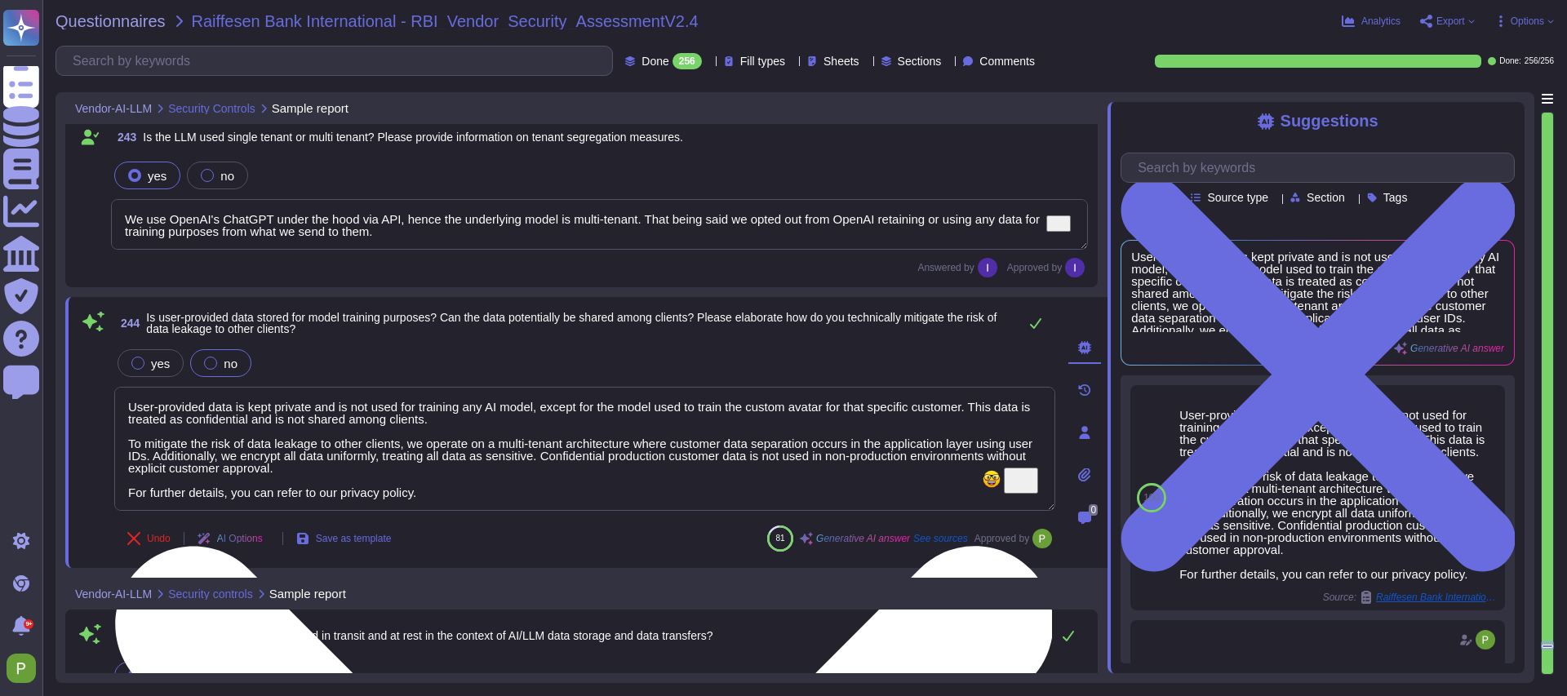
drag, startPoint x: 439, startPoint y: 492, endPoint x: 118, endPoint y: 409, distance: 331.4
click at [118, 409] on textarea "User-provided data is kept private and is not used for training any AI model, e…" at bounding box center [584, 449] width 941 height 124
click at [402, 489] on textarea "User-provided data is kept private and is not used for training any AI model, e…" at bounding box center [584, 449] width 941 height 124
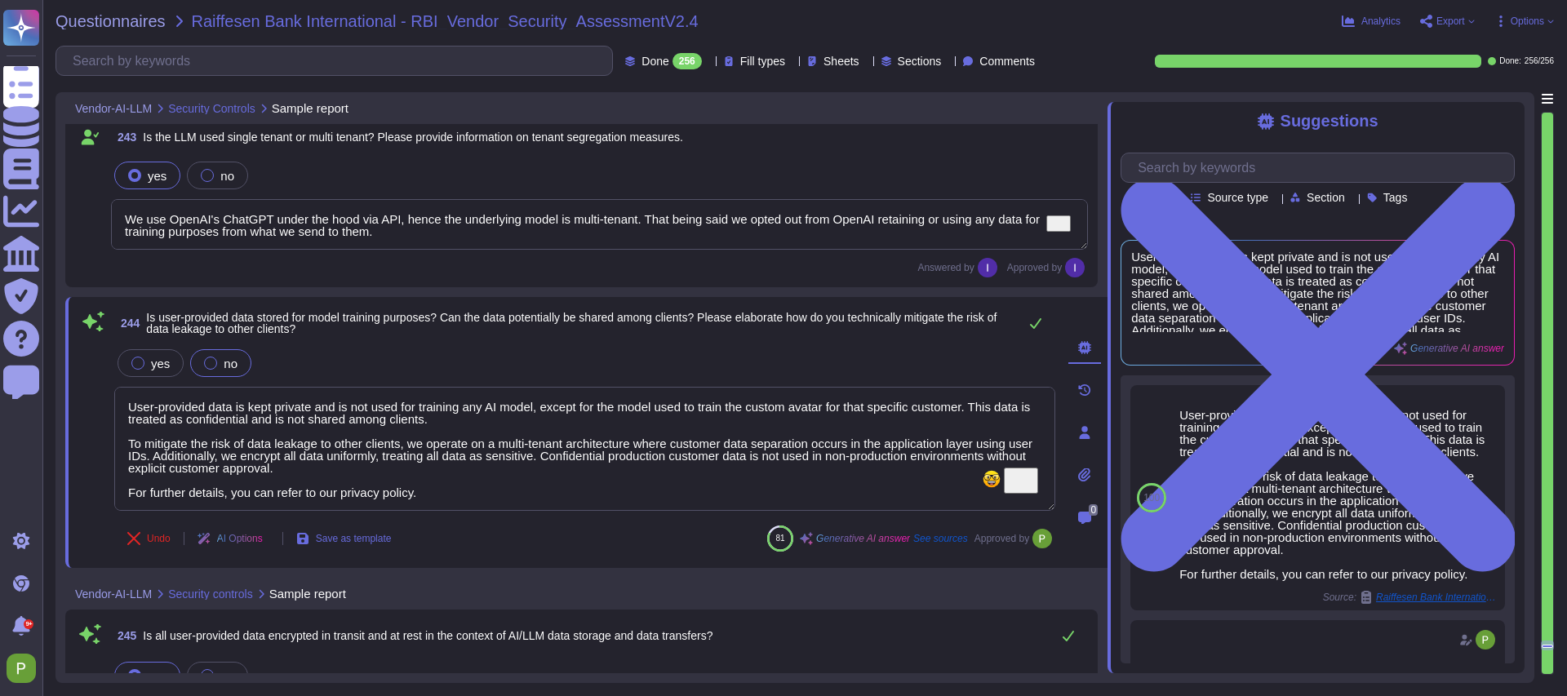
click at [971, 363] on div "yes no" at bounding box center [584, 363] width 941 height 34
click at [1034, 322] on icon at bounding box center [1035, 323] width 13 height 13
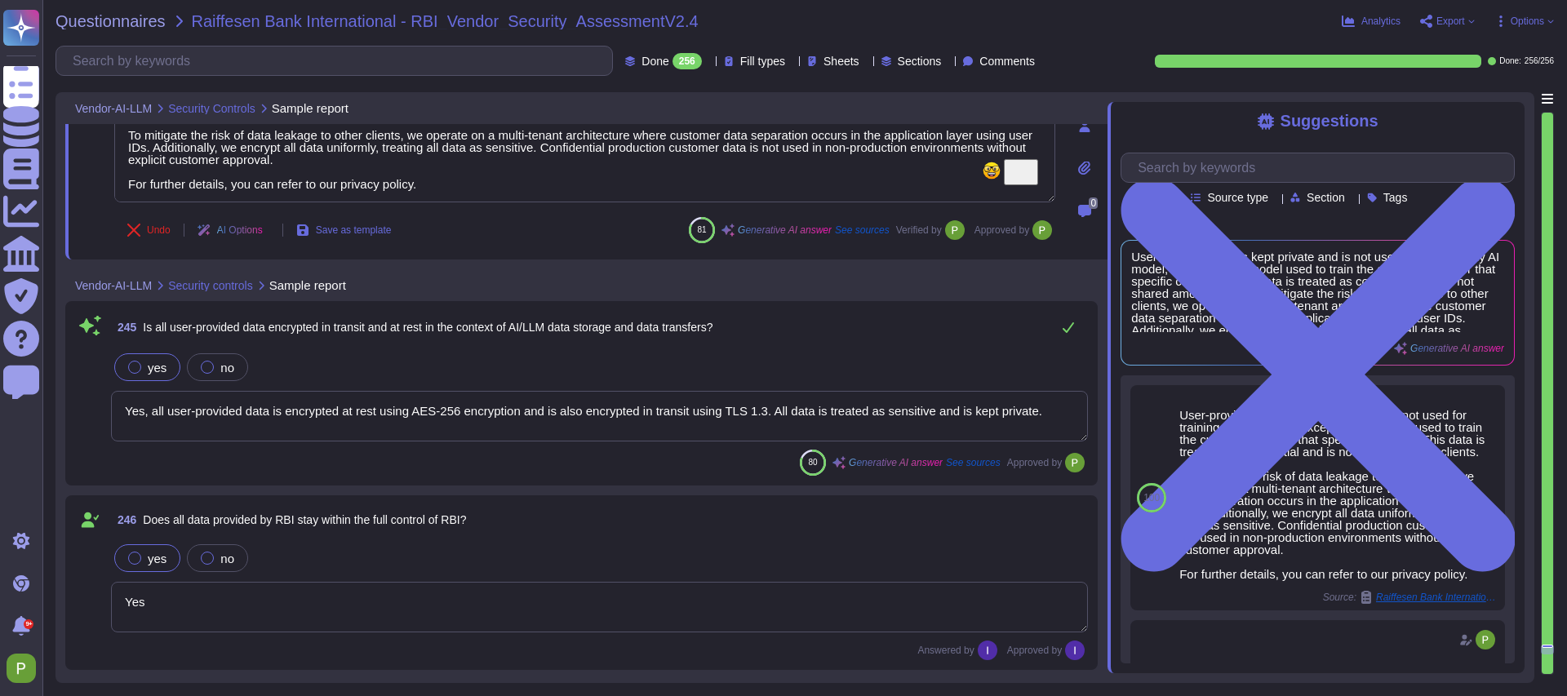
click at [180, 417] on textarea "Yes, all user-provided data is encrypted at rest using AES-256 encryption and i…" at bounding box center [599, 416] width 977 height 51
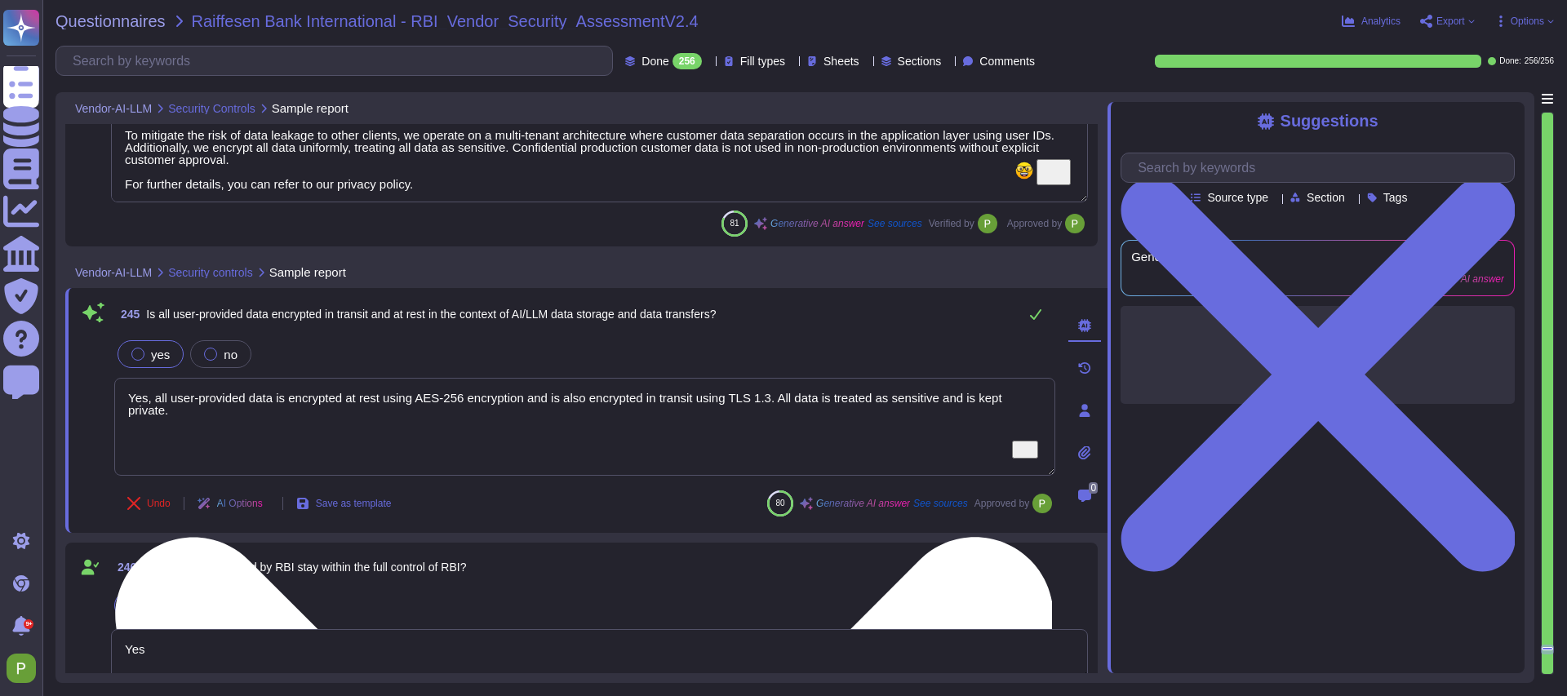
click at [243, 392] on textarea "Yes, all user-provided data is encrypted at rest using AES-256 encryption and i…" at bounding box center [584, 427] width 941 height 98
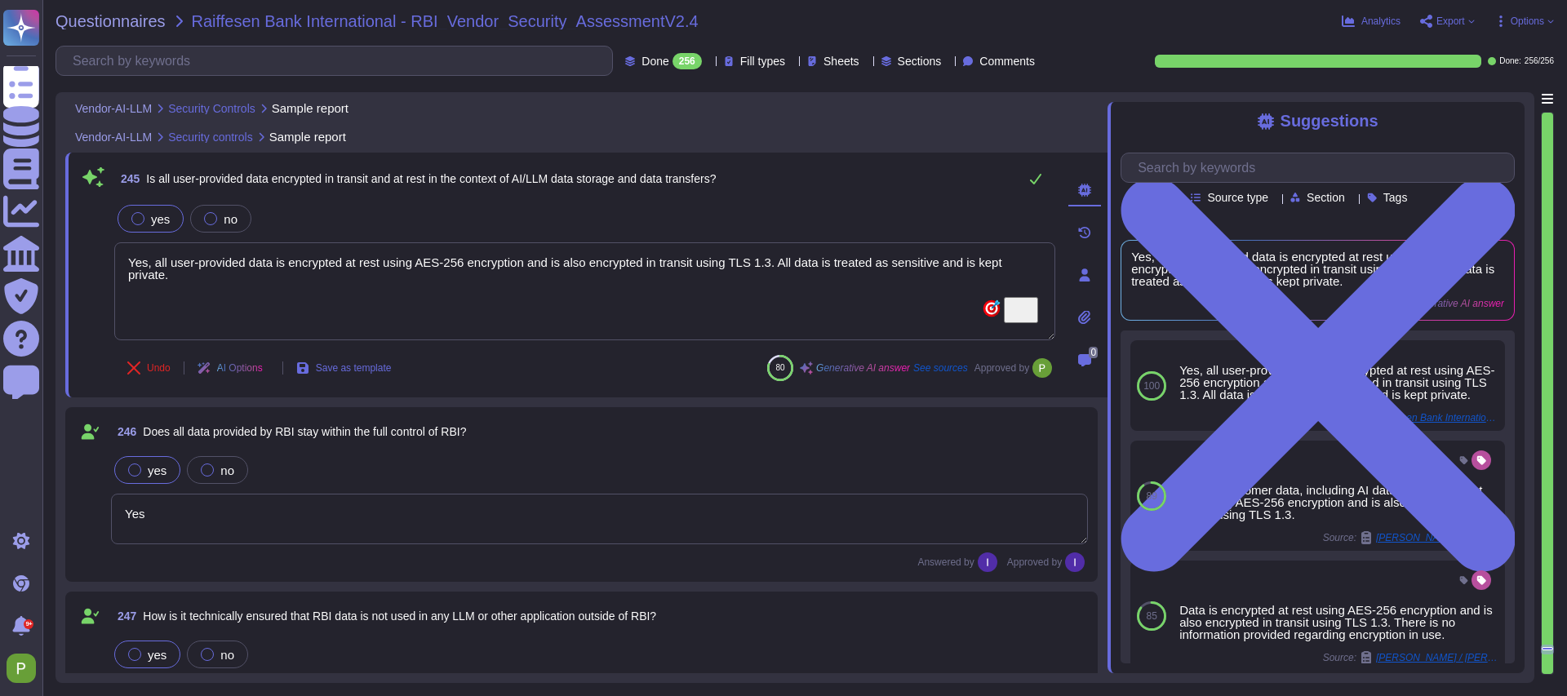
click at [137, 516] on textarea "Yes" at bounding box center [599, 519] width 977 height 51
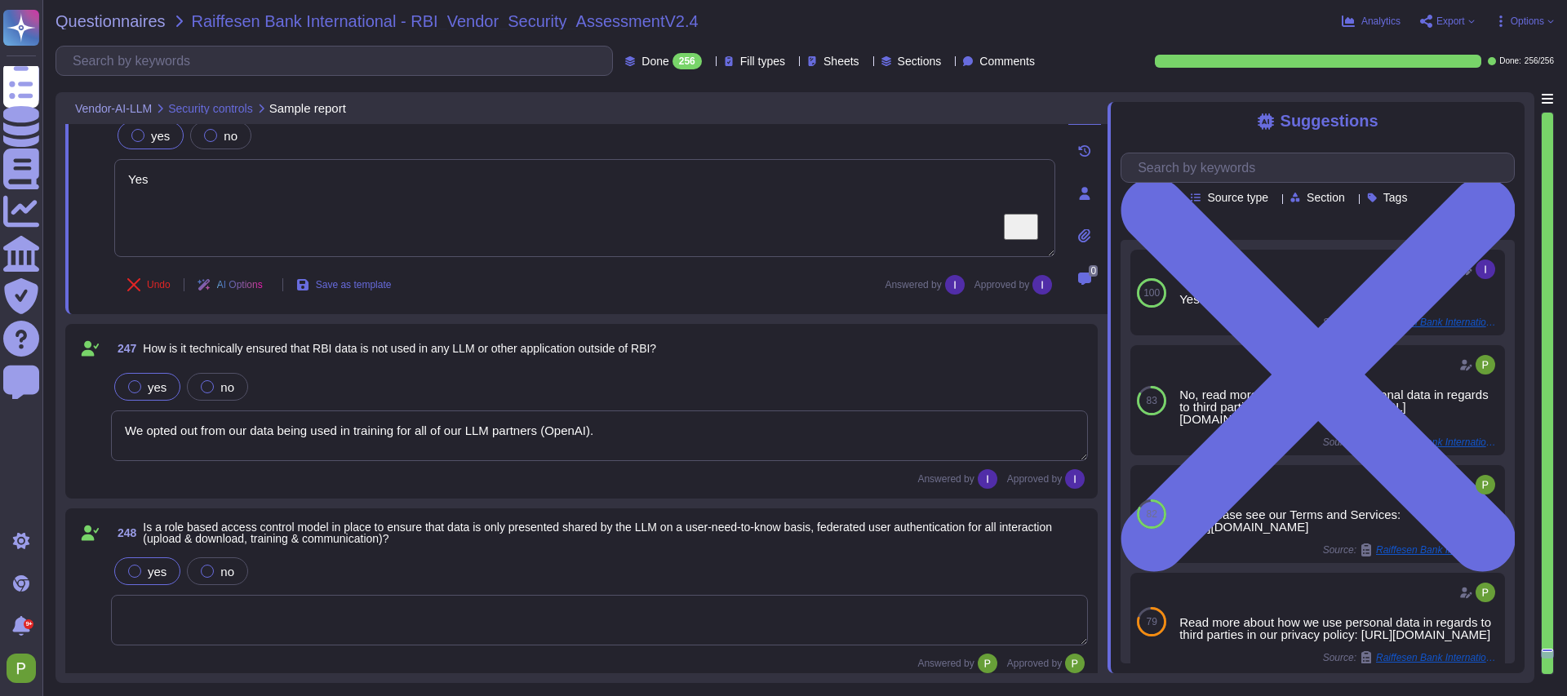
click at [216, 430] on textarea "We opted out from our data being used in training for all of our LLM partners (…" at bounding box center [599, 436] width 977 height 51
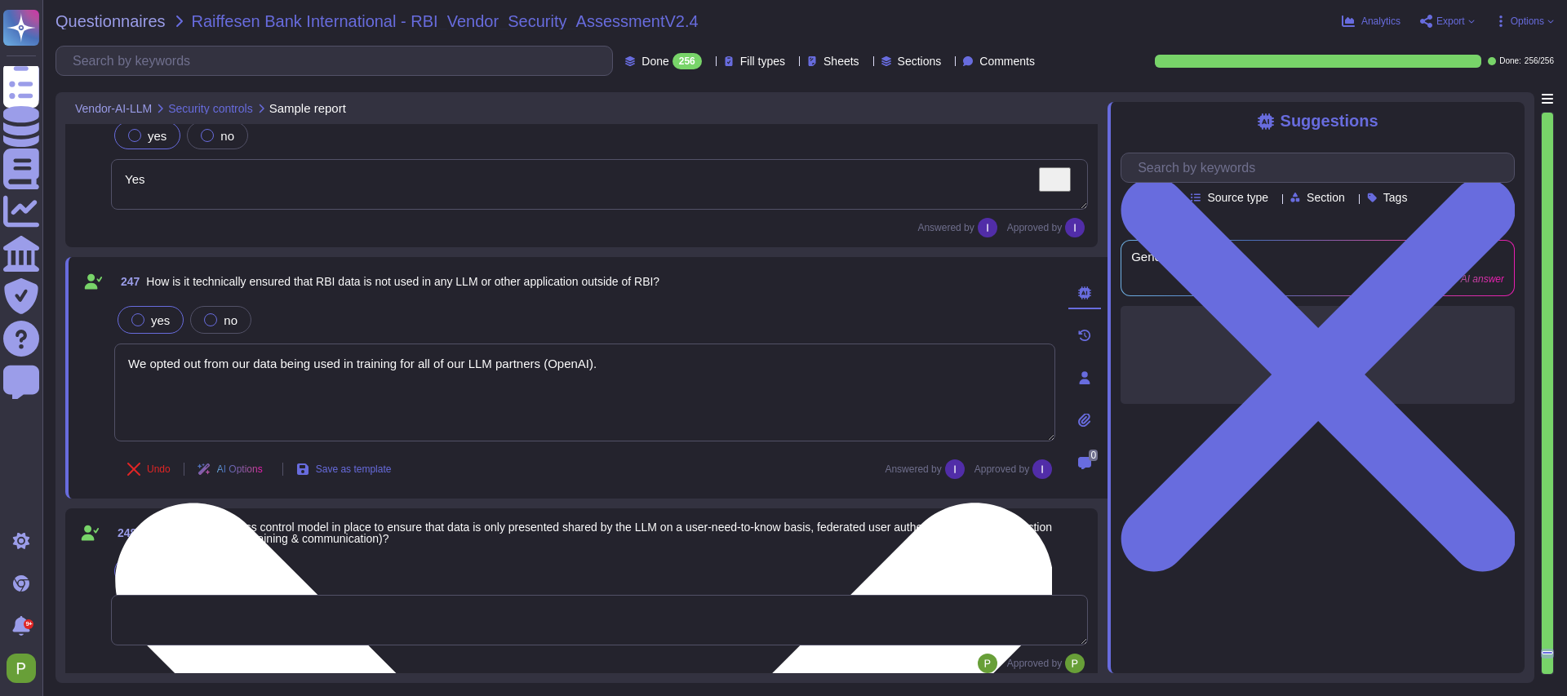
click at [216, 430] on textarea "We opted out from our data being used in training for all of our LLM partners (…" at bounding box center [584, 393] width 941 height 98
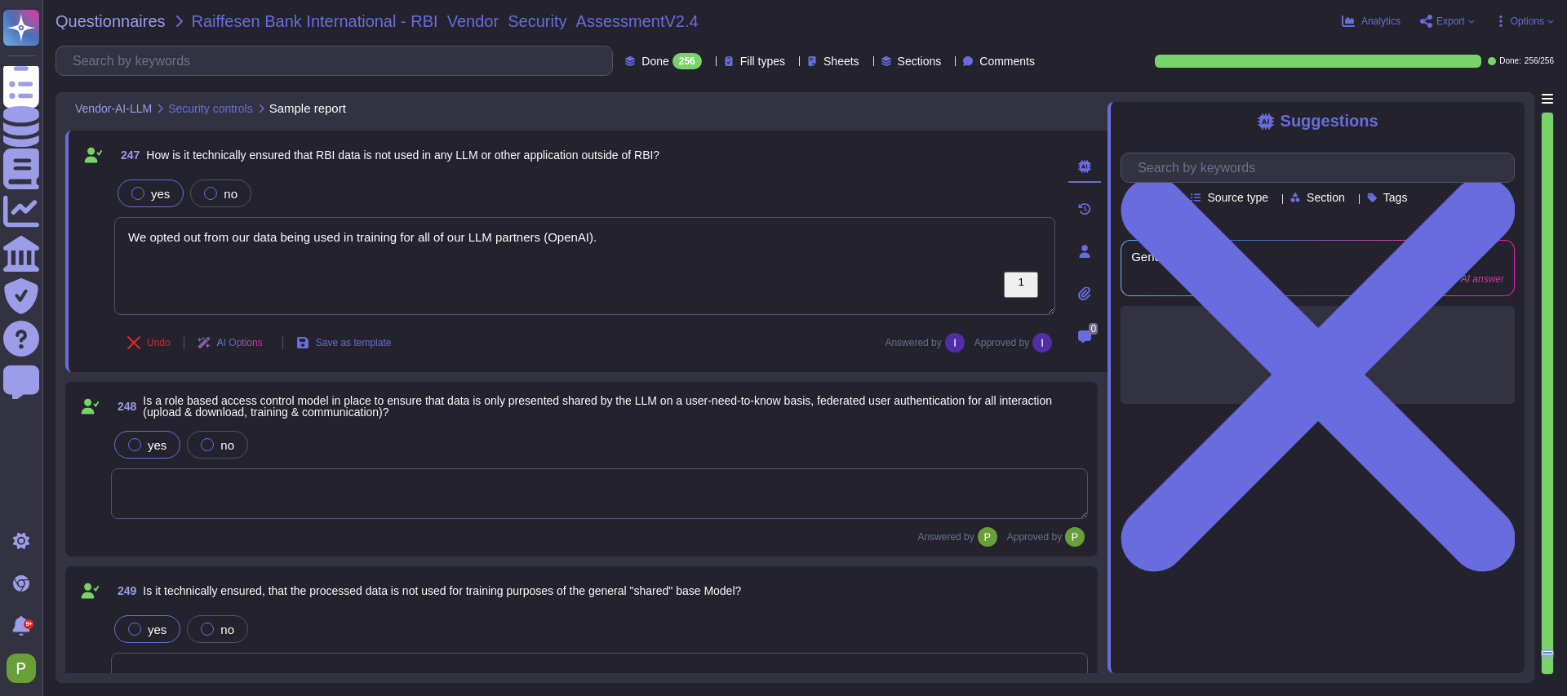
type textarea "Accuracy, biases, hallucinations and ethics are not applicable in our AI video …"
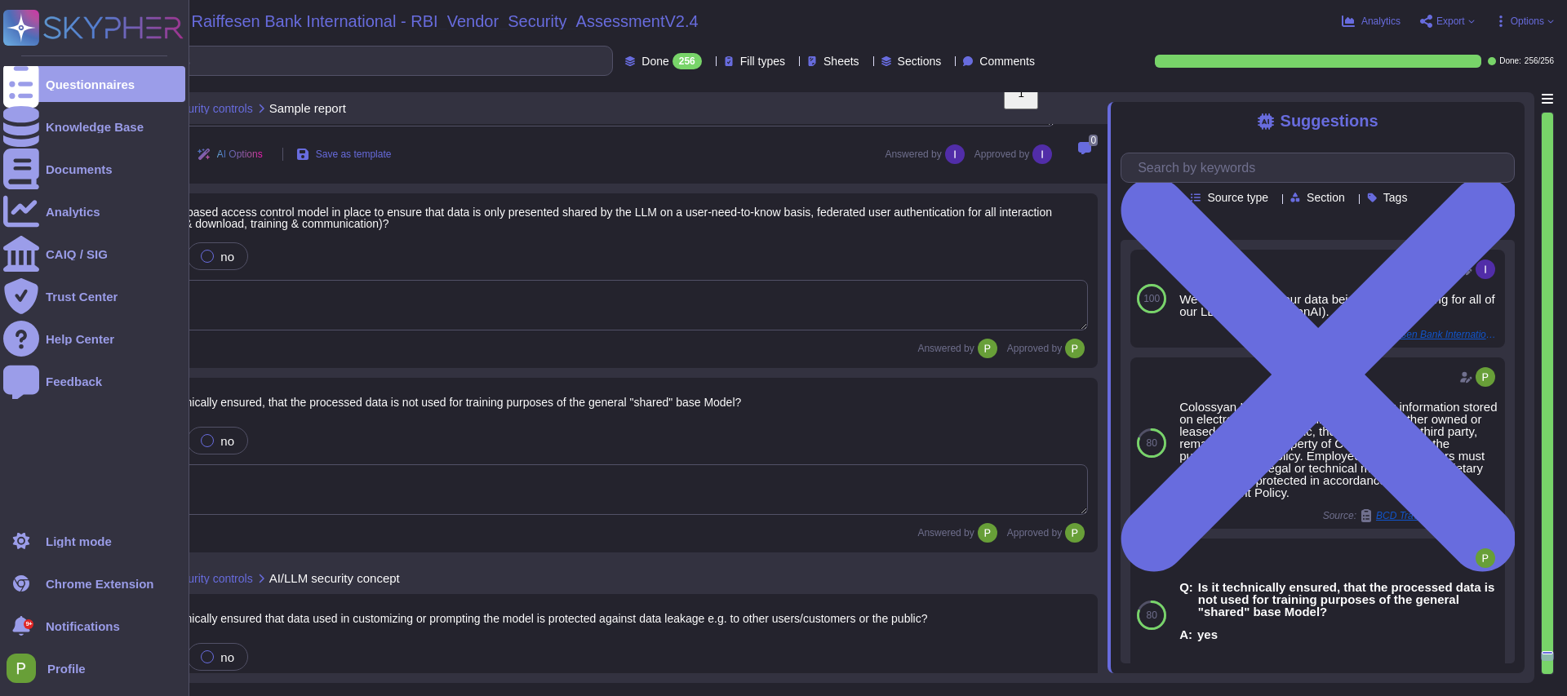
type textarea "User data is stored until it is no longer needed, and any information classifie…"
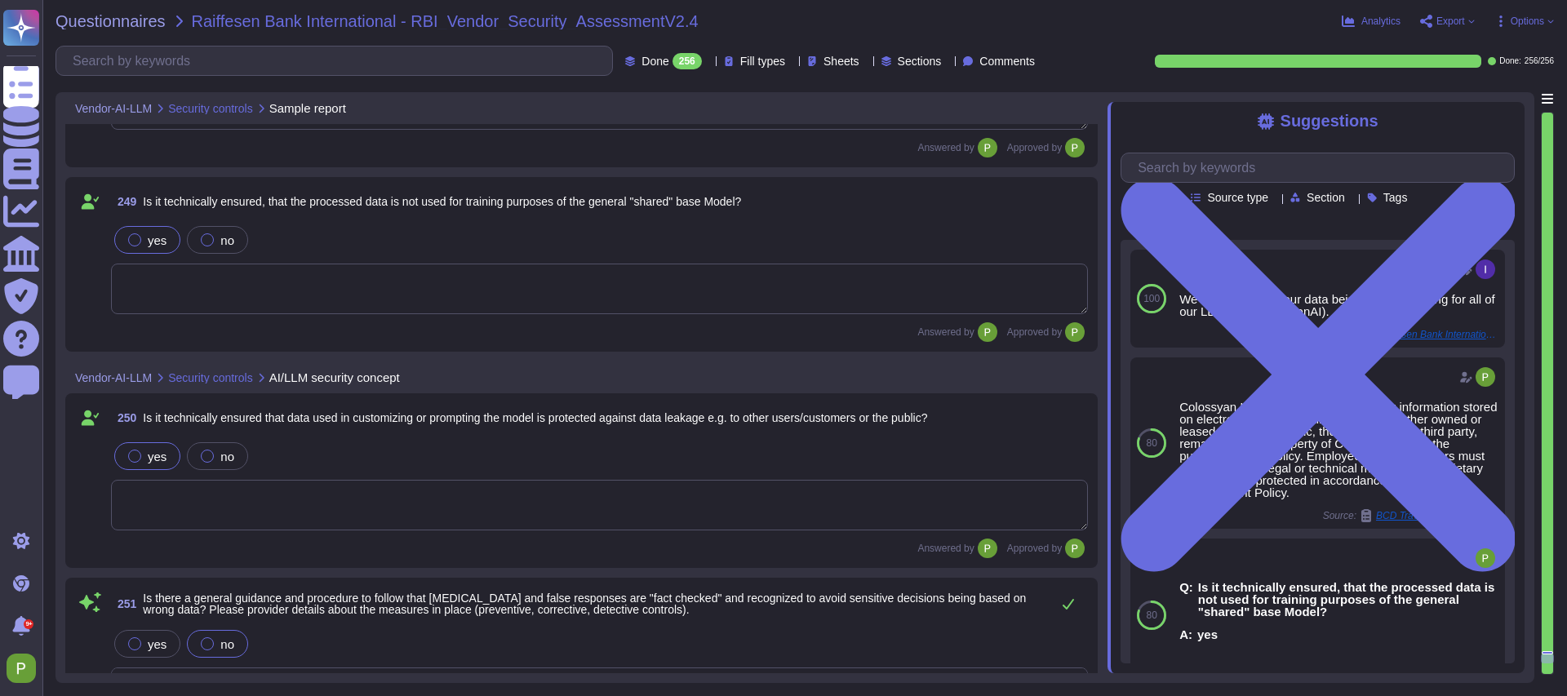
type textarea "All the customer data is kept private and is not used for training any AI model…"
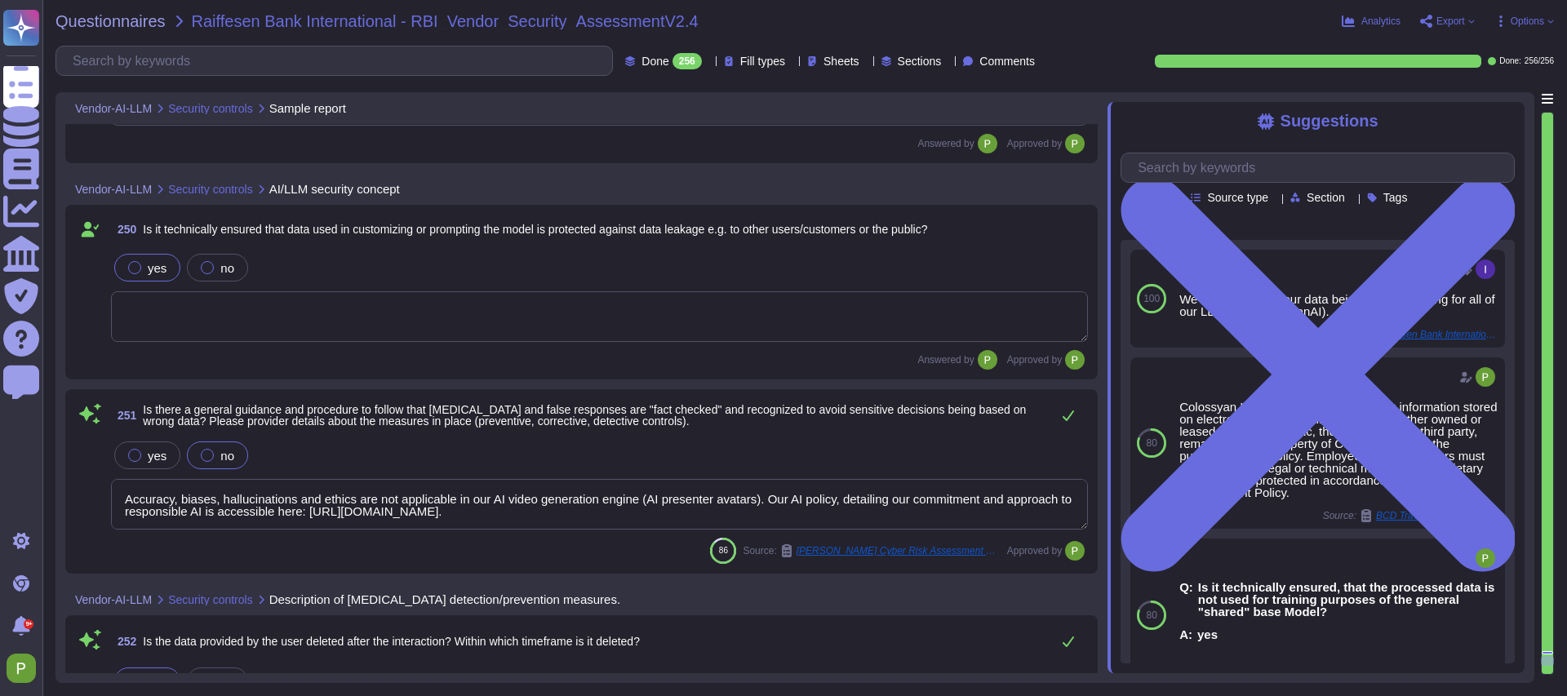
scroll to position [43095, 0]
click at [316, 497] on textarea "Accuracy, biases, hallucinations and ethics are not applicable in our AI video …" at bounding box center [599, 503] width 977 height 51
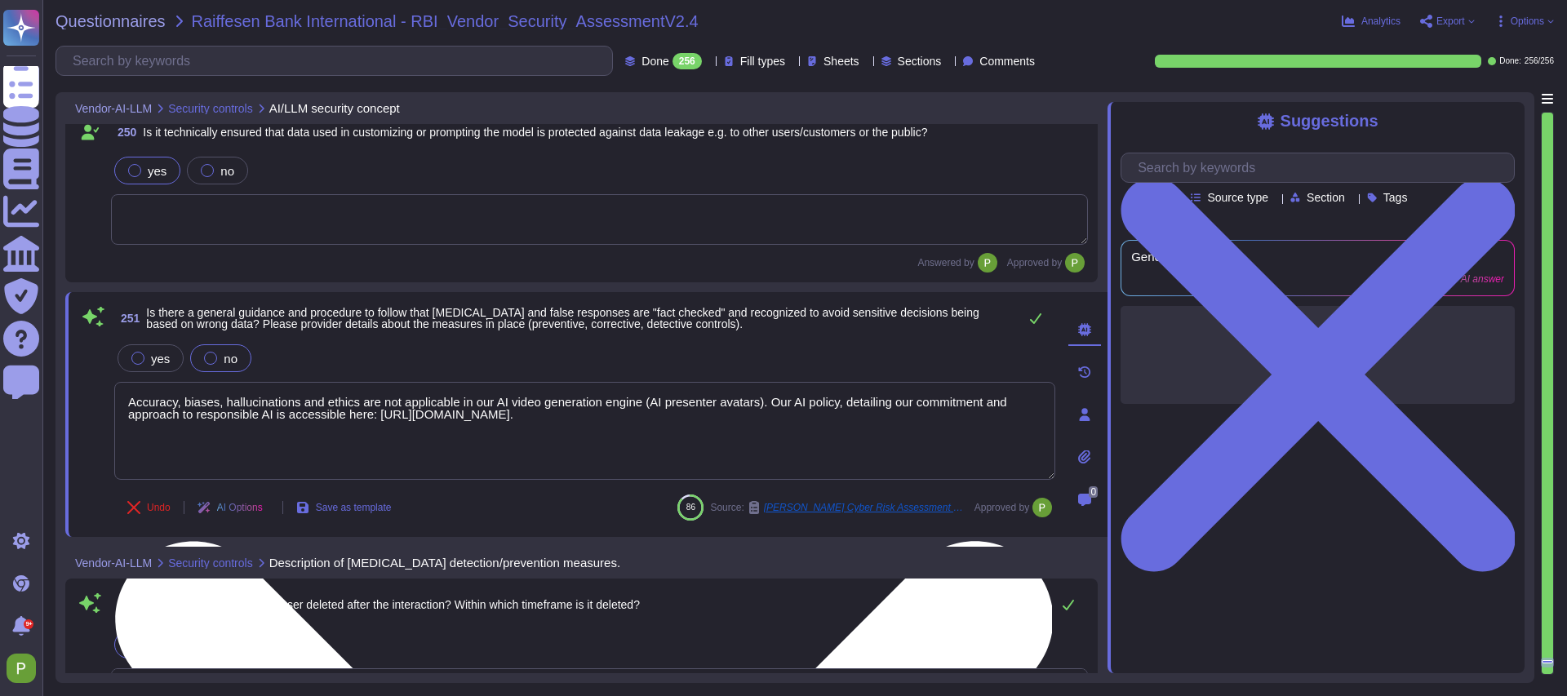
click at [316, 497] on div "251 Is there a general guidance and procedure to follow that [MEDICAL_DATA] and…" at bounding box center [566, 414] width 977 height 225
click at [316, 497] on button "Save as template" at bounding box center [344, 507] width 122 height 33
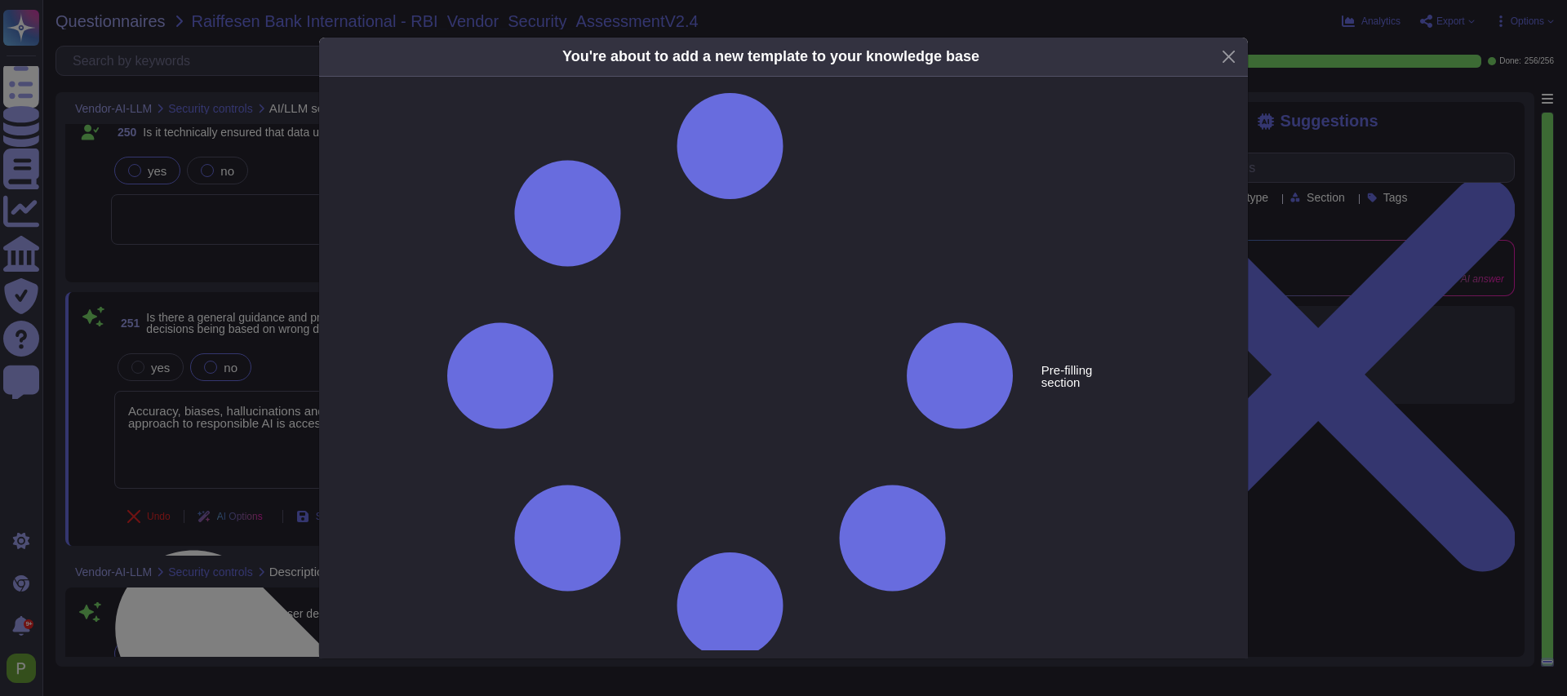
type textarea "Is there a general guidance and procedure to follow that [MEDICAL_DATA] and fal…"
type textarea "Accuracy, biases, hallucinations and ethics are not applicable in our AI video …"
click at [316, 497] on div "You're about to add a new template to your knowledge base Pre-filling section I…" at bounding box center [783, 348] width 1567 height 696
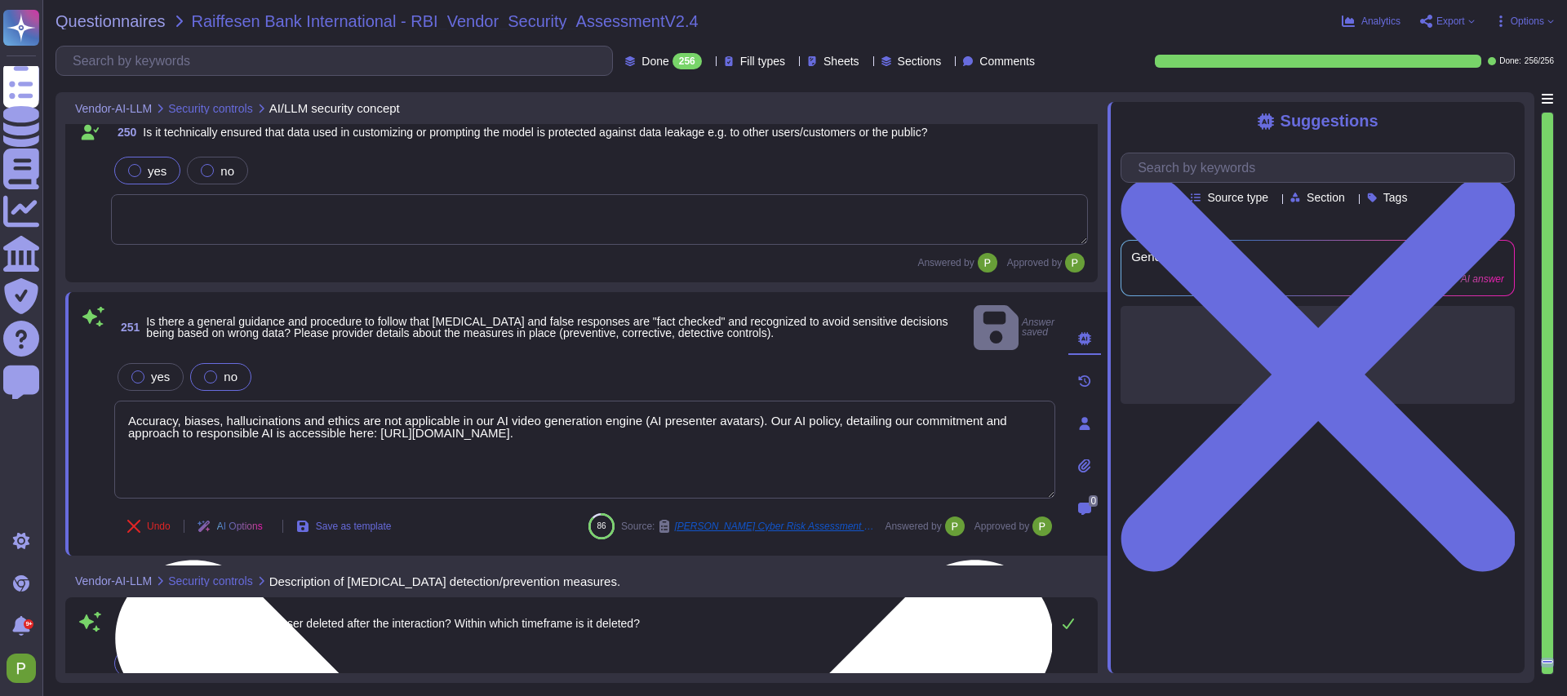
click at [301, 409] on textarea "Accuracy, biases, hallucinations and ethics are not applicable in our AI video …" at bounding box center [584, 450] width 941 height 98
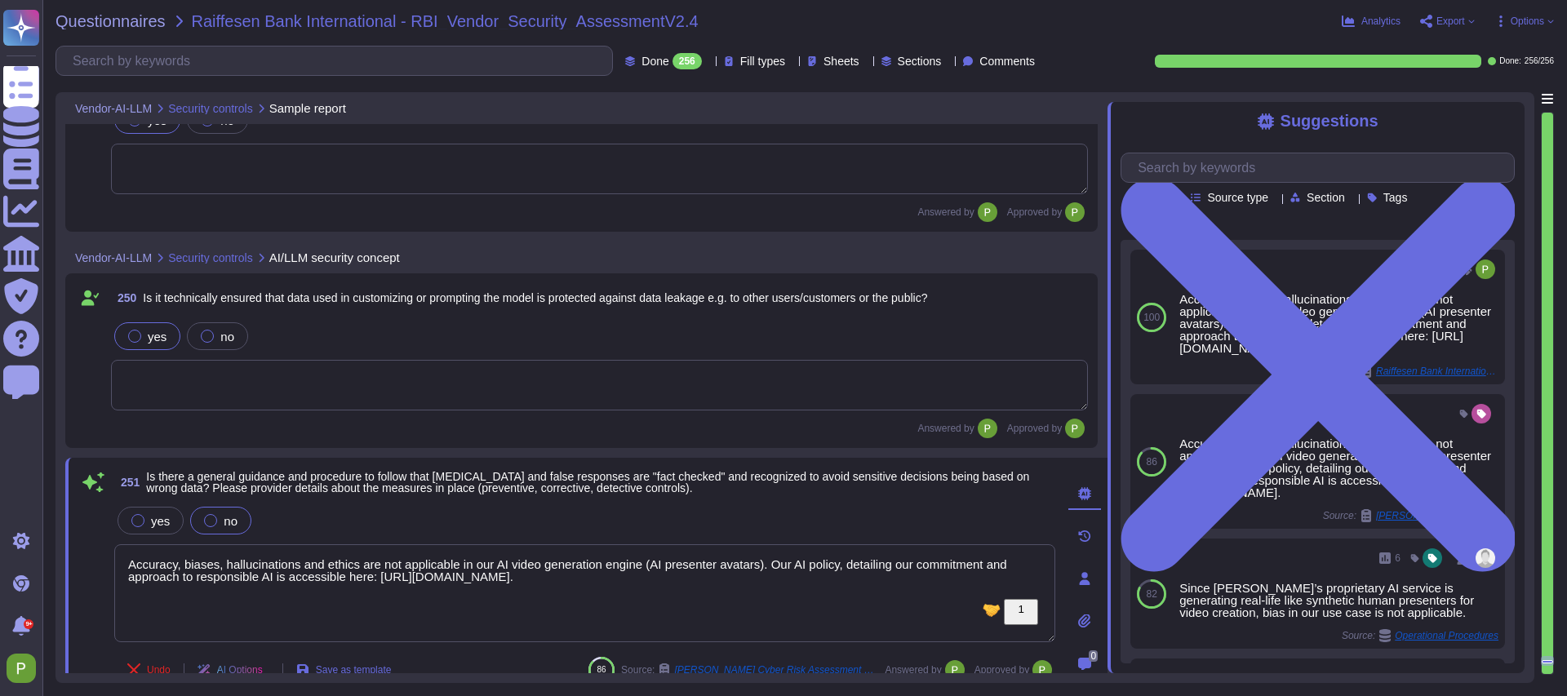
type textarea "We opted out from our data being used in training for all of our LLM partners (…"
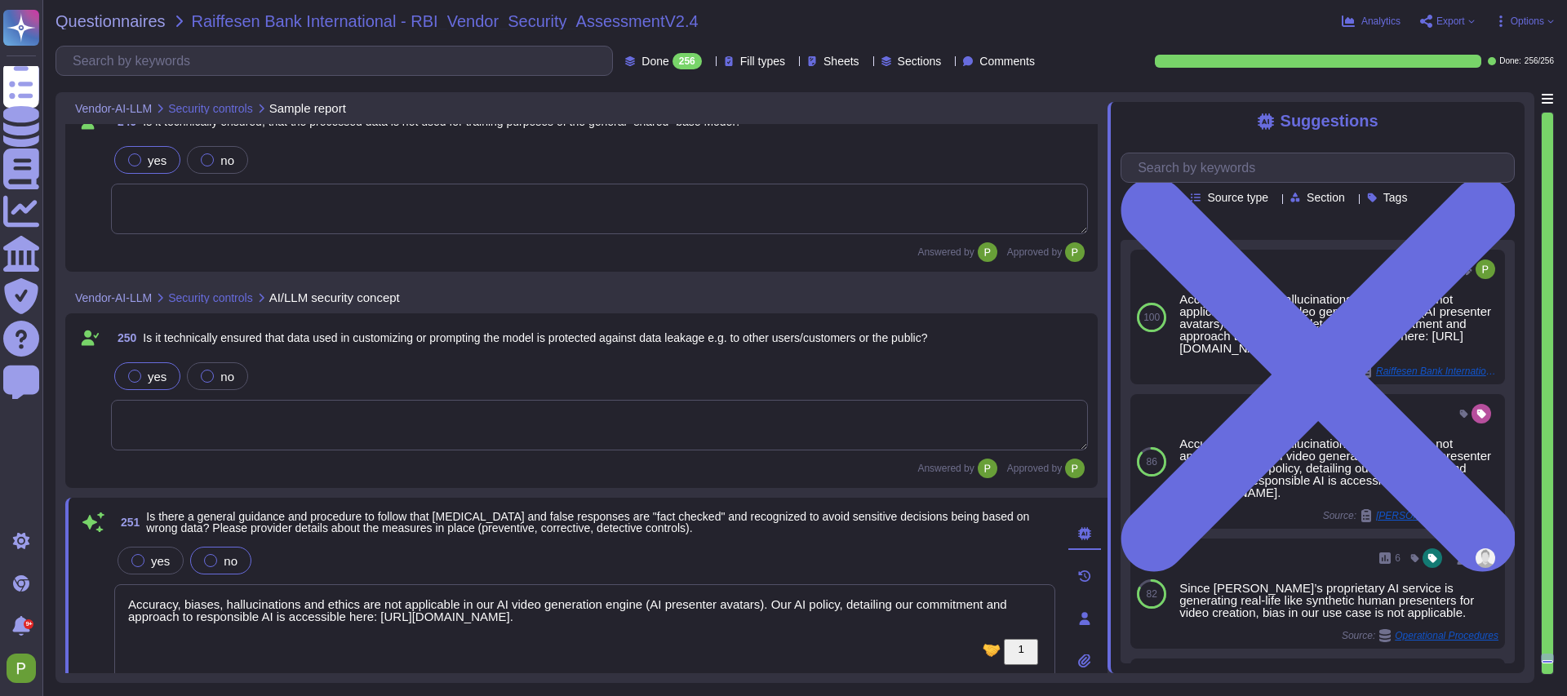
type textarea "Yes"
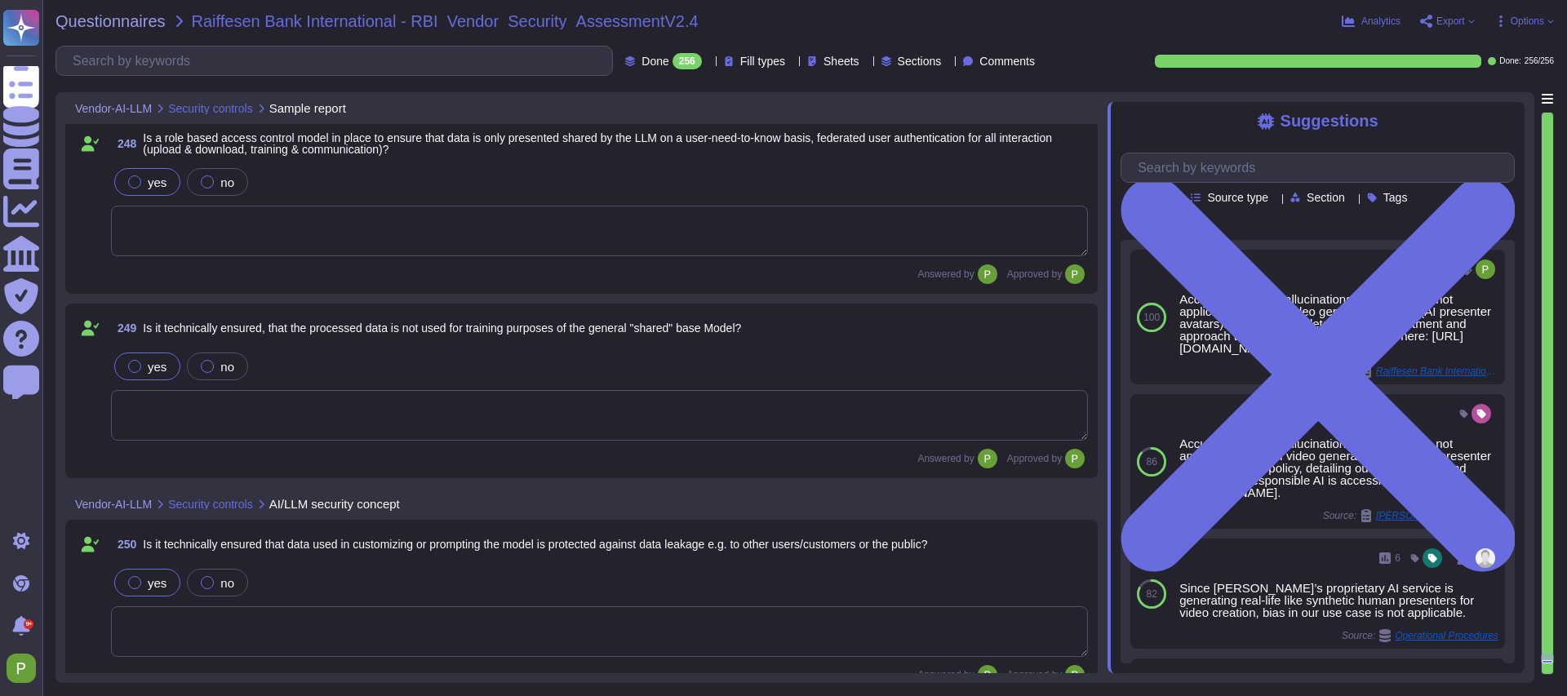
scroll to position [42698, 0]
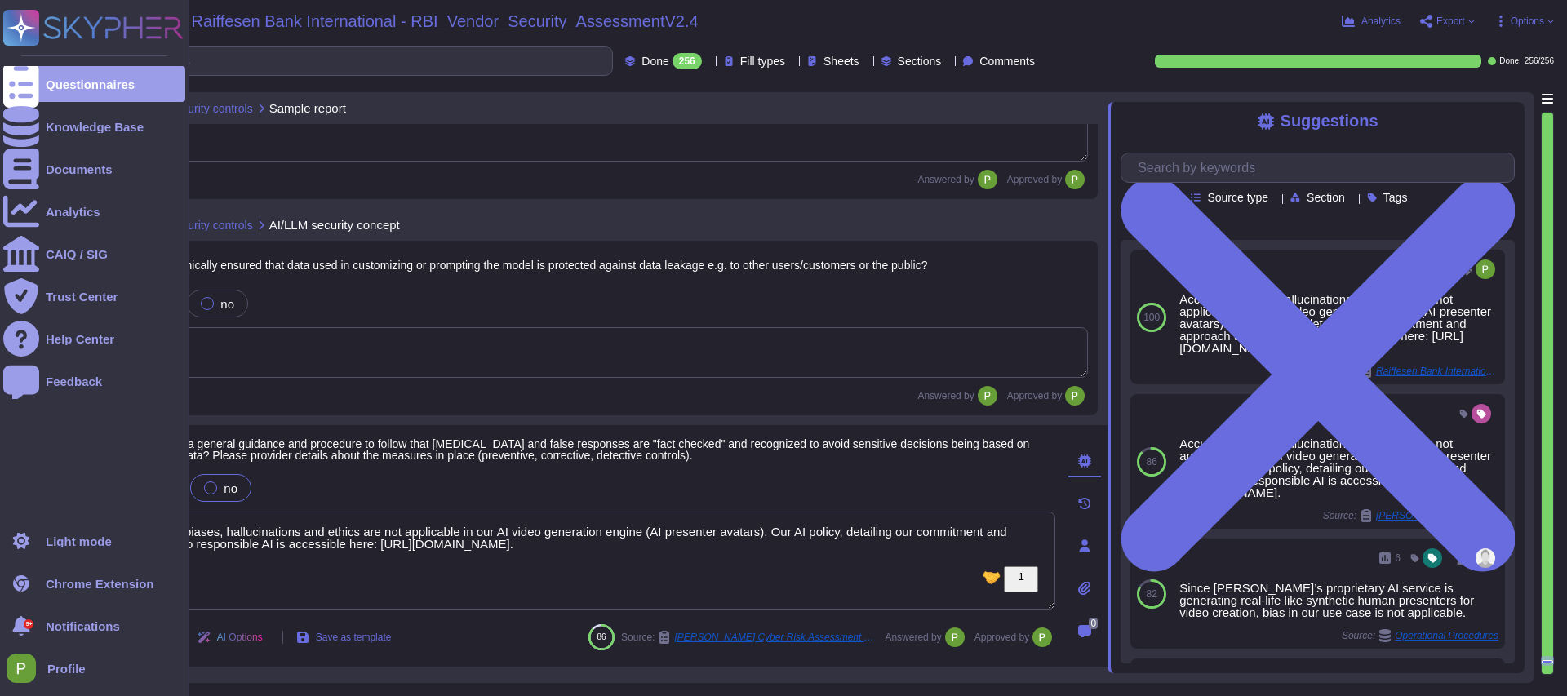
type textarea "All the customer data is kept private and is not used for training any AI model…"
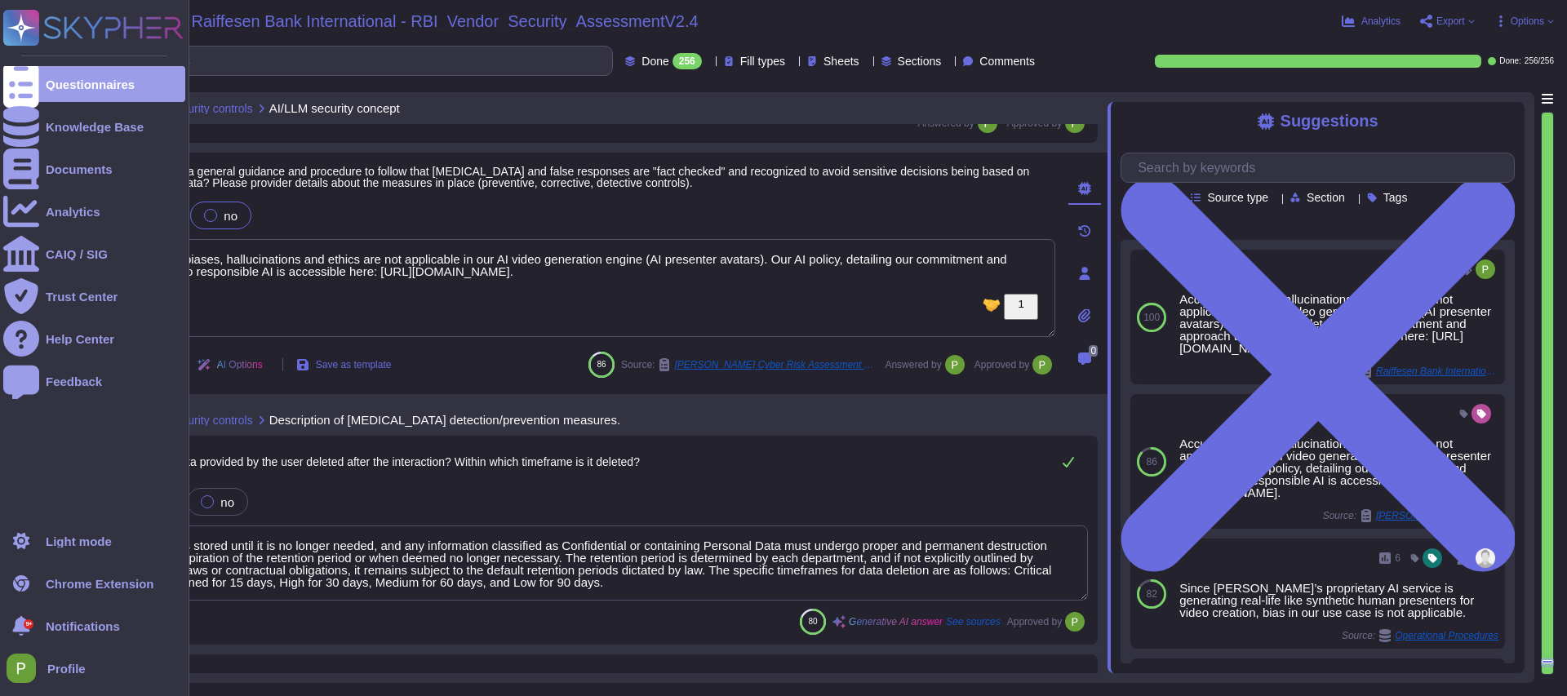
scroll to position [43247, 0]
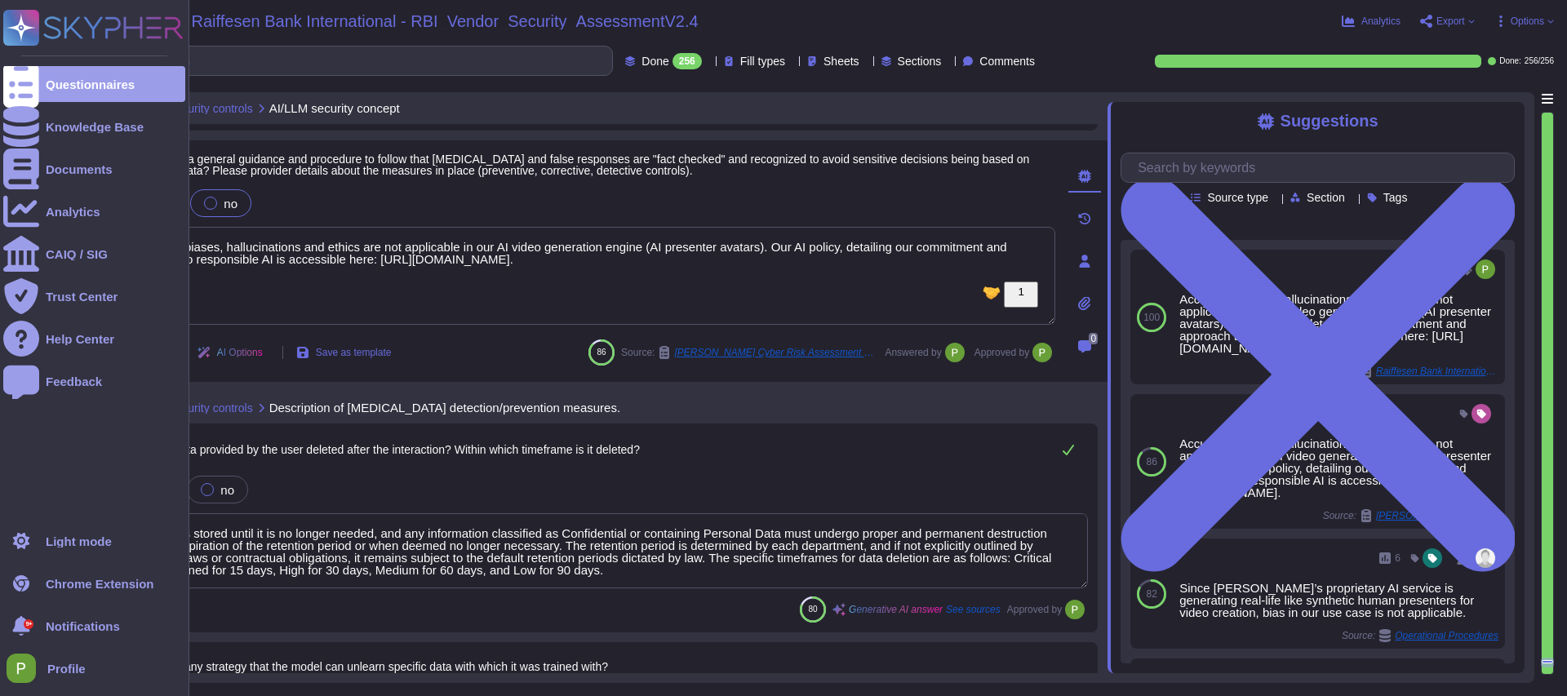
type textarea "Not applicable."
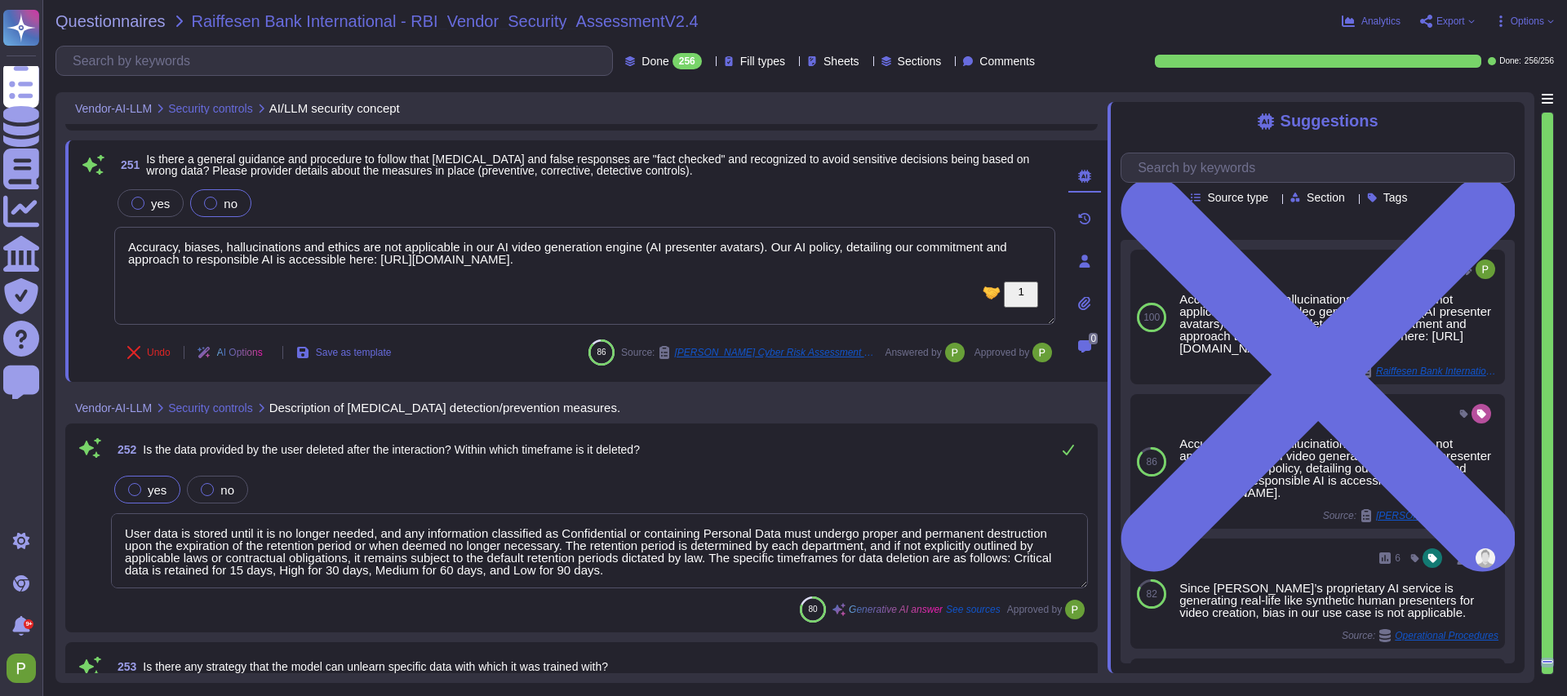
click at [499, 539] on textarea "User data is stored until it is no longer needed, and any information classifie…" at bounding box center [599, 550] width 977 height 75
click at [500, 539] on textarea "User data is stored until it is no longer needed, and any information classifie…" at bounding box center [599, 550] width 977 height 75
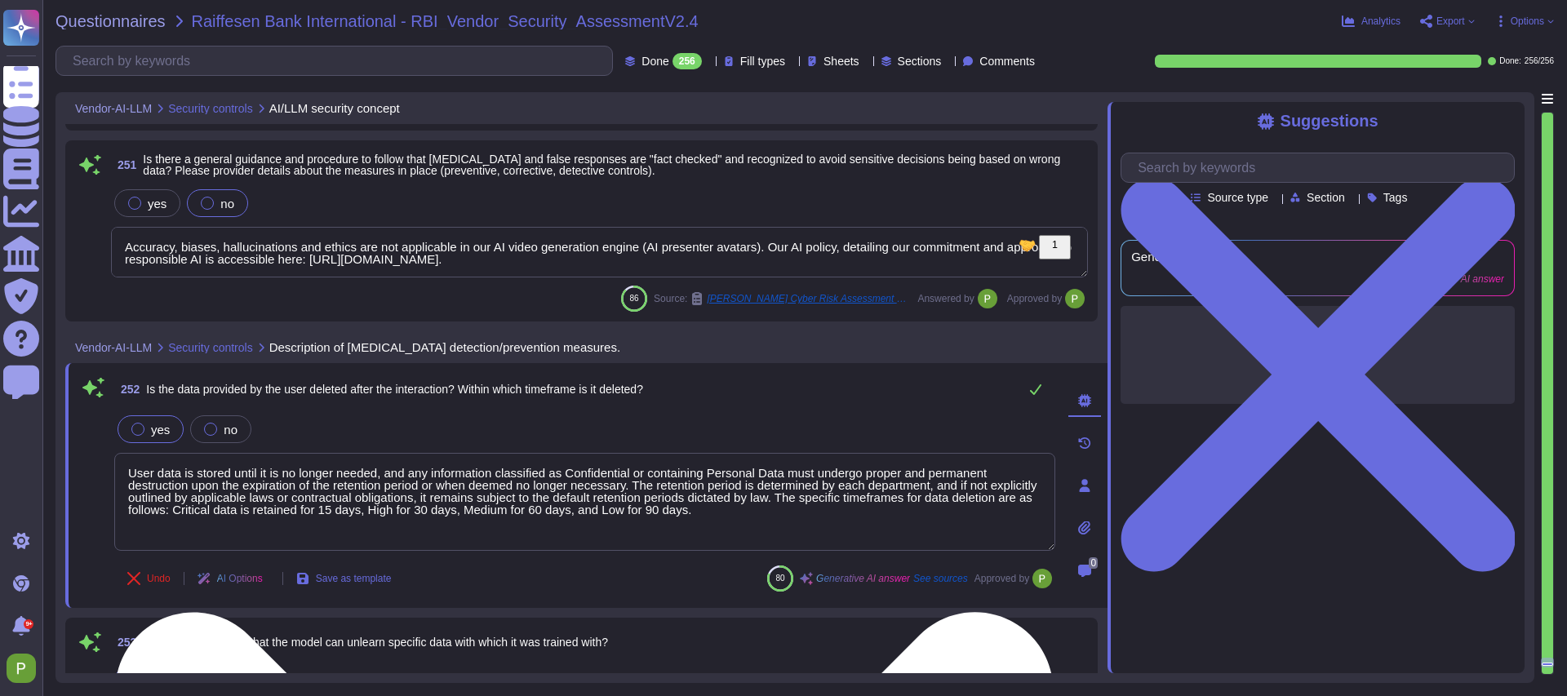
click at [500, 539] on textarea "User data is stored until it is no longer needed, and any information classifie…" at bounding box center [584, 502] width 941 height 98
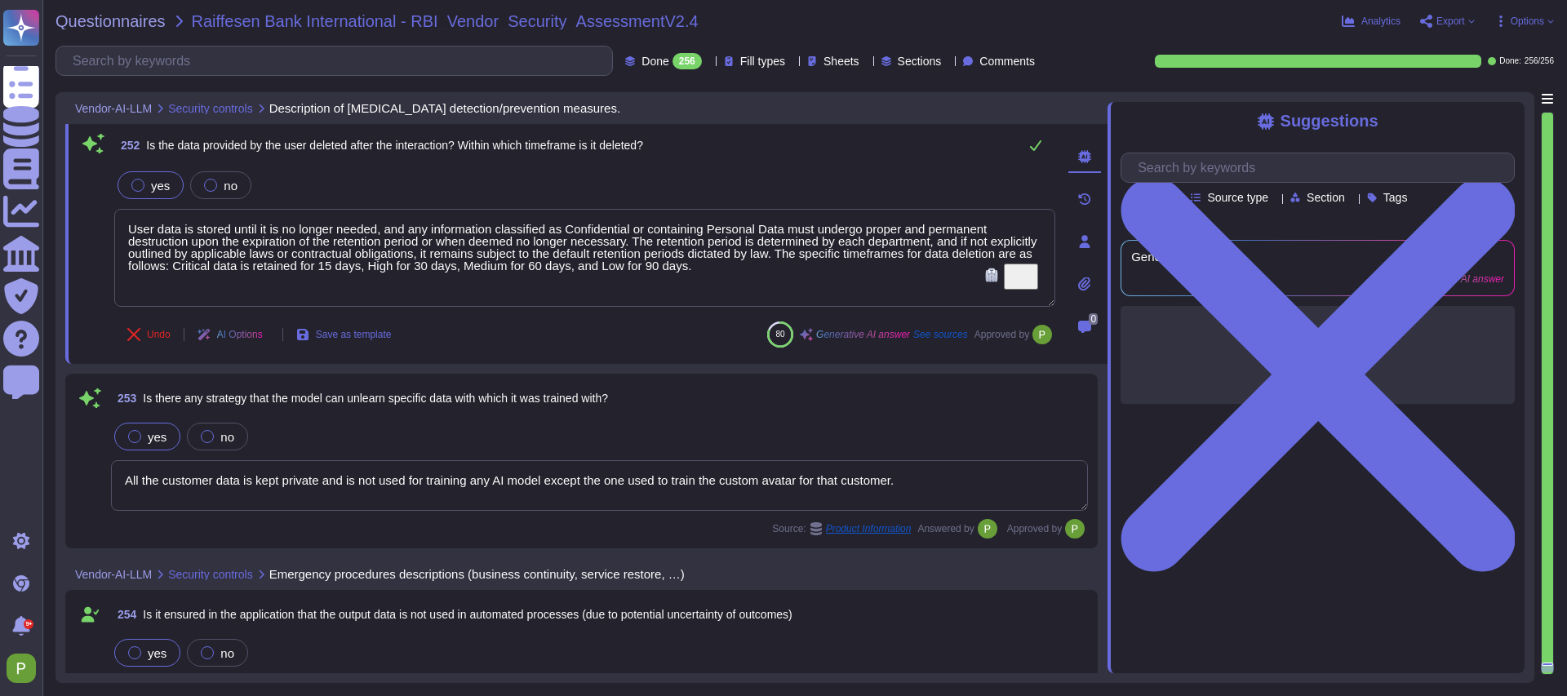
type textarea "The question is not applicable in the context of AI human presenter videos."
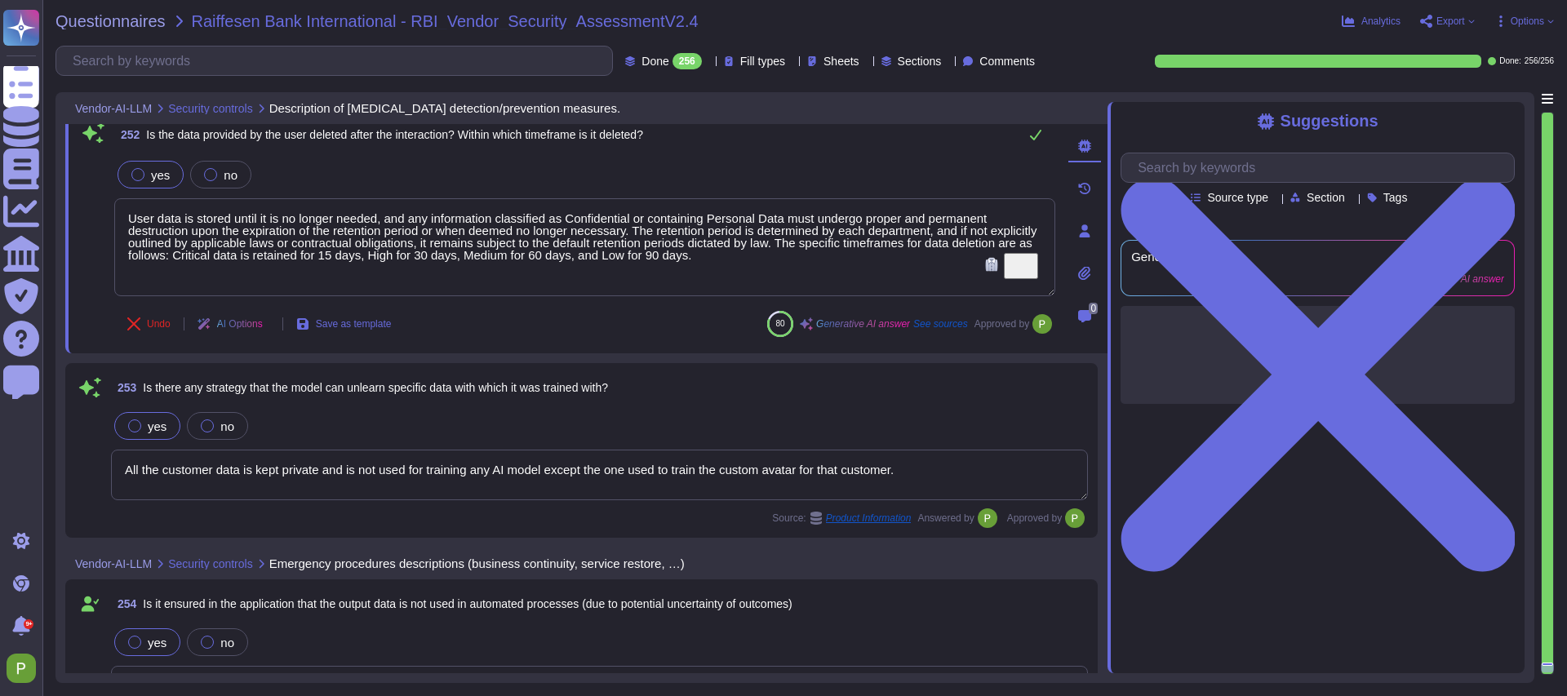
click at [215, 464] on textarea "All the customer data is kept private and is not used for training any AI model…" at bounding box center [599, 475] width 977 height 51
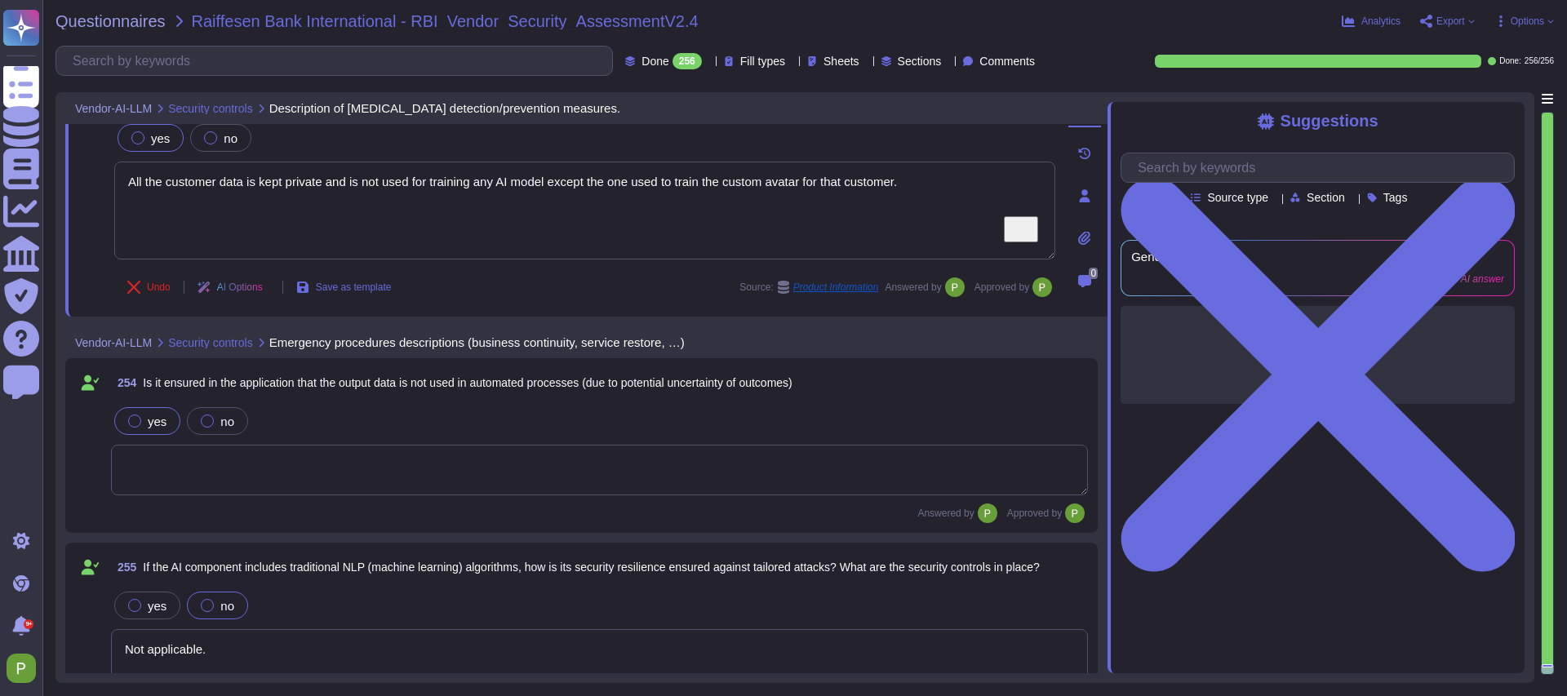
scroll to position [43762, 0]
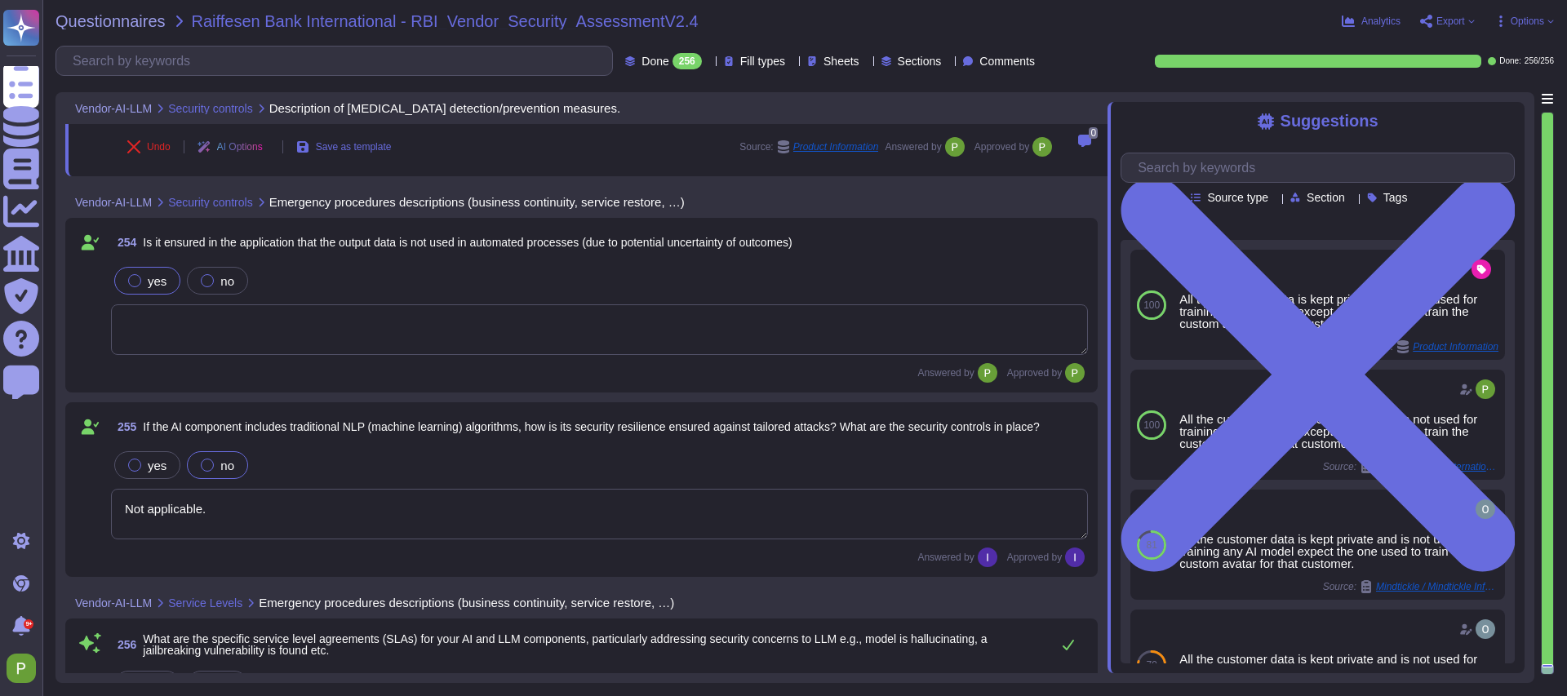
type textarea "User data is stored until it is no longer needed, and any information classifie…"
type textarea "All the customer data is kept private and is not used for training any AI model…"
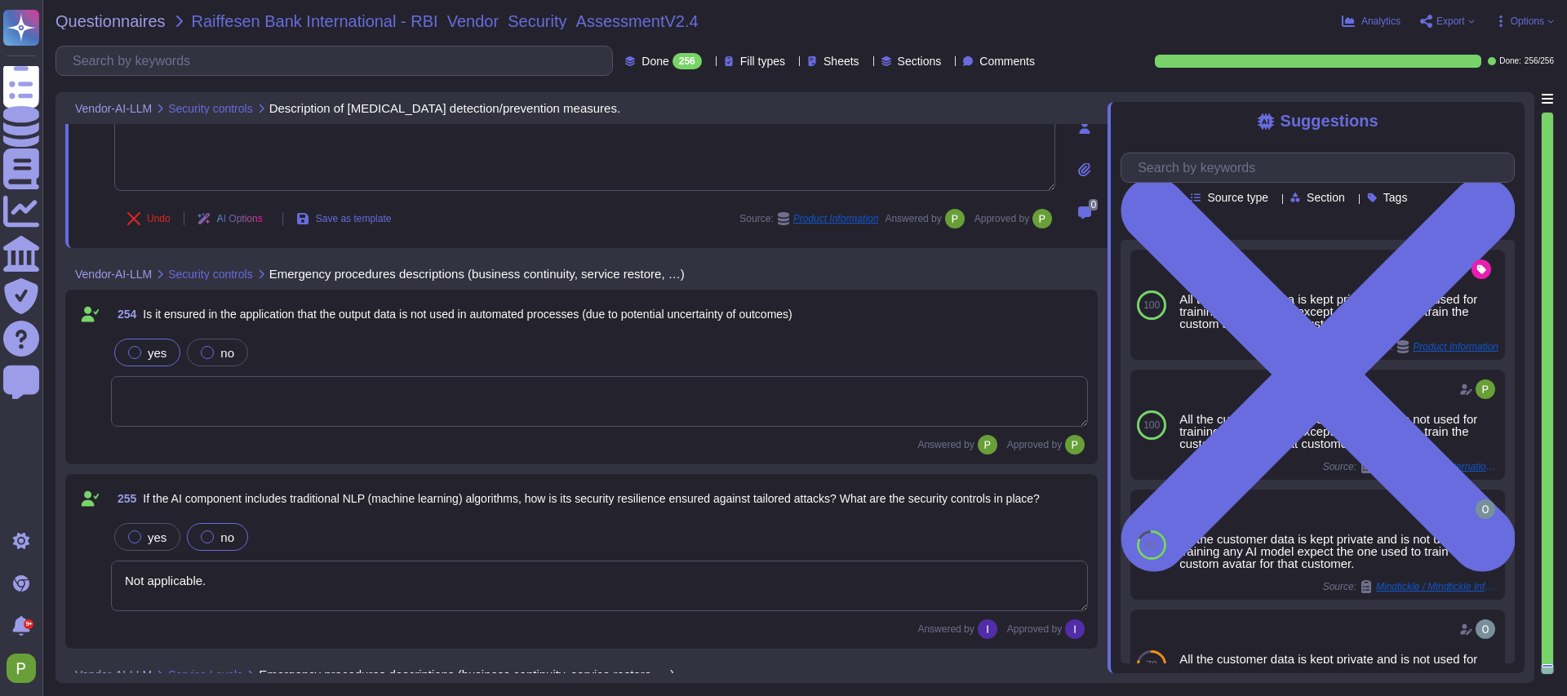
type textarea "User data is stored until it is no longer needed, and any information classifie…"
type textarea "All the customer data is kept private and is not used for training any AI model…"
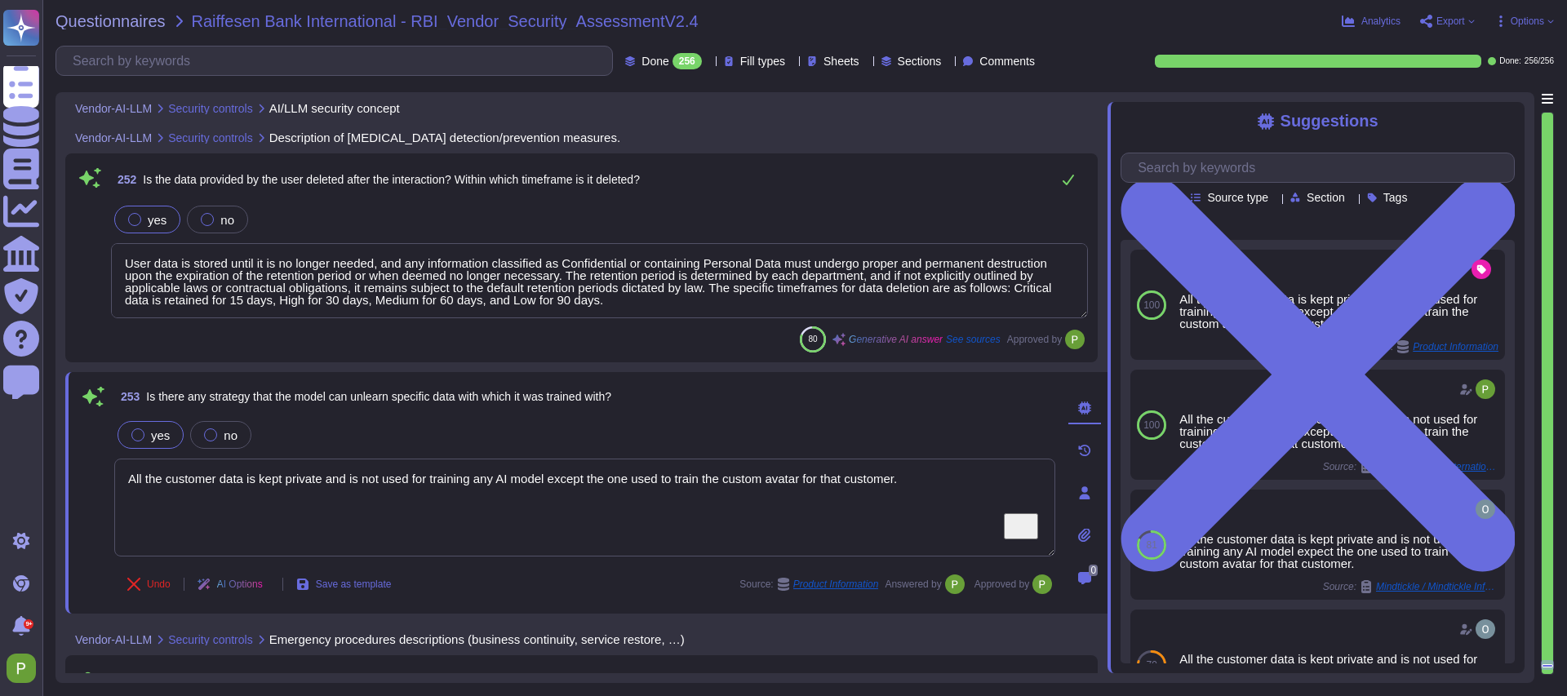
type textarea "Accuracy, biases, hallucinations and ethics are not applicable in our AI video …"
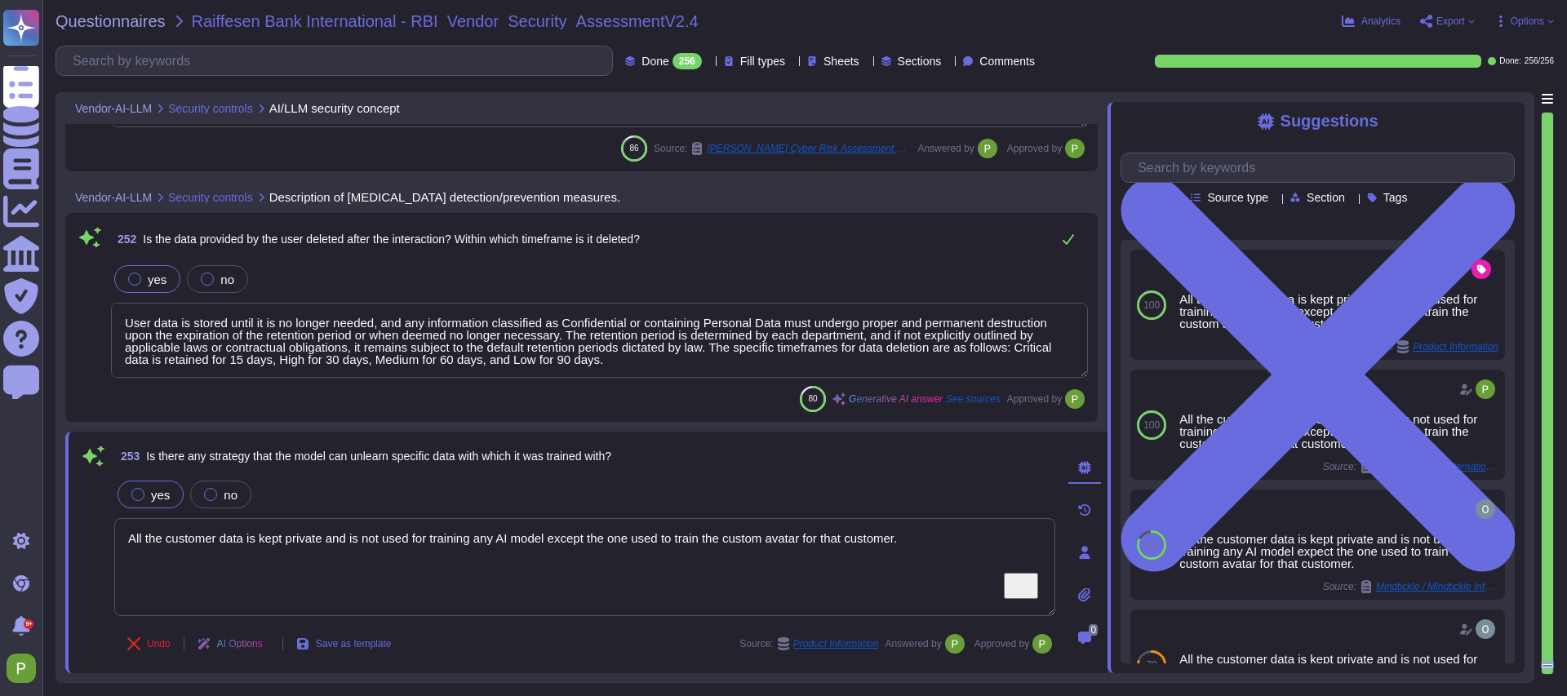
scroll to position [43374, 0]
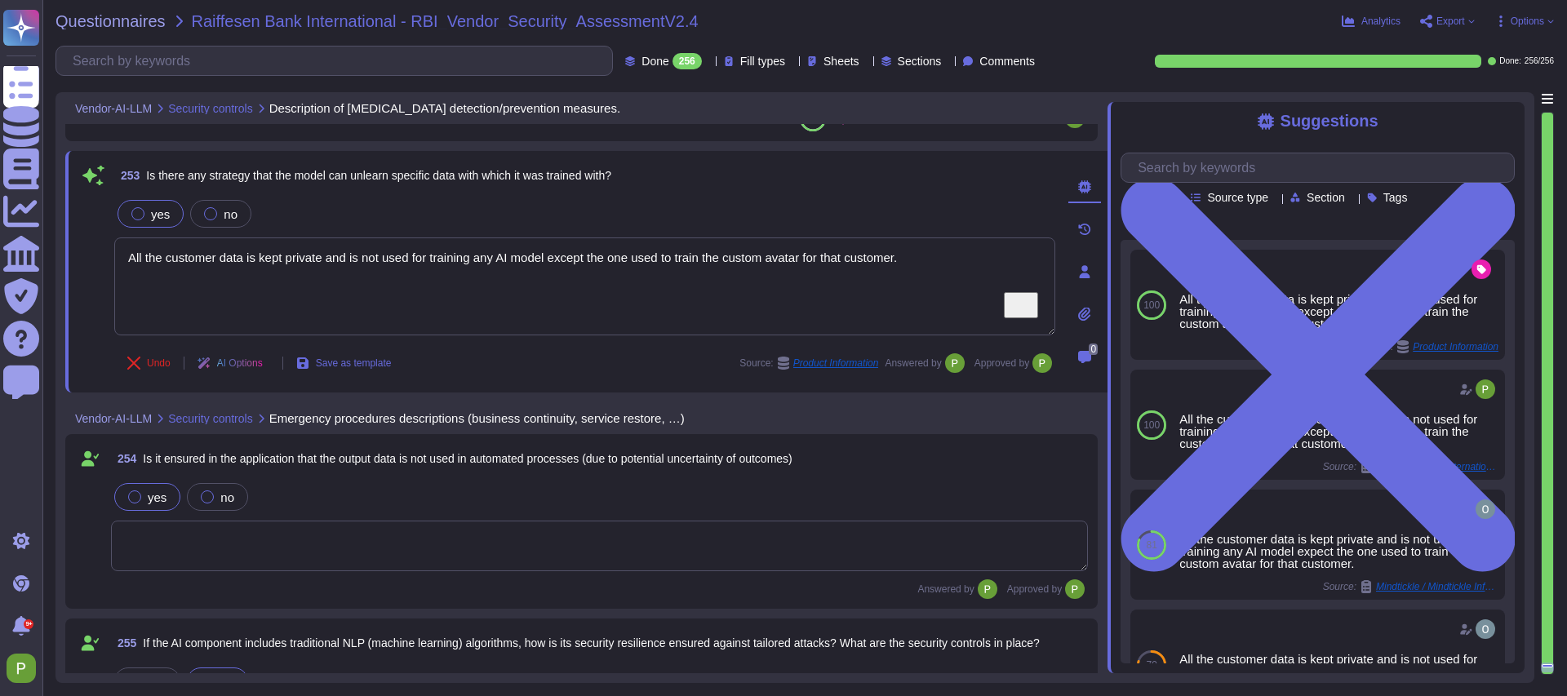
type textarea "The question is not applicable in the context of AI human presenter videos."
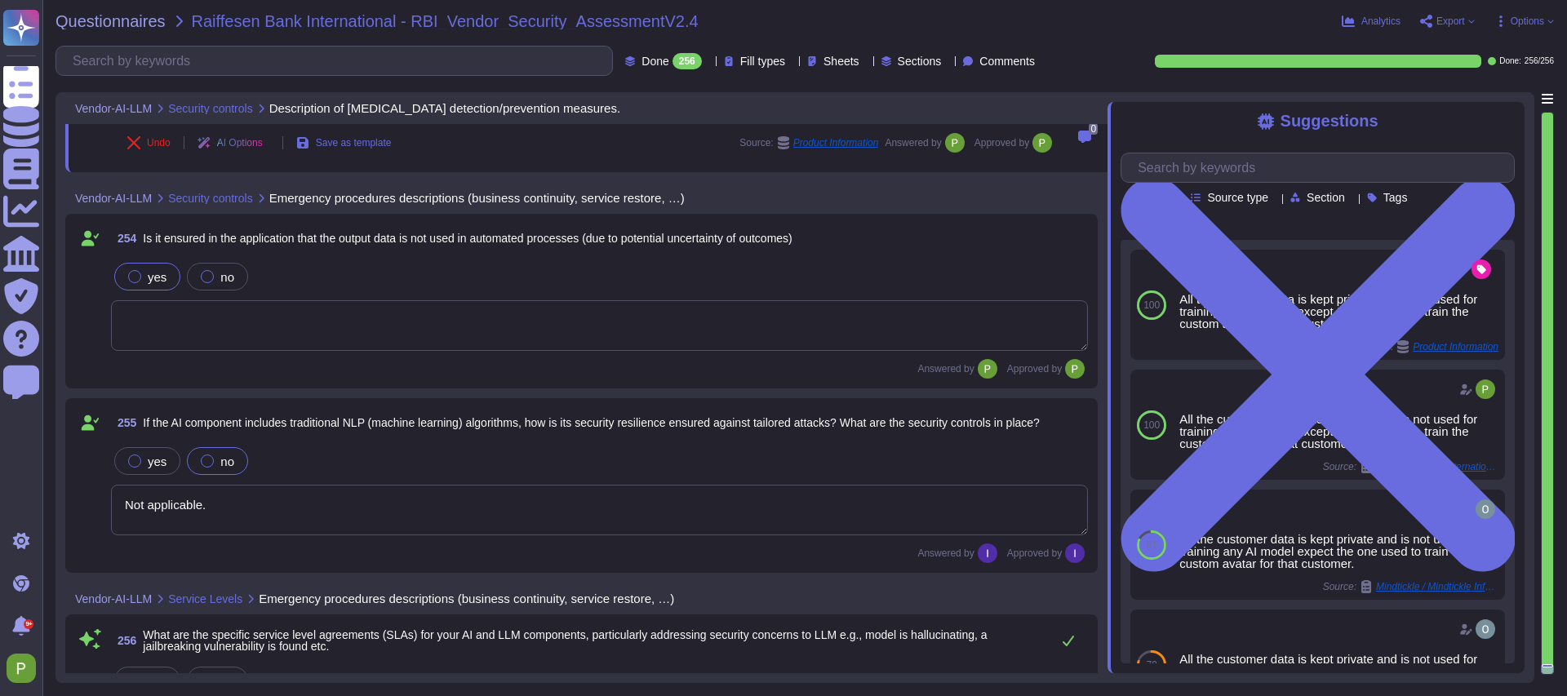
type textarea "User data is stored until it is no longer needed, and any information classifie…"
type textarea "All the customer data is kept private and is not used for training any AI model…"
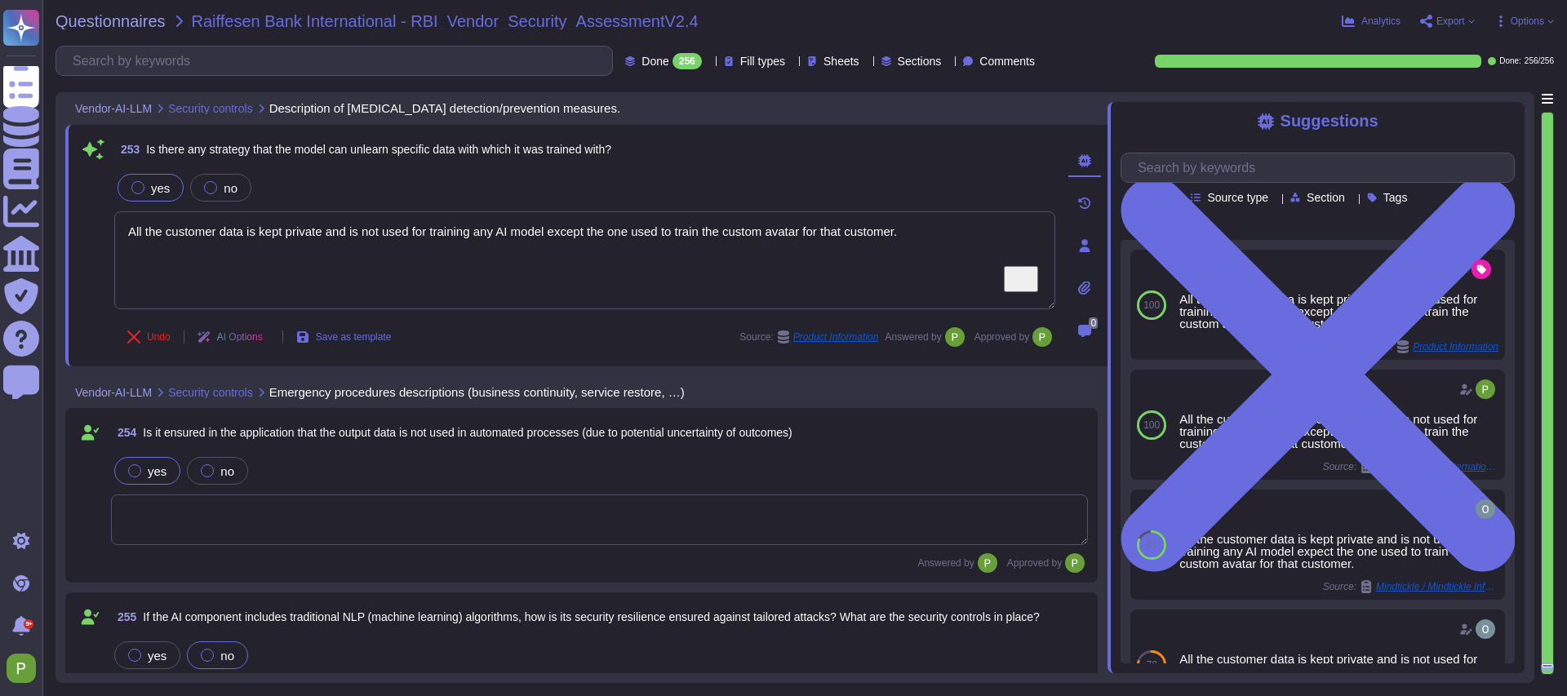
scroll to position [43673, 0]
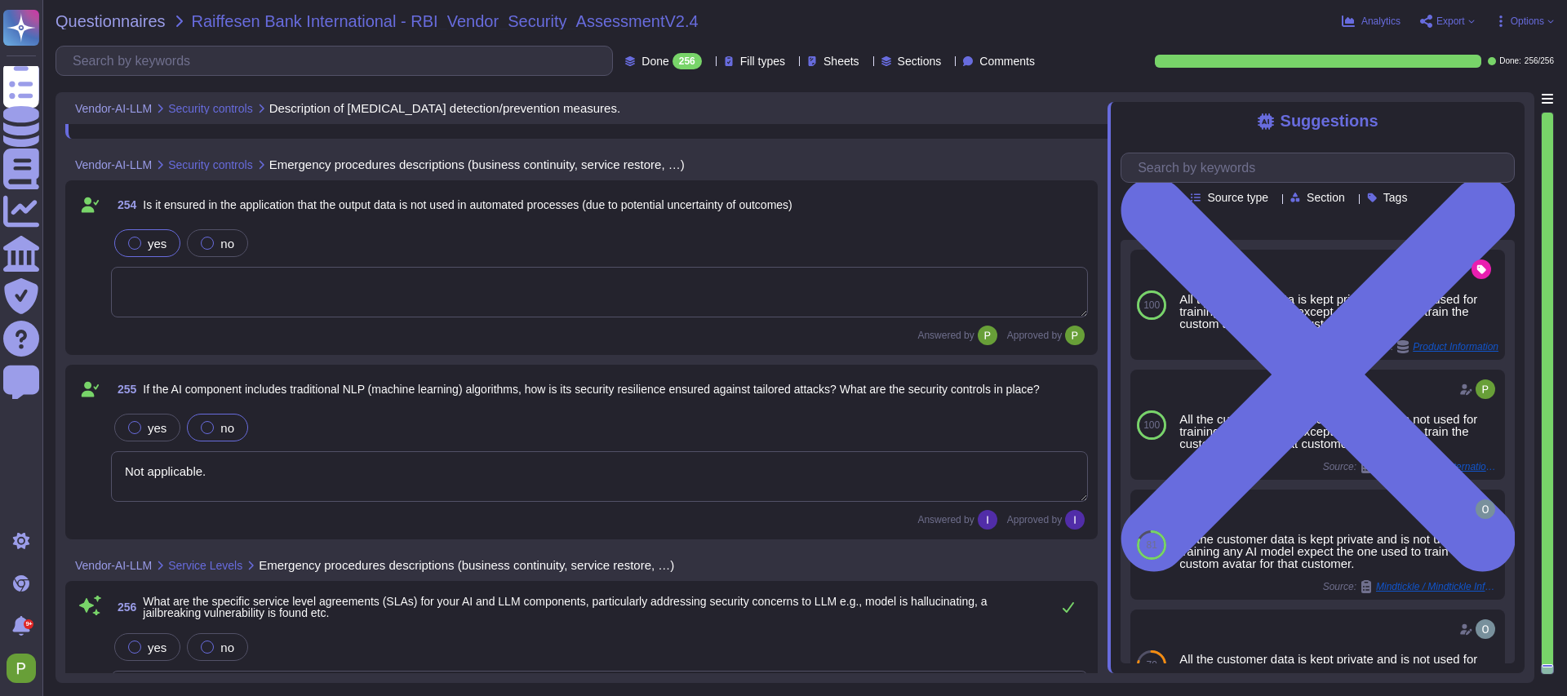
type textarea "User data is stored until it is no longer needed, and any information classifie…"
type textarea "All the customer data is kept private and is not used for training any AI model…"
type textarea "User data is stored until it is no longer needed, and any information classifie…"
type textarea "All the customer data is kept private and is not used for training any AI model…"
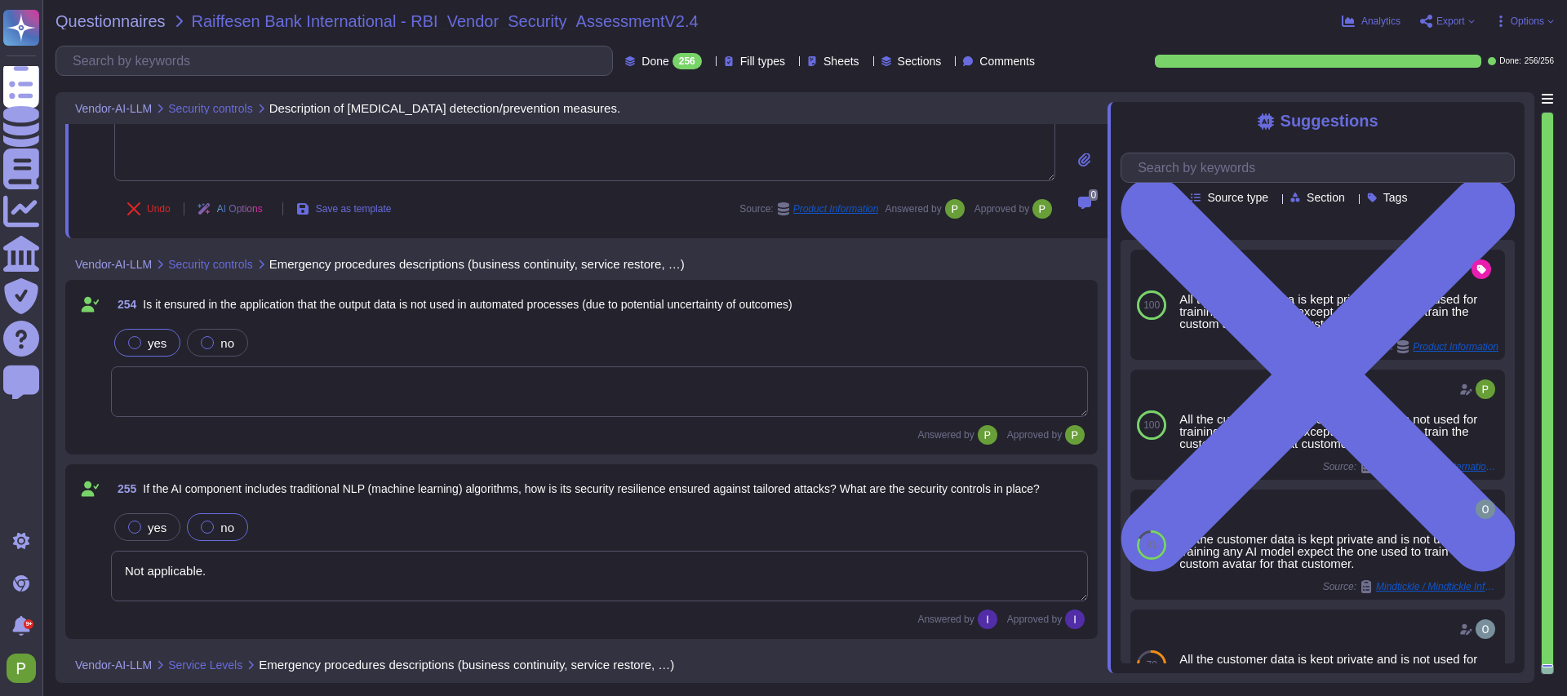
type textarea "User data is stored until it is no longer needed, and any information classifie…"
type textarea "All the customer data is kept private and is not used for training any AI model…"
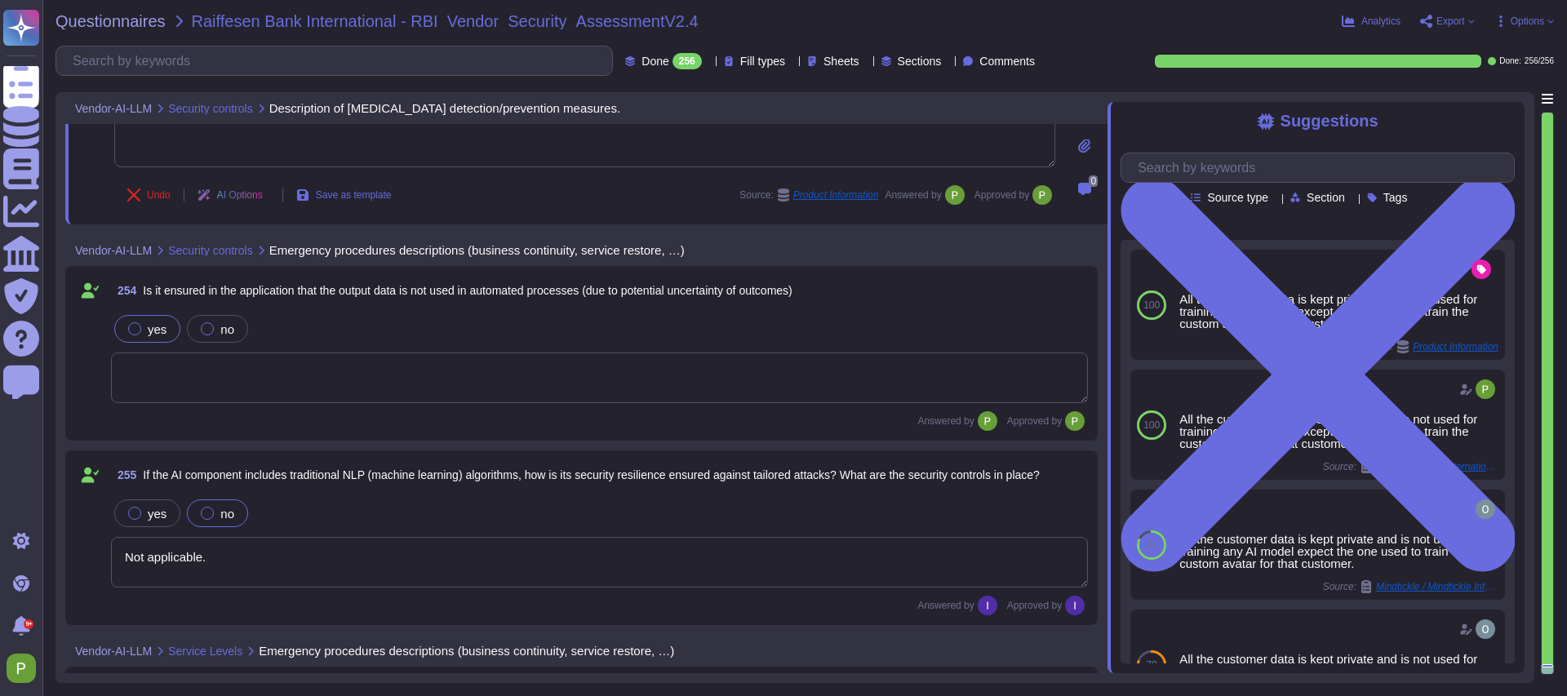
type textarea "User data is stored until it is no longer needed, and any information classifie…"
type textarea "All the customer data is kept private and is not used for training any AI model…"
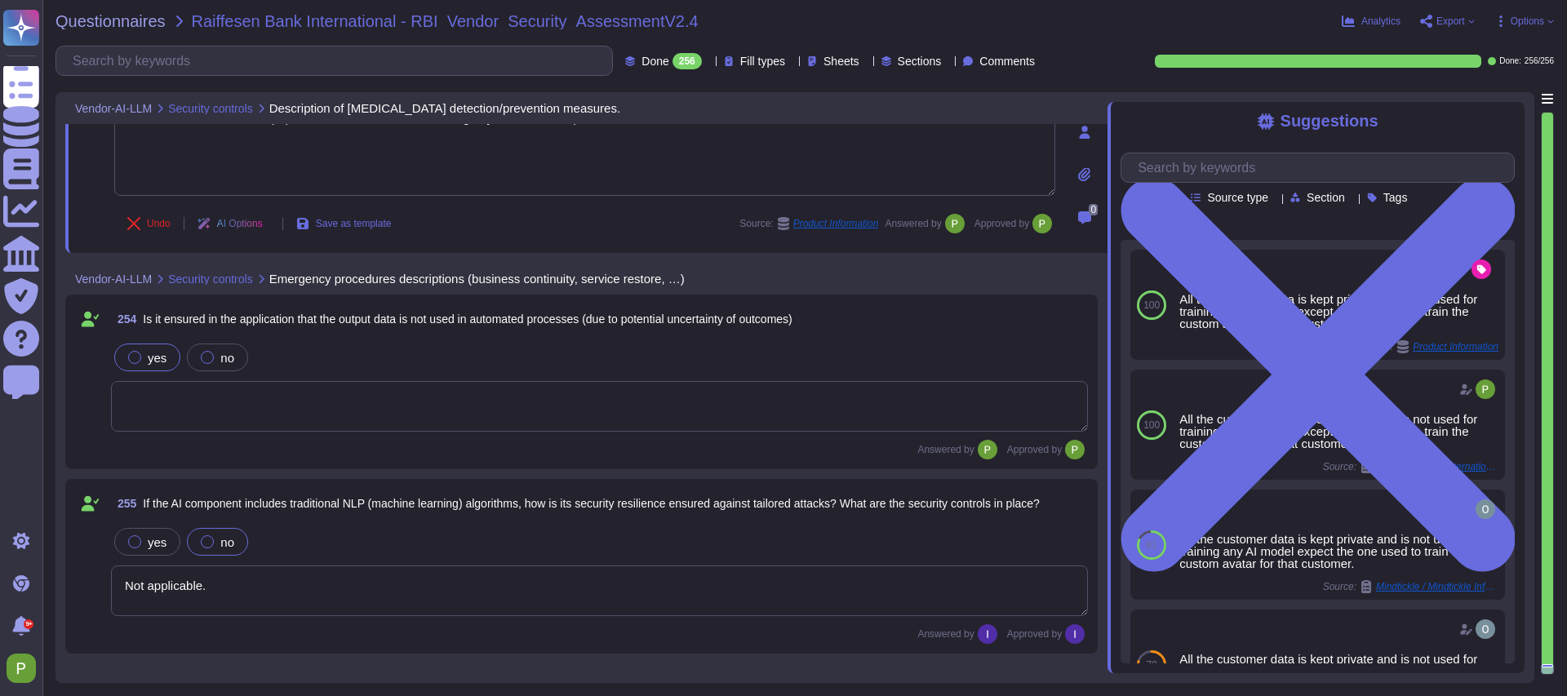
type textarea "User data is stored until it is no longer needed, and any information classifie…"
type textarea "All the customer data is kept private and is not used for training any AI model…"
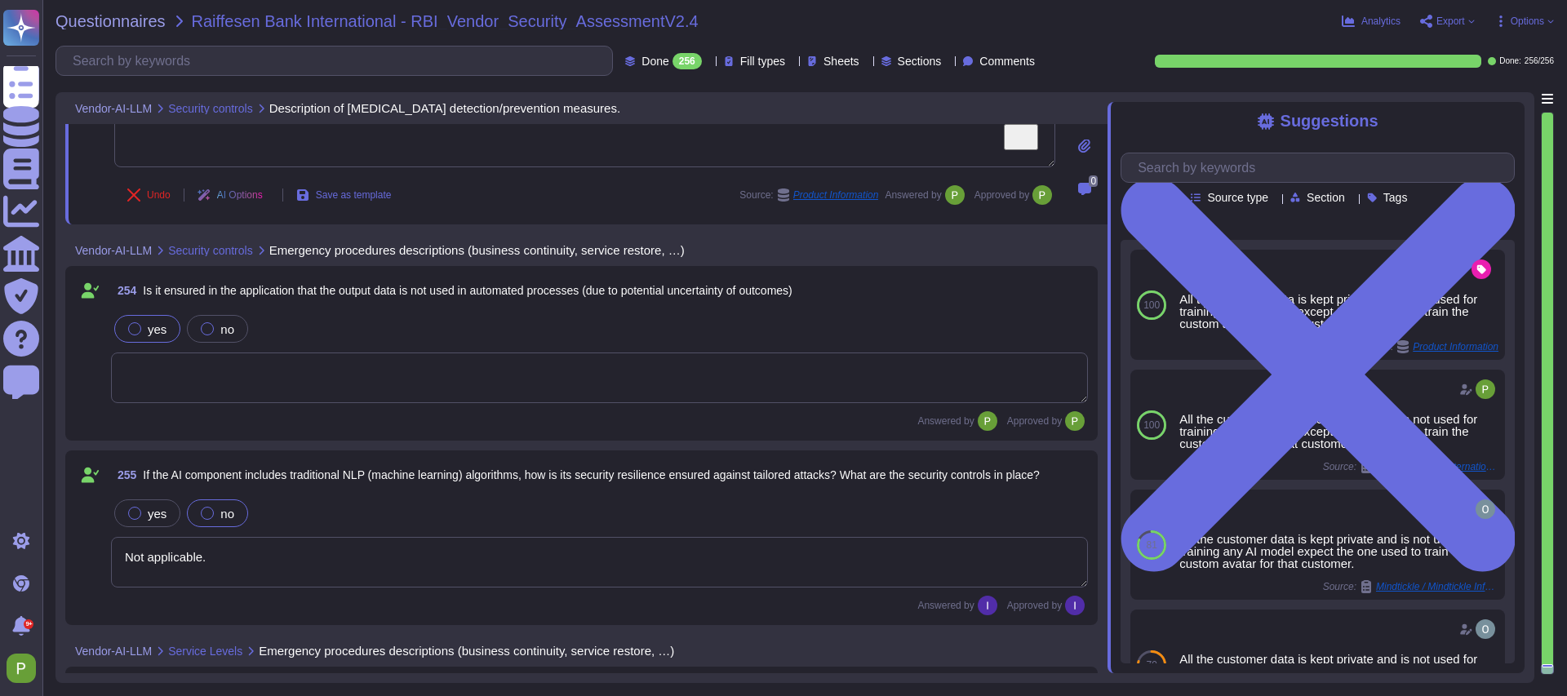
scroll to position [43827, 0]
click at [684, 651] on icon at bounding box center [684, 651] width 0 height 0
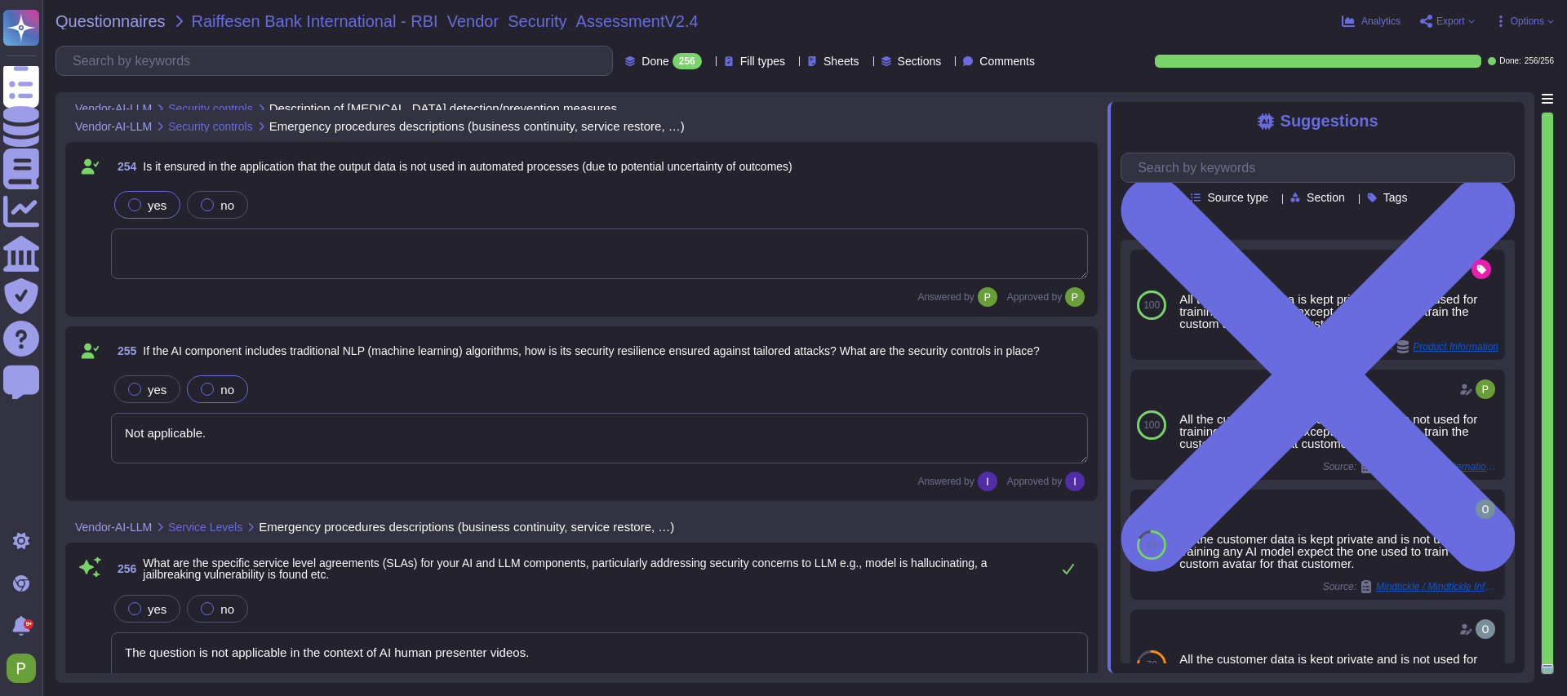
scroll to position [43984, 0]
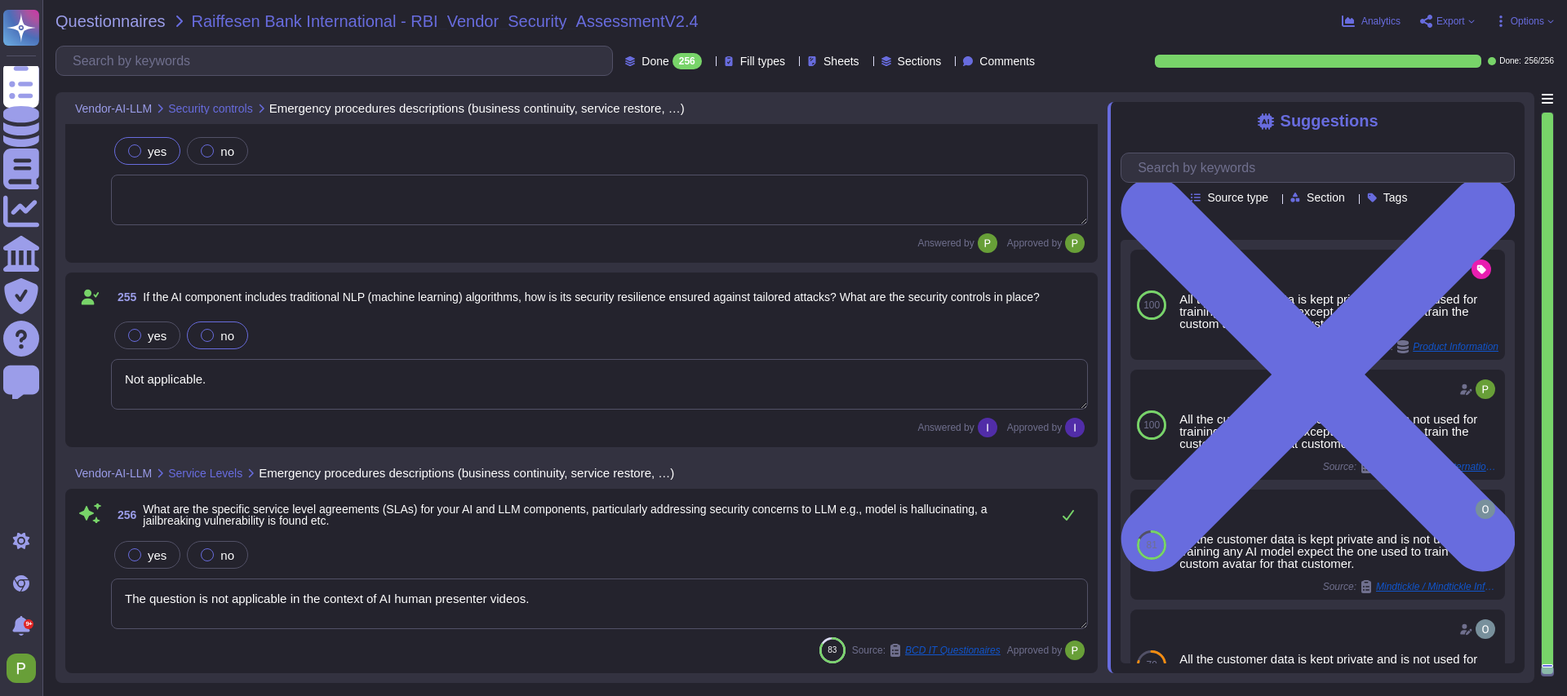
click at [376, 602] on textarea "The question is not applicable in the context of AI human presenter videos." at bounding box center [599, 604] width 977 height 51
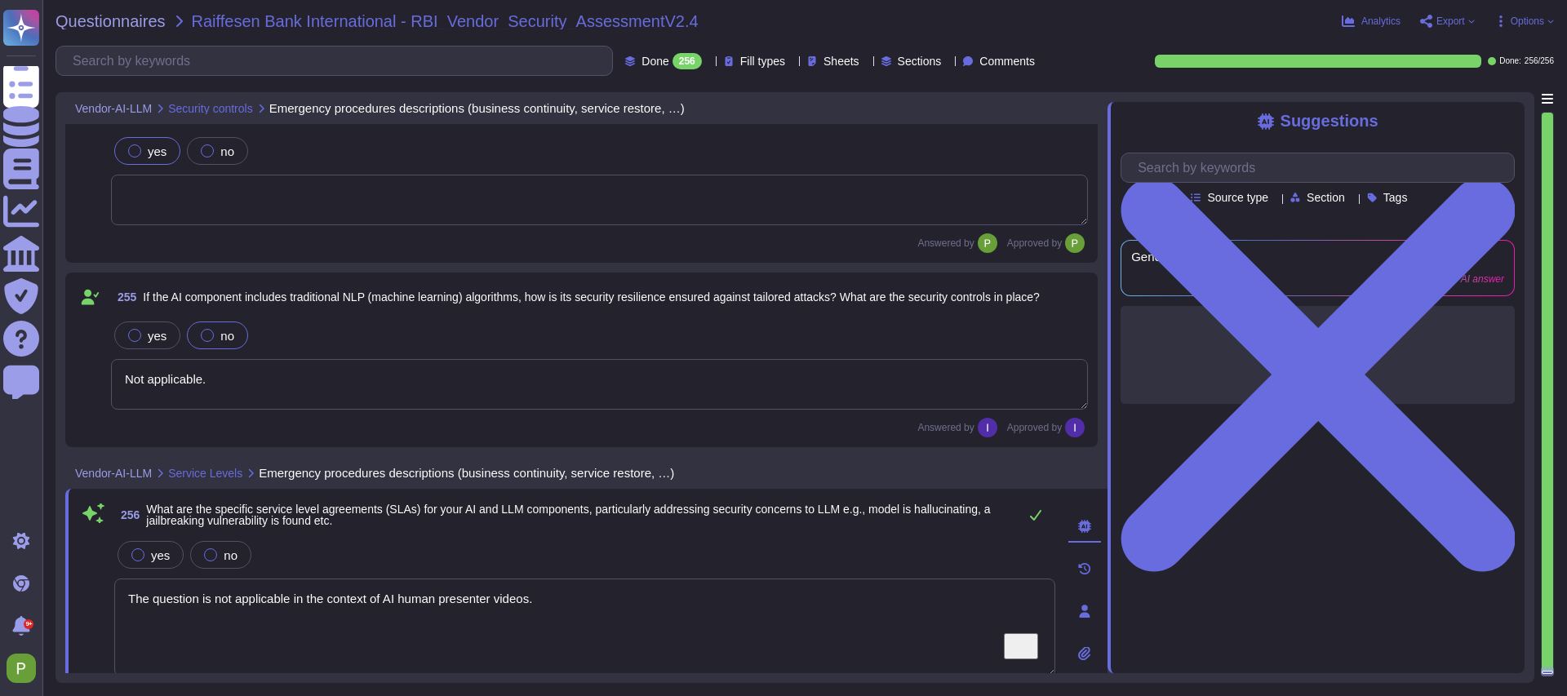
click at [376, 602] on textarea "The question is not applicable in the context of AI human presenter videos." at bounding box center [584, 628] width 941 height 98
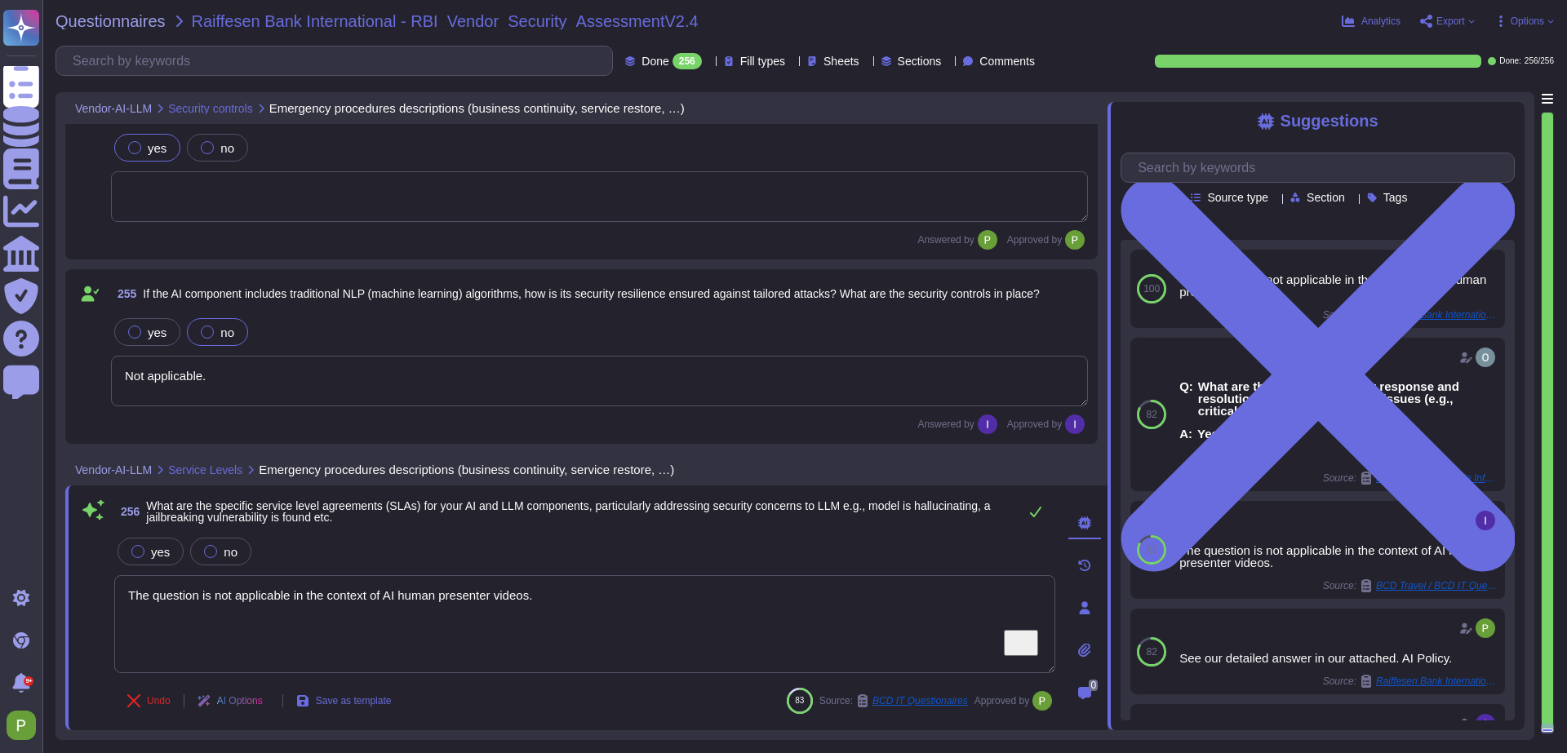
scroll to position [43988, 0]
click at [871, 535] on div "yes no" at bounding box center [584, 552] width 941 height 34
drag, startPoint x: 1547, startPoint y: 729, endPoint x: 1547, endPoint y: 740, distance: 11.4
click at [1547, 695] on div "Questionnaires Raiffesen Bank International - RBI_Vendor_Security_AssessmentV2.…" at bounding box center [804, 376] width 1525 height 753
click at [236, 597] on textarea "The question is not applicable in the context of AI human presenter videos." at bounding box center [584, 624] width 941 height 98
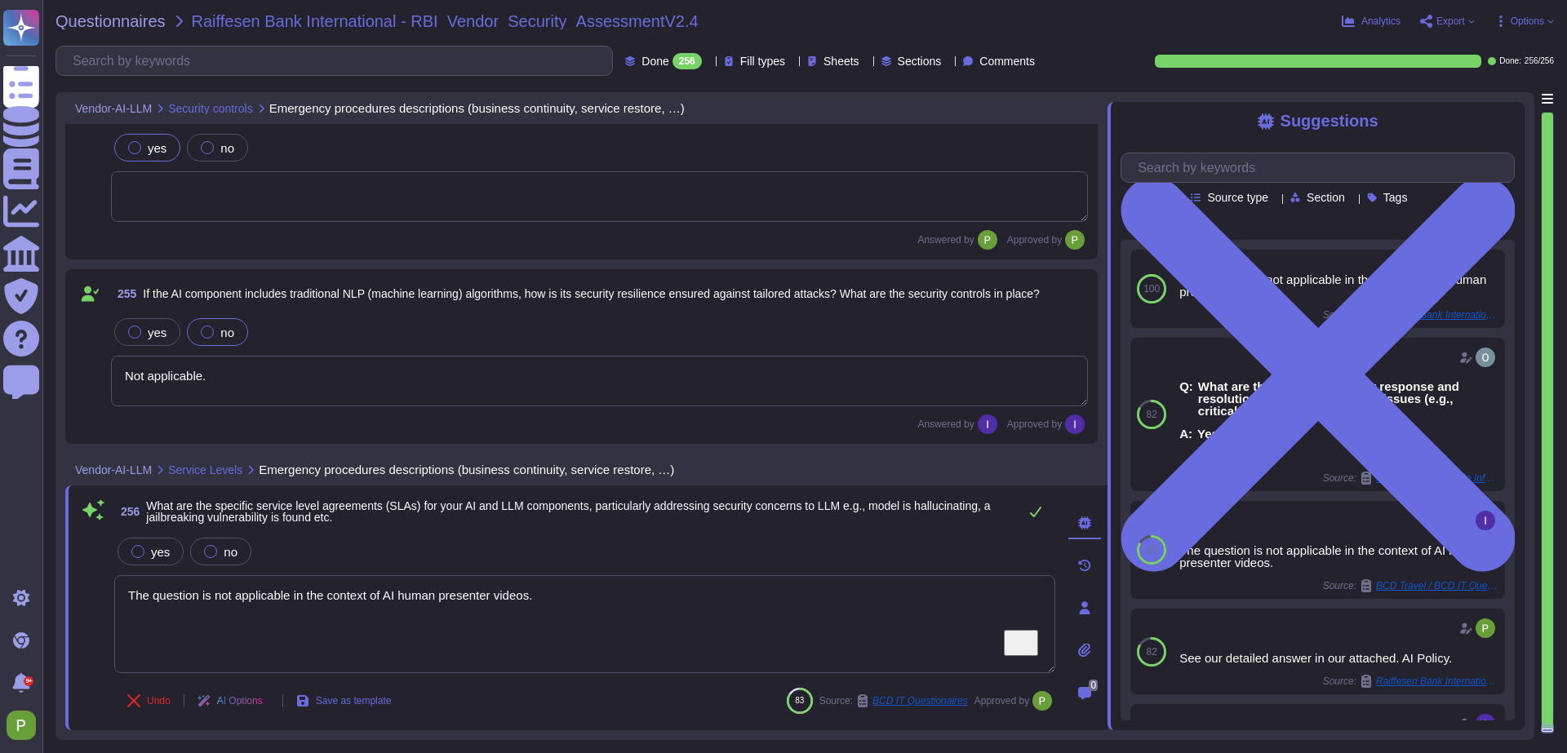
click at [236, 597] on textarea "The question is not applicable in the context of AI human presenter videos." at bounding box center [584, 624] width 941 height 98
type textarea "User data is stored until it is no longer needed, and any information classifie…"
type textarea "All the customer data is kept private and is not used for training any AI model…"
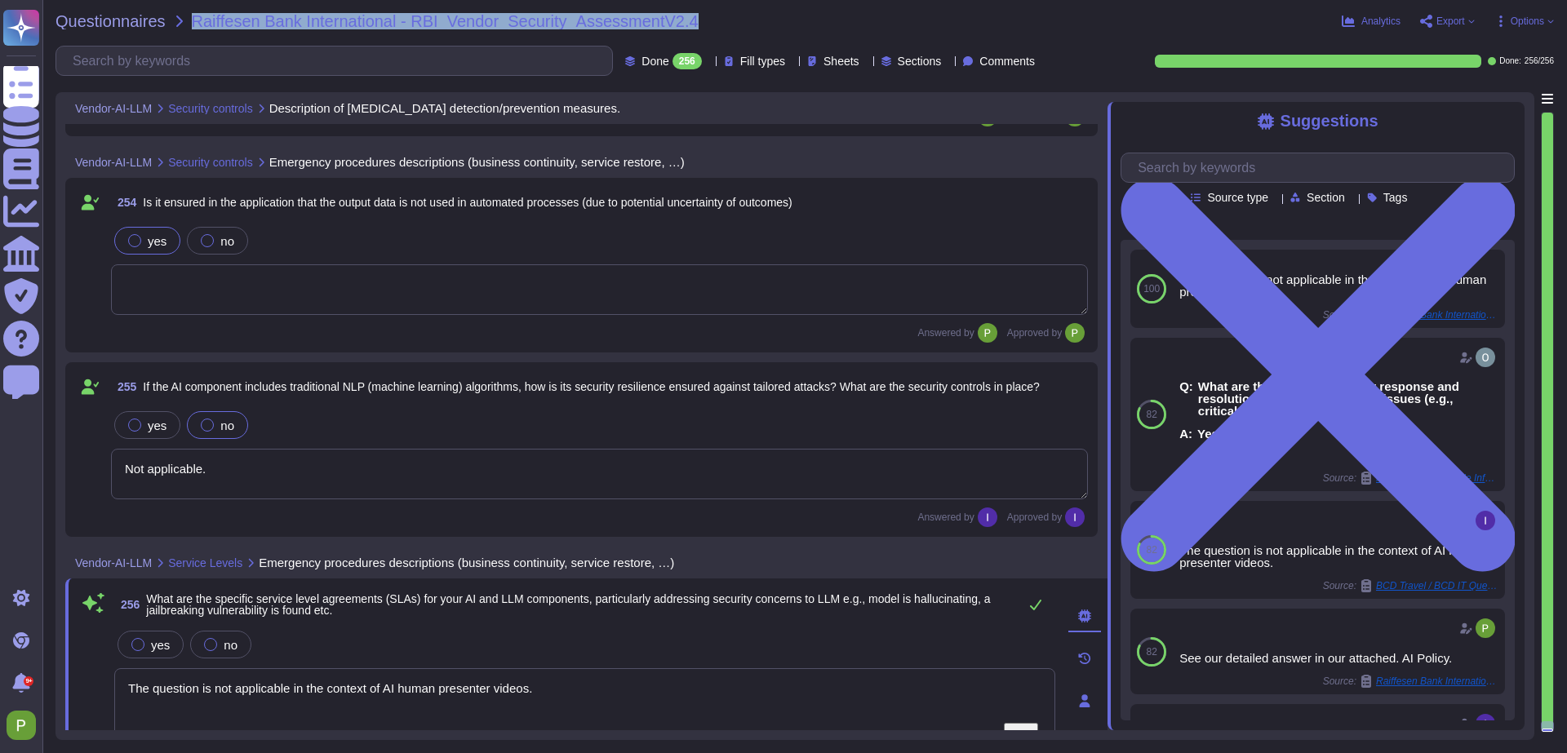
drag, startPoint x: 713, startPoint y: 24, endPoint x: 188, endPoint y: 20, distance: 524.8
click at [187, 20] on div "Questionnaires Raiffesen Bank International - RBI_Vendor_Security_AssessmentV2.4" at bounding box center [587, 21] width 1064 height 16
copy span "Raiffesen Bank International - RBI_Vendor_Security_AssessmentV2.4"
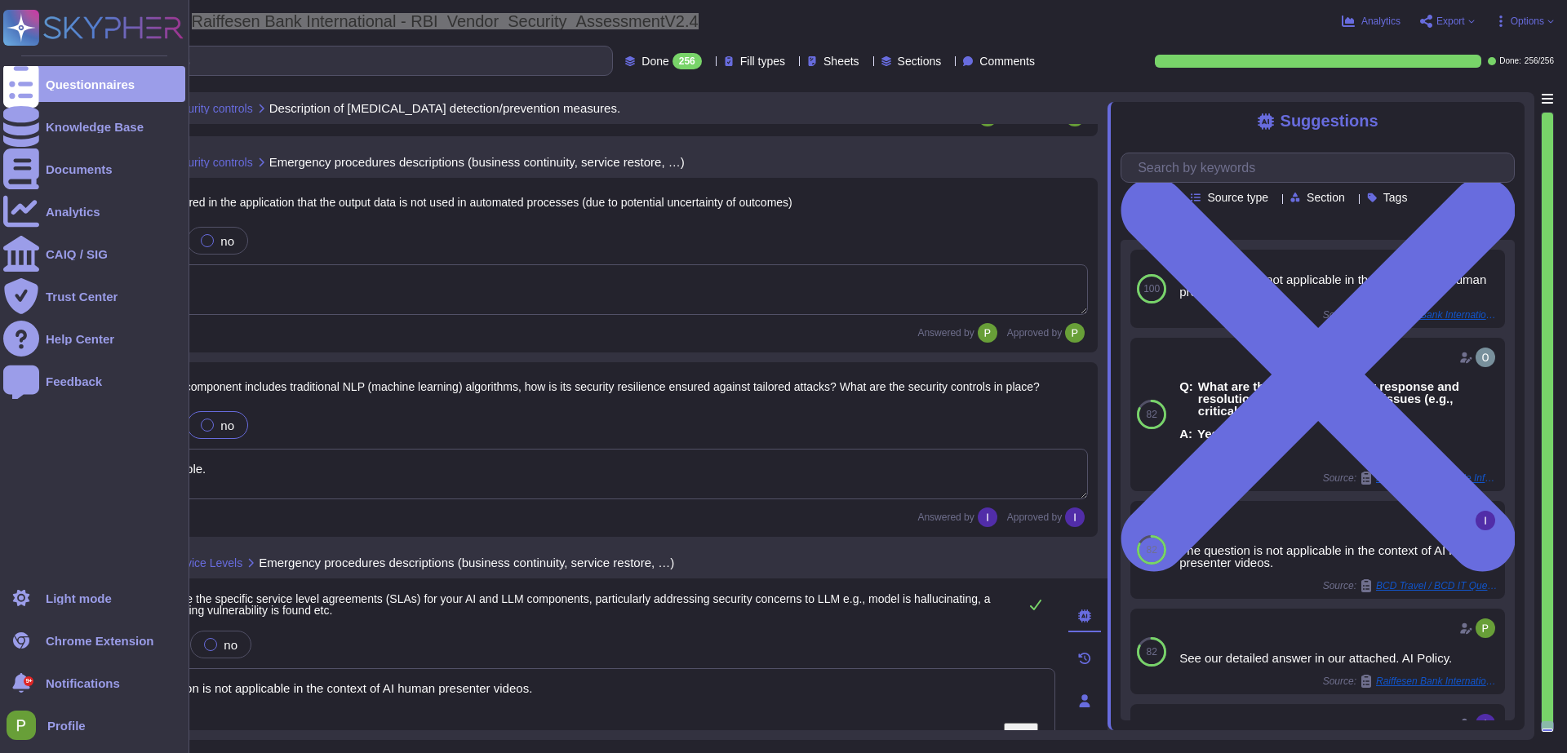
scroll to position [43822, 0]
